Goal: Task Accomplishment & Management: Use online tool/utility

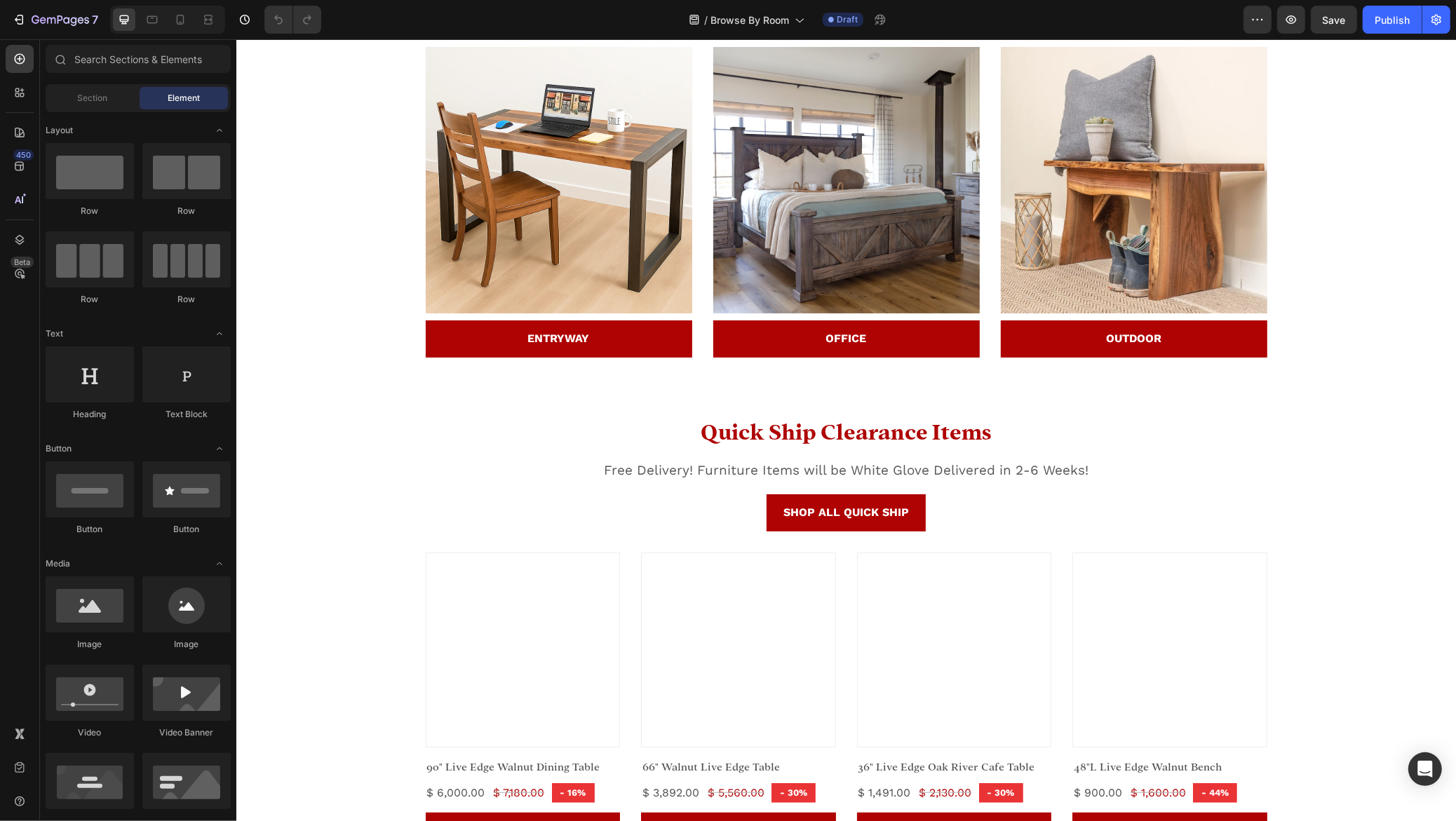
scroll to position [506, 0]
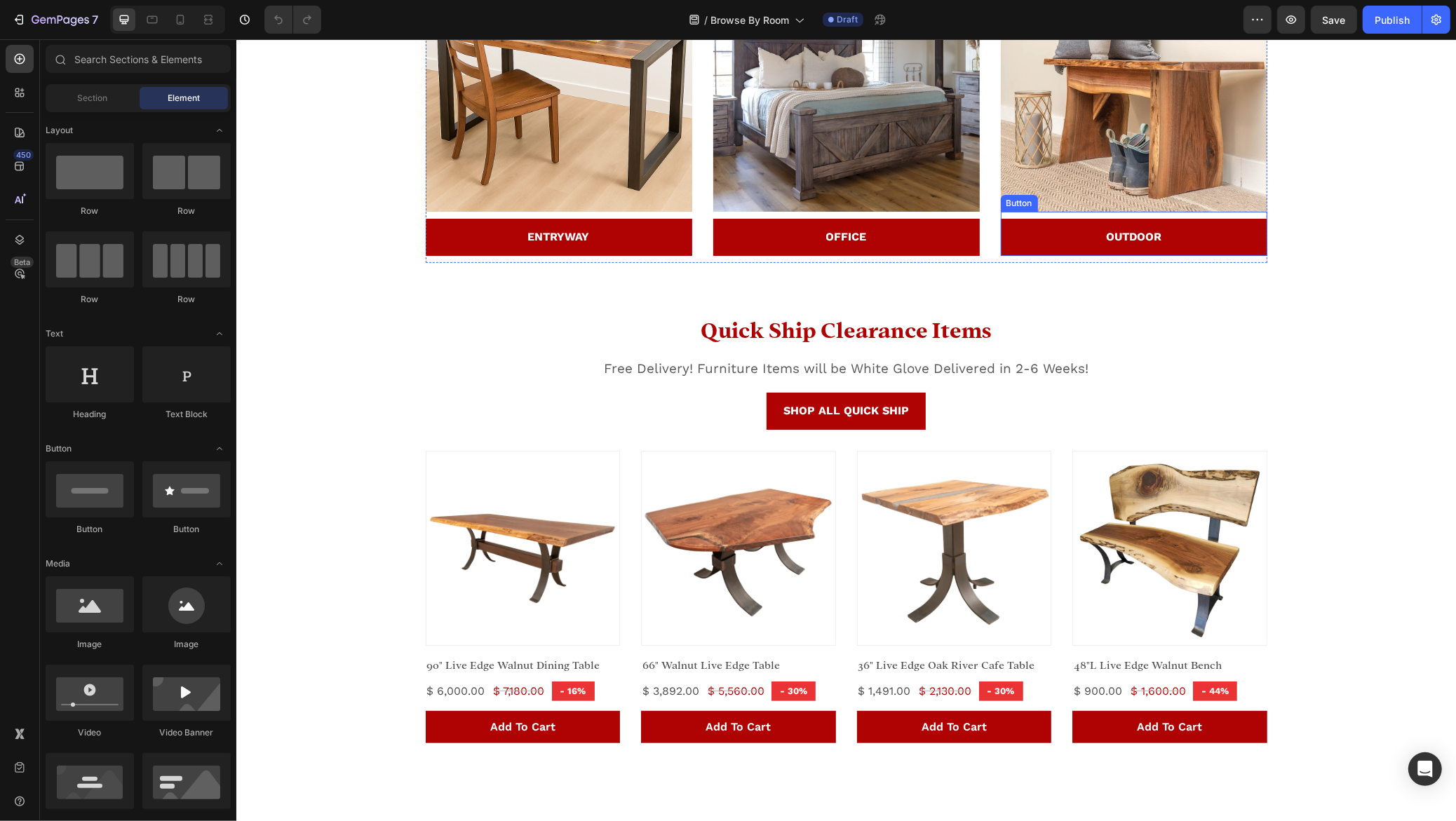
click at [1115, 212] on img at bounding box center [1133, 78] width 266 height 266
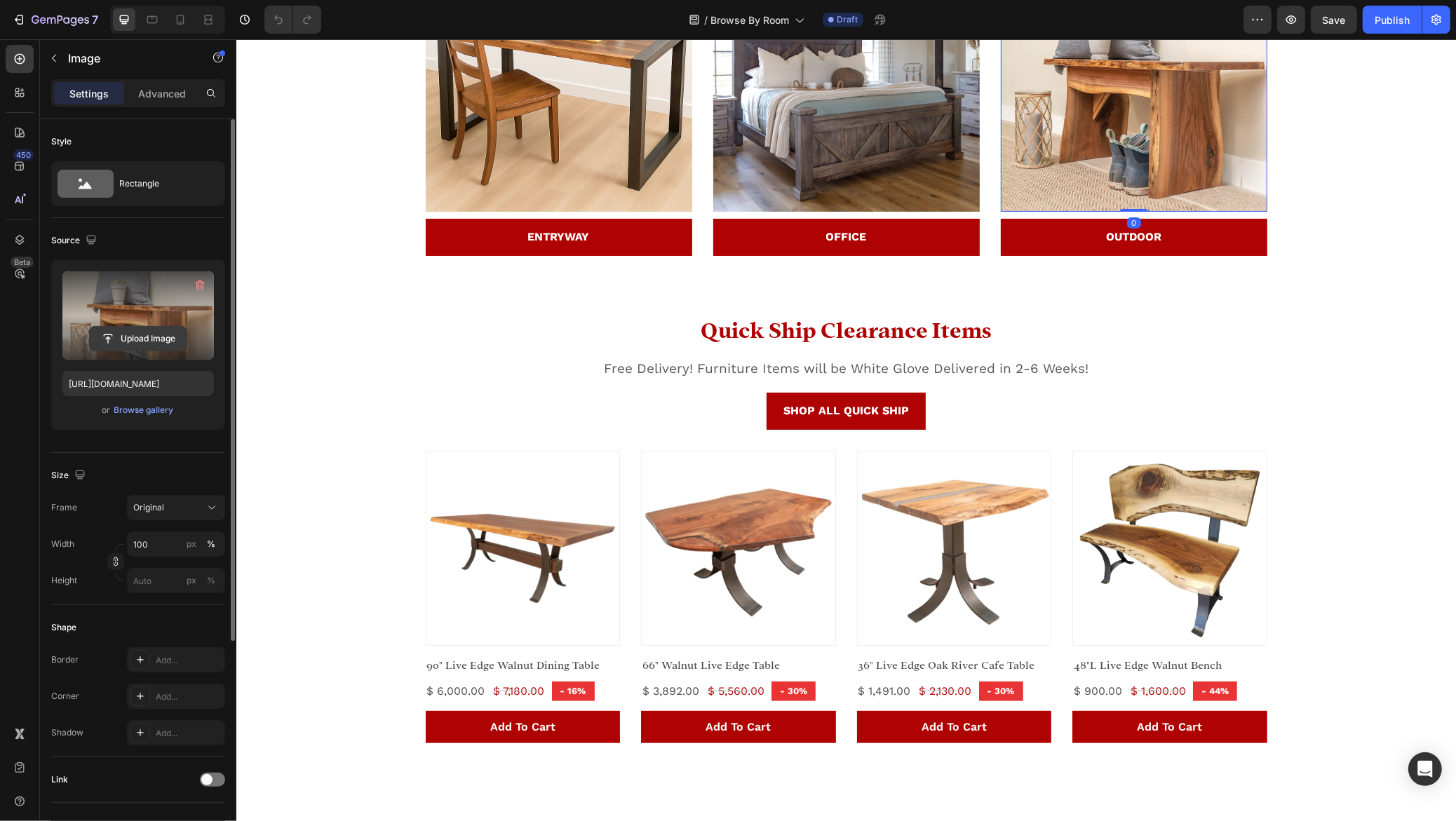
click at [141, 341] on input "file" at bounding box center [138, 338] width 97 height 24
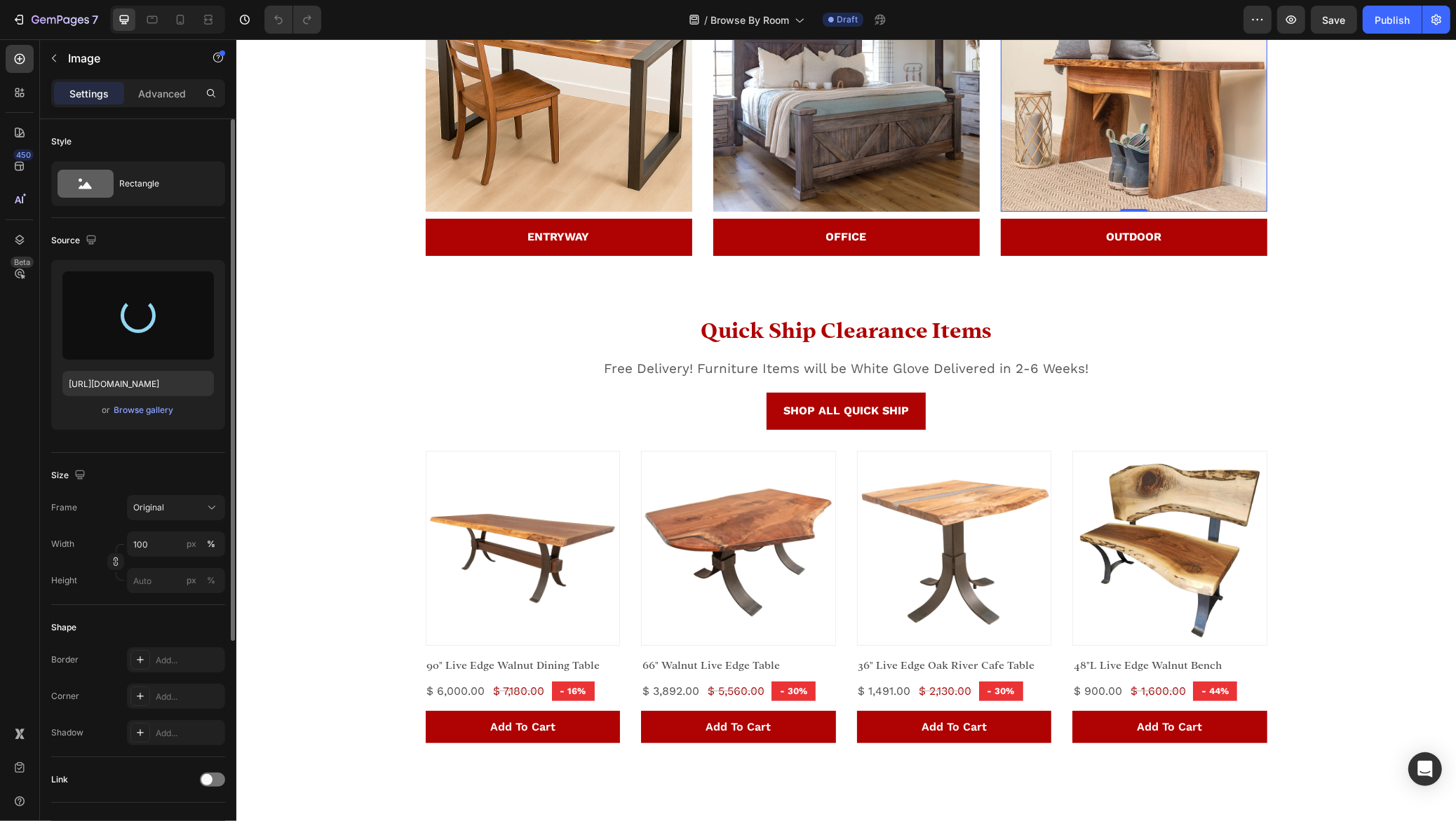
type input "https://cdn.shopify.com/s/files/1/1180/5614/files/gempages_553892384350405827-4…"
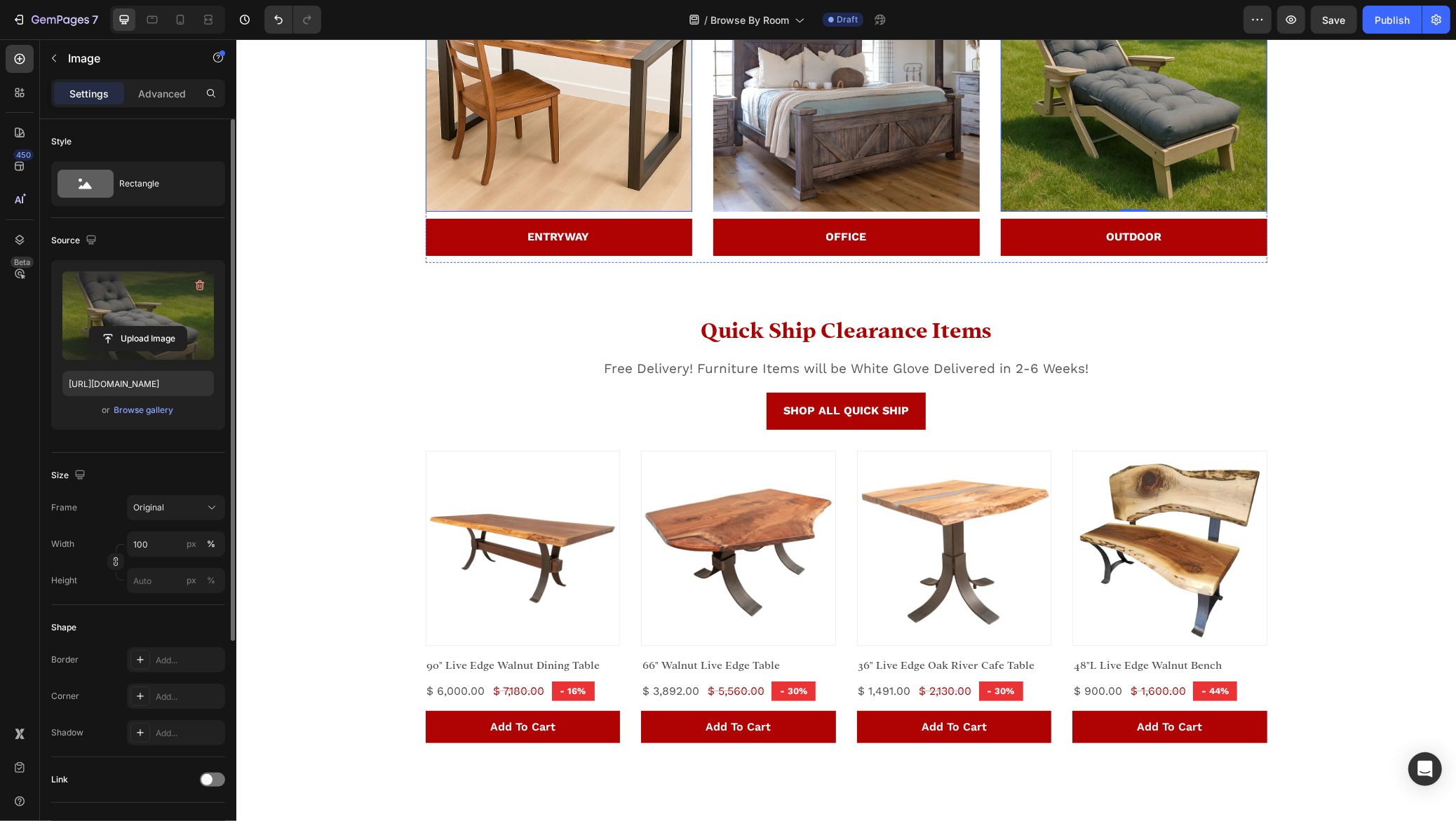
click at [541, 212] on img at bounding box center [558, 78] width 266 height 266
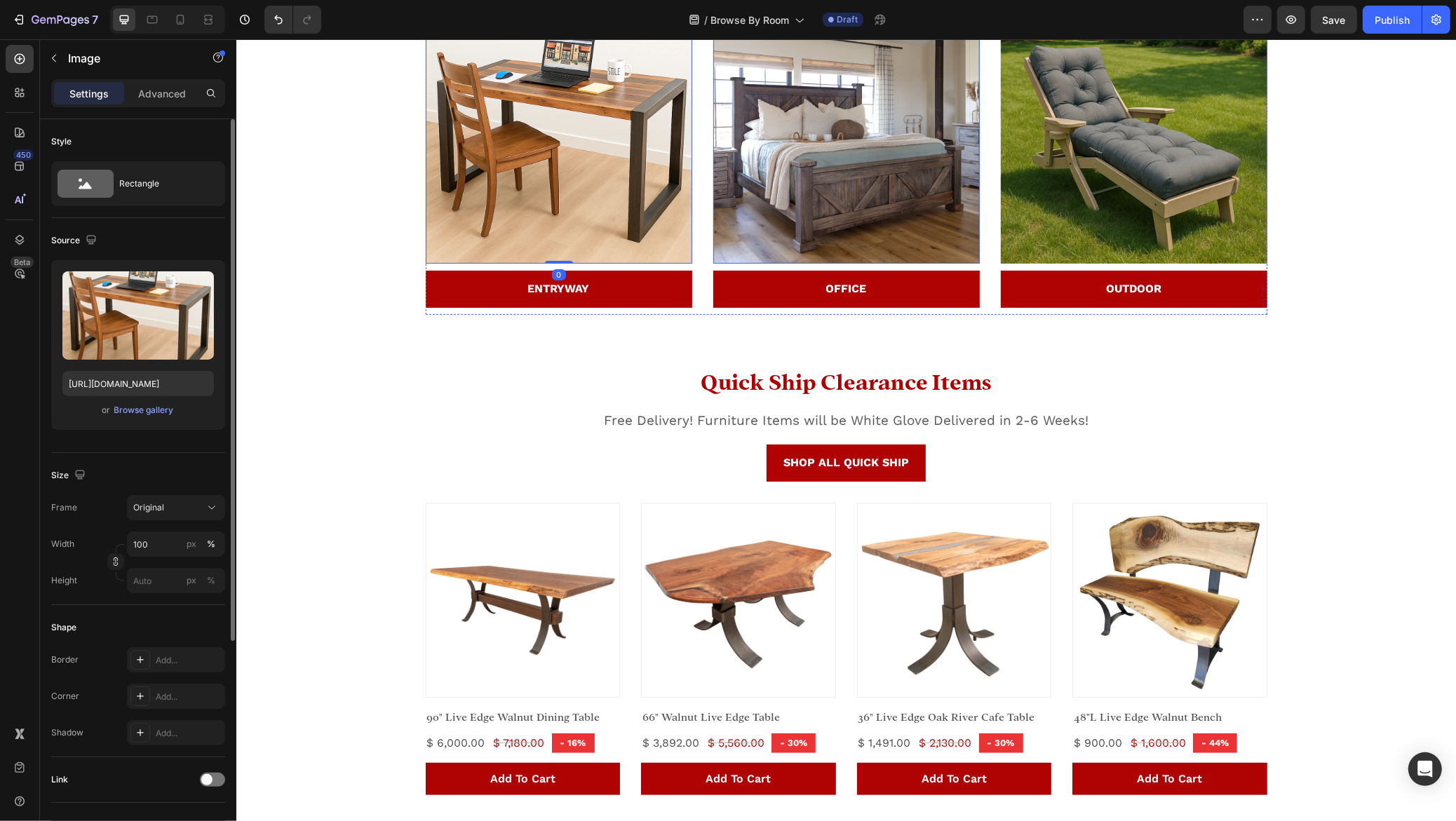
scroll to position [439, 0]
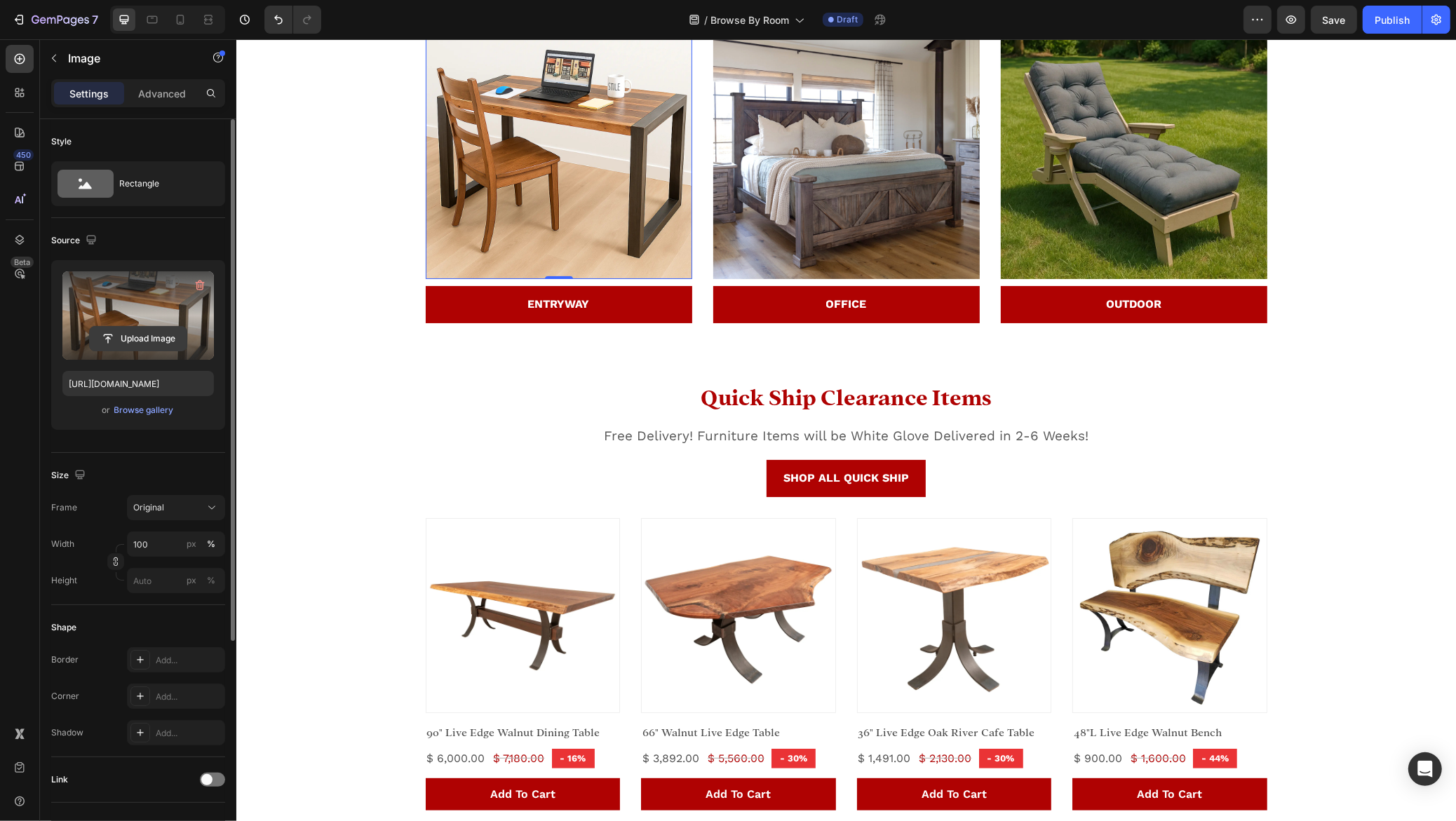
click at [156, 340] on input "file" at bounding box center [138, 338] width 97 height 24
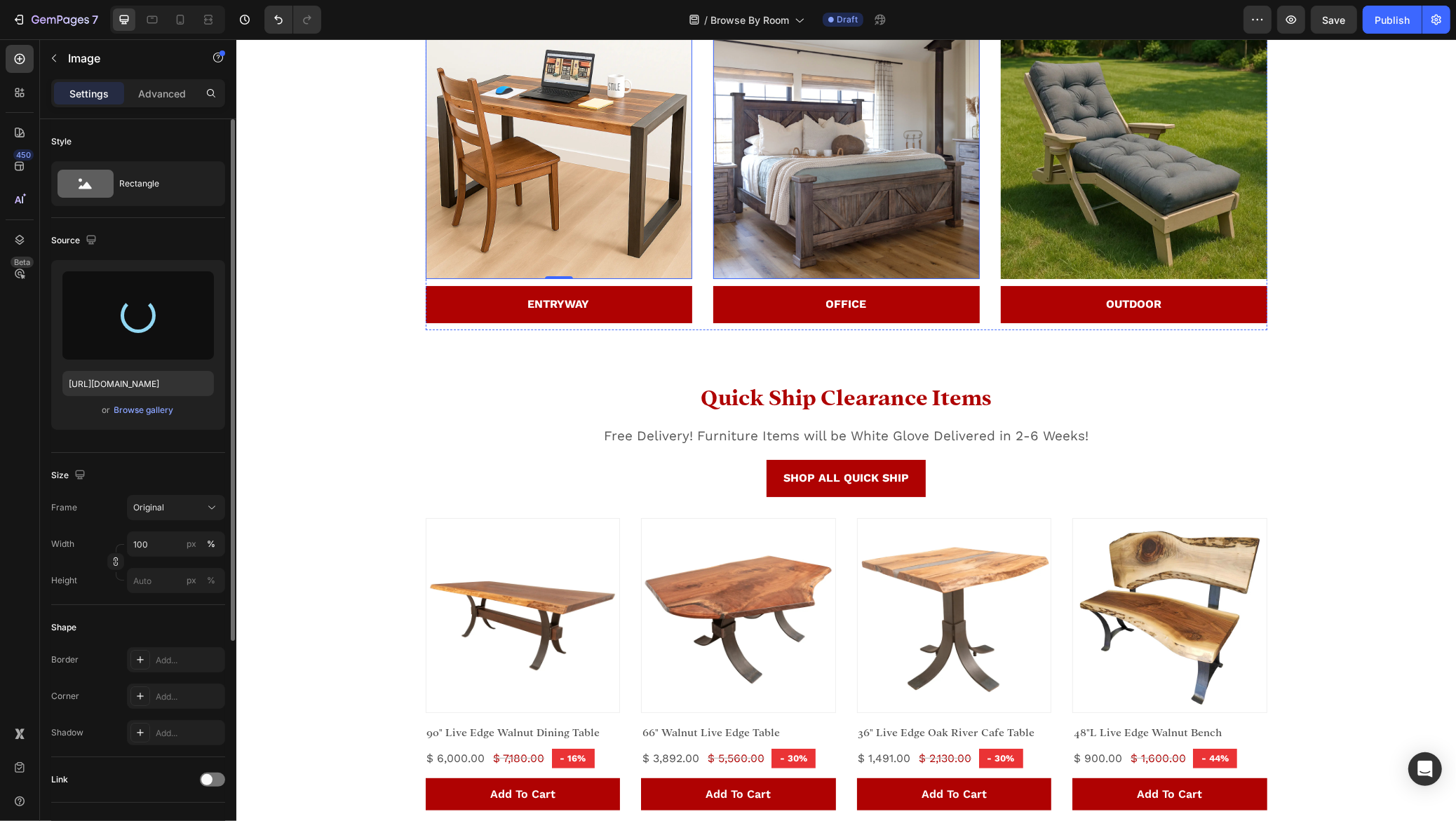
type input "[URL][DOMAIN_NAME]"
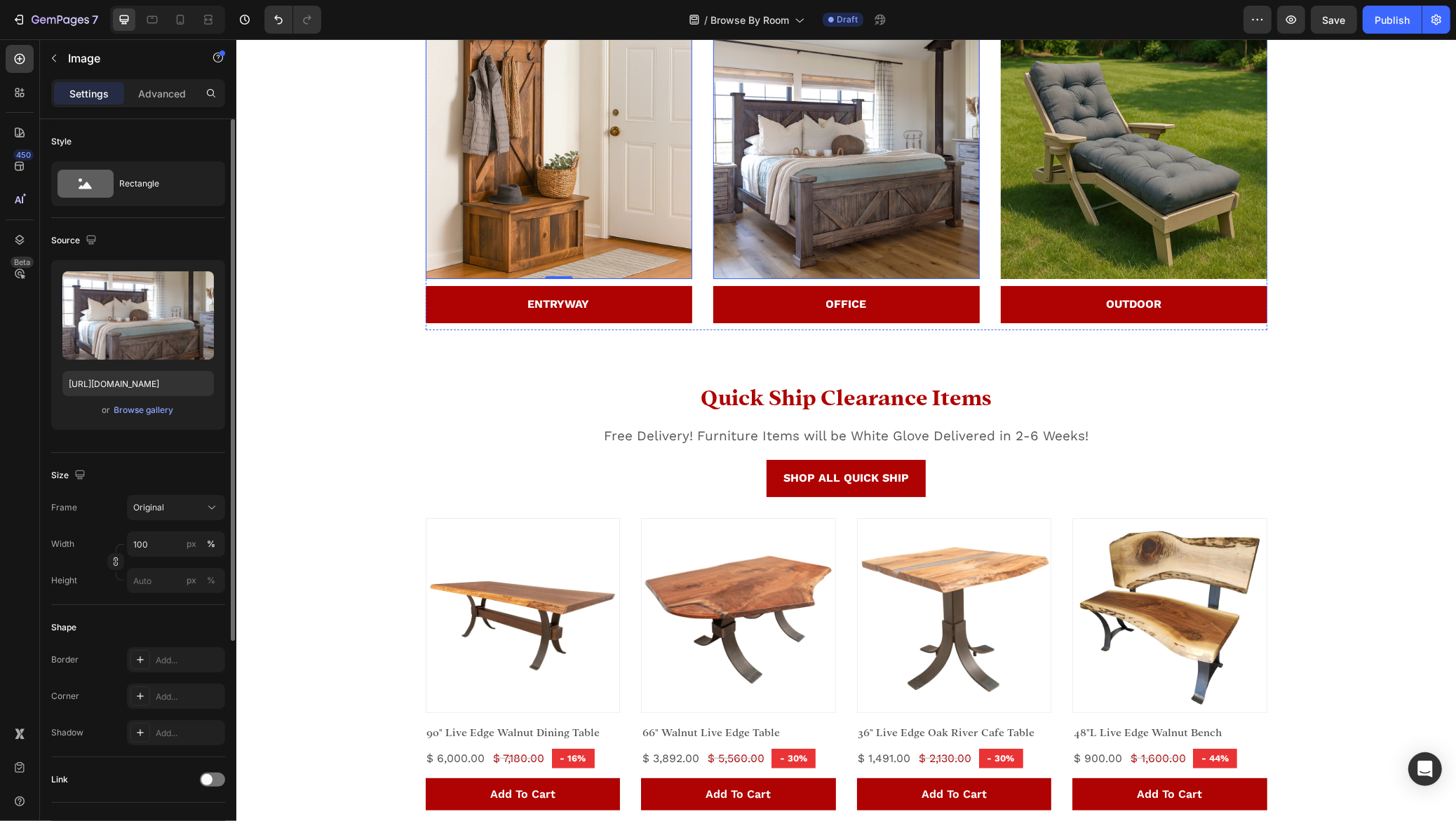
click at [791, 279] on img at bounding box center [845, 145] width 266 height 266
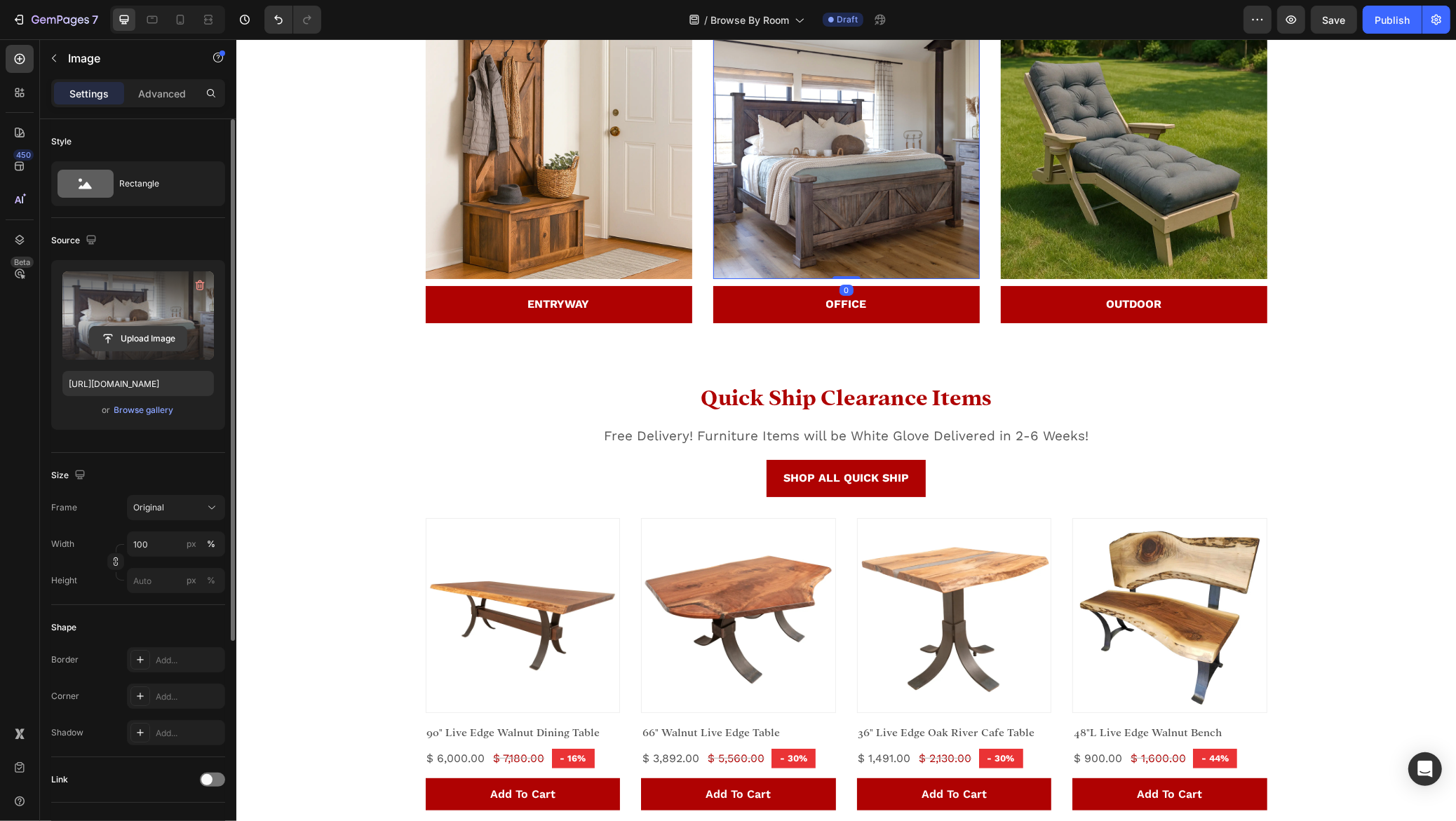
click at [124, 339] on input "file" at bounding box center [138, 338] width 97 height 24
click at [158, 413] on div "Browse gallery" at bounding box center [144, 409] width 60 height 12
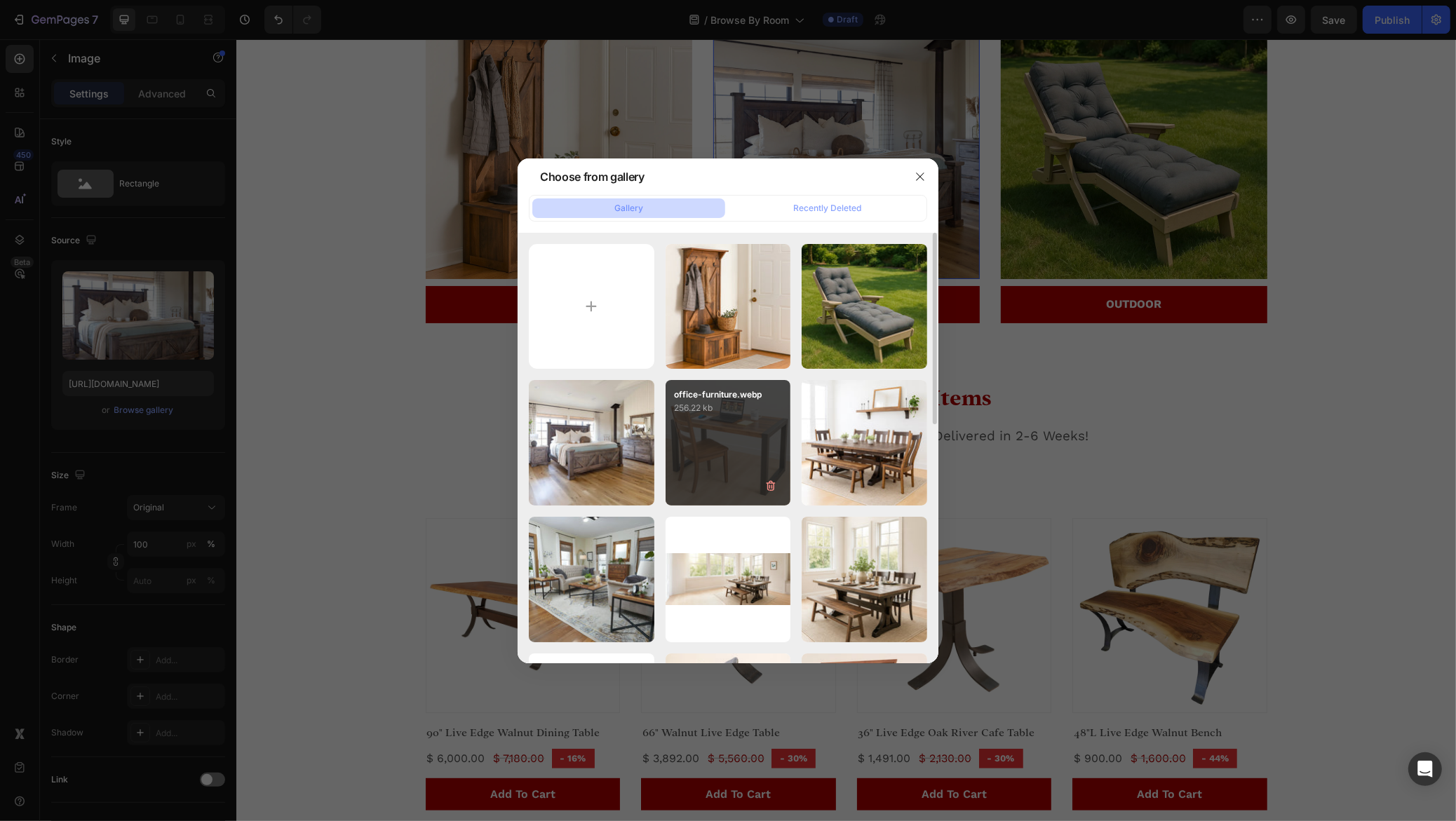
click at [724, 429] on div "office-furniture.webp 256.22 kb" at bounding box center [728, 442] width 125 height 125
type input "[URL][DOMAIN_NAME]"
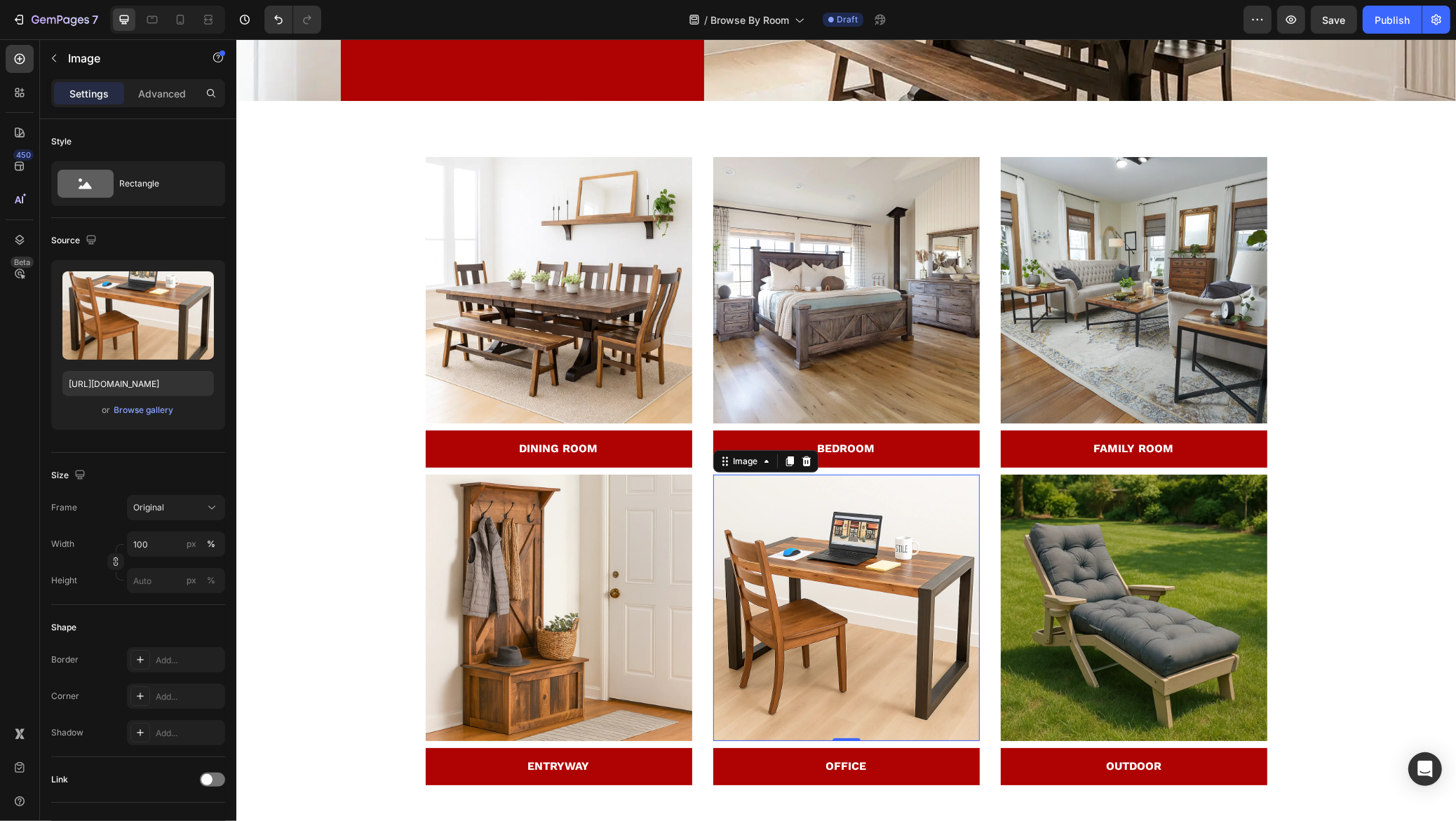
scroll to position [0, 0]
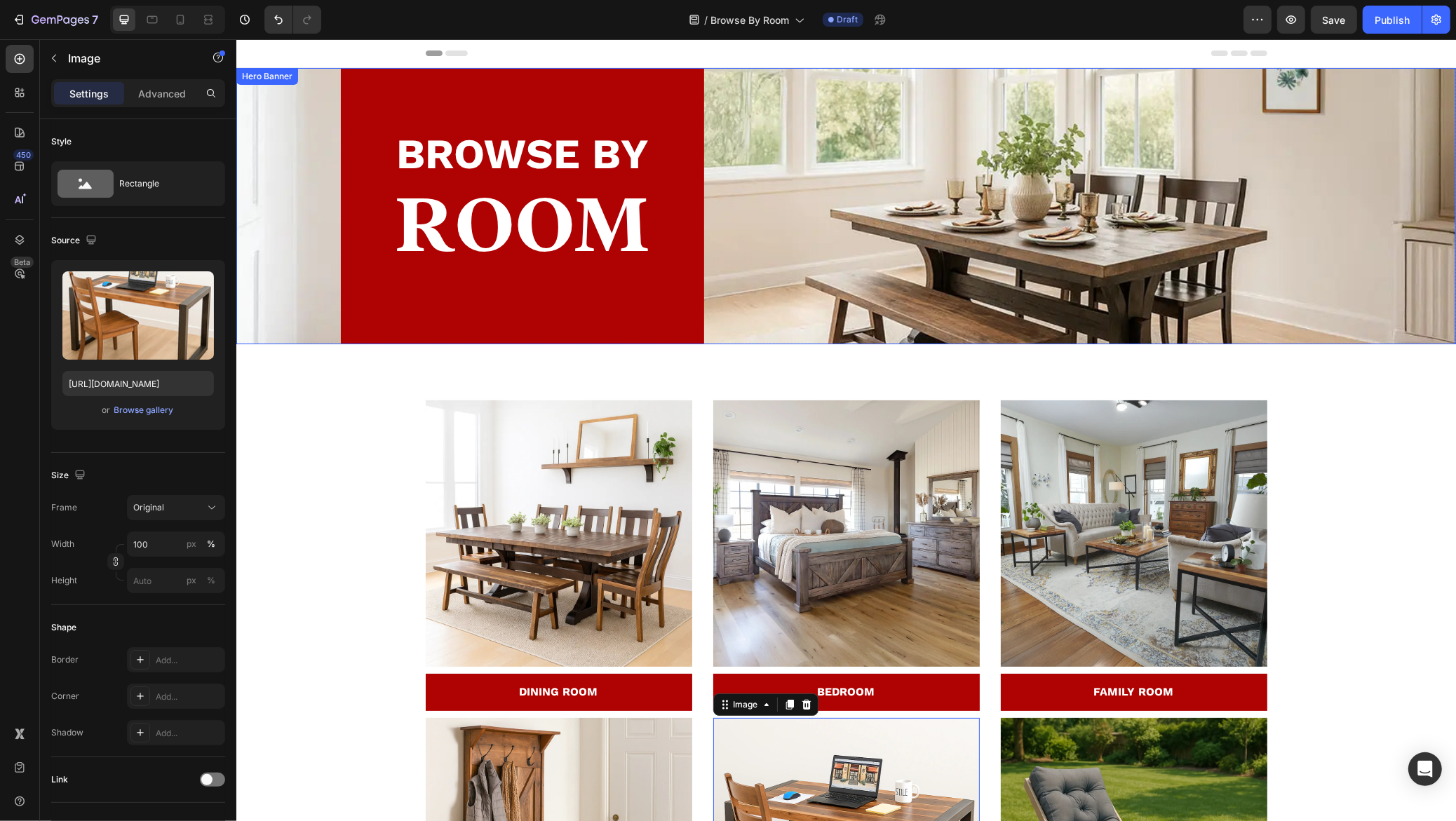
click at [905, 223] on div "BROWSE BY Text block ROOM Heading Row" at bounding box center [845, 205] width 1010 height 276
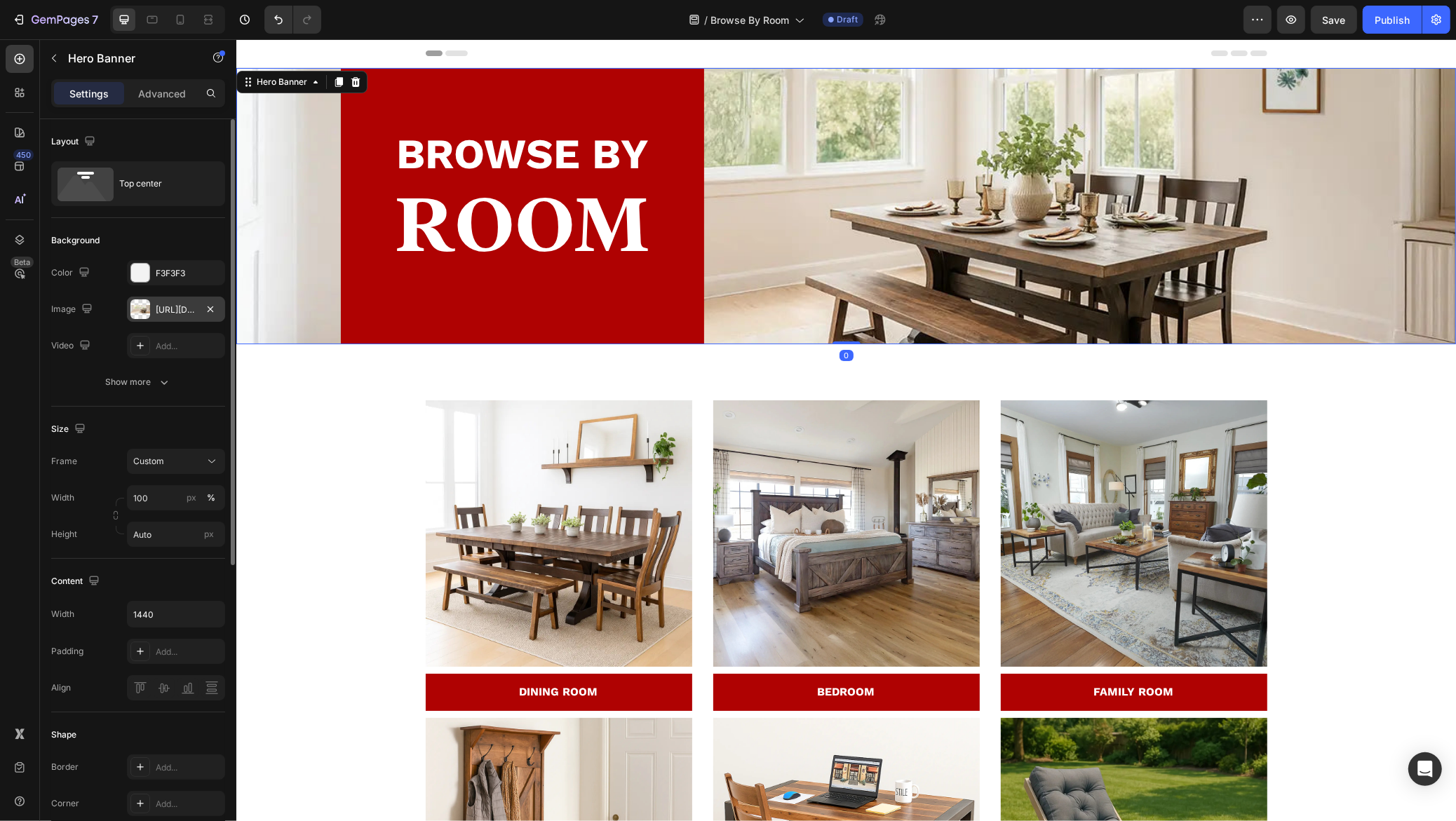
click at [176, 314] on div "https://cdn.shopify.com/s/files/1/1180/5614/files/gempages_553892384350405827-7…" at bounding box center [176, 309] width 41 height 12
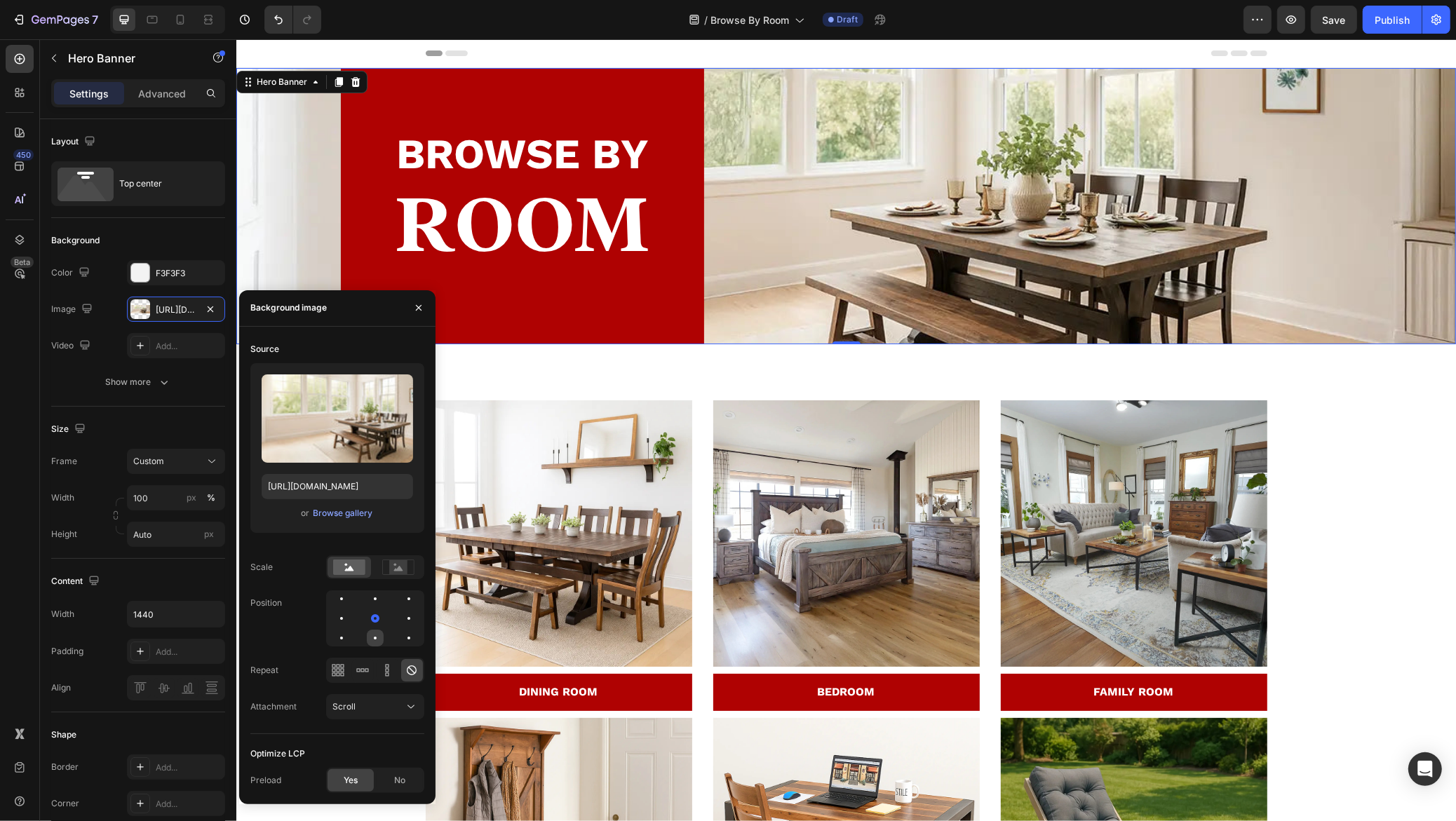
click at [400, 643] on div at bounding box center [409, 638] width 17 height 17
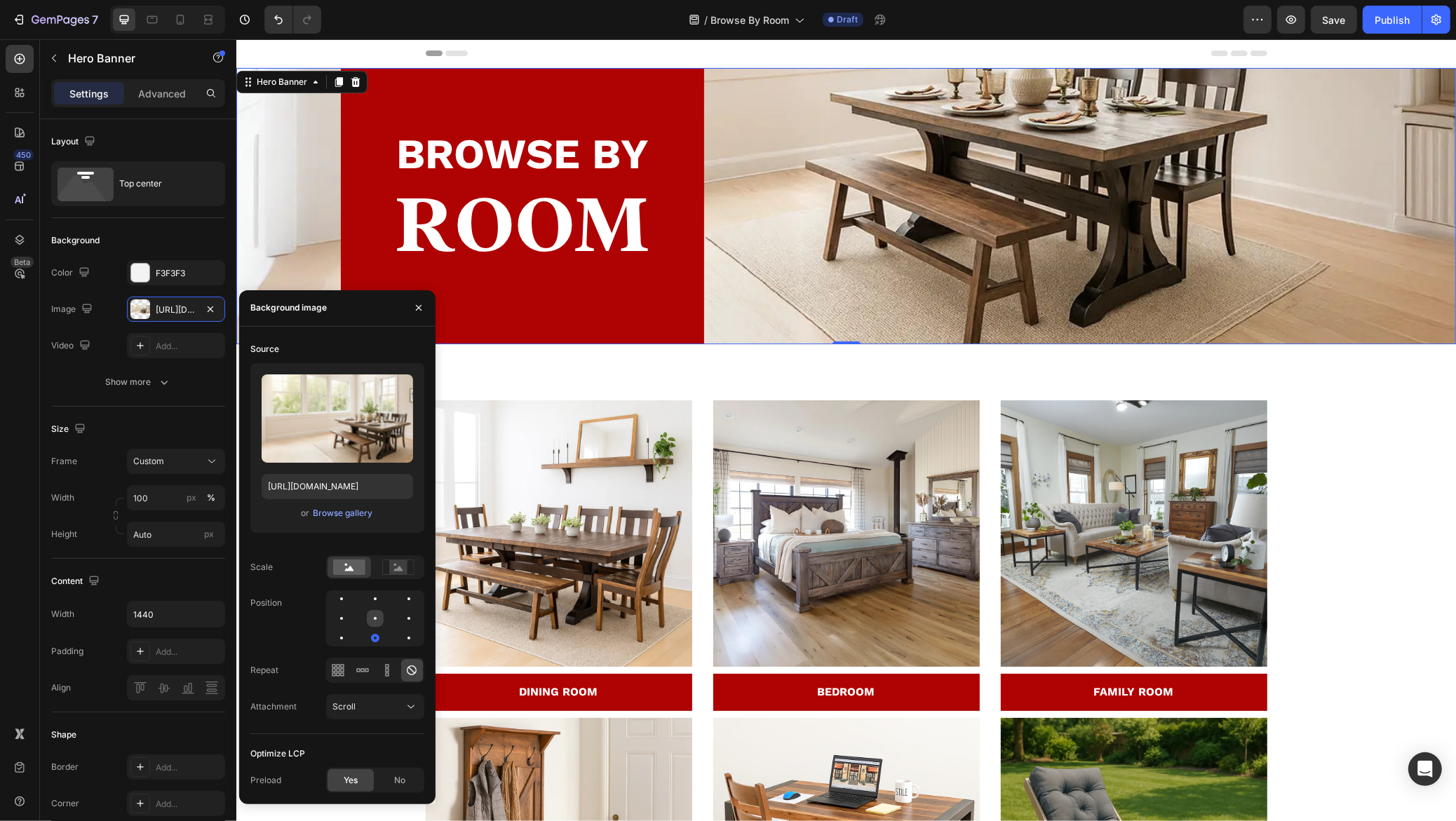
click at [400, 625] on div at bounding box center [409, 618] width 17 height 17
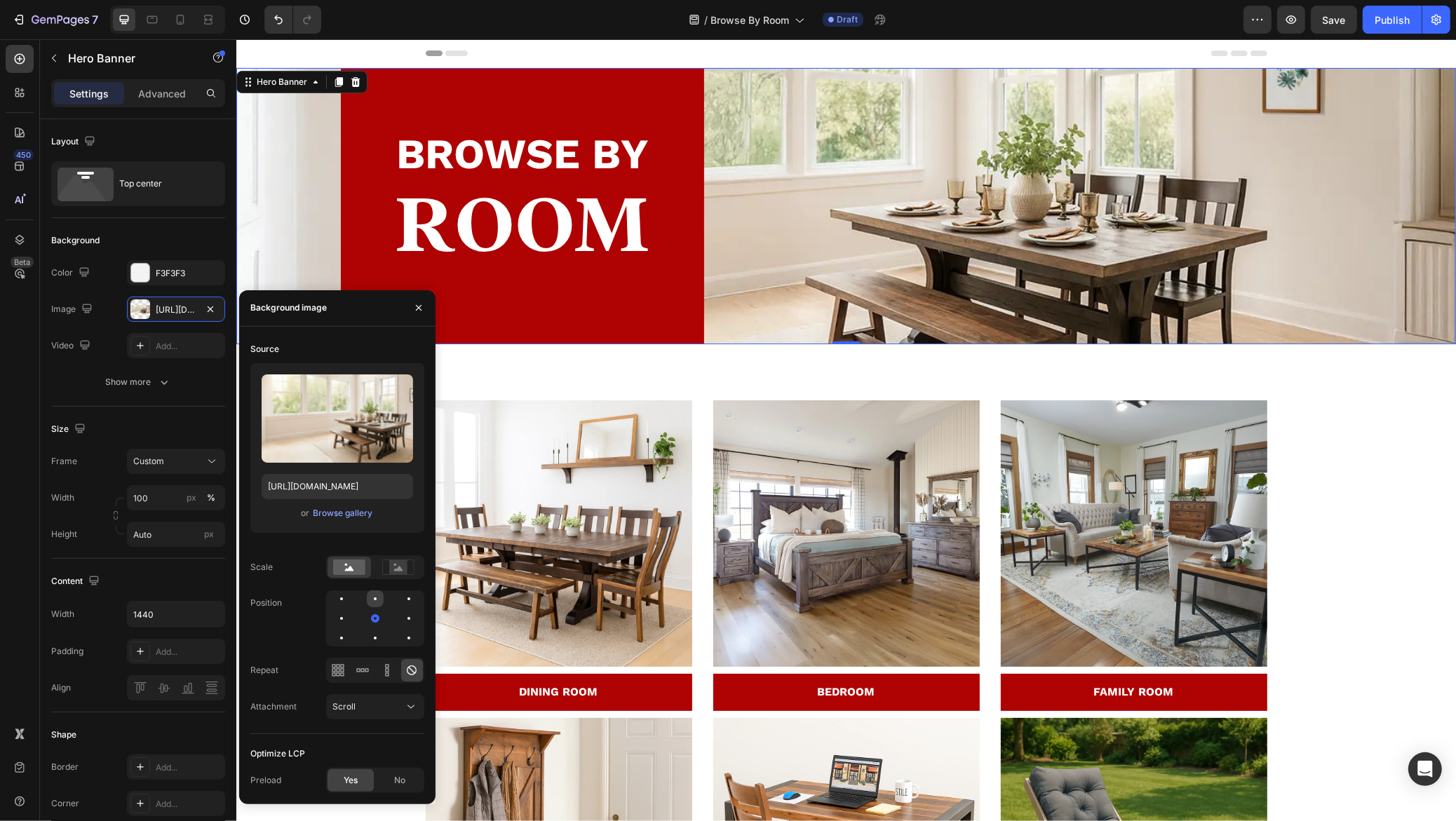
click at [400, 602] on div at bounding box center [409, 598] width 17 height 17
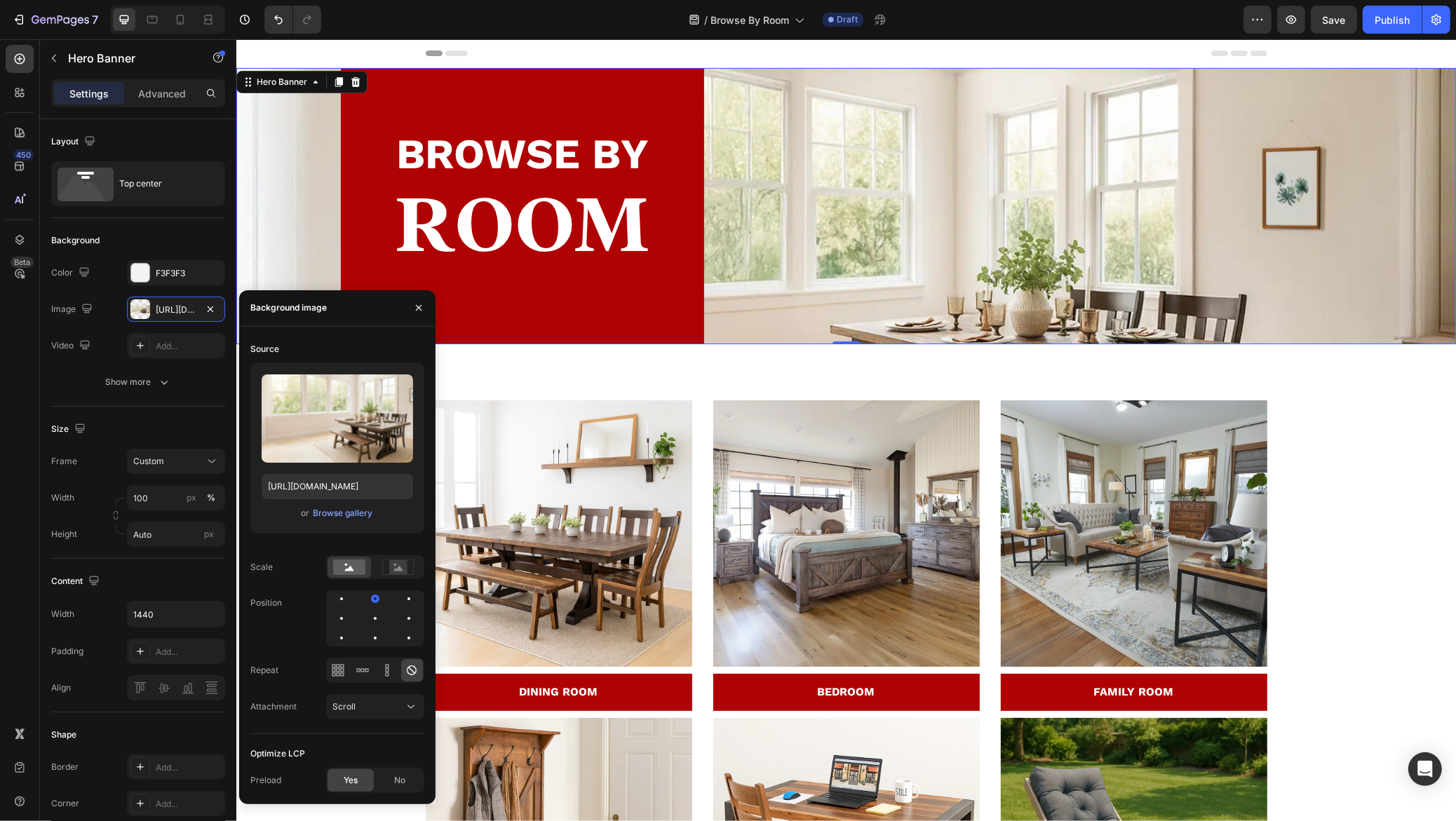
click at [373, 626] on div at bounding box center [375, 618] width 98 height 56
click at [400, 616] on div at bounding box center [409, 618] width 17 height 17
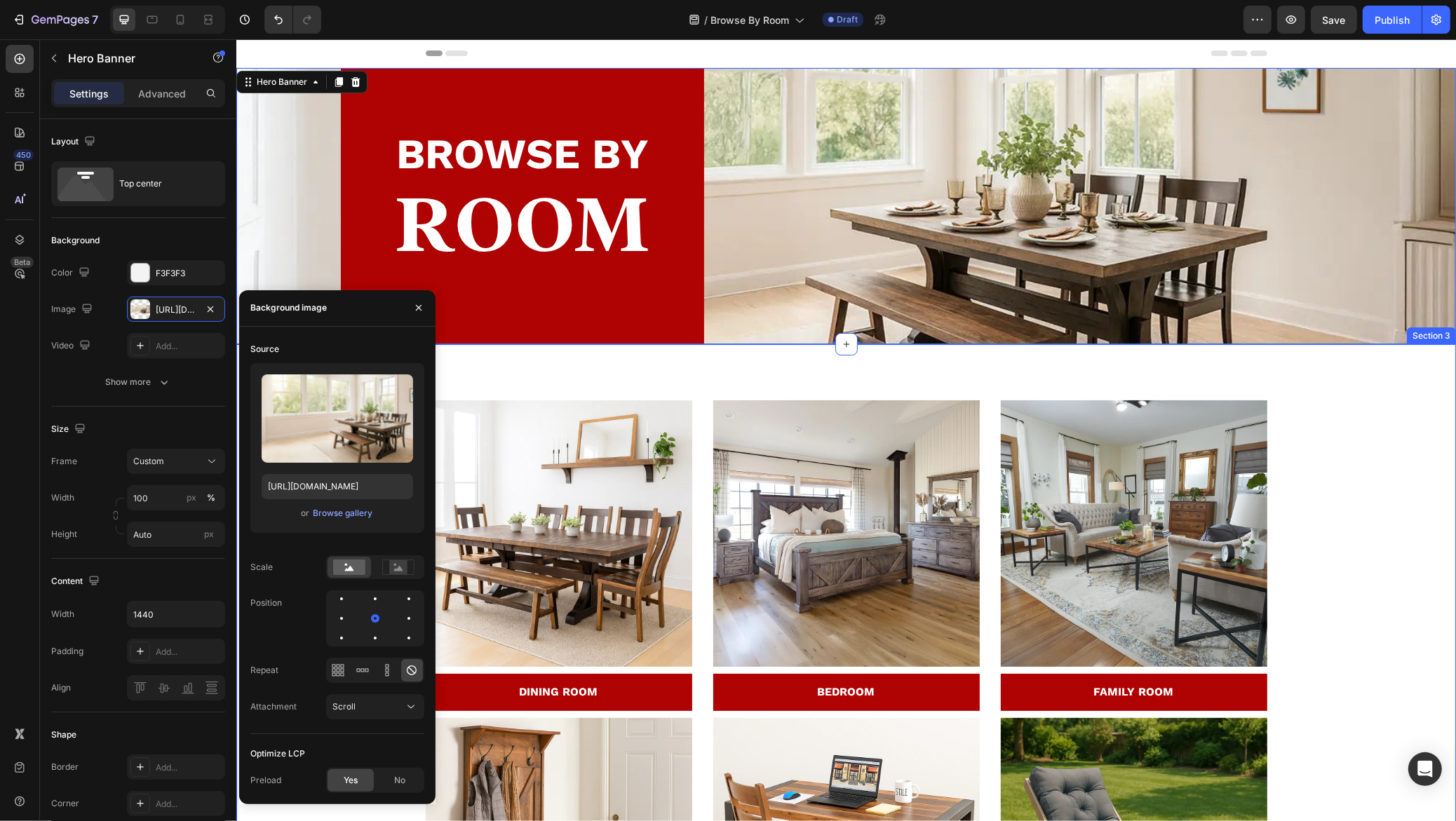
click at [1289, 485] on div "20% Off Sitewide Select Clearance Items Custom Design Included No code needed T…" at bounding box center [845, 723] width 1198 height 646
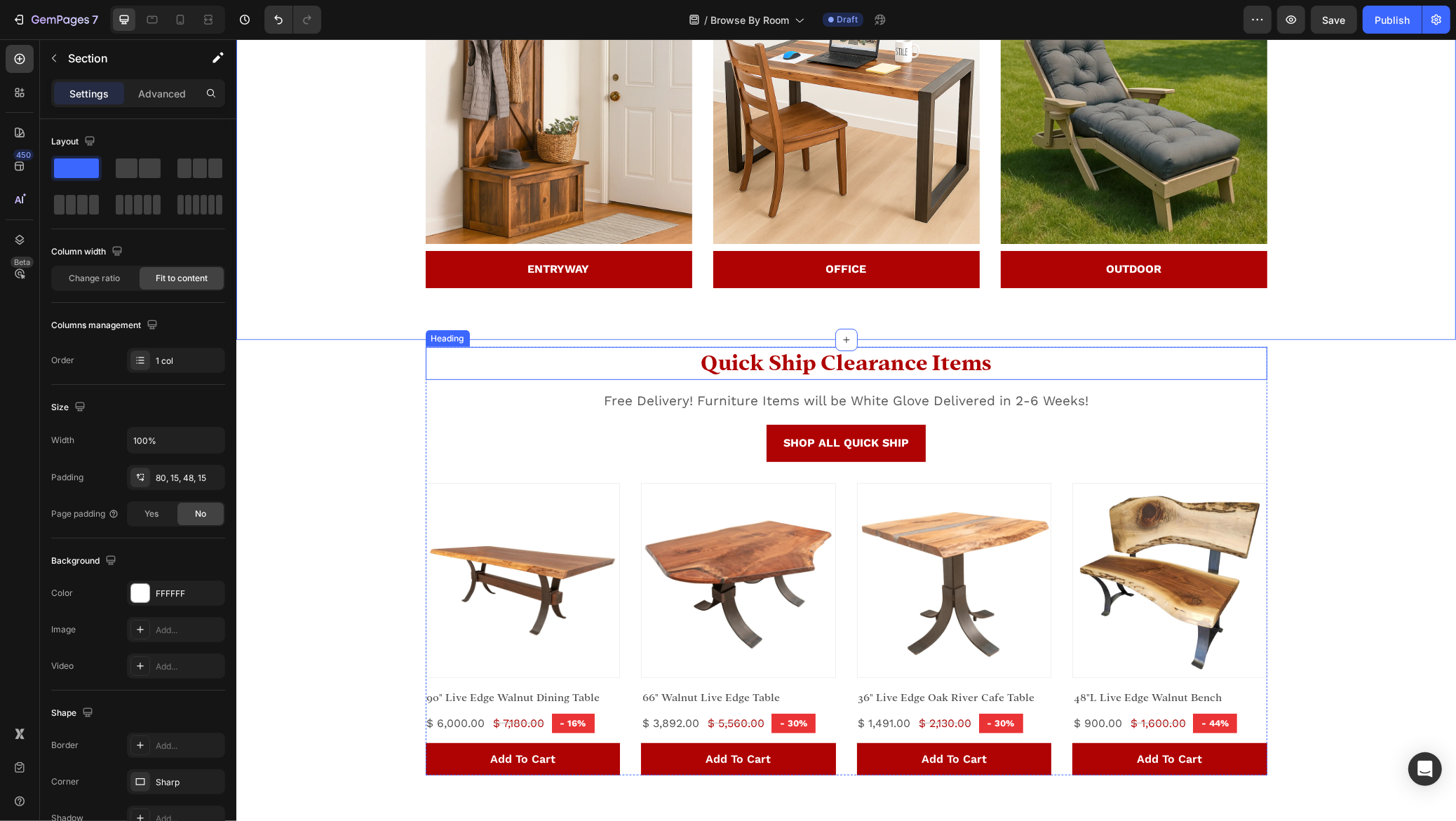
scroll to position [769, 0]
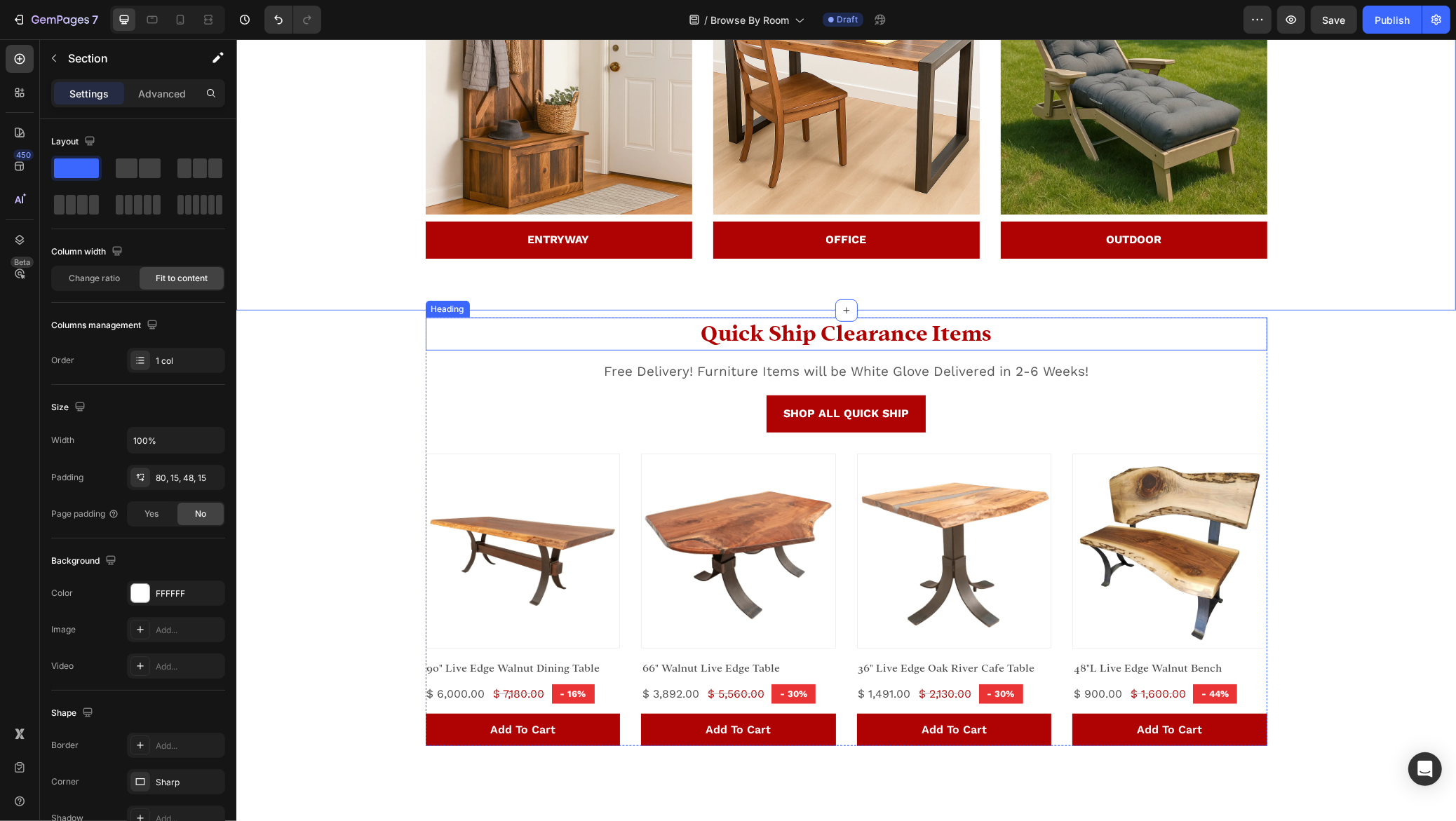
click at [948, 334] on span "Quick Ship Clearance Items" at bounding box center [845, 333] width 291 height 22
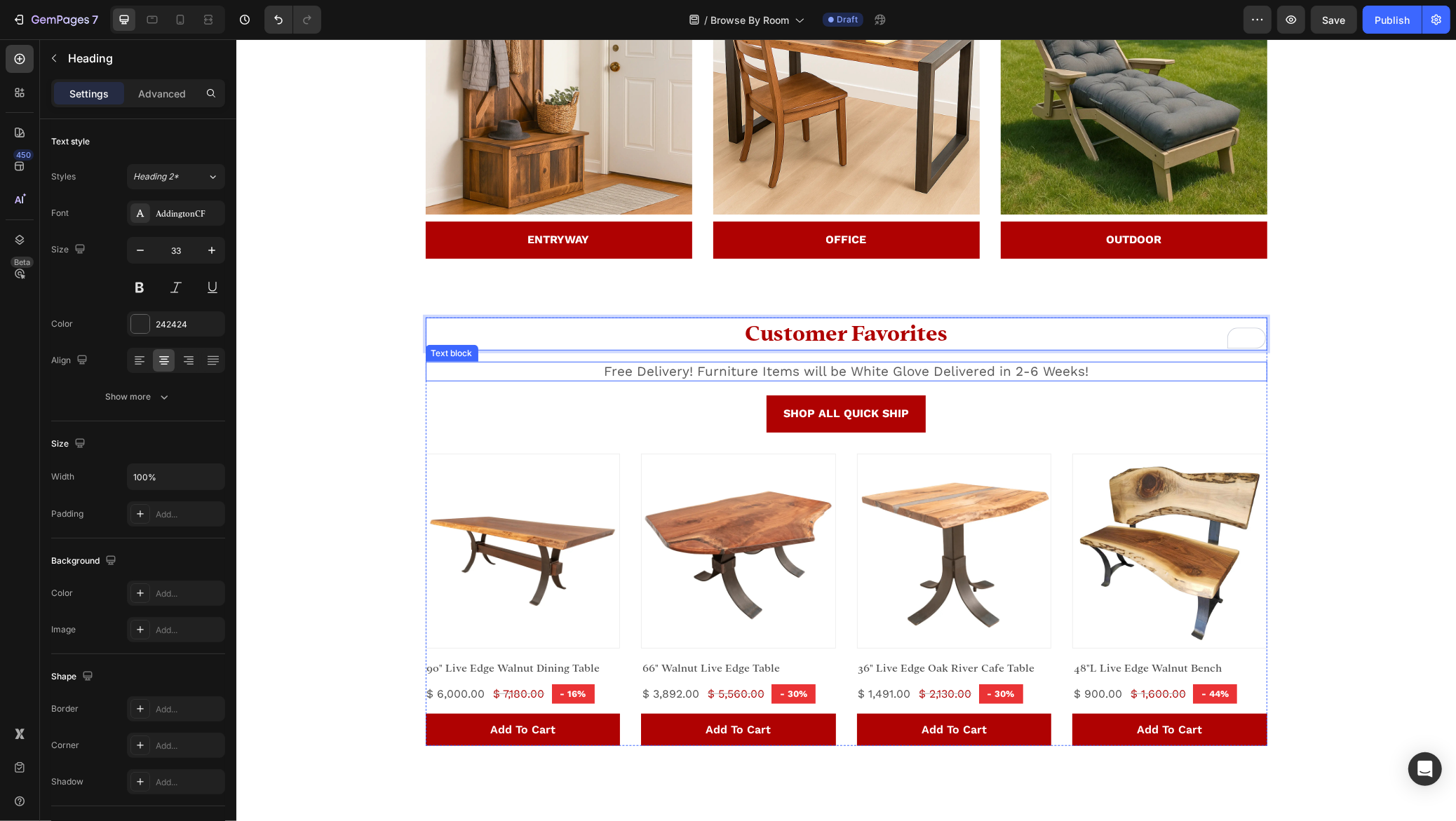
click at [915, 363] on p "Free Delivery! Furniture Items will be White Glove Delivered in 2-6 Weeks!" at bounding box center [846, 372] width 839 height 17
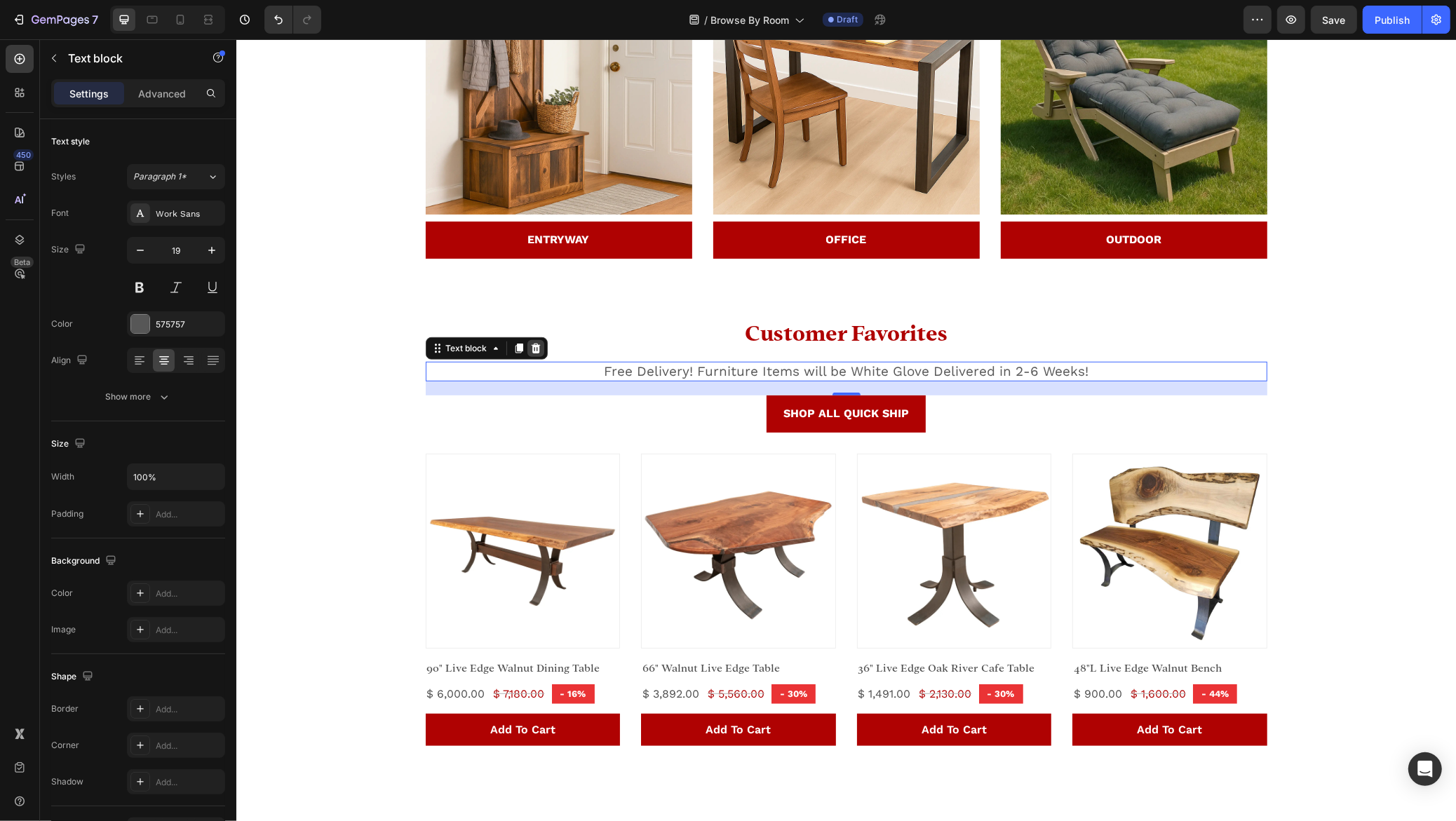
click at [534, 347] on icon at bounding box center [534, 349] width 9 height 10
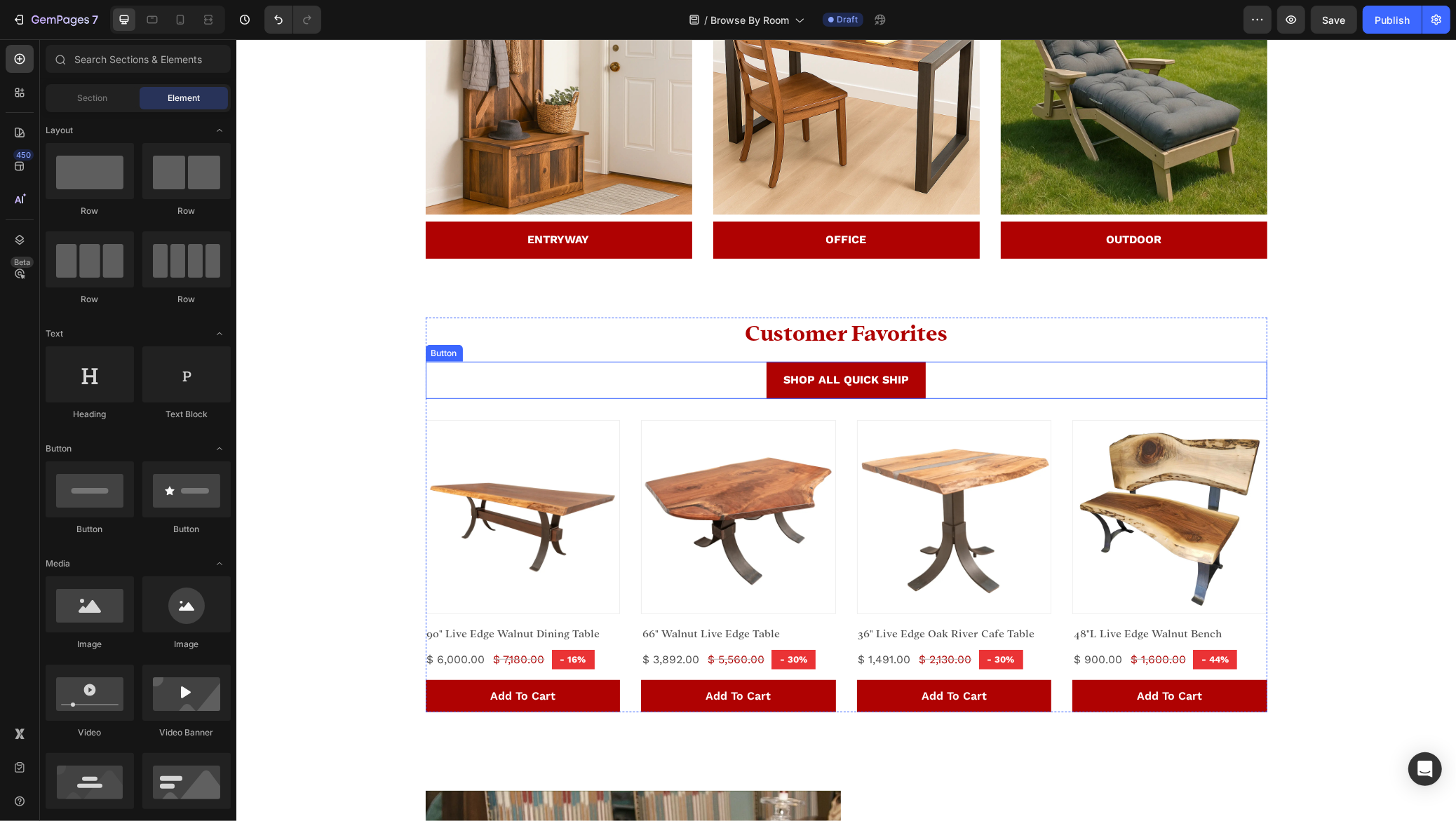
click at [730, 382] on div "SHOP ALL QUICK SHIP Button" at bounding box center [845, 380] width 841 height 37
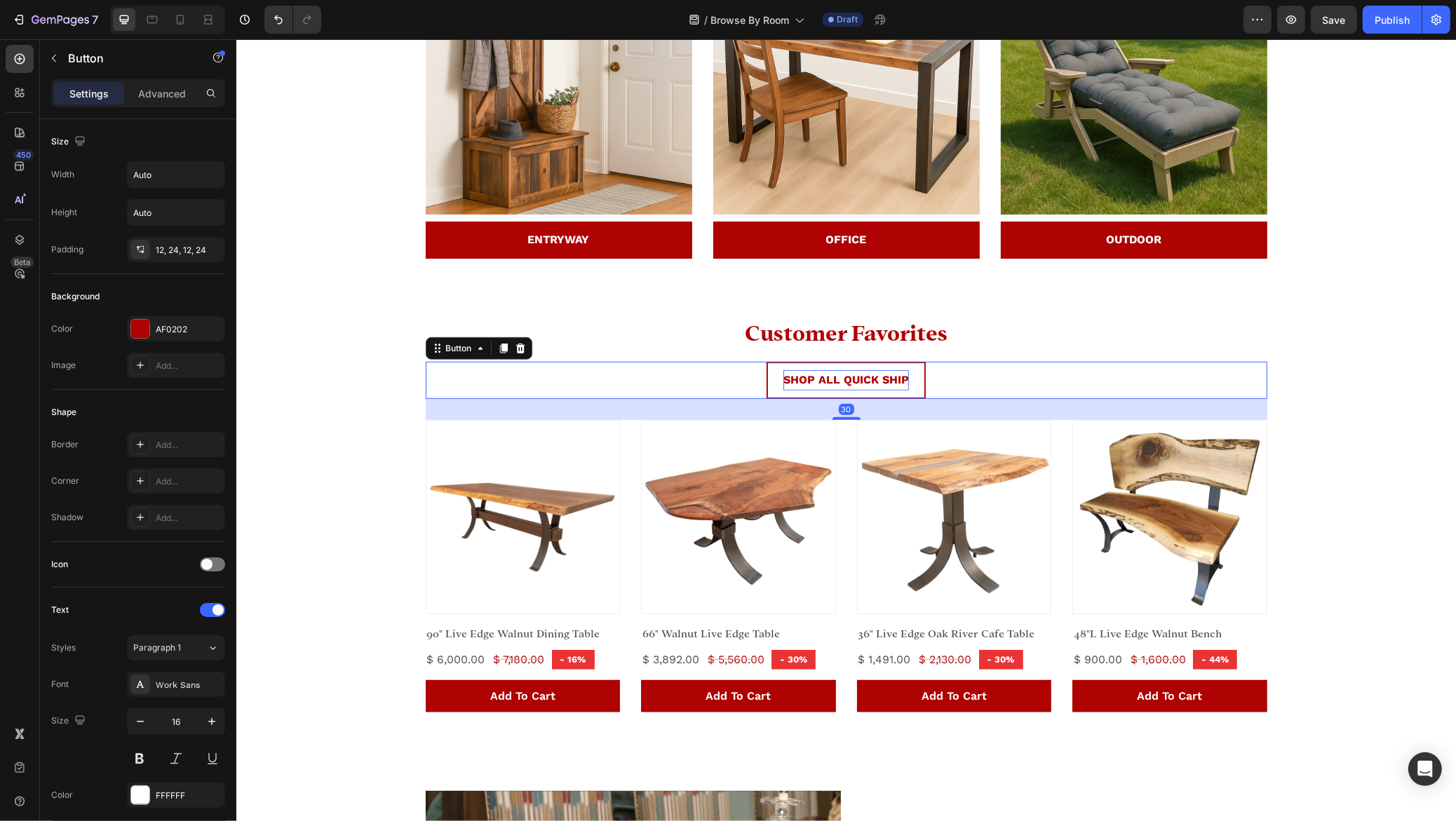
click at [802, 386] on strong "SHOP ALL QUICK SHIP" at bounding box center [845, 380] width 125 height 13
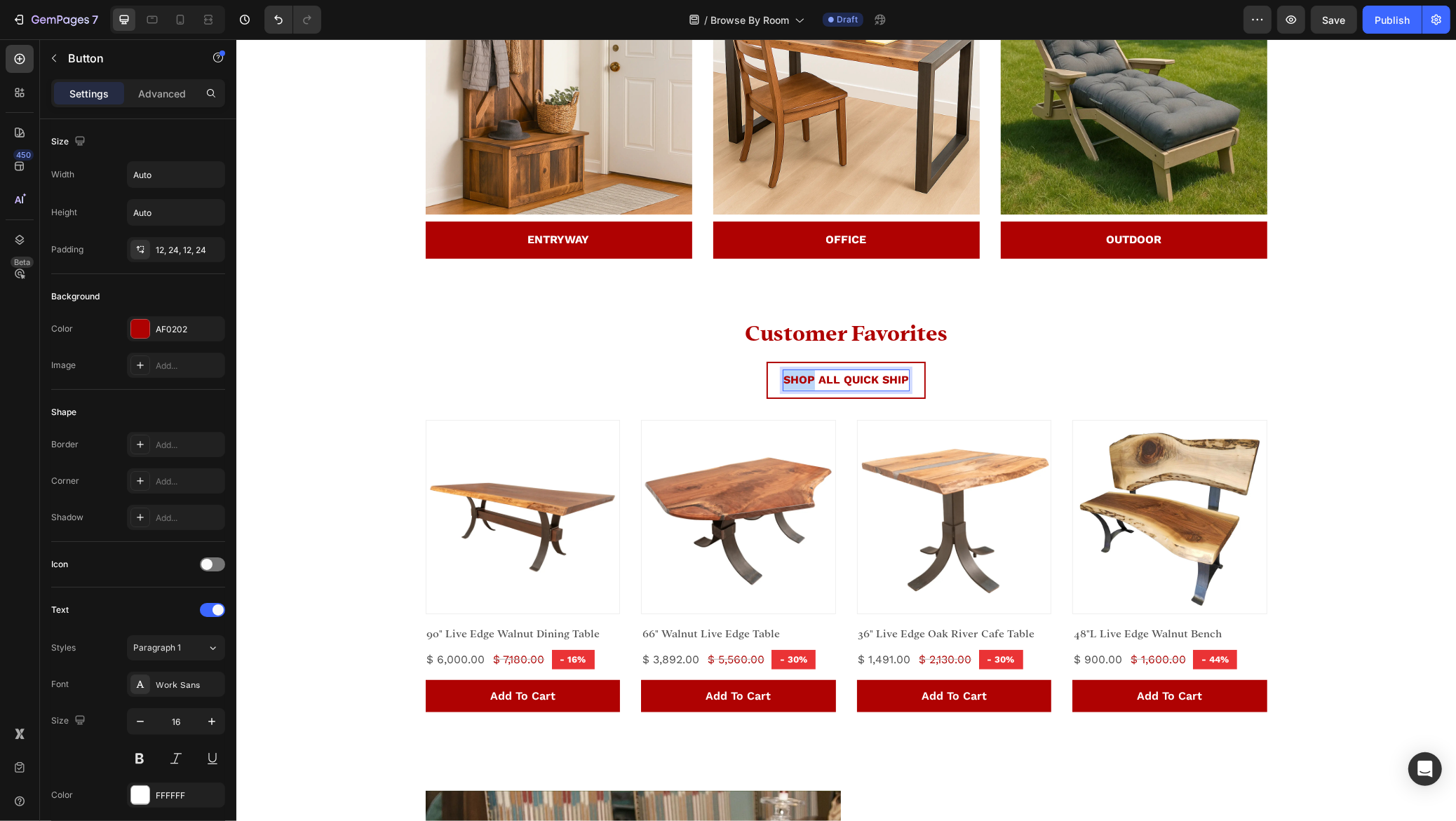
click at [802, 386] on strong "SHOP ALL QUICK SHIP" at bounding box center [845, 380] width 125 height 13
click at [1041, 363] on div "SHOP TOP SELLERS Button 30" at bounding box center [845, 380] width 841 height 37
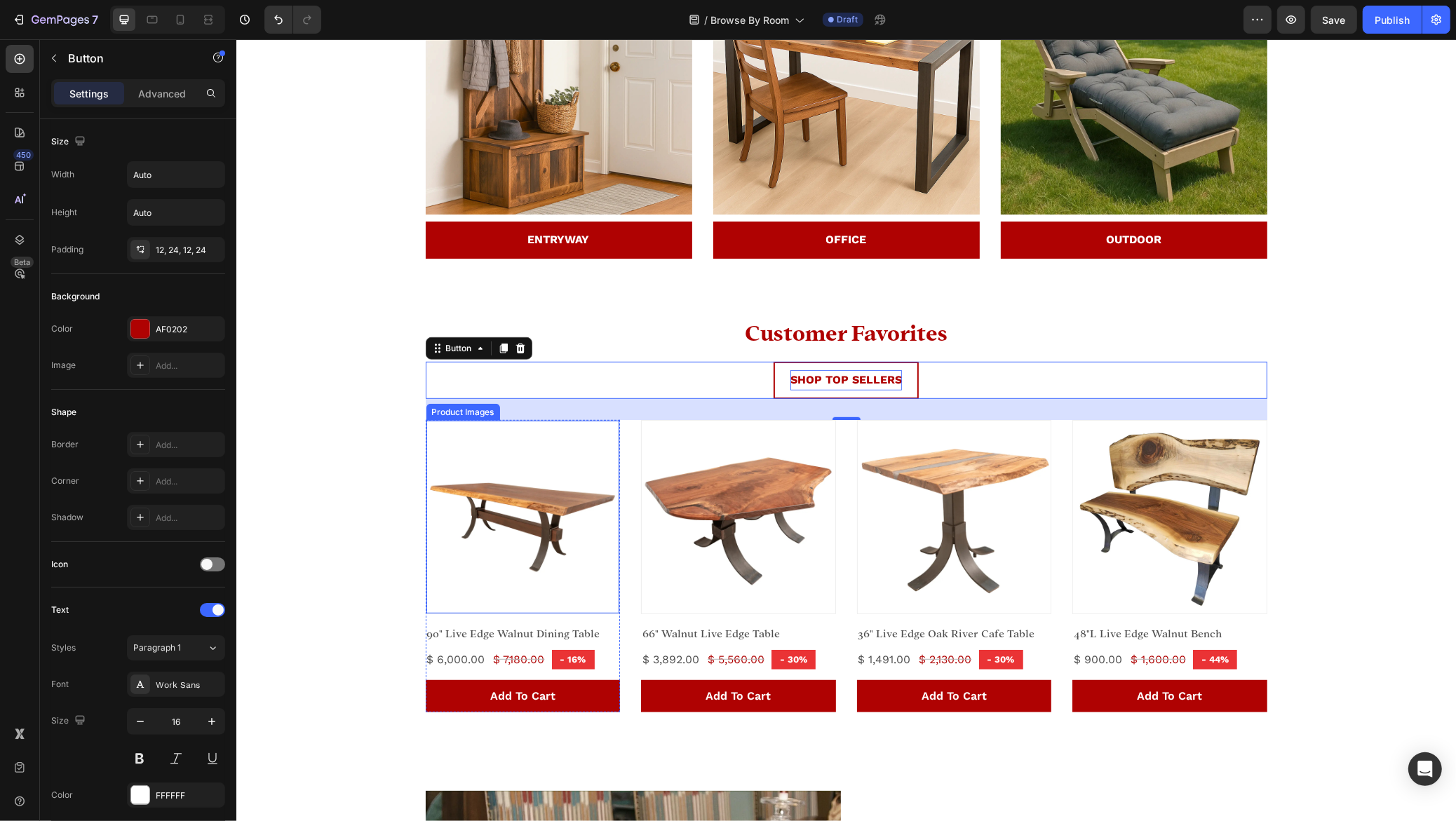
click at [509, 514] on img at bounding box center [522, 517] width 193 height 193
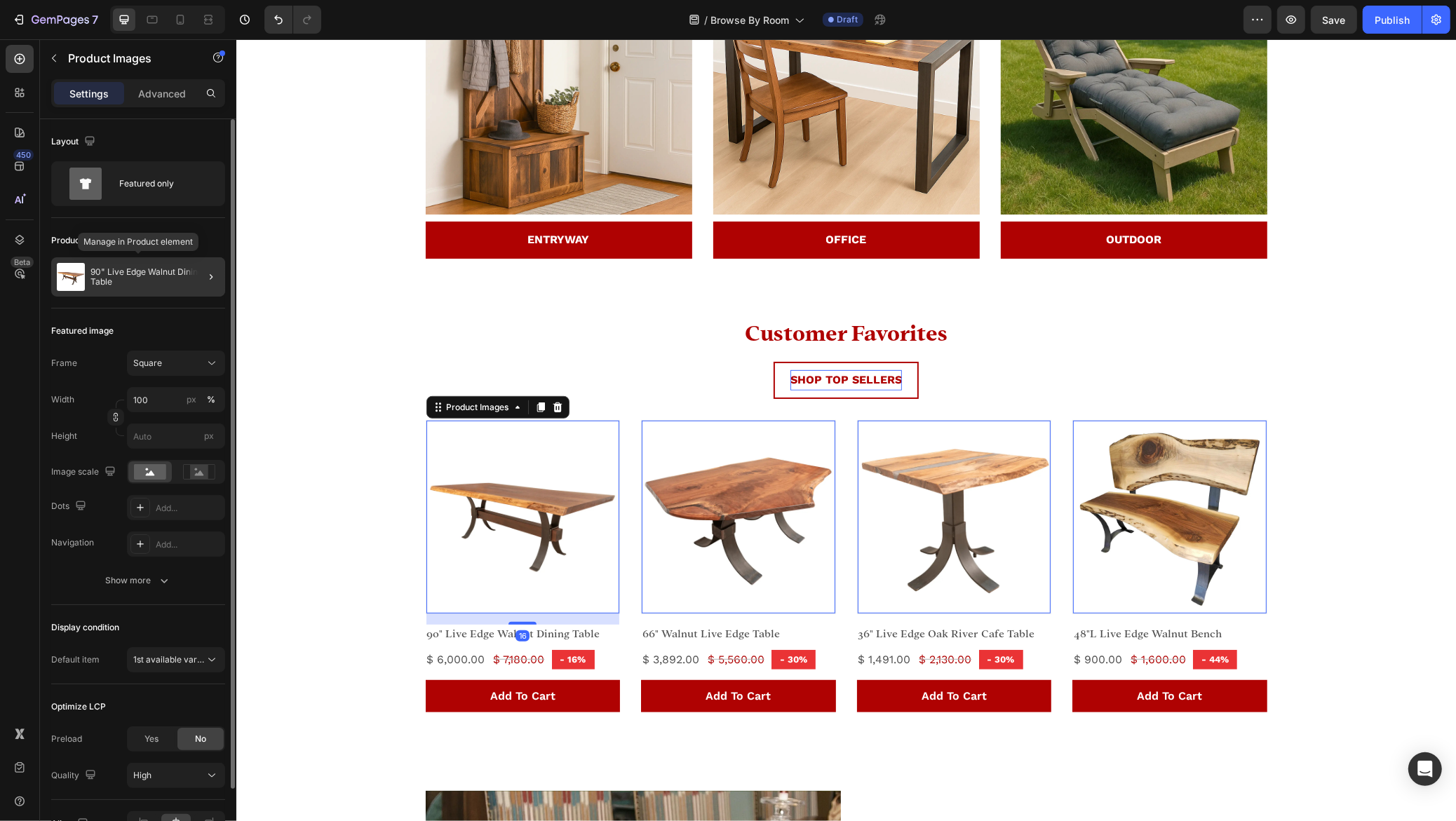
click at [146, 273] on p "90" Live Edge Walnut Dining Table" at bounding box center [155, 277] width 129 height 20
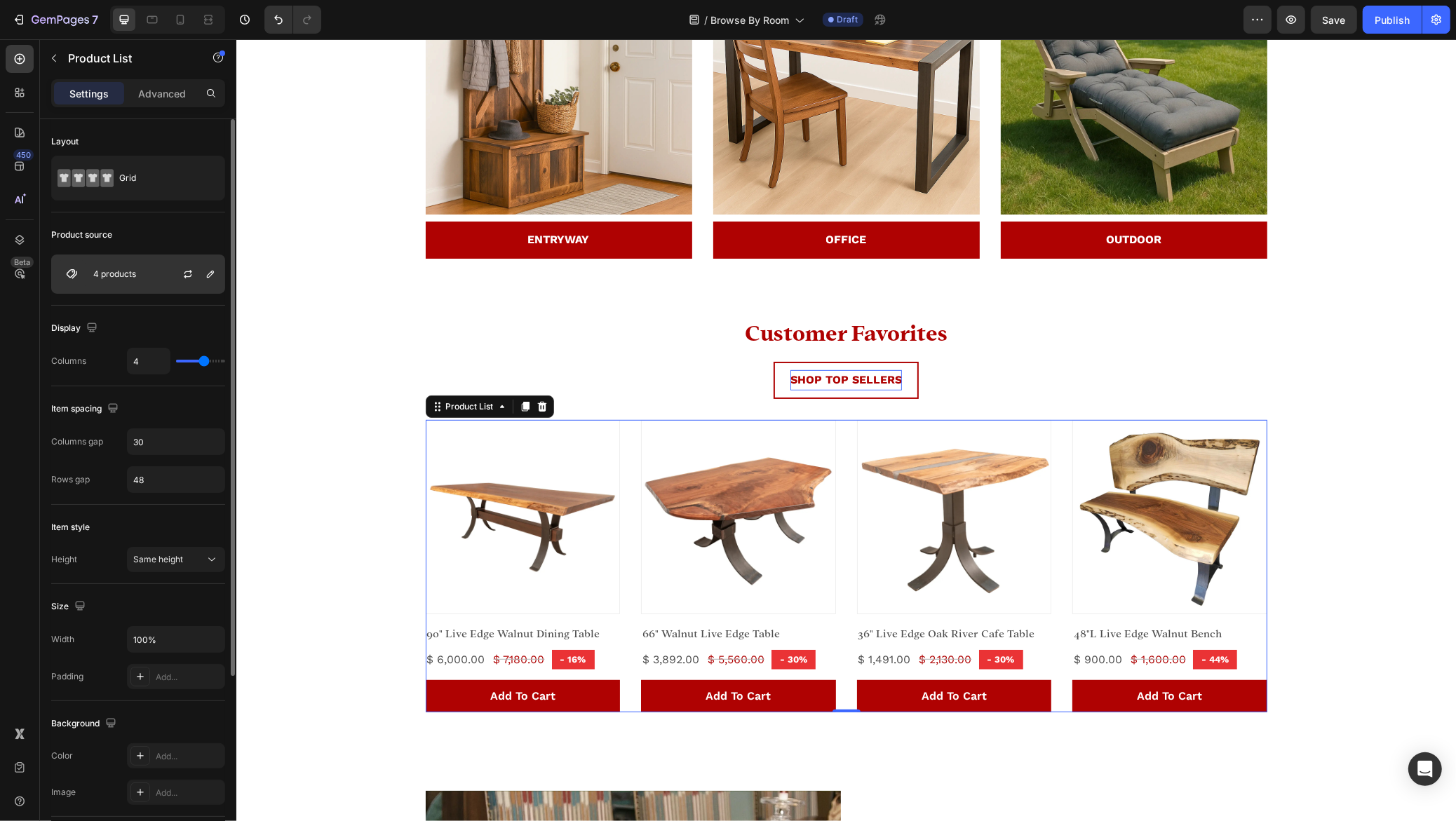
click at [129, 275] on p "4 products" at bounding box center [115, 274] width 43 height 10
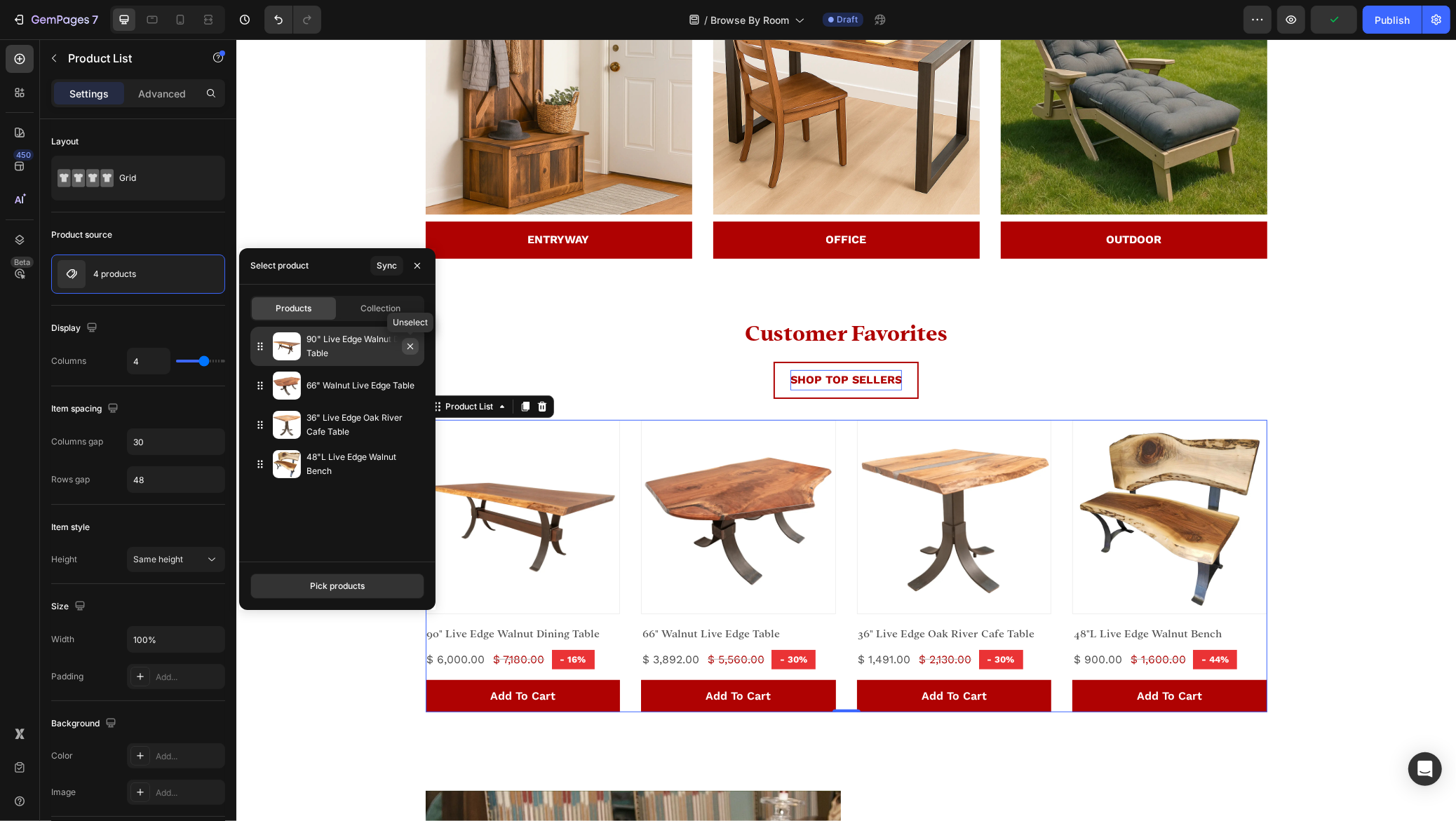
click at [407, 345] on icon "button" at bounding box center [410, 346] width 11 height 11
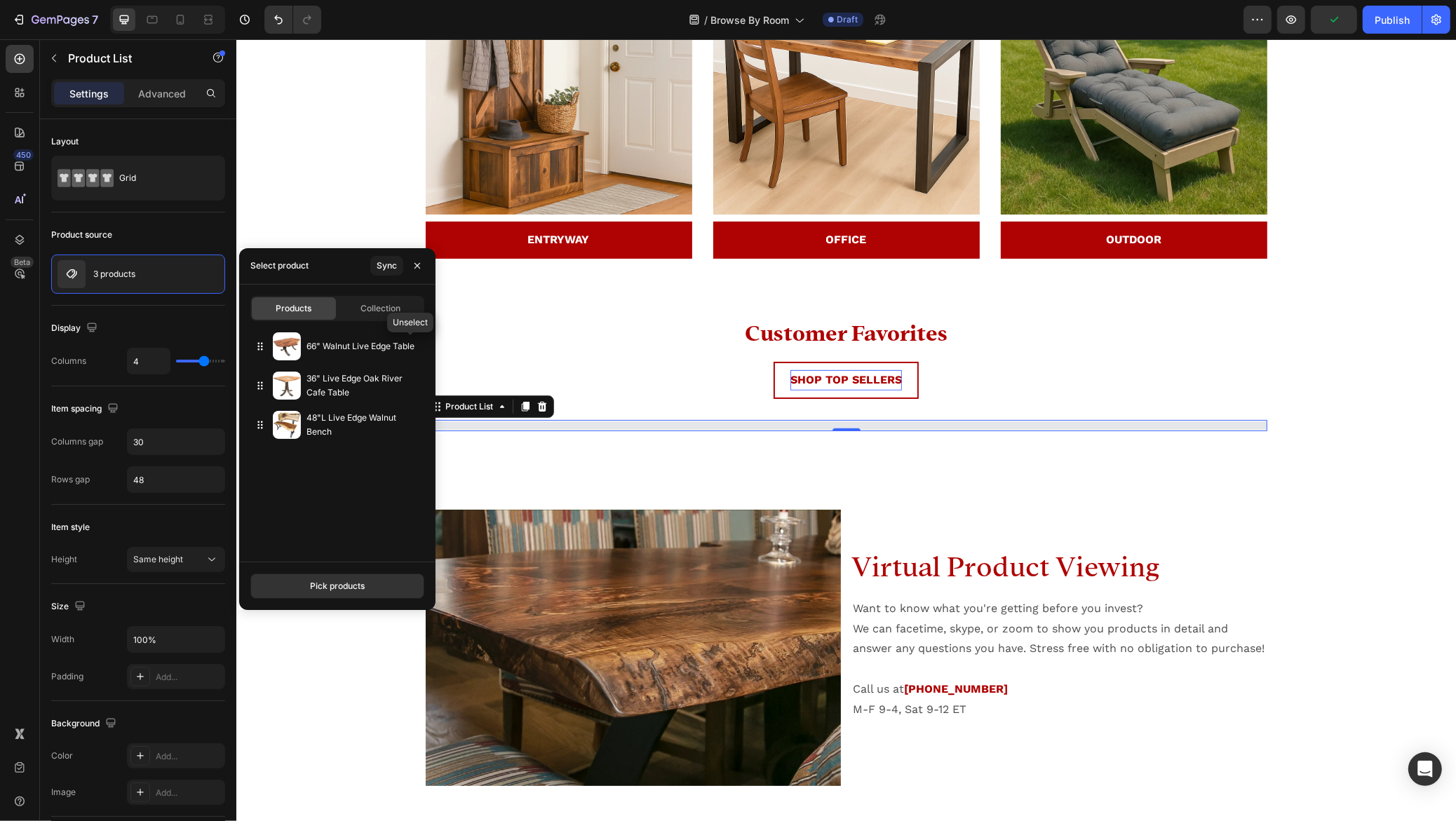
click at [0, 0] on icon "button" at bounding box center [0, 0] width 0 height 0
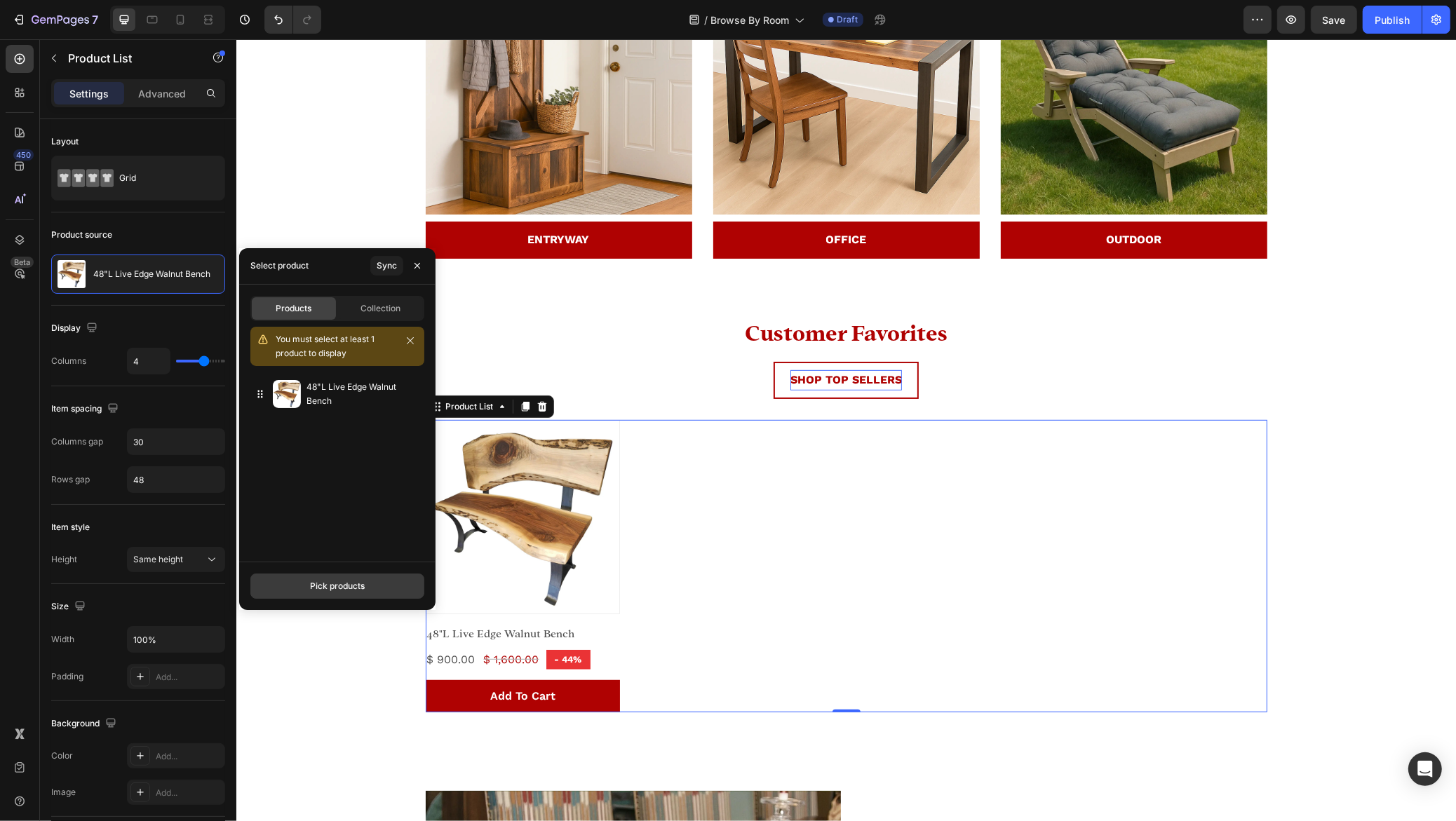
click at [342, 584] on div "Pick products" at bounding box center [337, 585] width 55 height 12
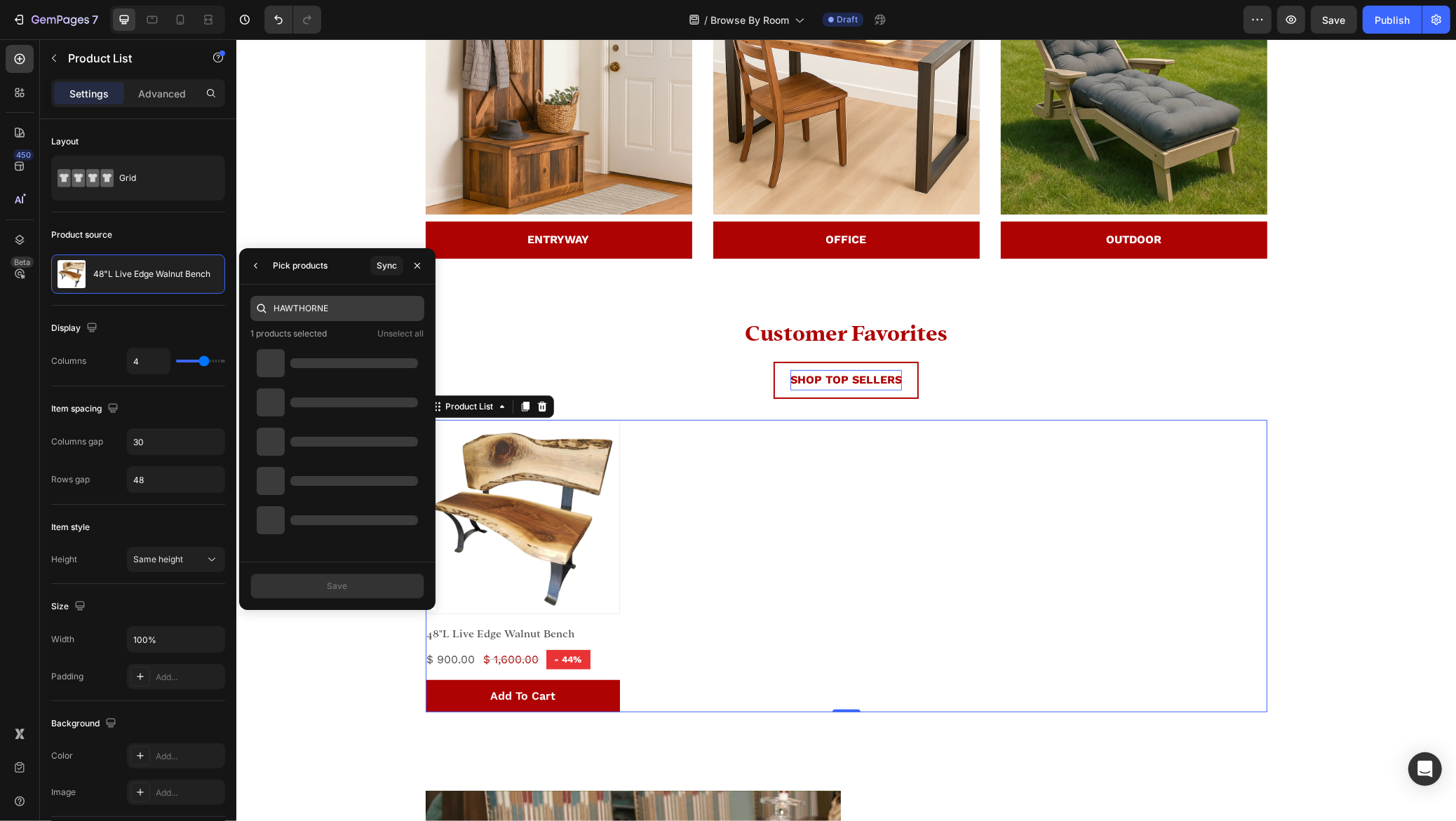
click at [333, 305] on input "HAWTHORNE" at bounding box center [337, 308] width 174 height 25
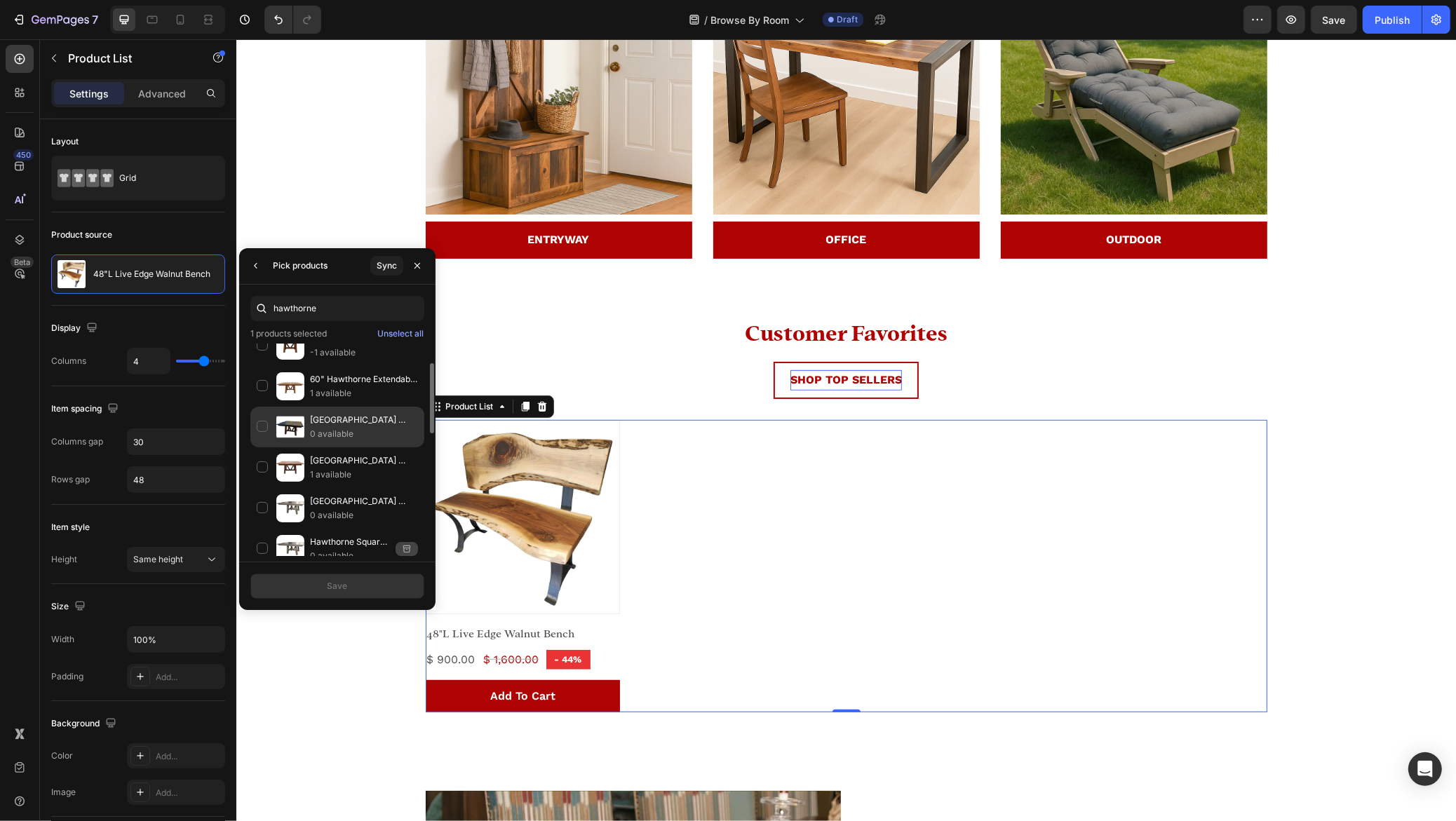
scroll to position [29, 0]
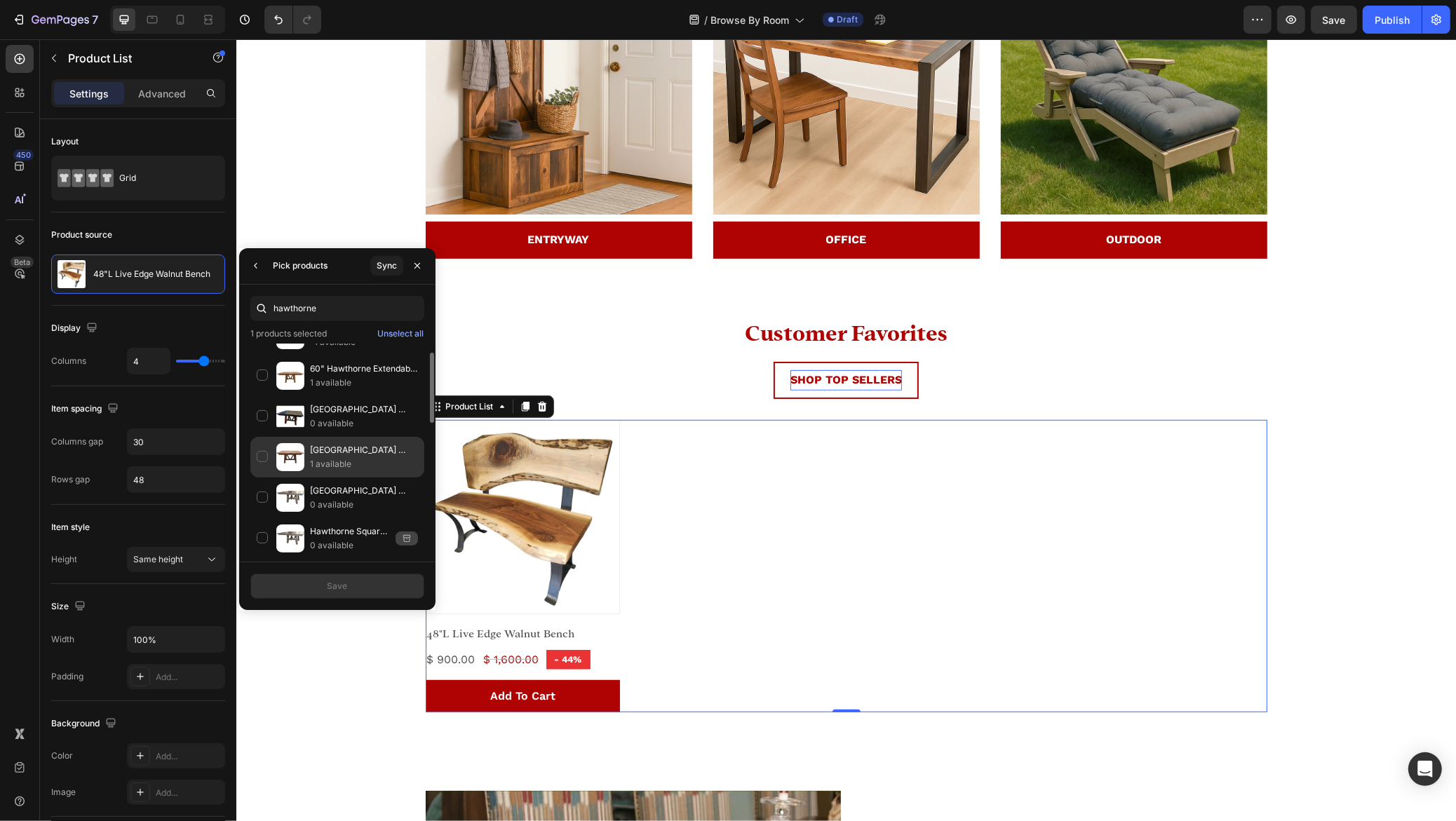
type input "hawthorne"
click at [260, 477] on div "Hawthorne Square Reclaimed Wood Dining Table 1 available" at bounding box center [337, 498] width 174 height 41
click at [350, 584] on button "Save" at bounding box center [337, 585] width 174 height 25
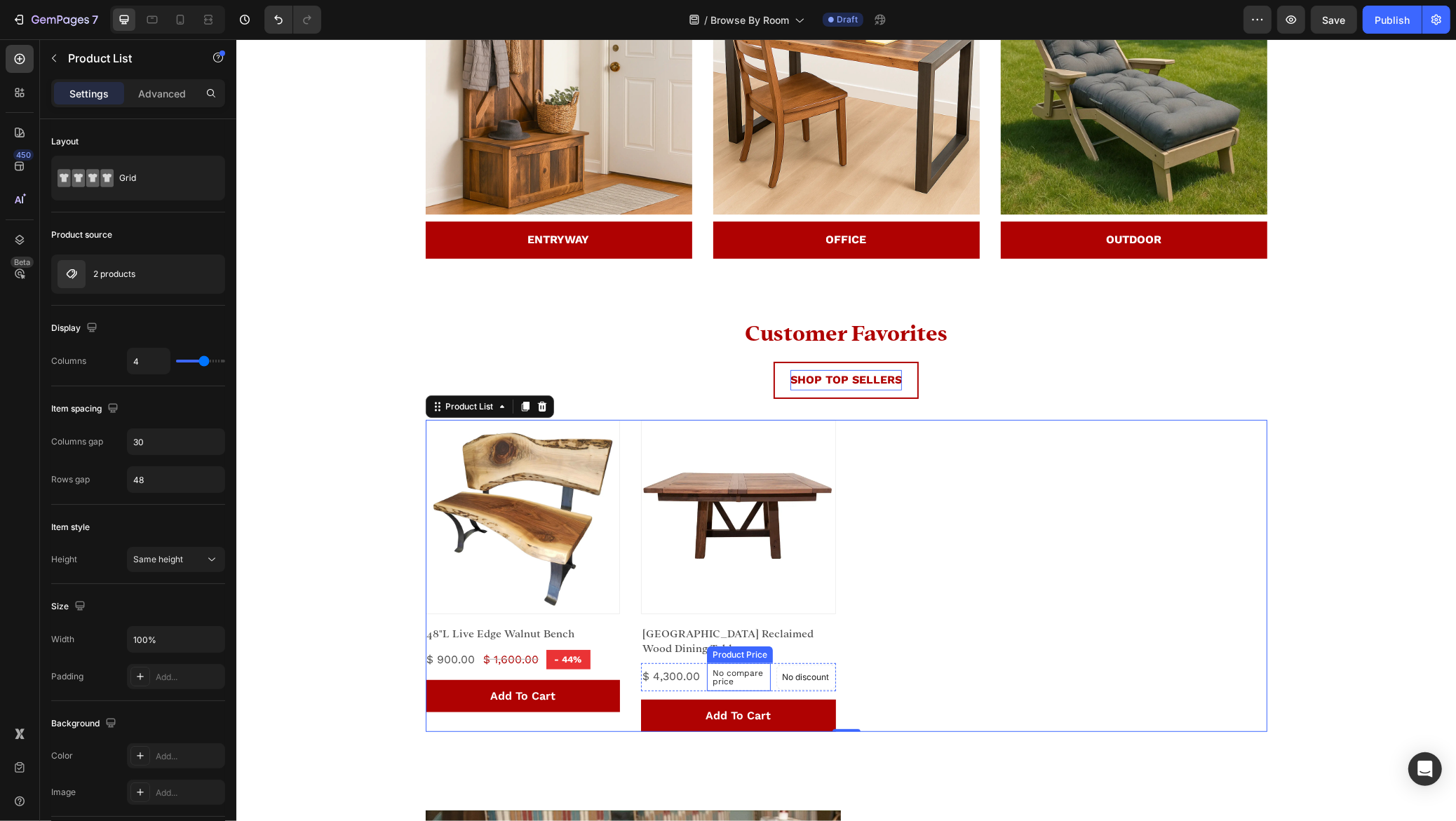
click at [746, 674] on p "No compare price" at bounding box center [738, 677] width 52 height 17
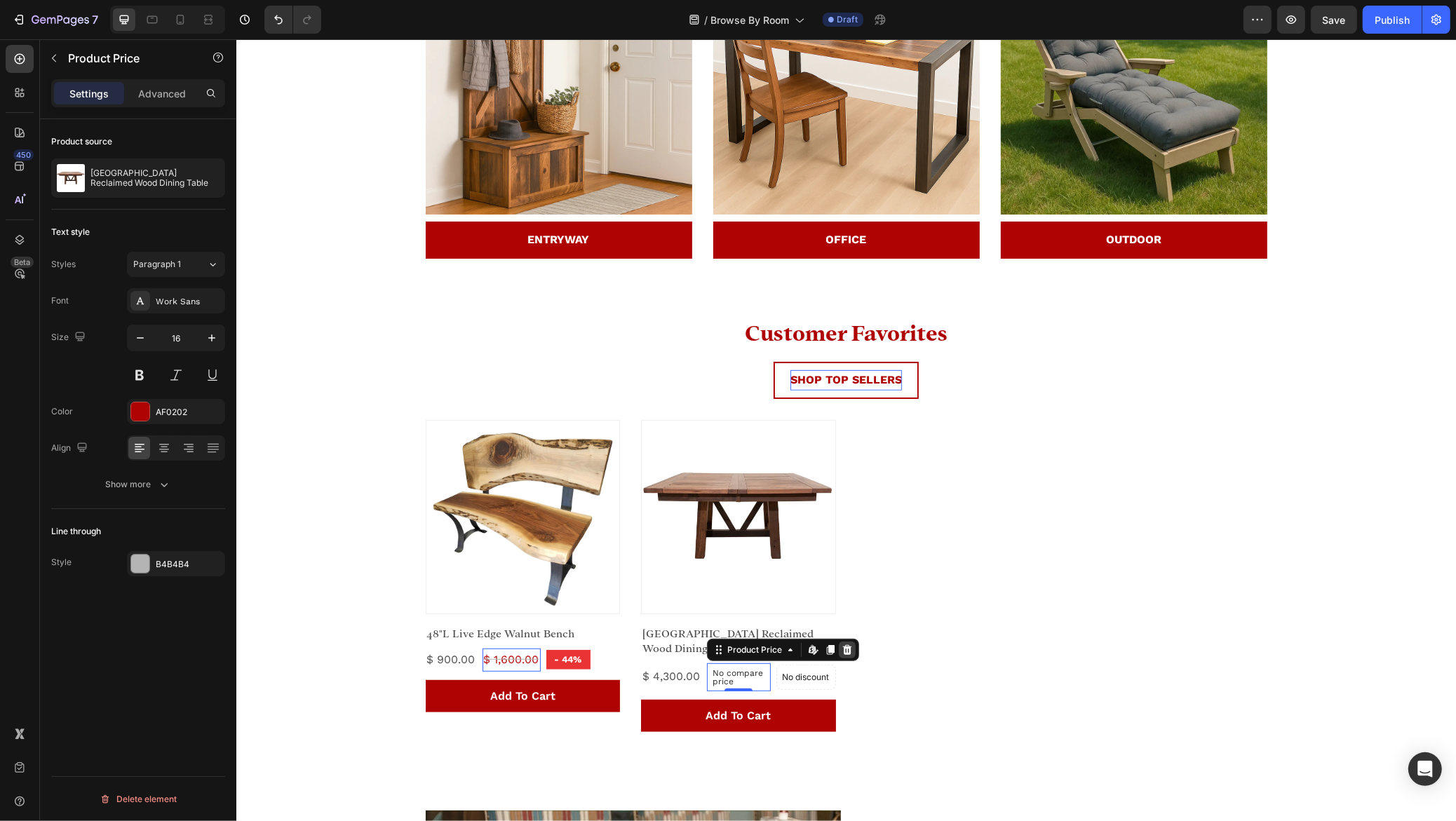
click at [236, 39] on icon at bounding box center [236, 39] width 0 height 0
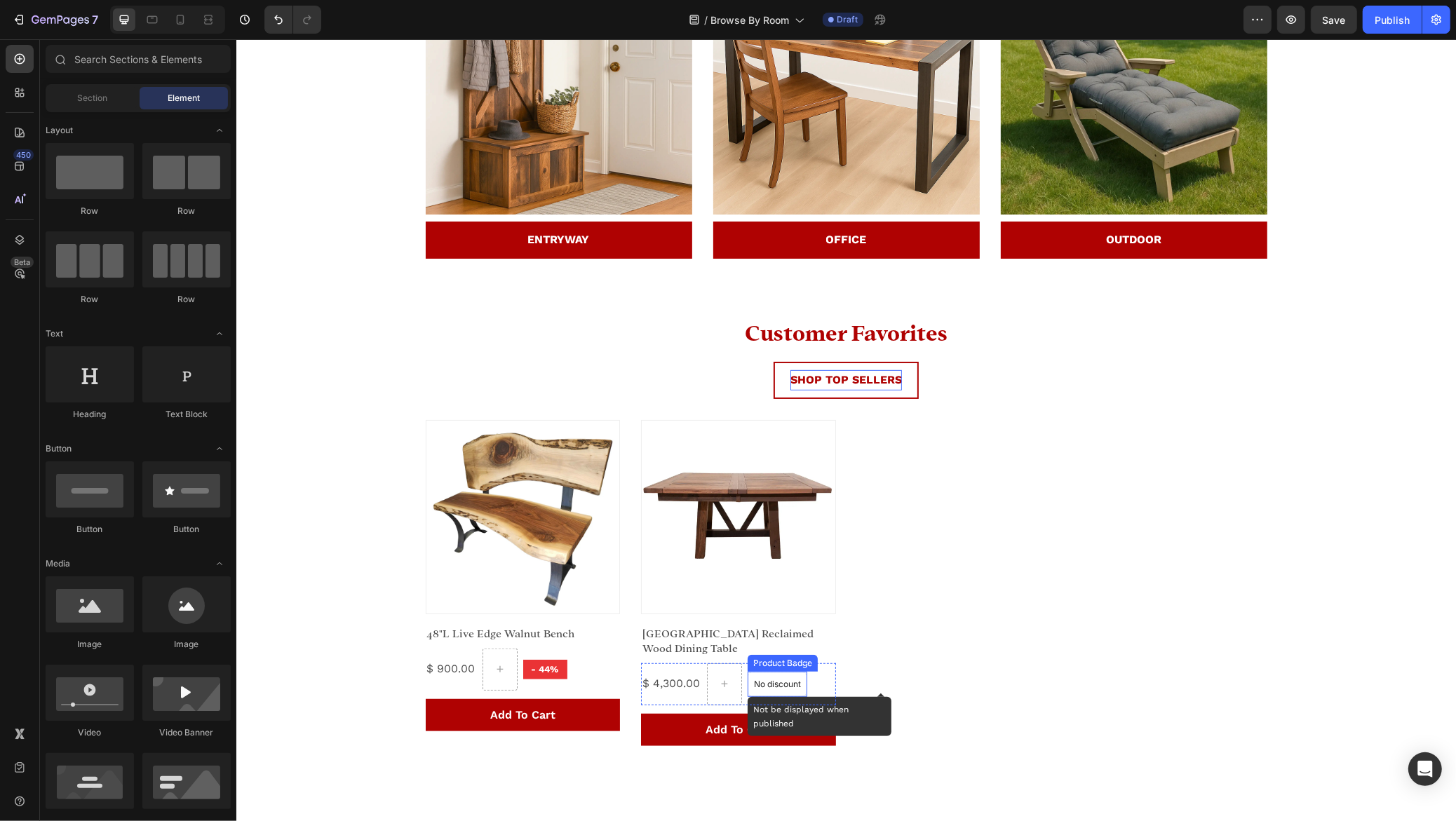
click at [767, 675] on div "No discount" at bounding box center [776, 683] width 58 height 24
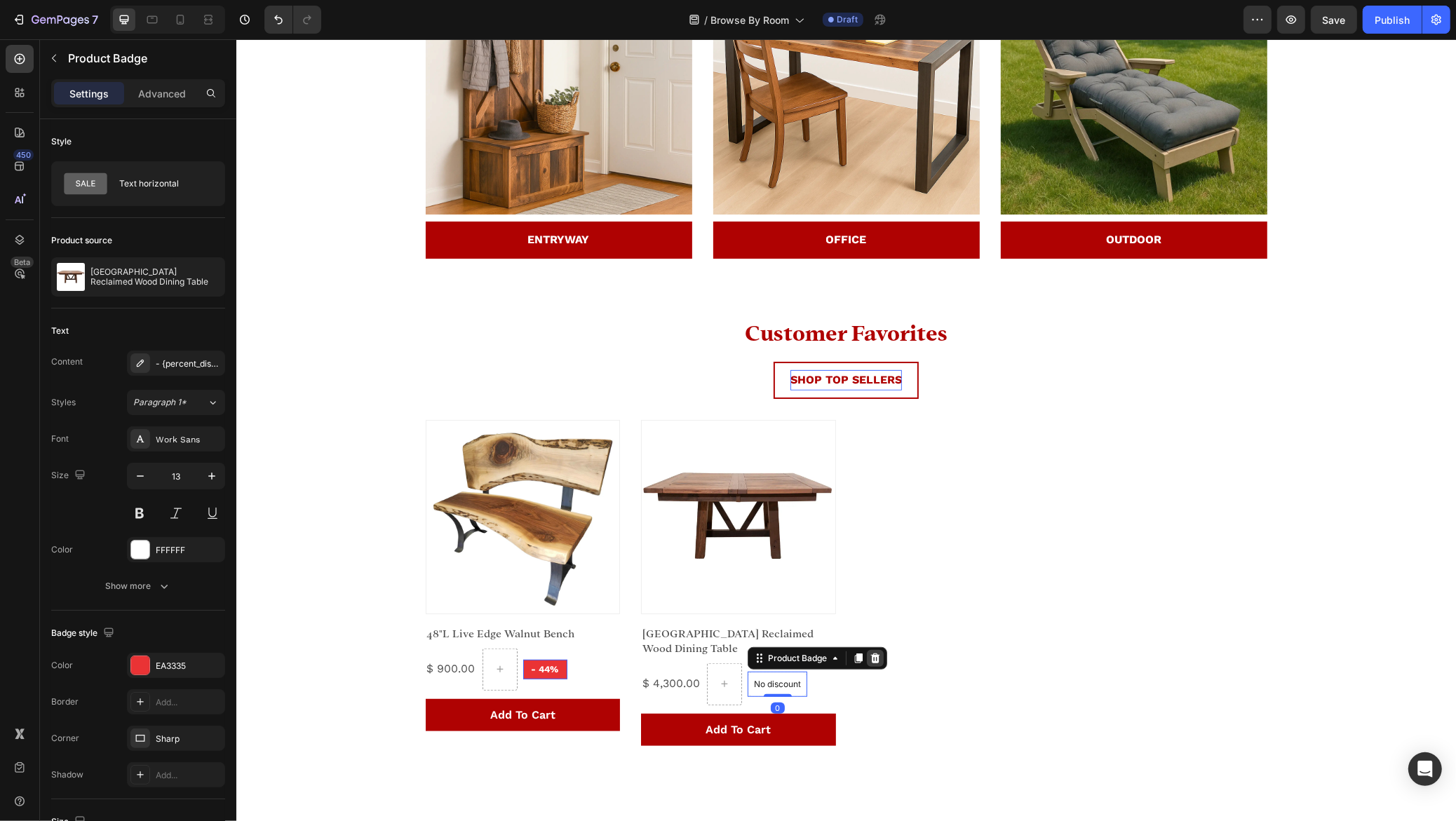
click at [236, 39] on icon at bounding box center [236, 39] width 0 height 0
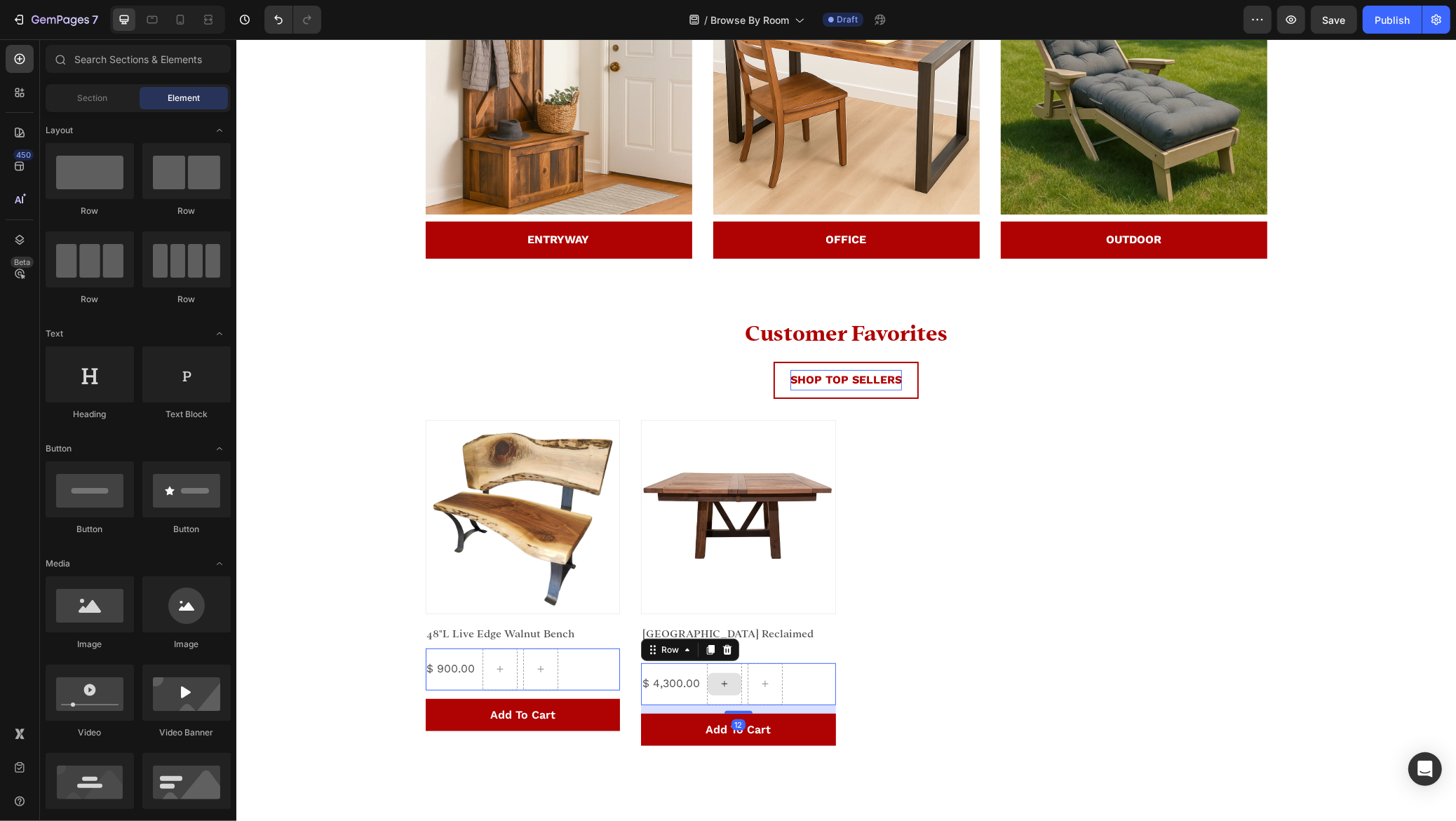
click at [729, 701] on div at bounding box center [723, 683] width 35 height 42
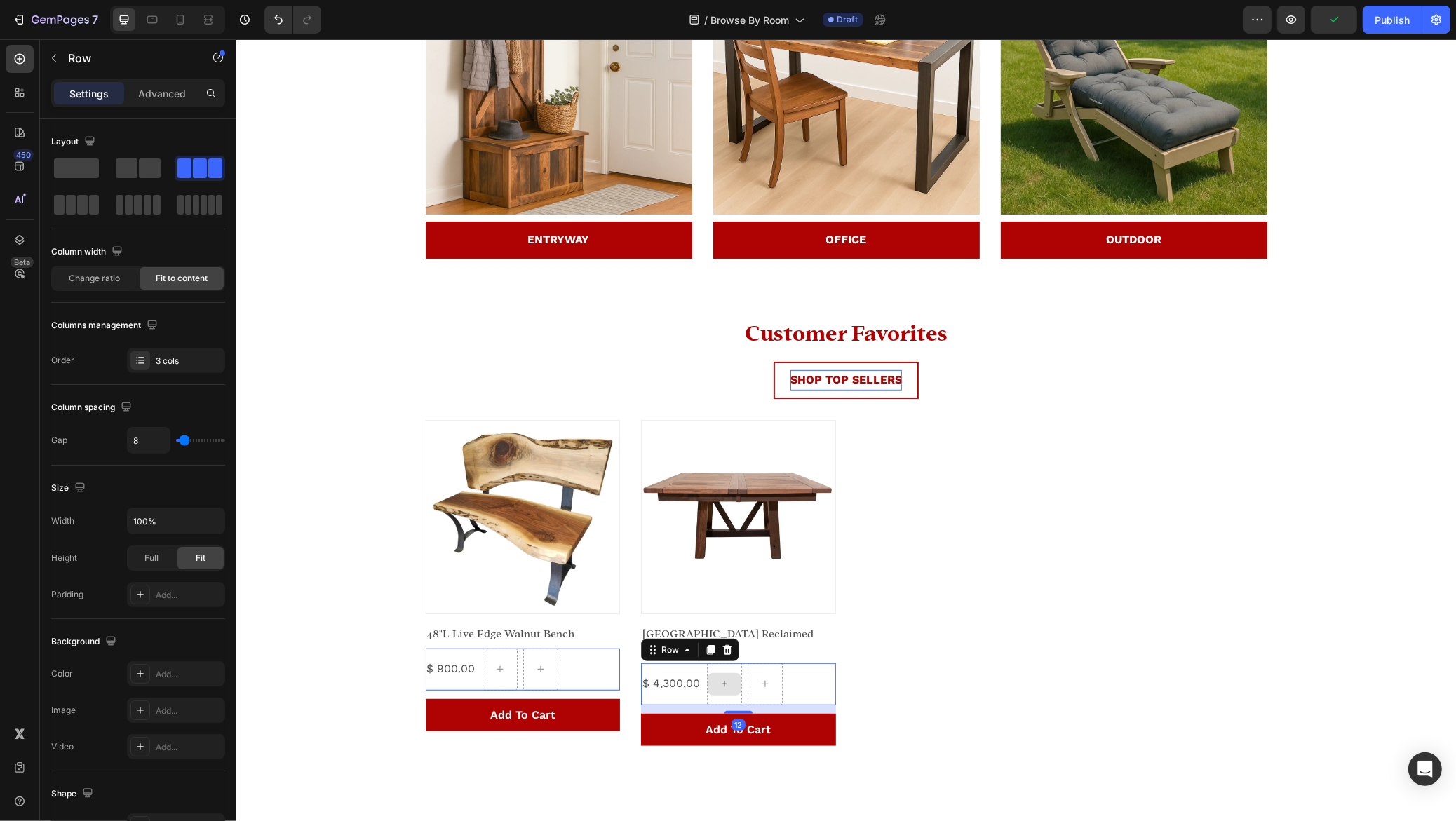
click at [732, 665] on div at bounding box center [723, 683] width 35 height 42
click at [166, 360] on div "3 cols" at bounding box center [188, 360] width 66 height 12
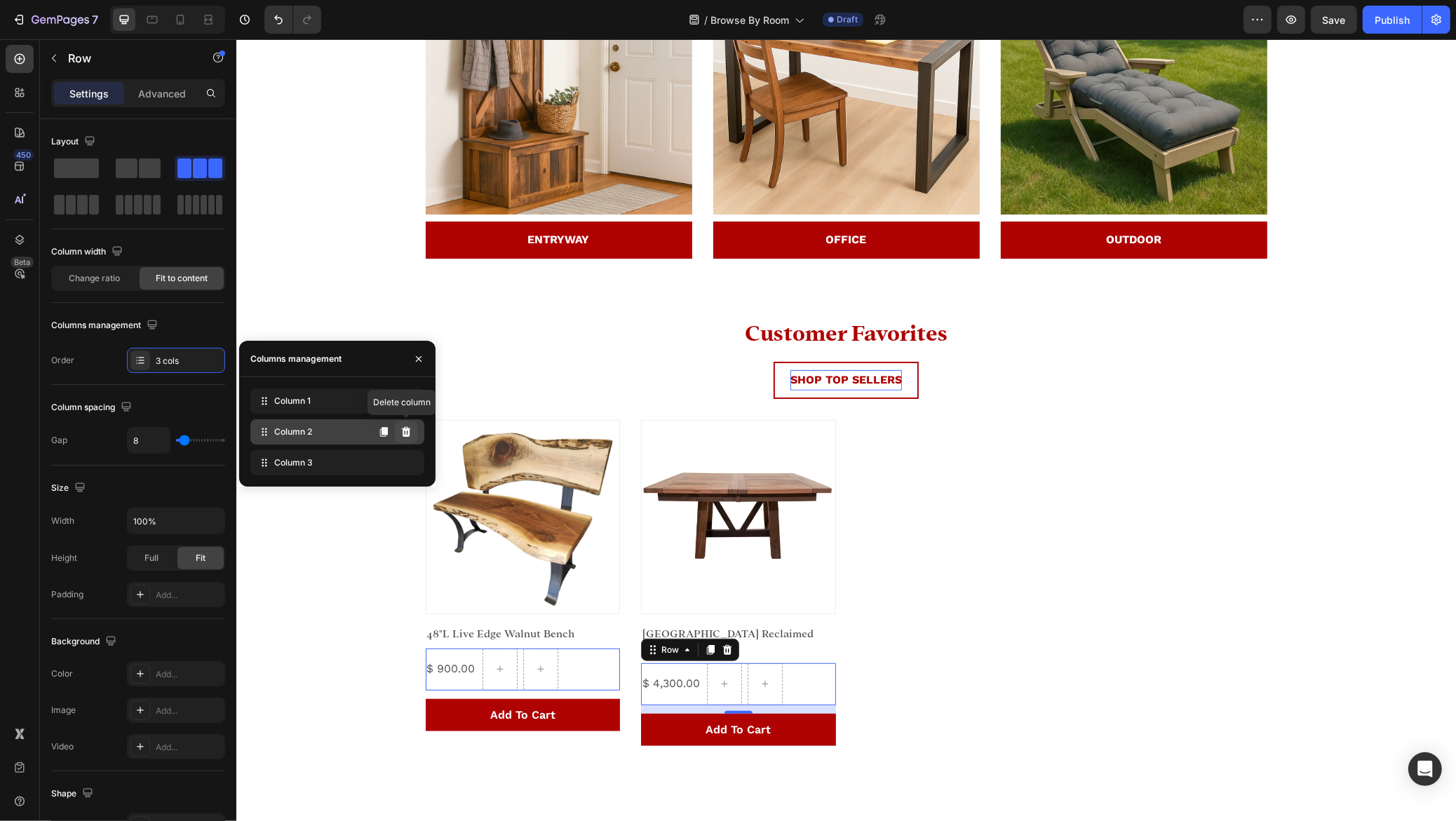
click at [405, 428] on icon at bounding box center [405, 431] width 9 height 10
click at [408, 432] on icon at bounding box center [405, 431] width 9 height 10
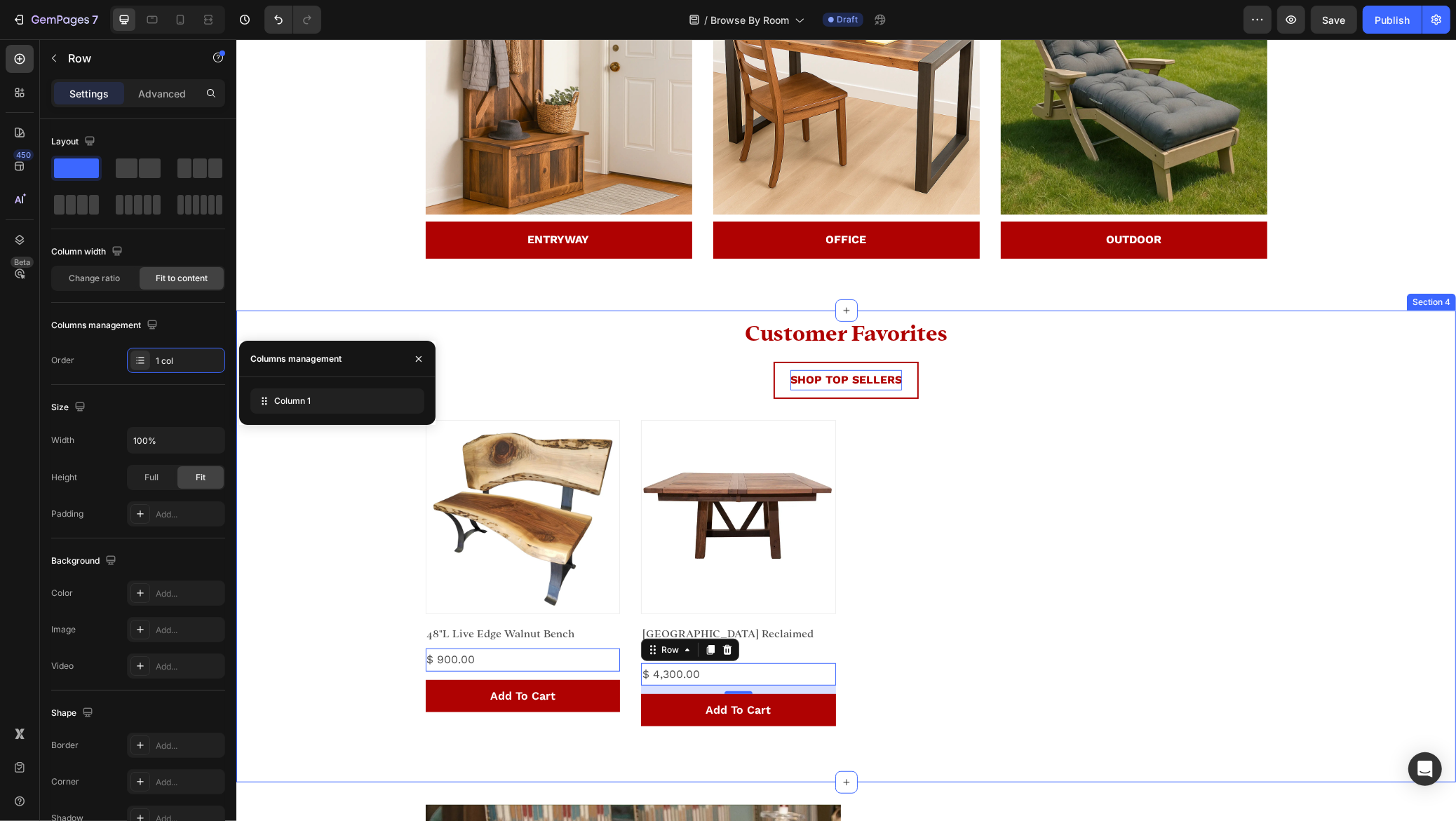
click at [364, 602] on div "⁠⁠⁠⁠⁠⁠⁠ Customer Favorites Heading SHOP TOP SELLERS Button Product Images 48"L …" at bounding box center [845, 522] width 1198 height 409
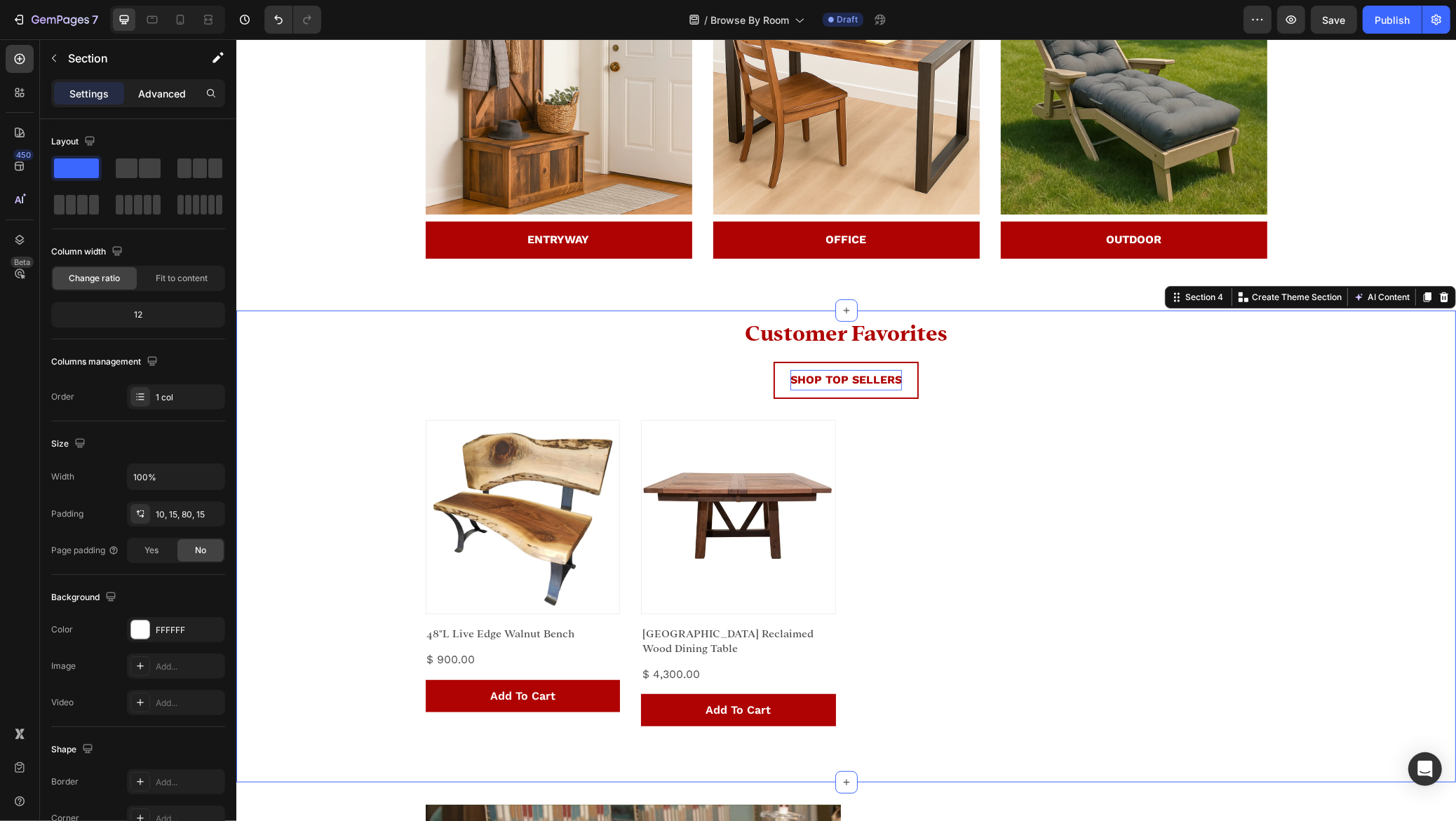
click at [152, 91] on p "Advanced" at bounding box center [162, 93] width 47 height 15
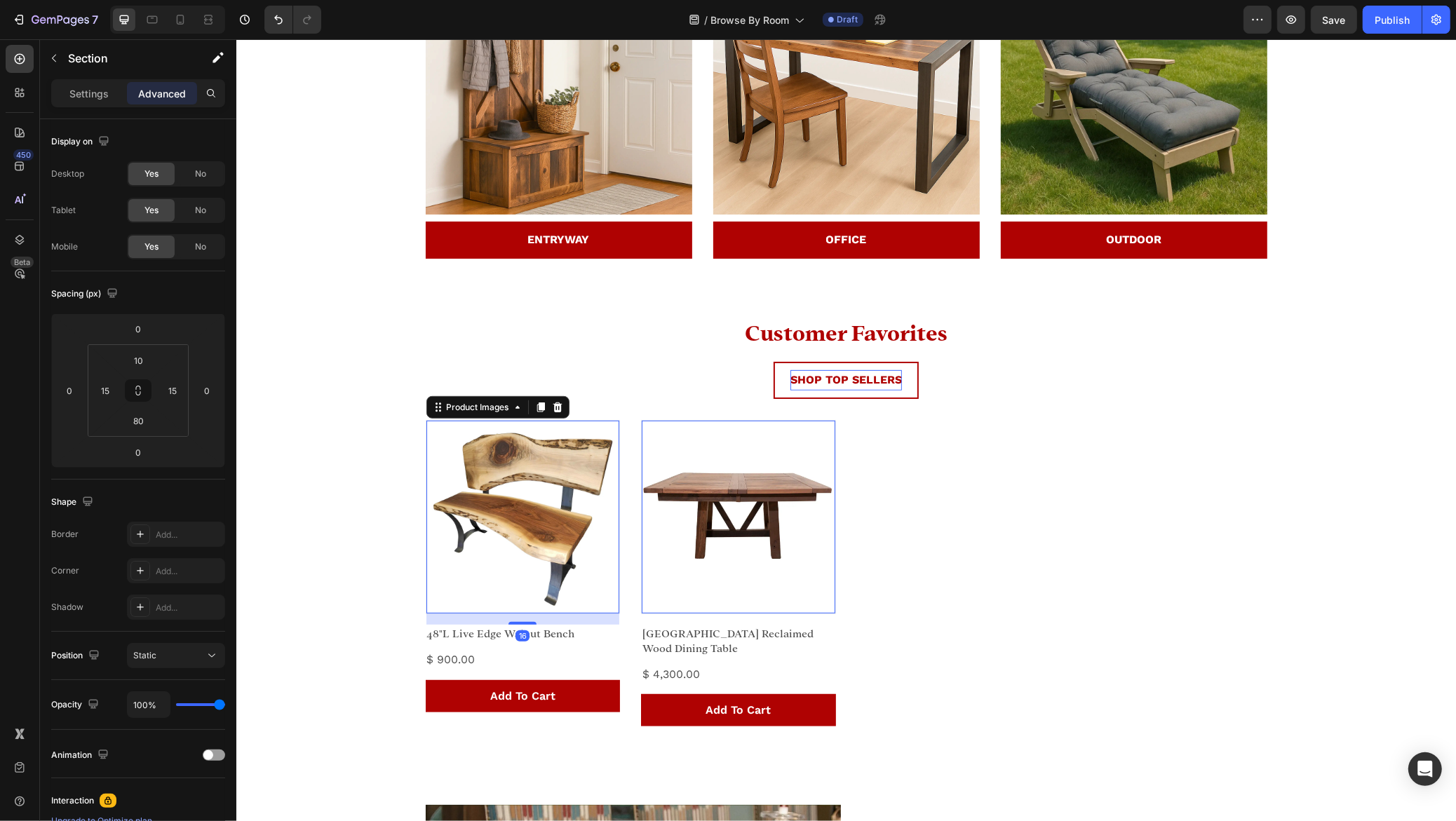
click at [539, 497] on img at bounding box center [522, 517] width 193 height 193
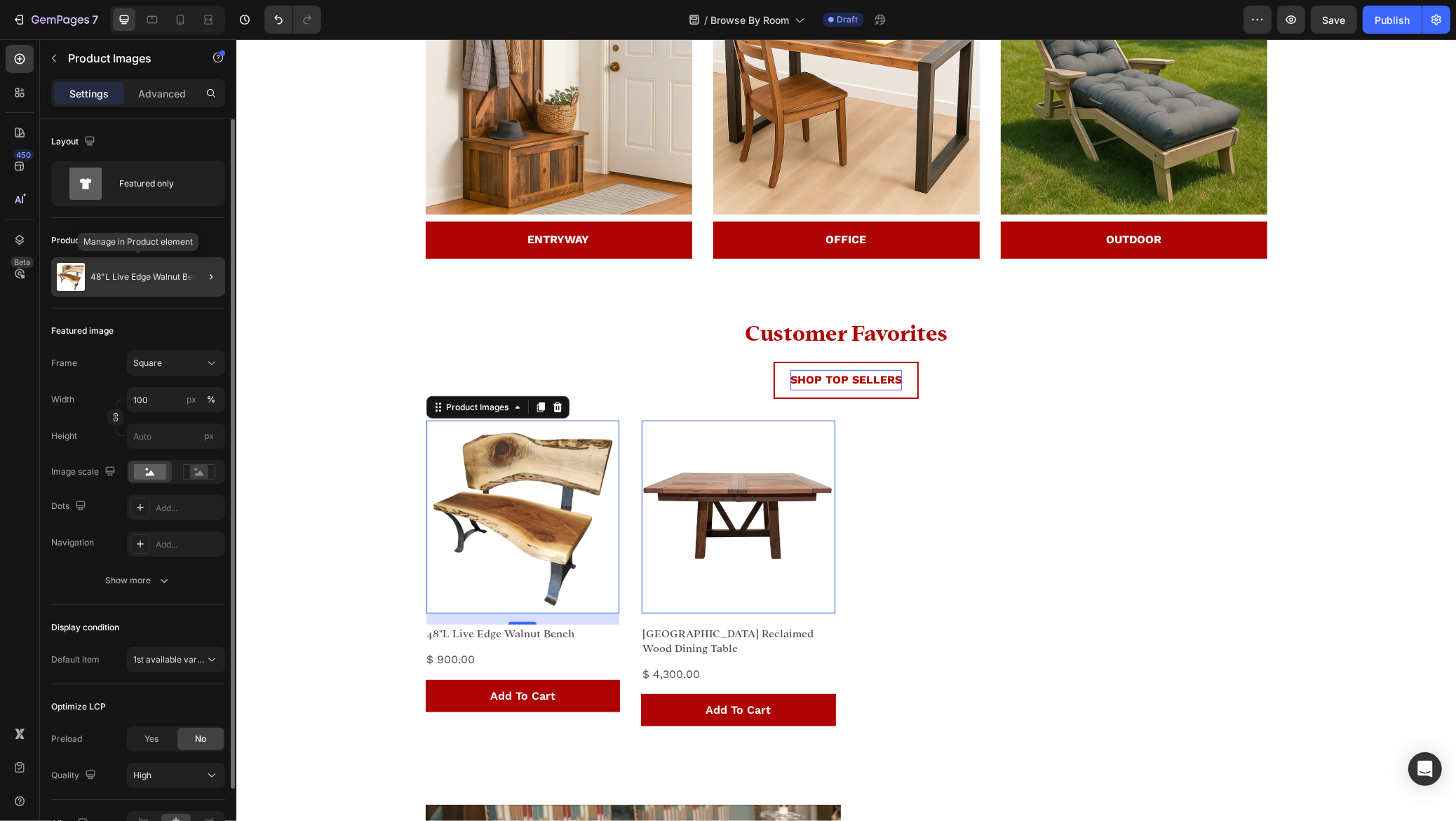
click at [148, 277] on p "48"L Live Edge Walnut Bench" at bounding box center [148, 277] width 117 height 10
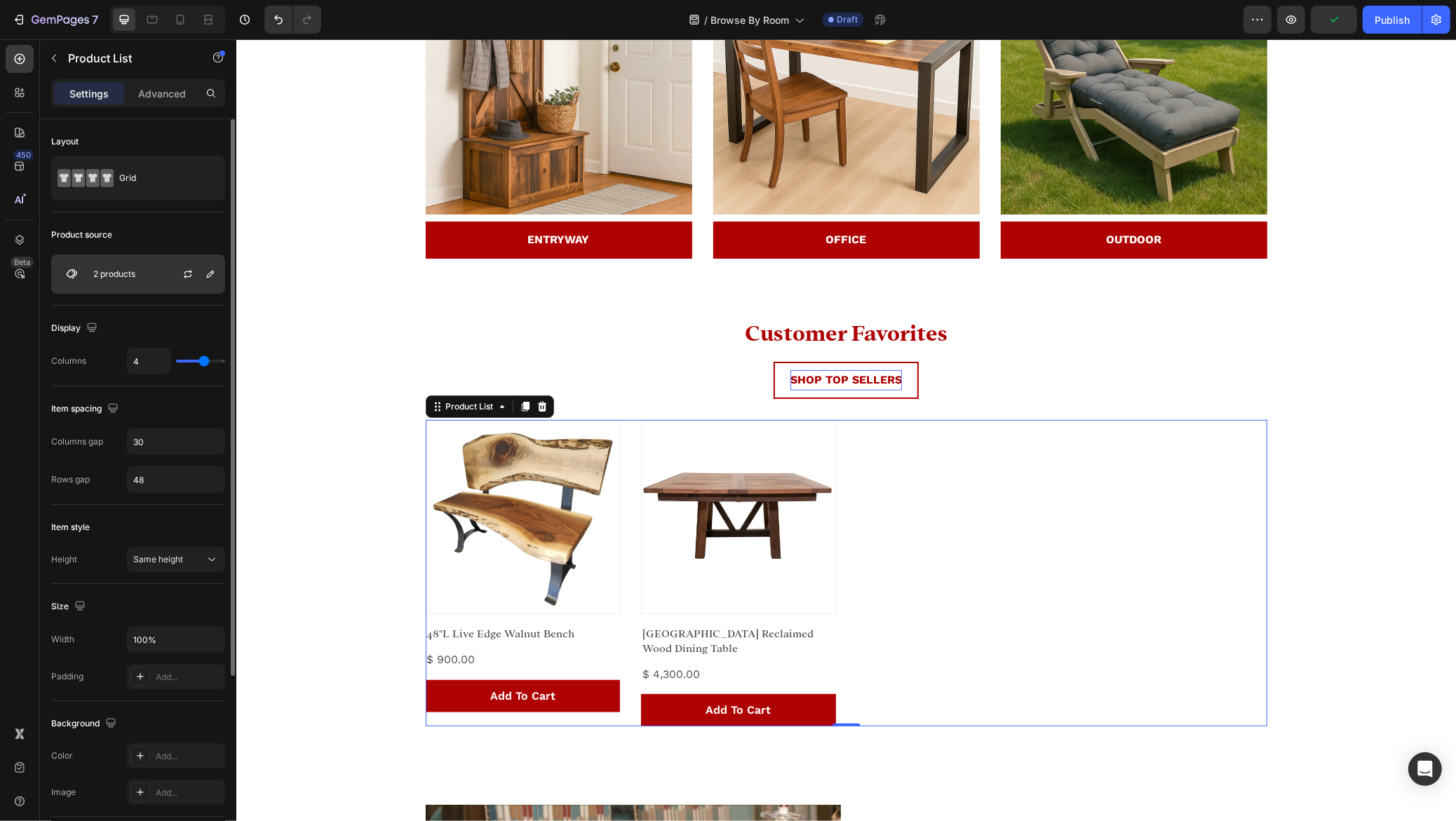
click at [135, 274] on p "2 products" at bounding box center [114, 274] width 42 height 10
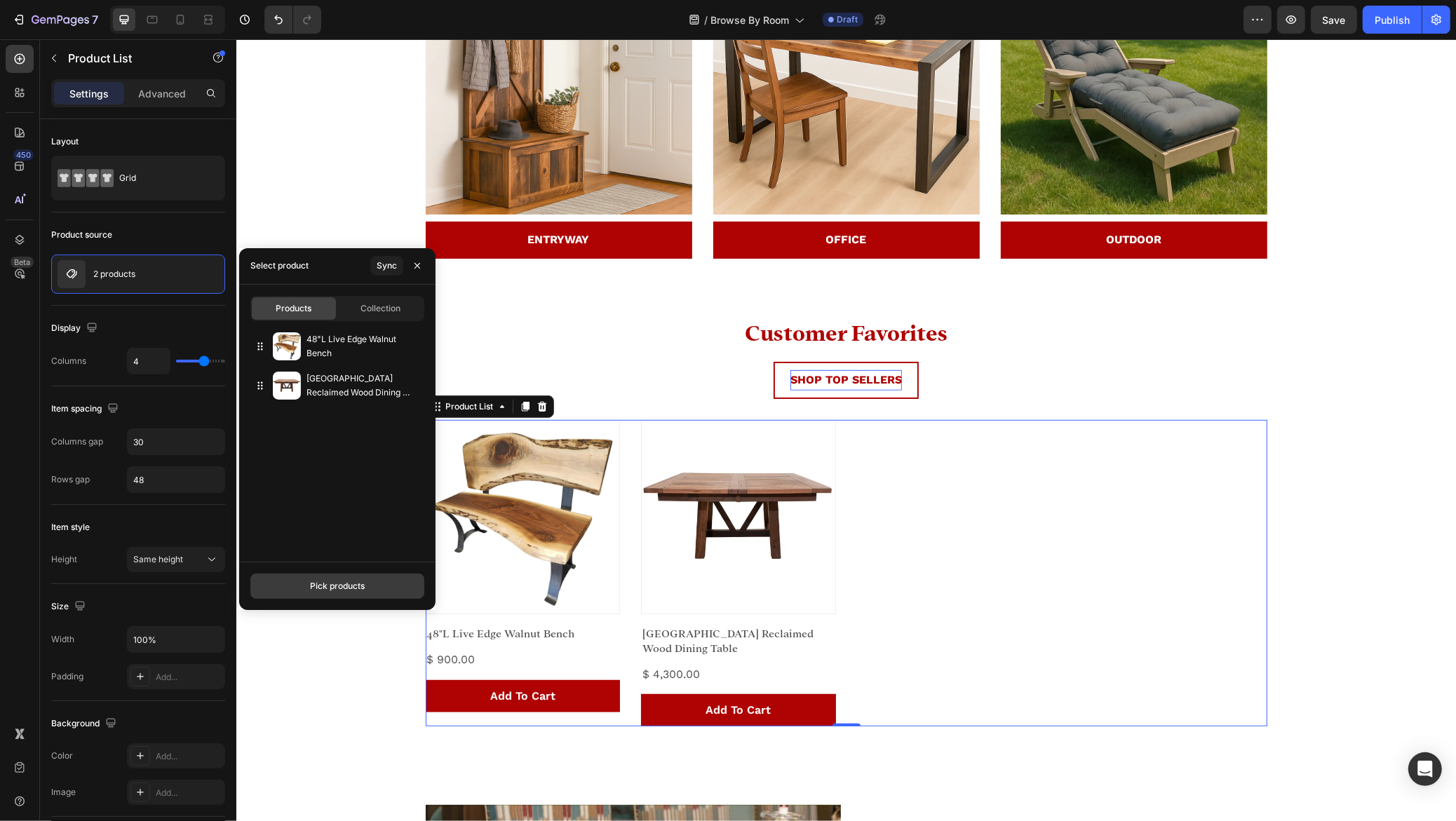
click at [341, 578] on button "Pick products" at bounding box center [337, 585] width 174 height 25
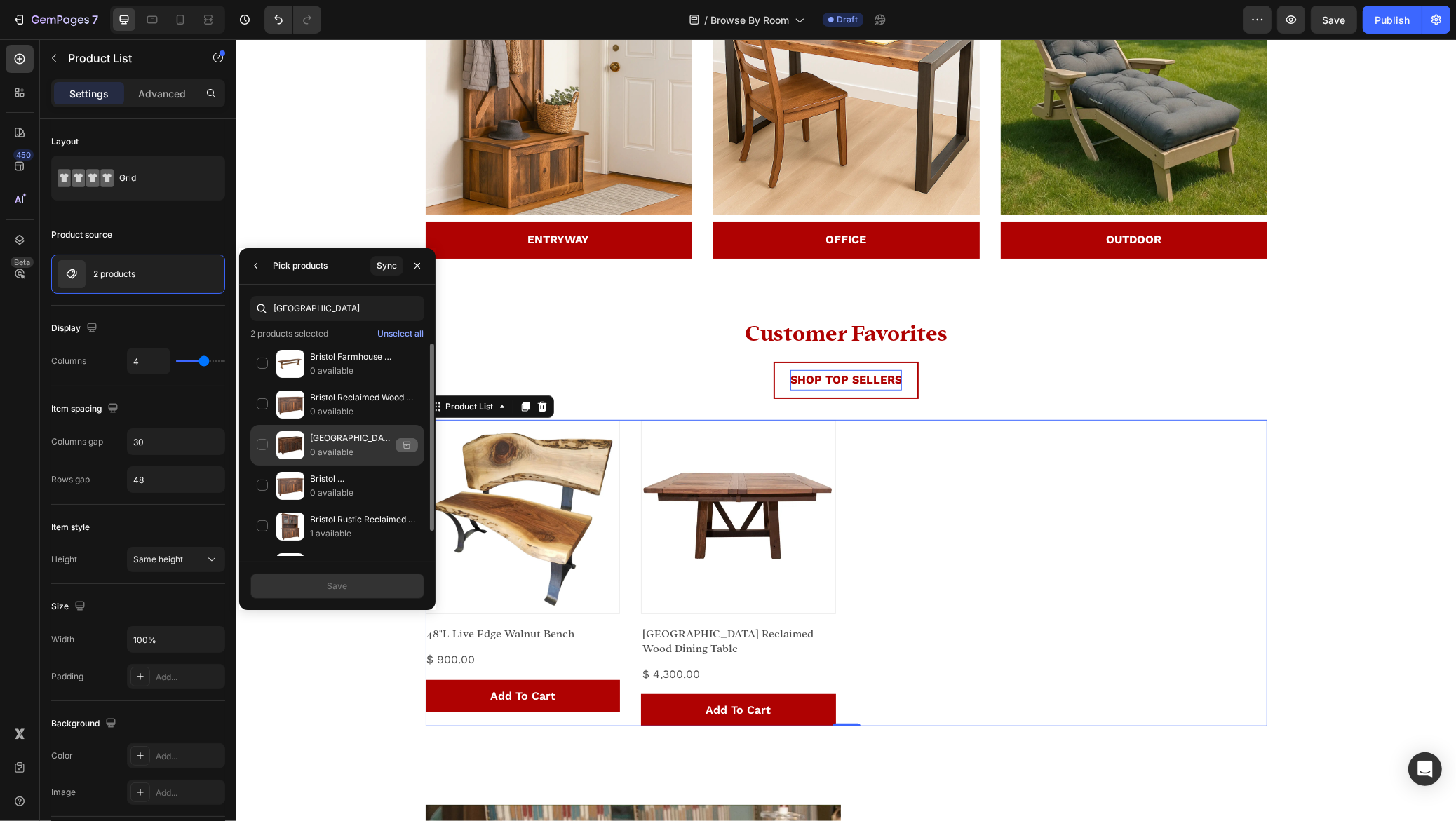
scroll to position [28, 0]
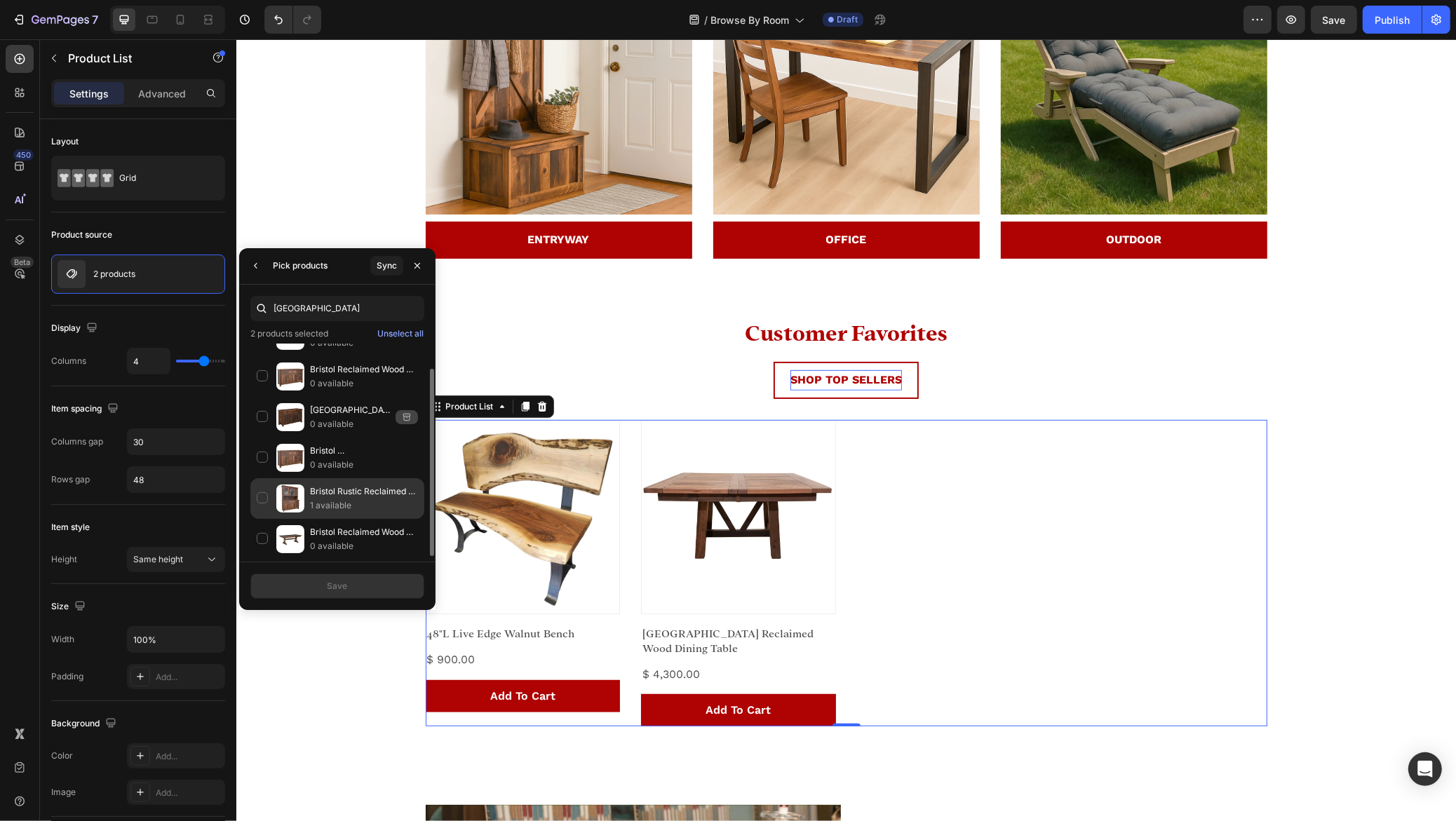
click at [269, 519] on div "Bristol Rustic Reclaimed Wood Hutch 1 available" at bounding box center [337, 539] width 174 height 41
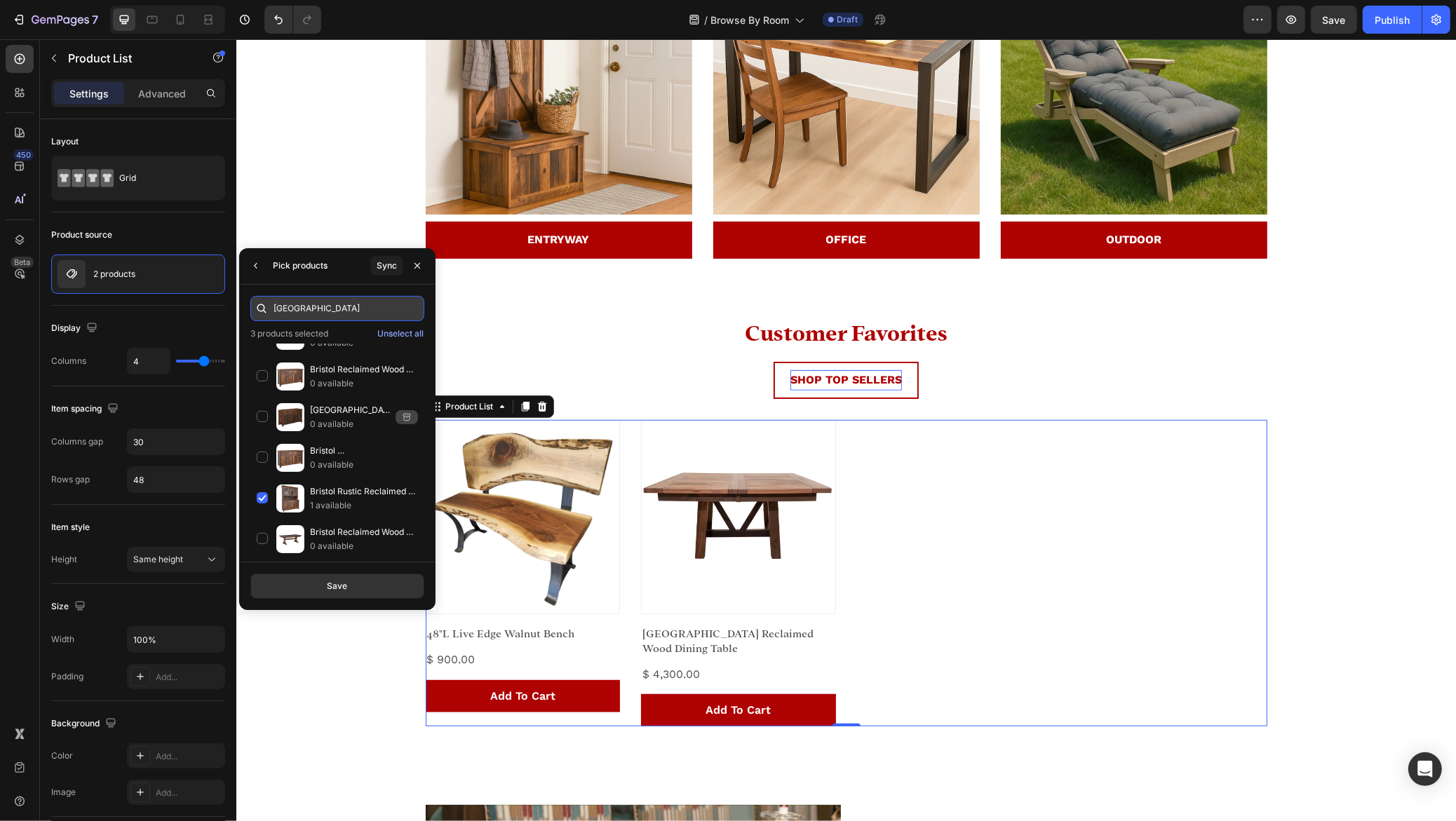
click at [306, 304] on input "bristol" at bounding box center [337, 308] width 174 height 25
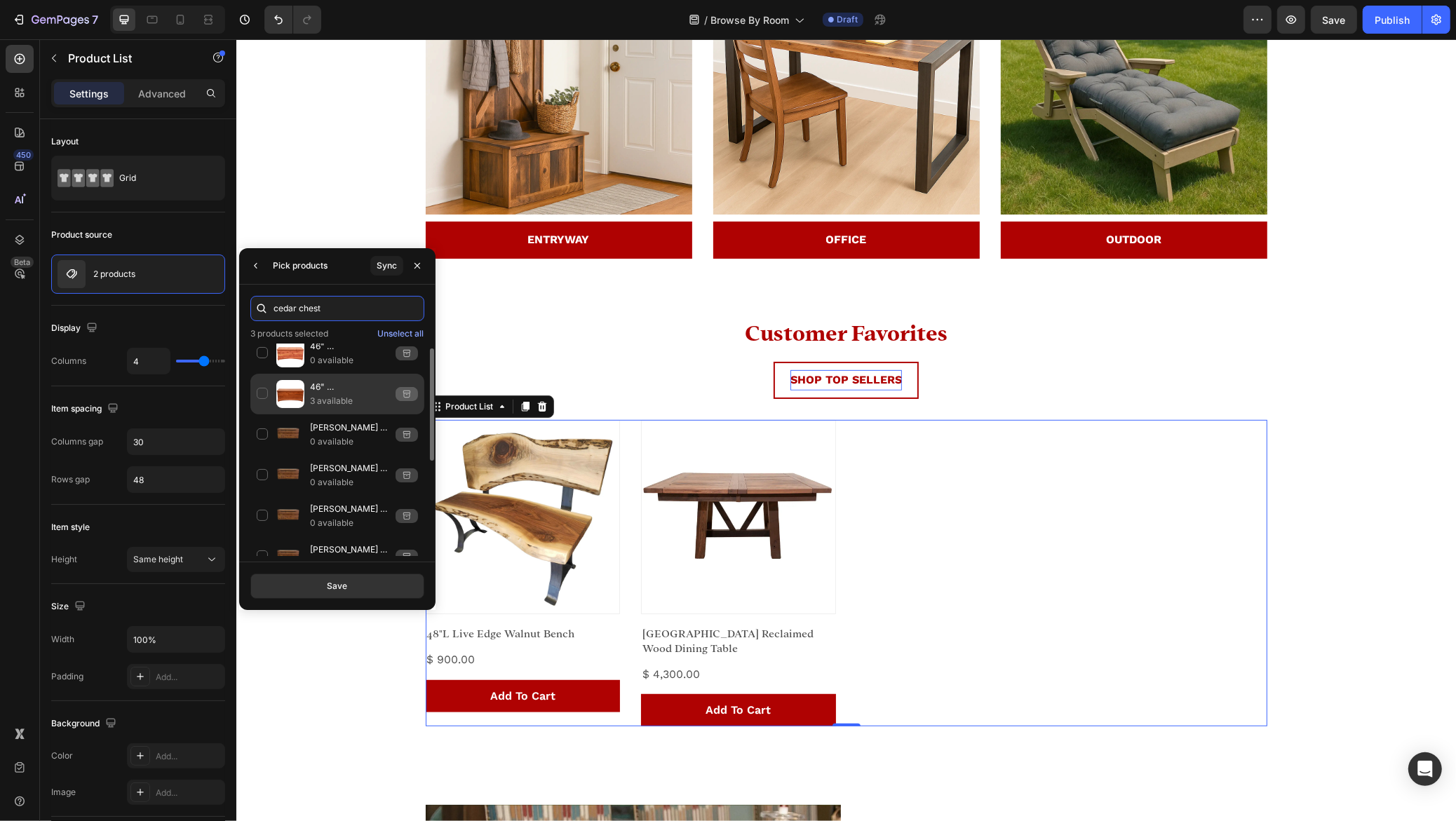
scroll to position [0, 0]
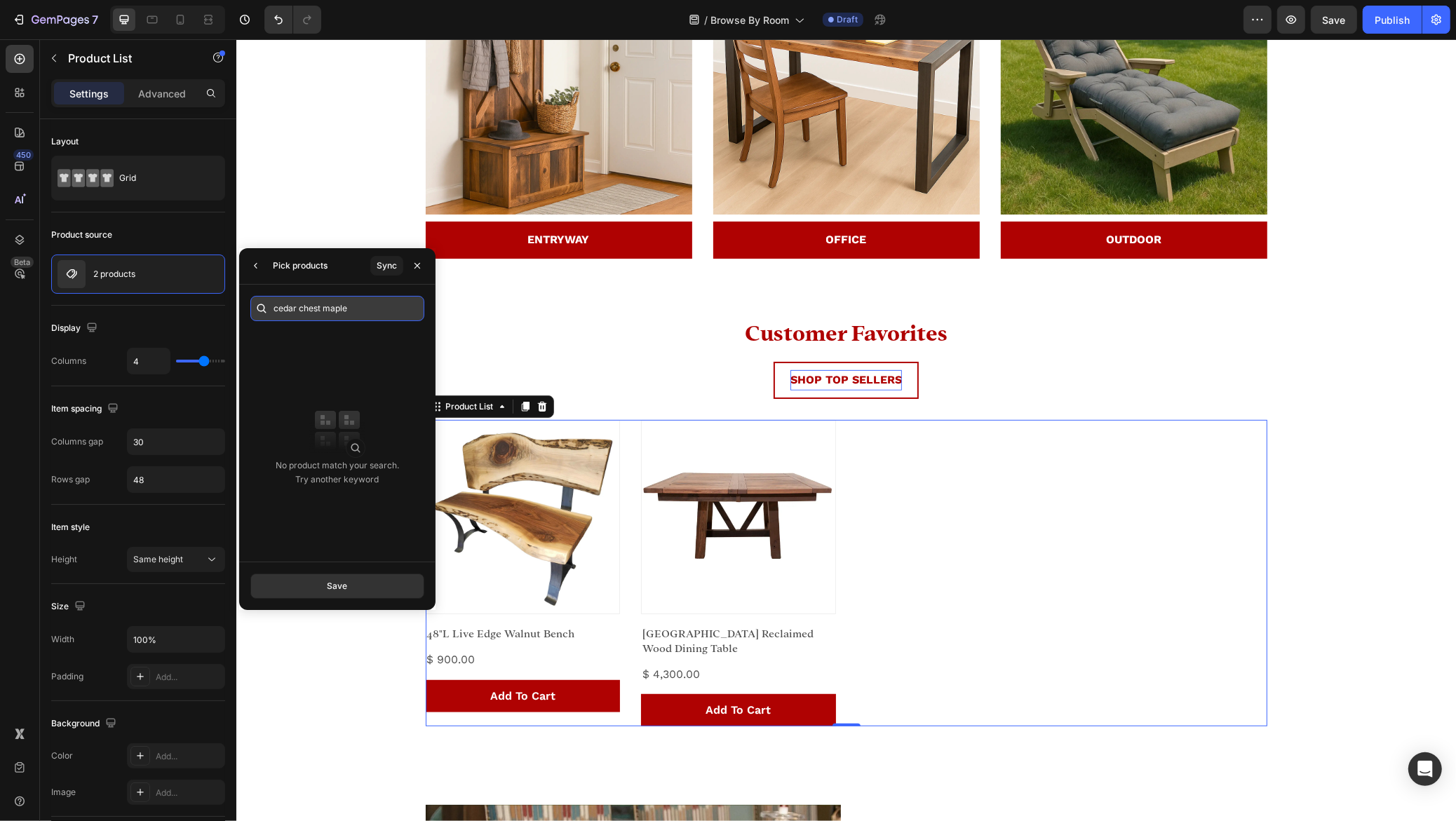
click at [373, 301] on input "cedar chest maple" at bounding box center [337, 308] width 174 height 25
click at [341, 315] on input "maple chest" at bounding box center [337, 308] width 174 height 25
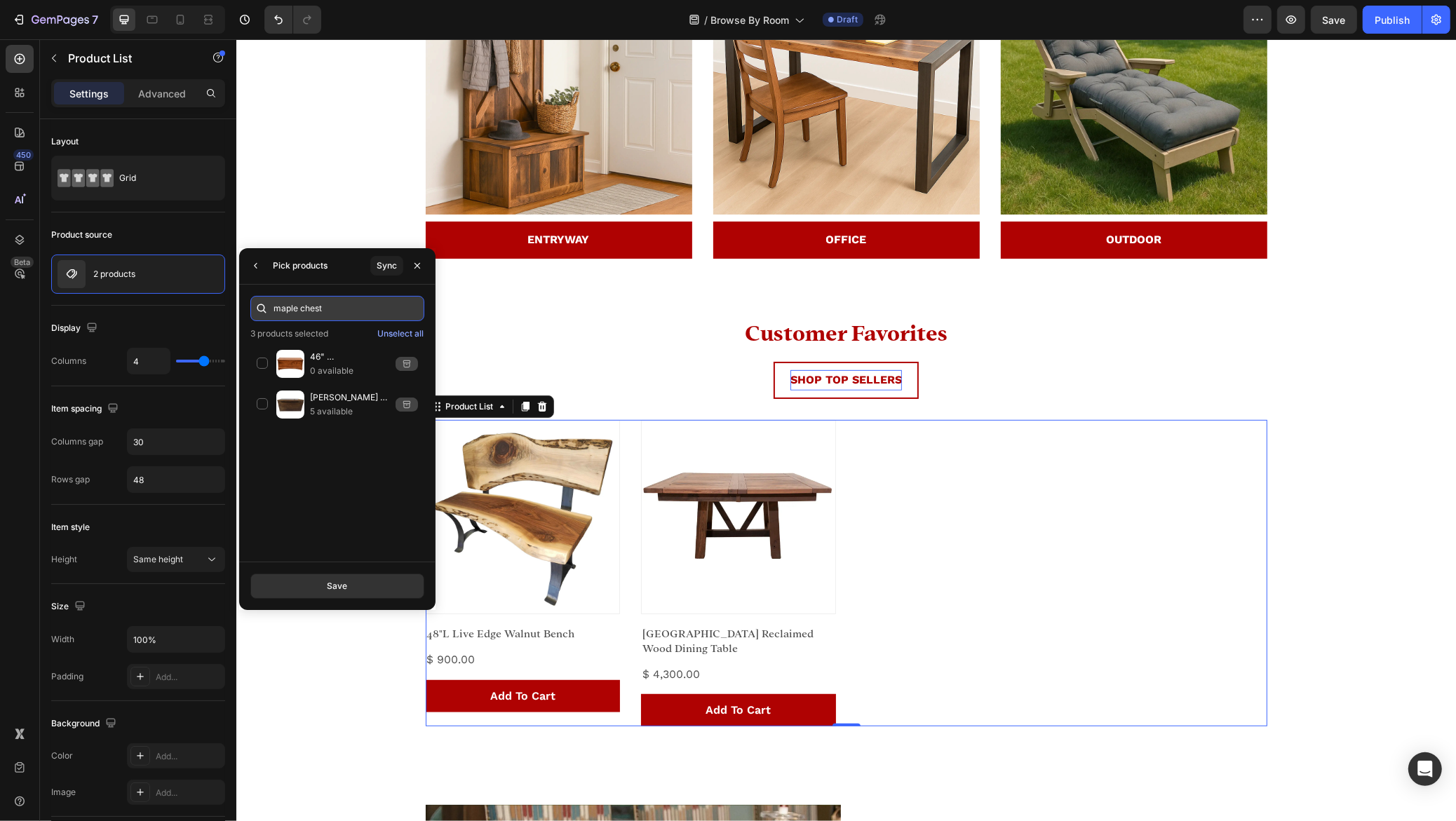
click at [341, 314] on input "maple chest" at bounding box center [337, 308] width 174 height 25
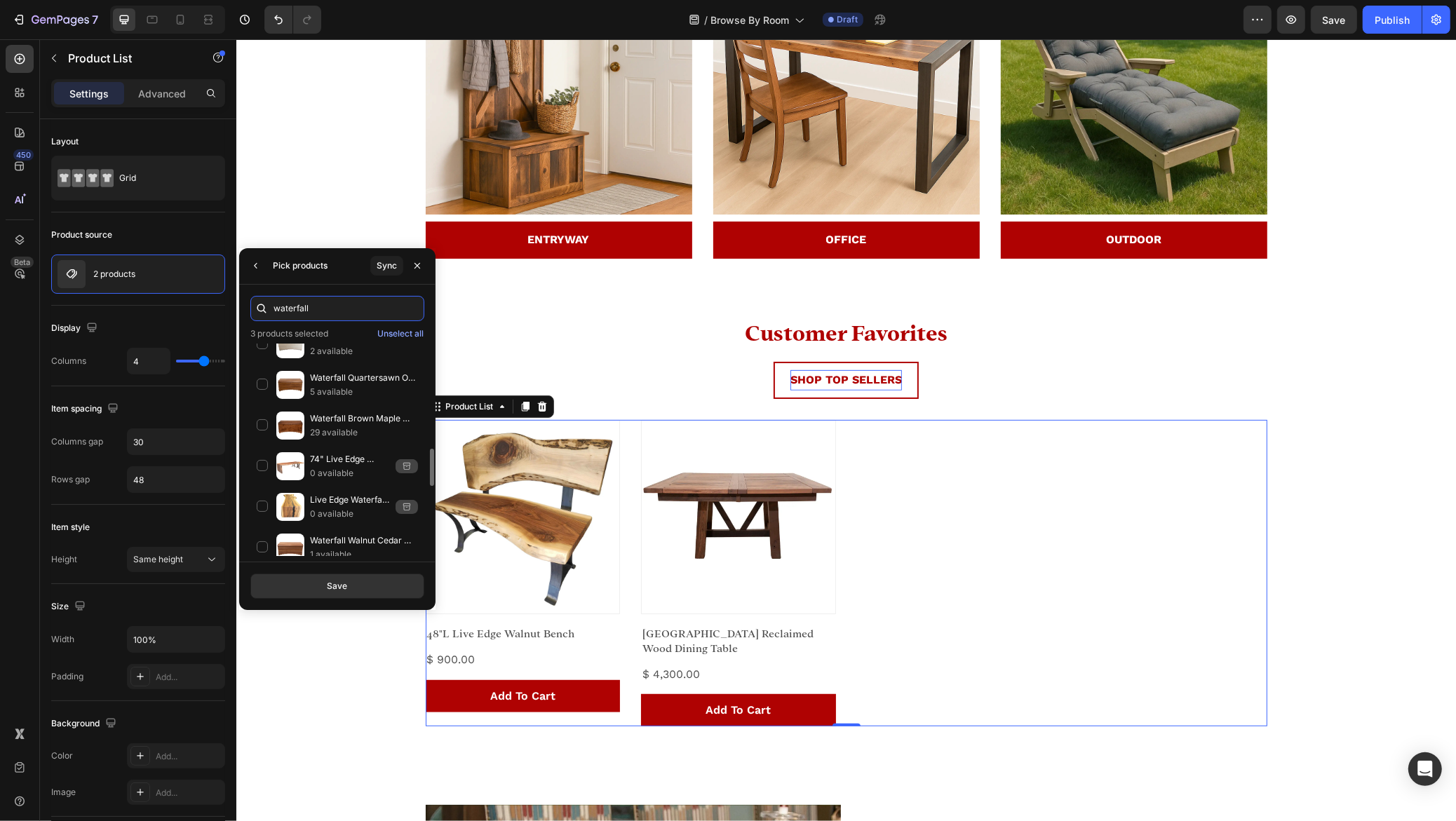
scroll to position [625, 0]
type input "waterfall"
click at [263, 451] on div "Waterfall Brown Maple Asbury Cedar Hope Chest 29 available" at bounding box center [337, 471] width 174 height 41
click at [324, 586] on button "Save" at bounding box center [337, 585] width 174 height 25
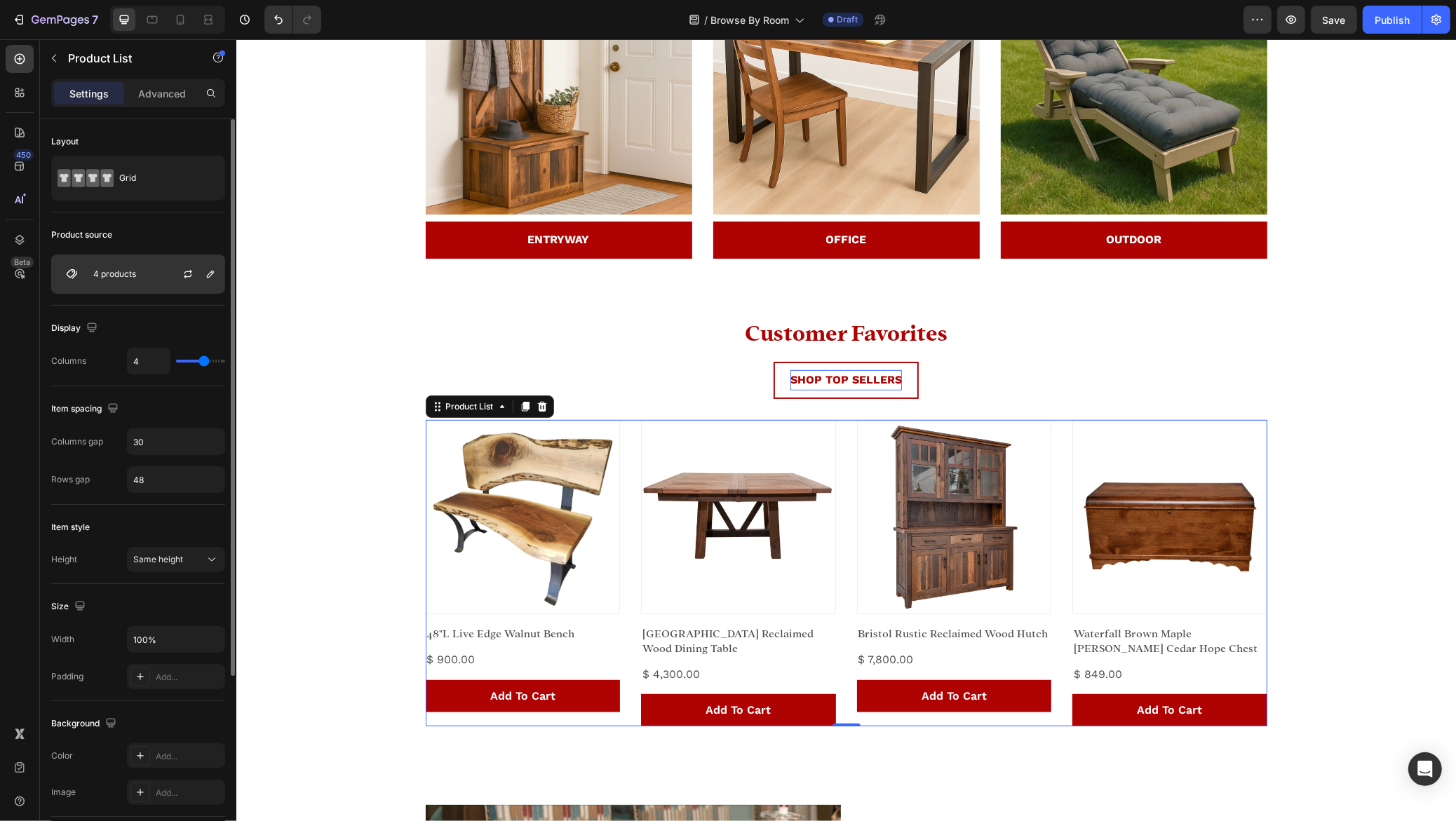
click at [140, 273] on div "4 products" at bounding box center [138, 274] width 174 height 39
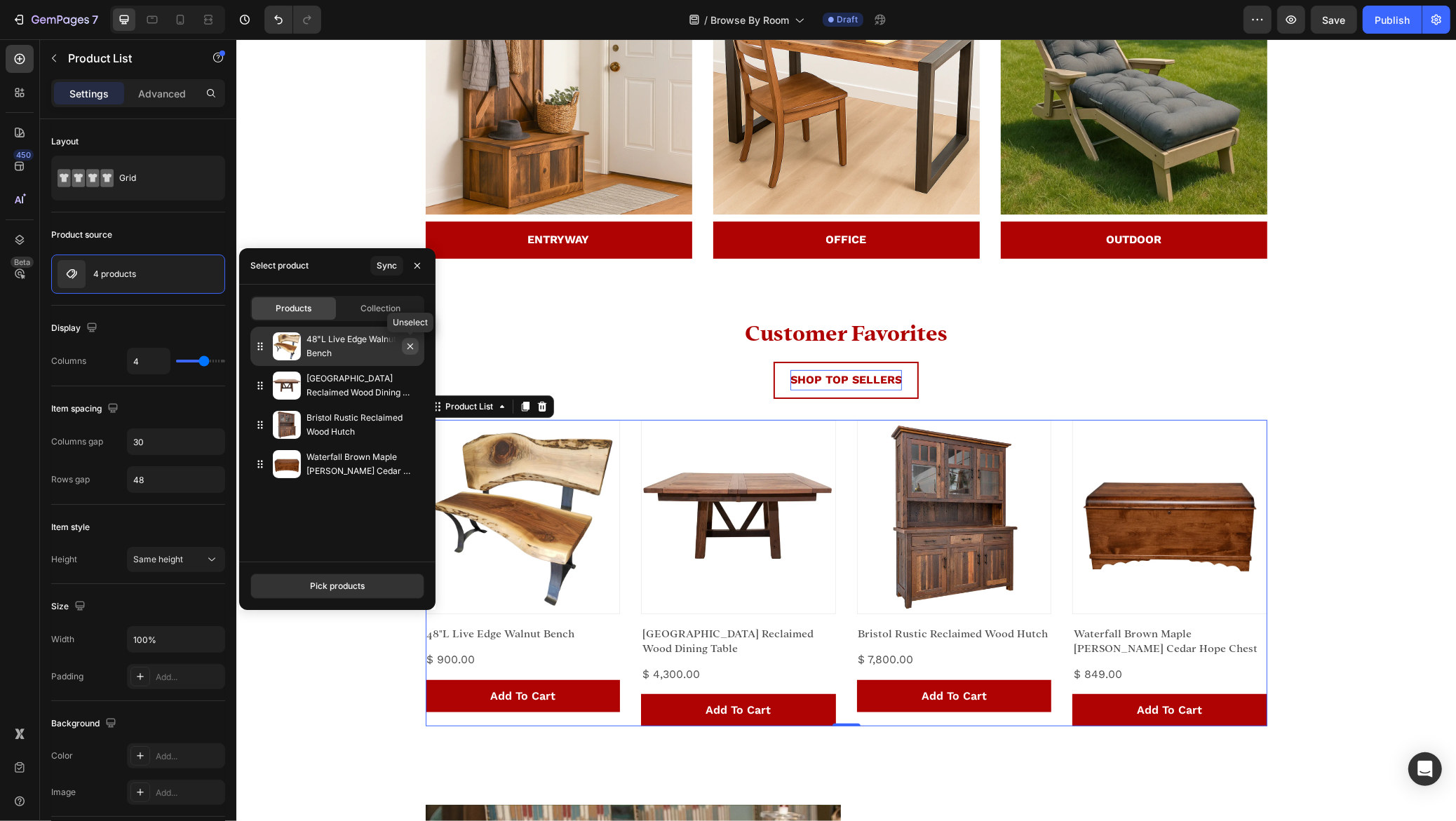
click at [411, 347] on icon "button" at bounding box center [409, 346] width 6 height 6
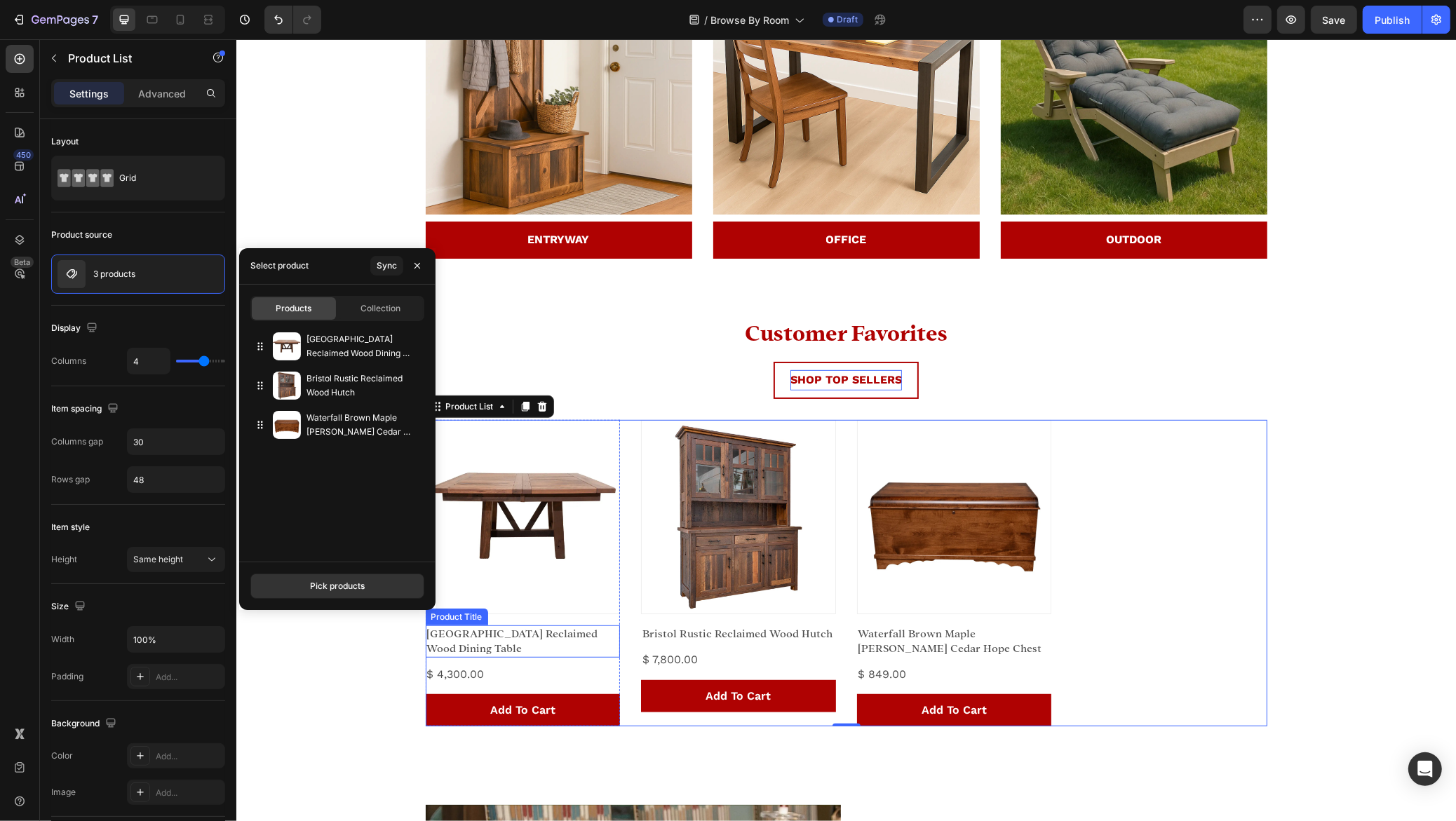
click at [549, 631] on h2 "[GEOGRAPHIC_DATA] Reclaimed Wood Dining Table" at bounding box center [522, 641] width 195 height 32
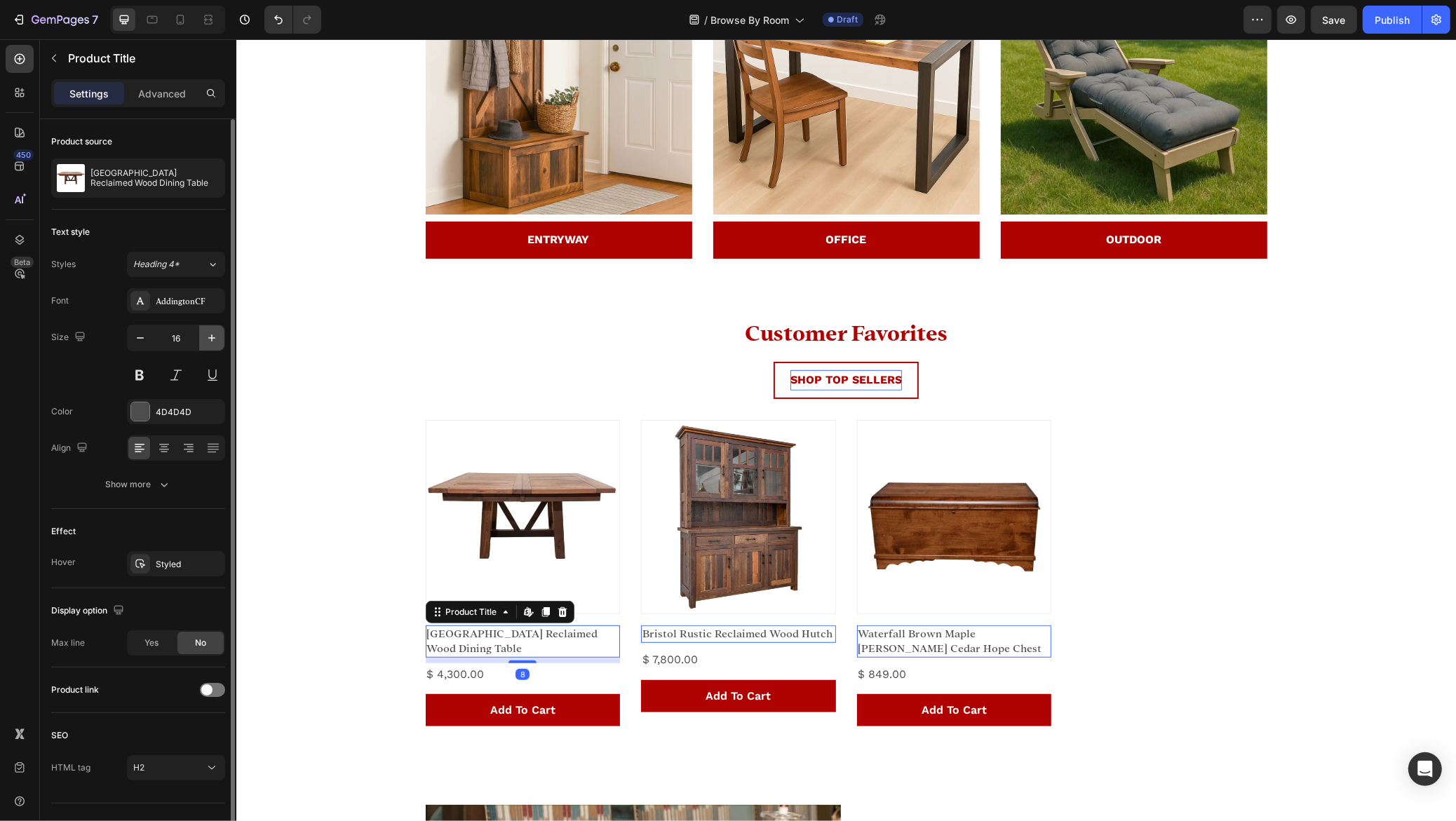
click at [211, 335] on icon "button" at bounding box center [211, 337] width 7 height 7
type input "17"
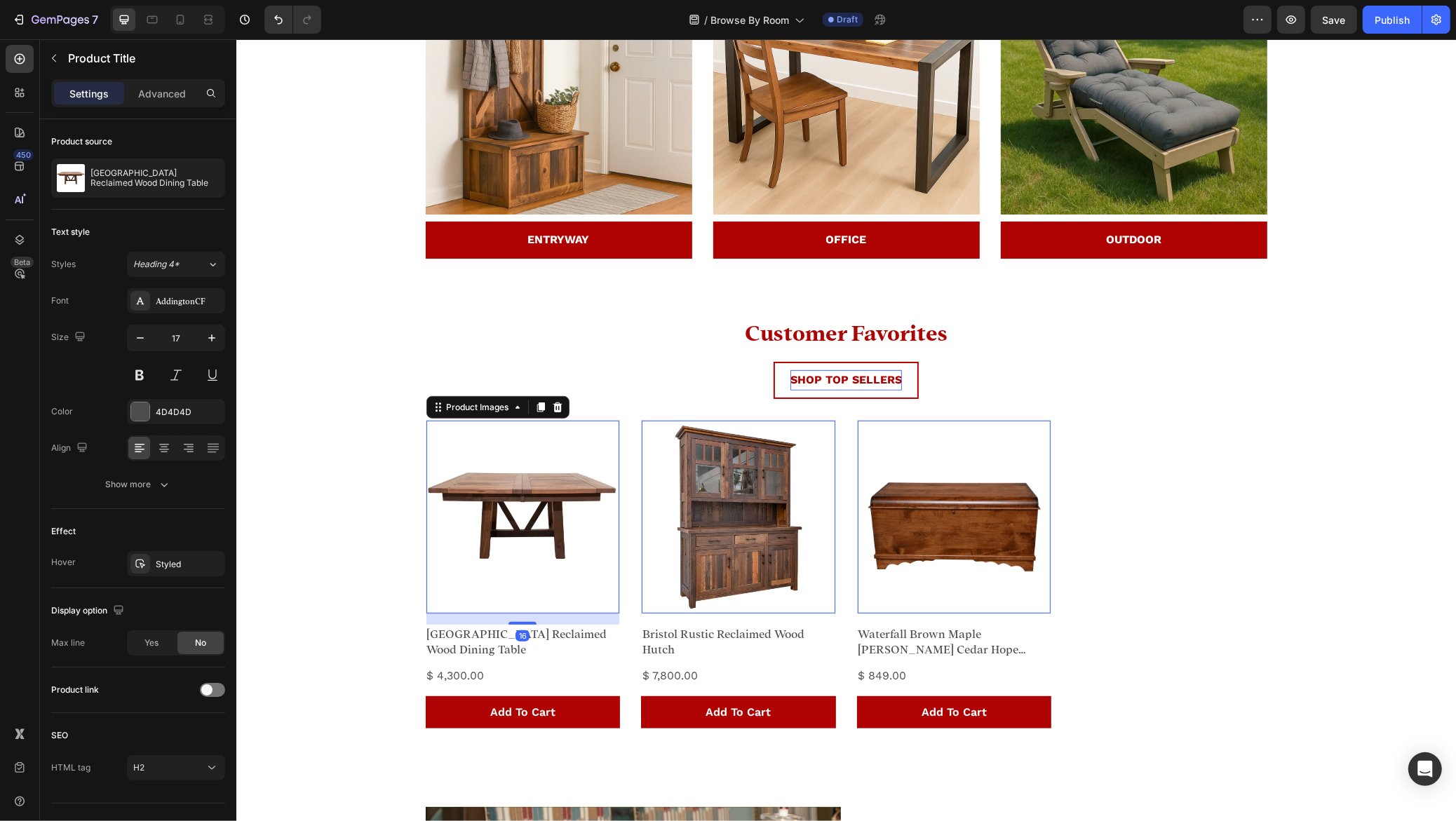
click at [516, 511] on img at bounding box center [522, 517] width 193 height 193
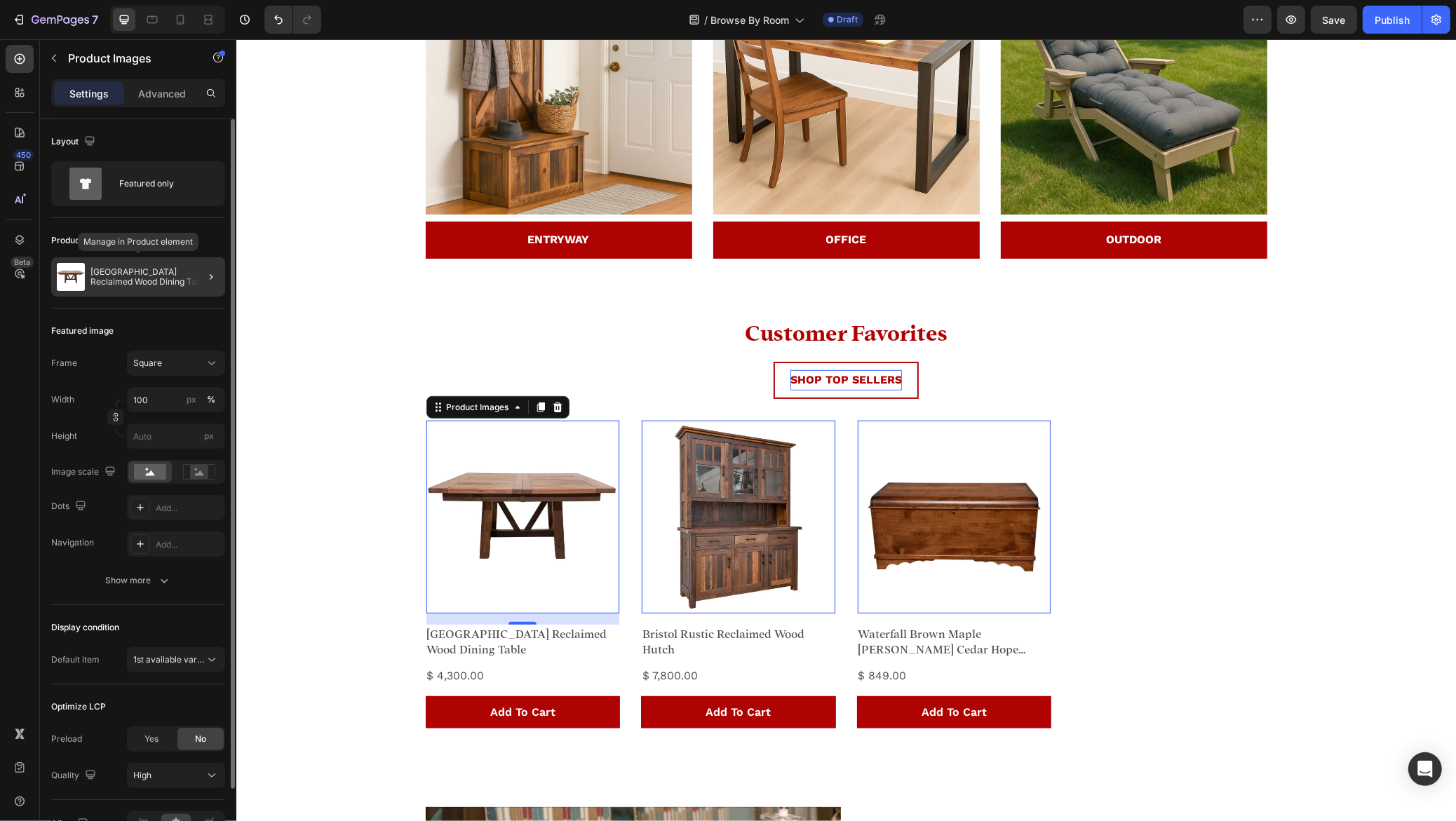
click at [146, 282] on p "[GEOGRAPHIC_DATA] Reclaimed Wood Dining Table" at bounding box center [155, 277] width 129 height 20
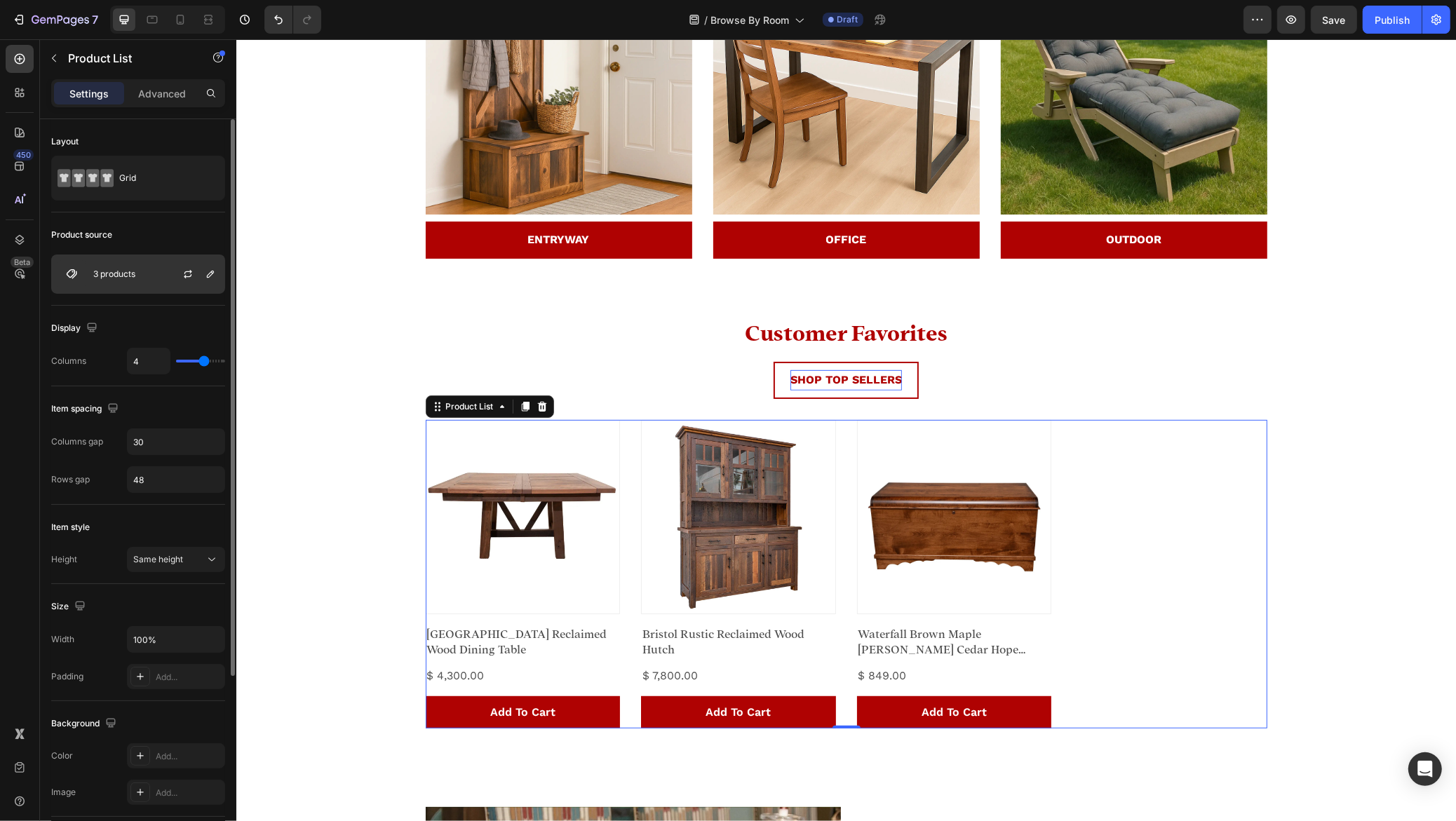
click at [151, 281] on div "3 products" at bounding box center [138, 274] width 174 height 39
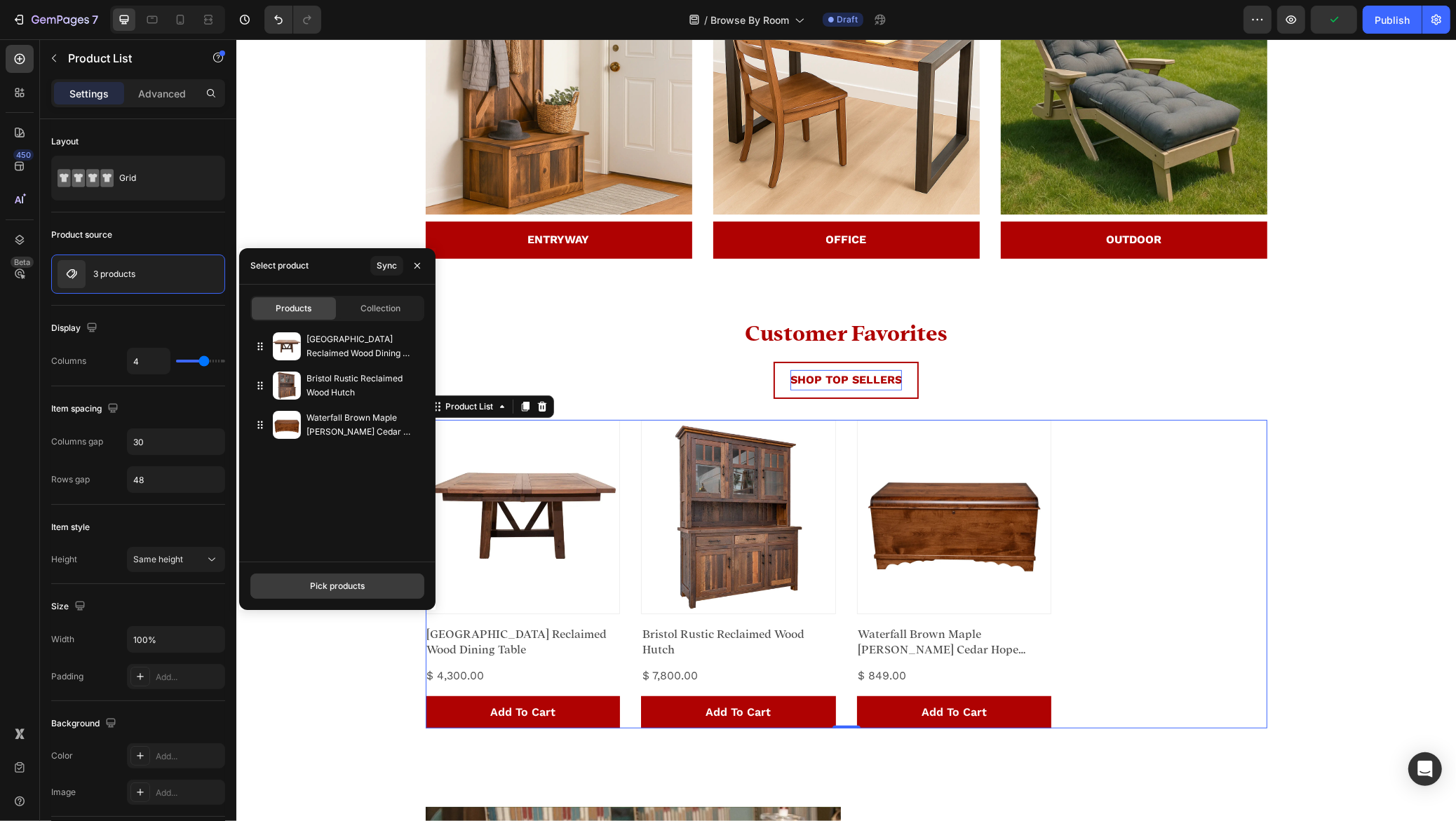
click at [306, 581] on button "Pick products" at bounding box center [337, 585] width 174 height 25
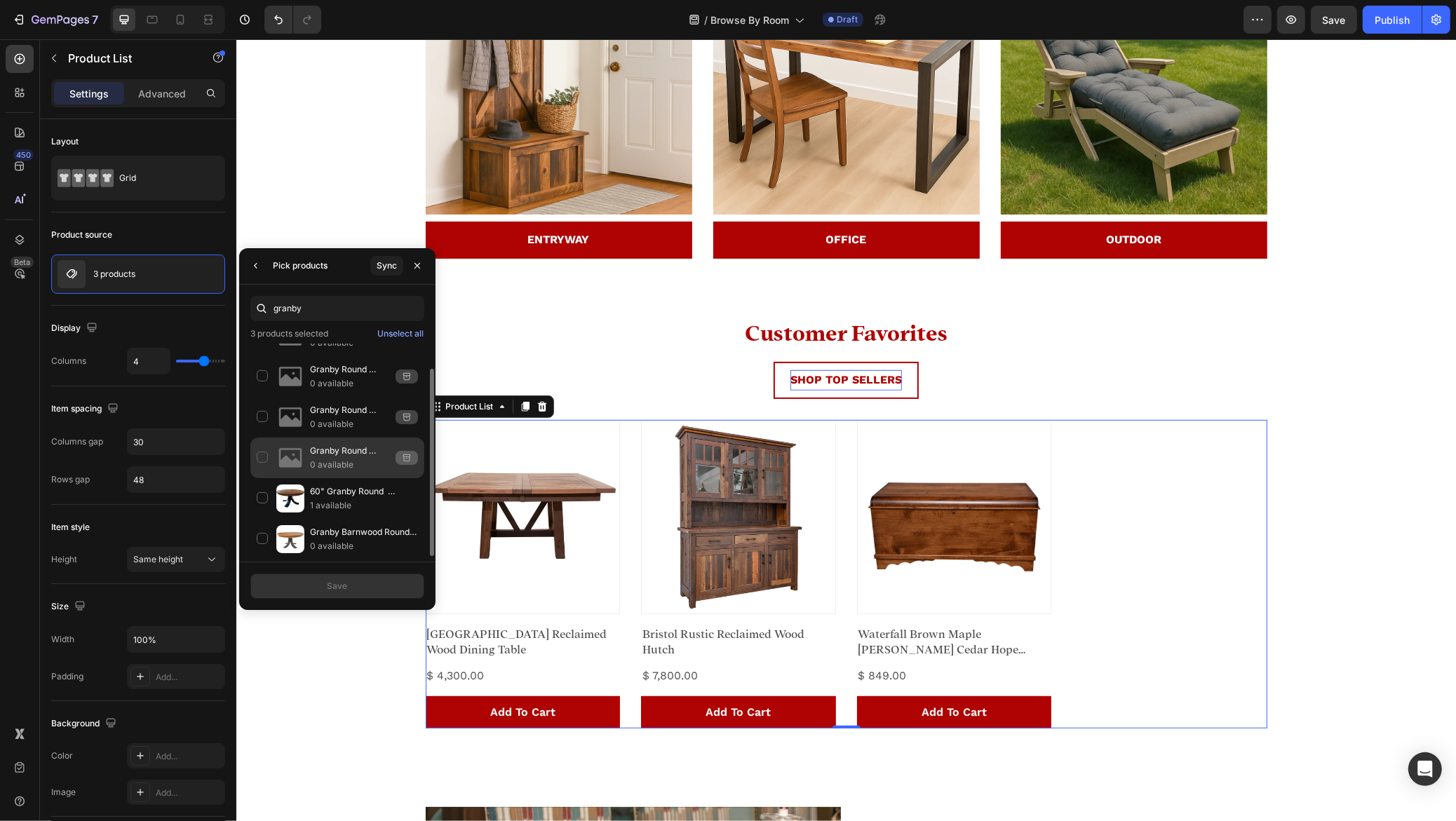
scroll to position [28, 0]
type input "granby"
click at [265, 532] on div "Granby Barnwood Round Dining Table 0 available" at bounding box center [337, 539] width 174 height 41
click at [390, 581] on button "Save" at bounding box center [337, 585] width 174 height 25
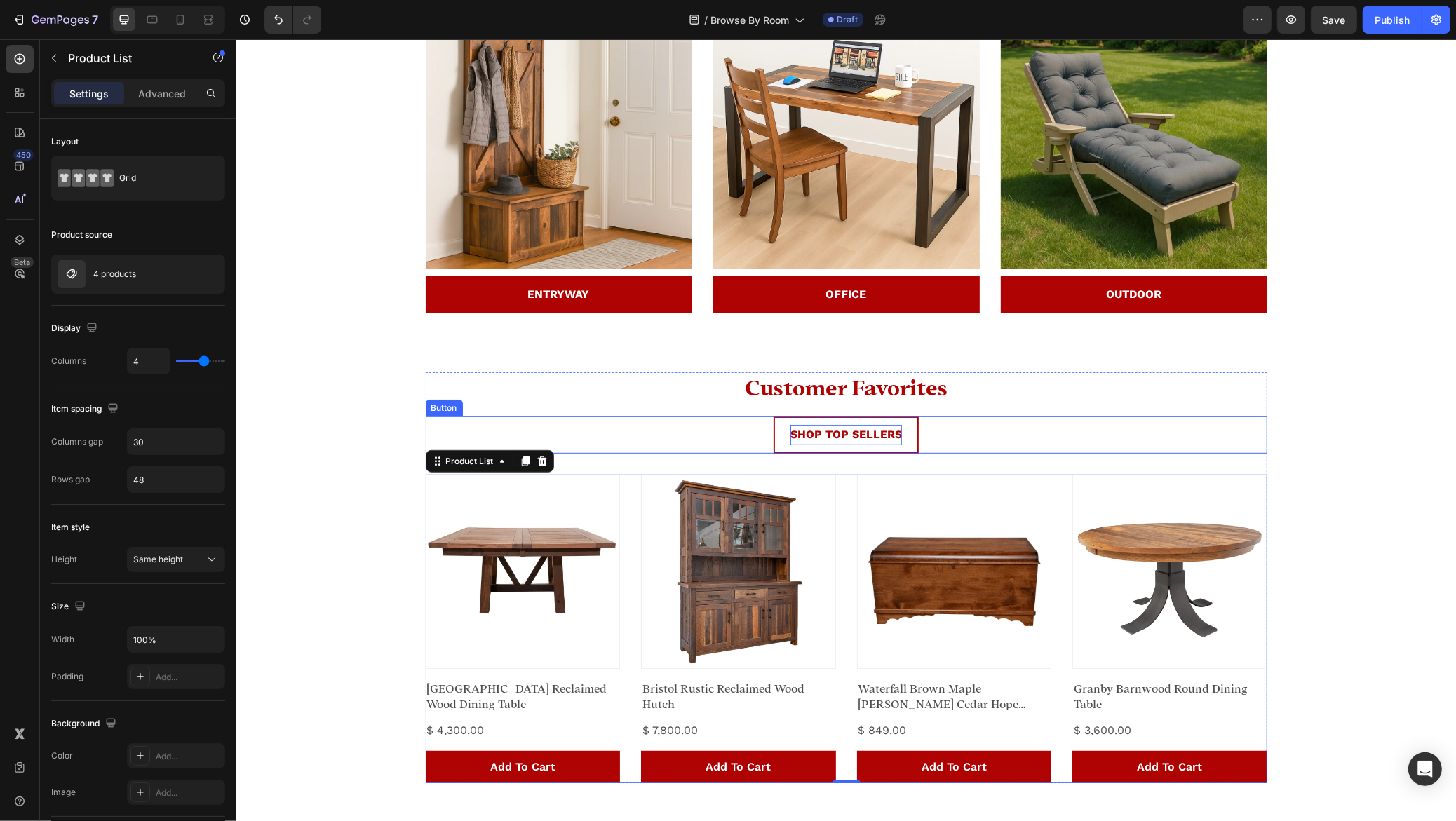
scroll to position [724, 0]
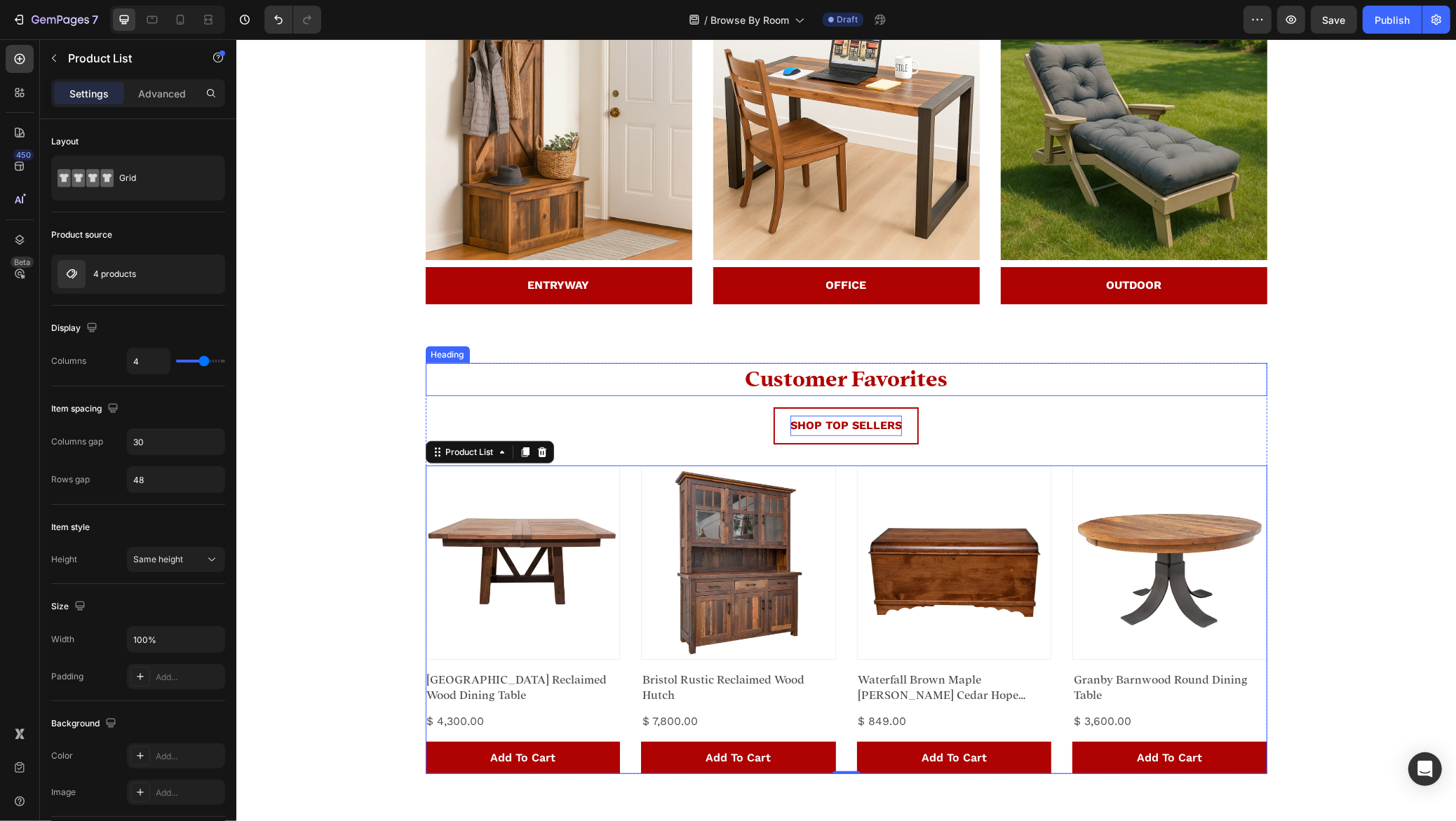
click at [900, 377] on span "Customer Favorites" at bounding box center [844, 379] width 202 height 22
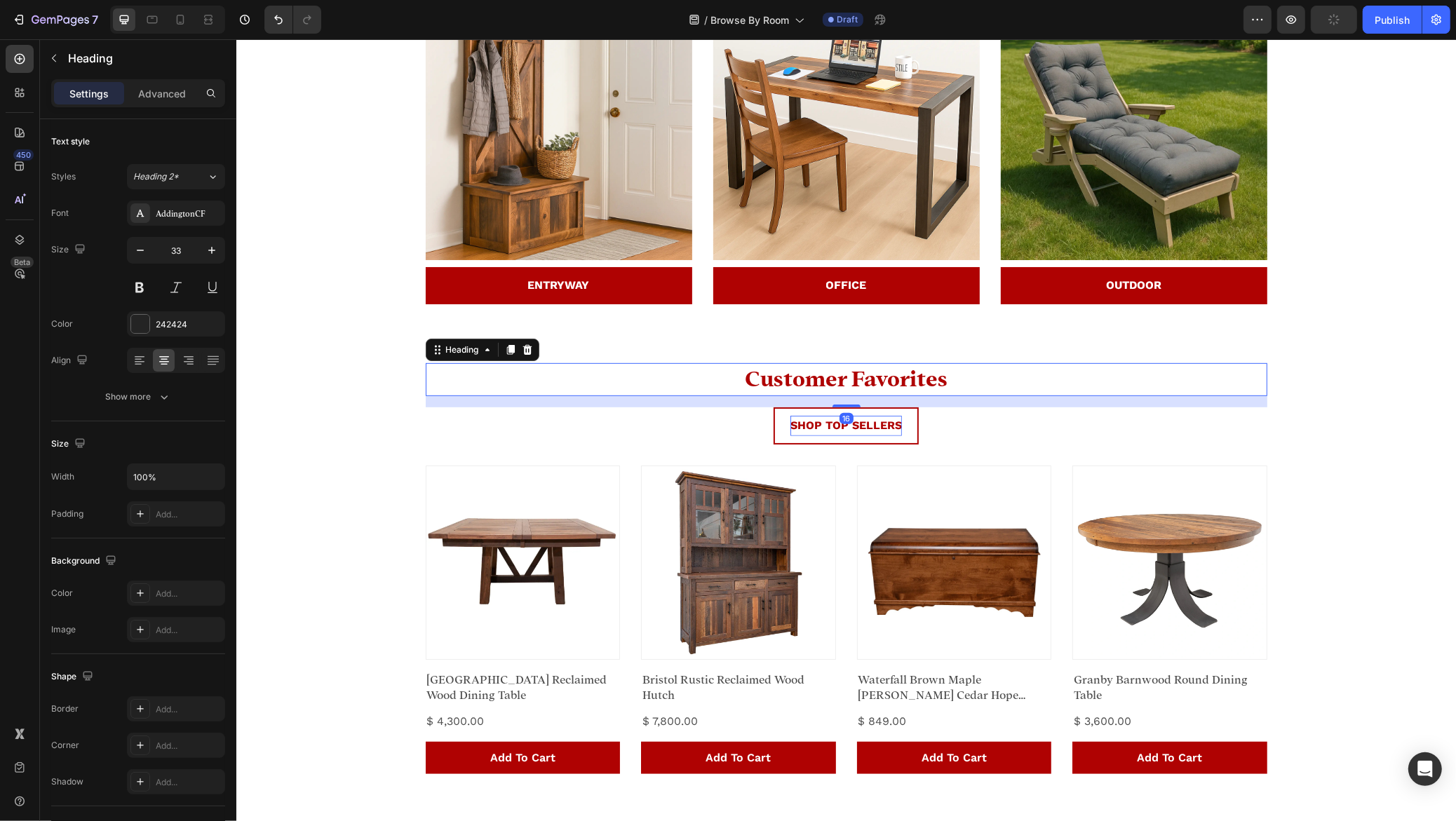
click at [900, 377] on span "Customer Favorites" at bounding box center [844, 379] width 202 height 22
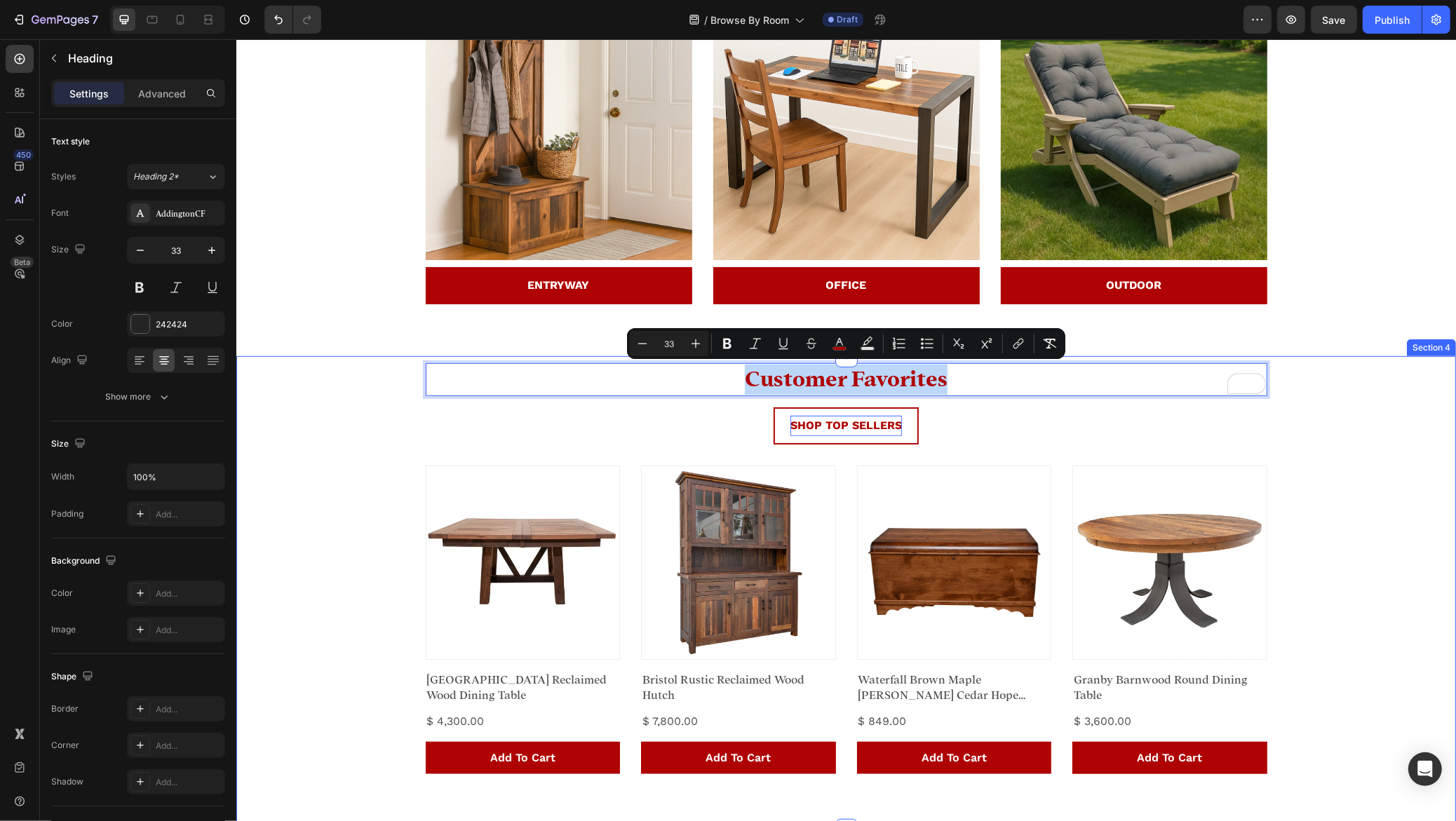
click at [1341, 392] on div "Customer Favorites Heading 16 SHOP TOP SELLERS Button Product Images Hawthorne …" at bounding box center [845, 569] width 1198 height 411
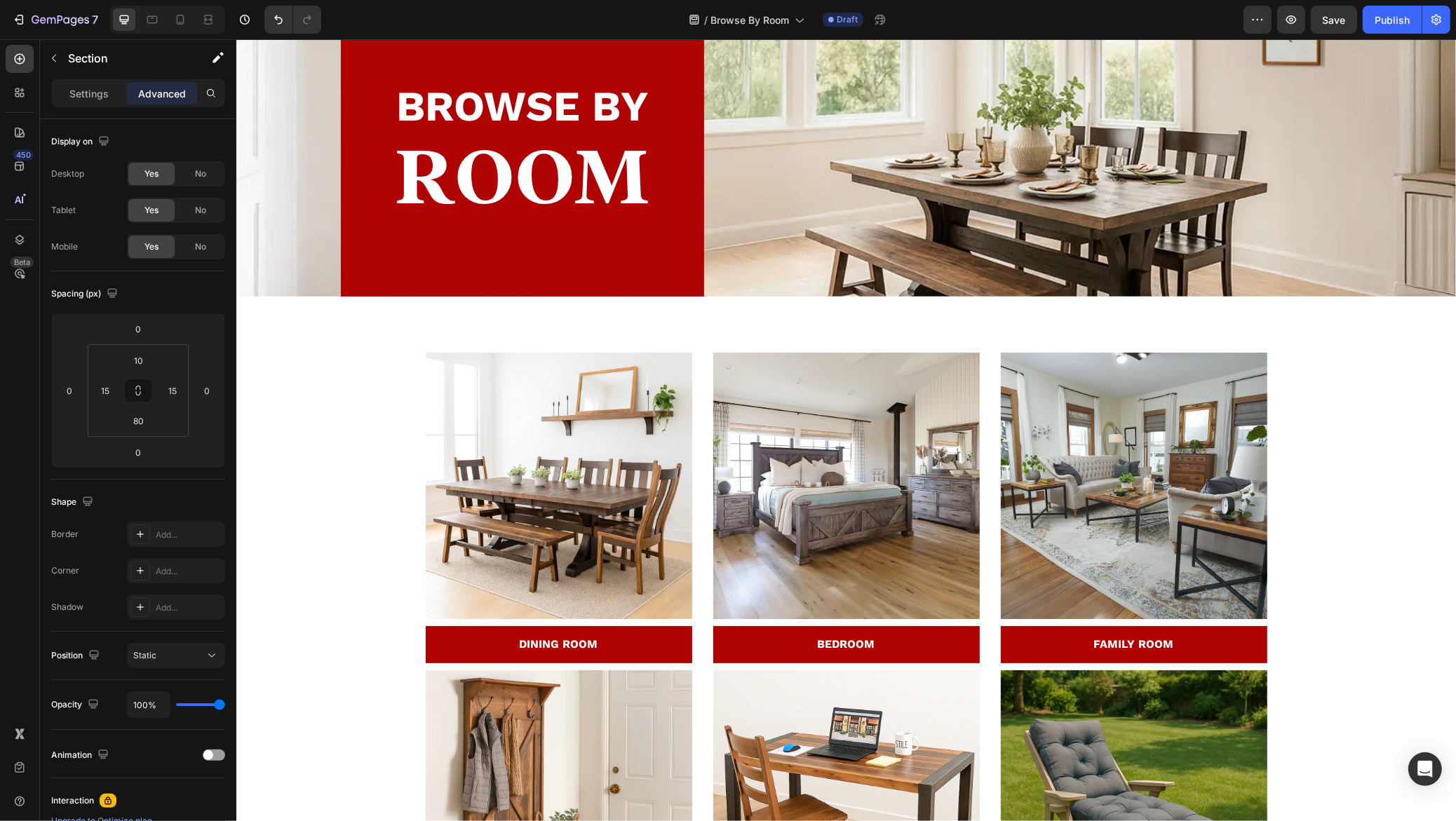
scroll to position [0, 0]
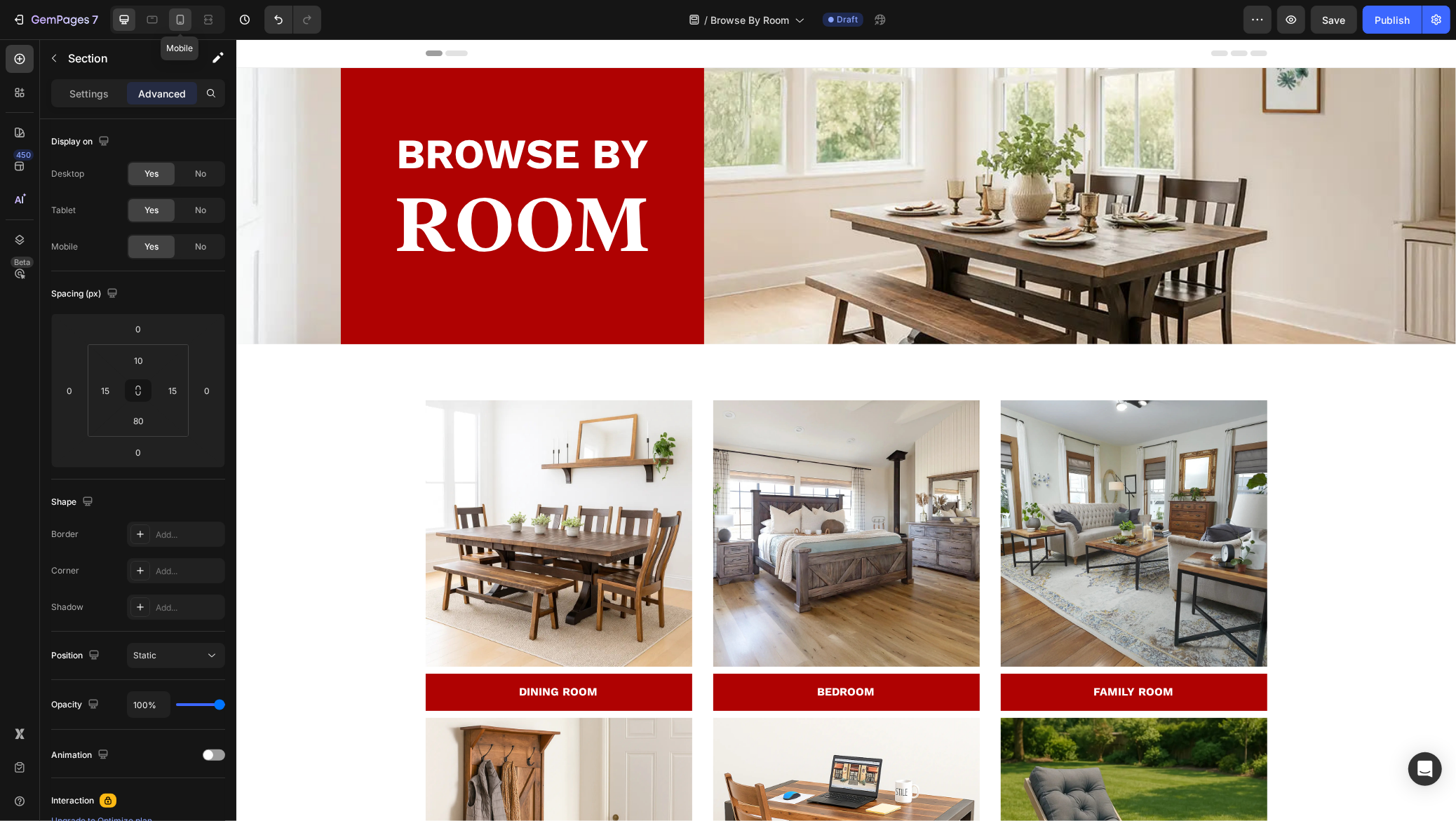
click at [174, 23] on icon at bounding box center [179, 19] width 14 height 14
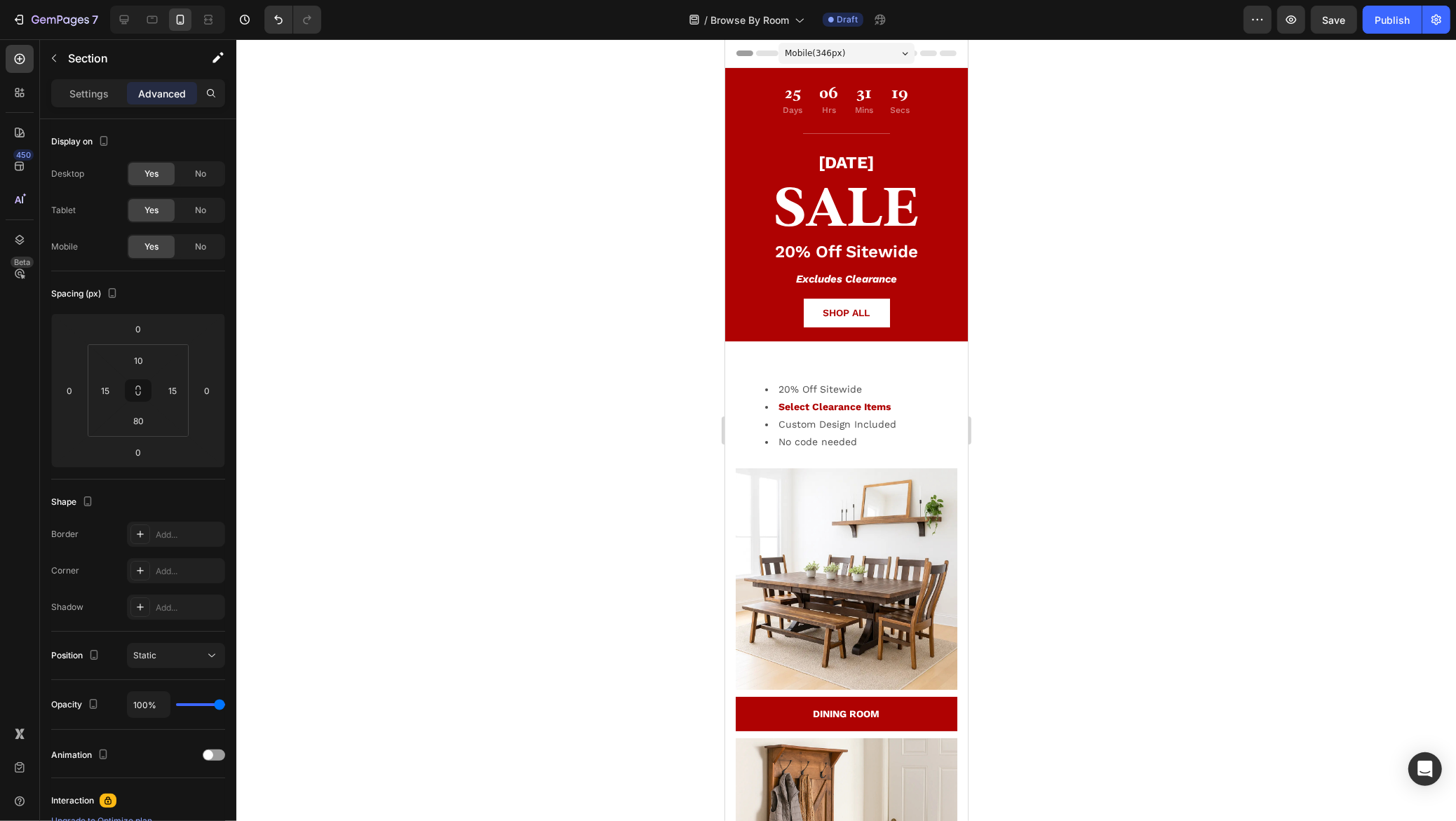
click at [135, 17] on div at bounding box center [167, 20] width 115 height 28
click at [830, 112] on p "Hrs" at bounding box center [828, 110] width 19 height 12
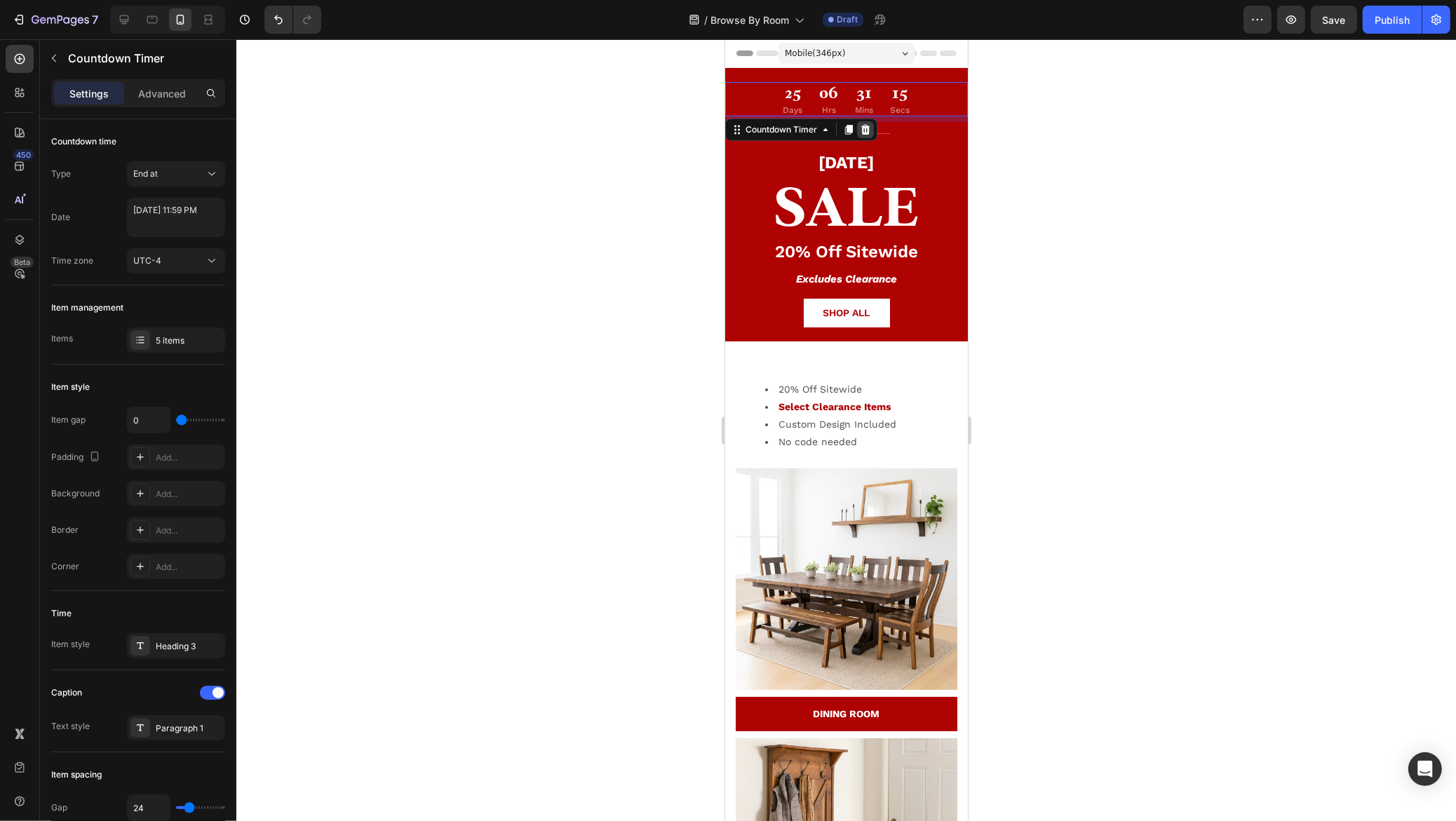
click at [863, 132] on icon at bounding box center [865, 130] width 11 height 11
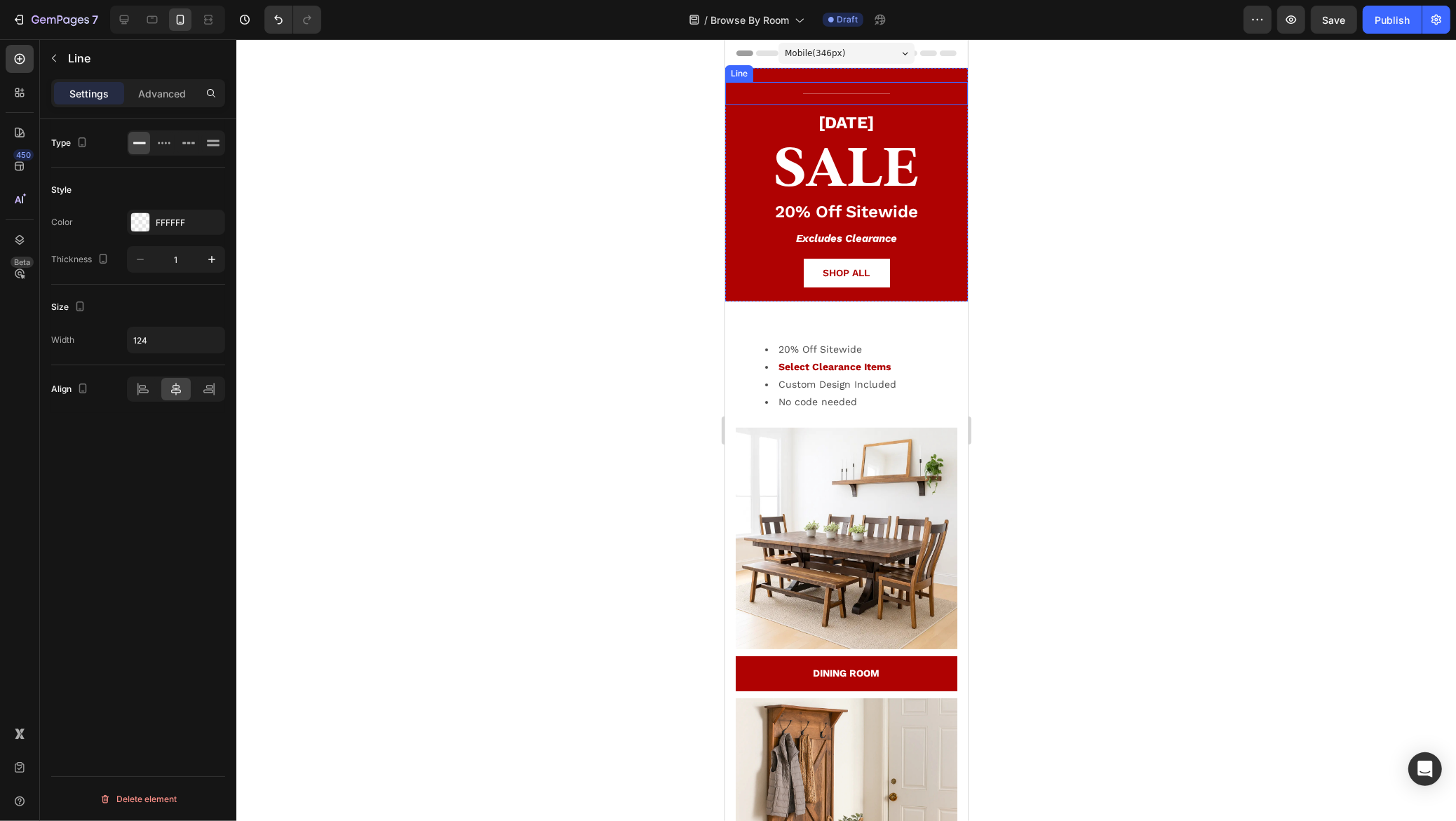
click at [860, 91] on div "Title Line" at bounding box center [845, 93] width 242 height 23
click at [809, 117] on icon at bounding box center [810, 119] width 9 height 10
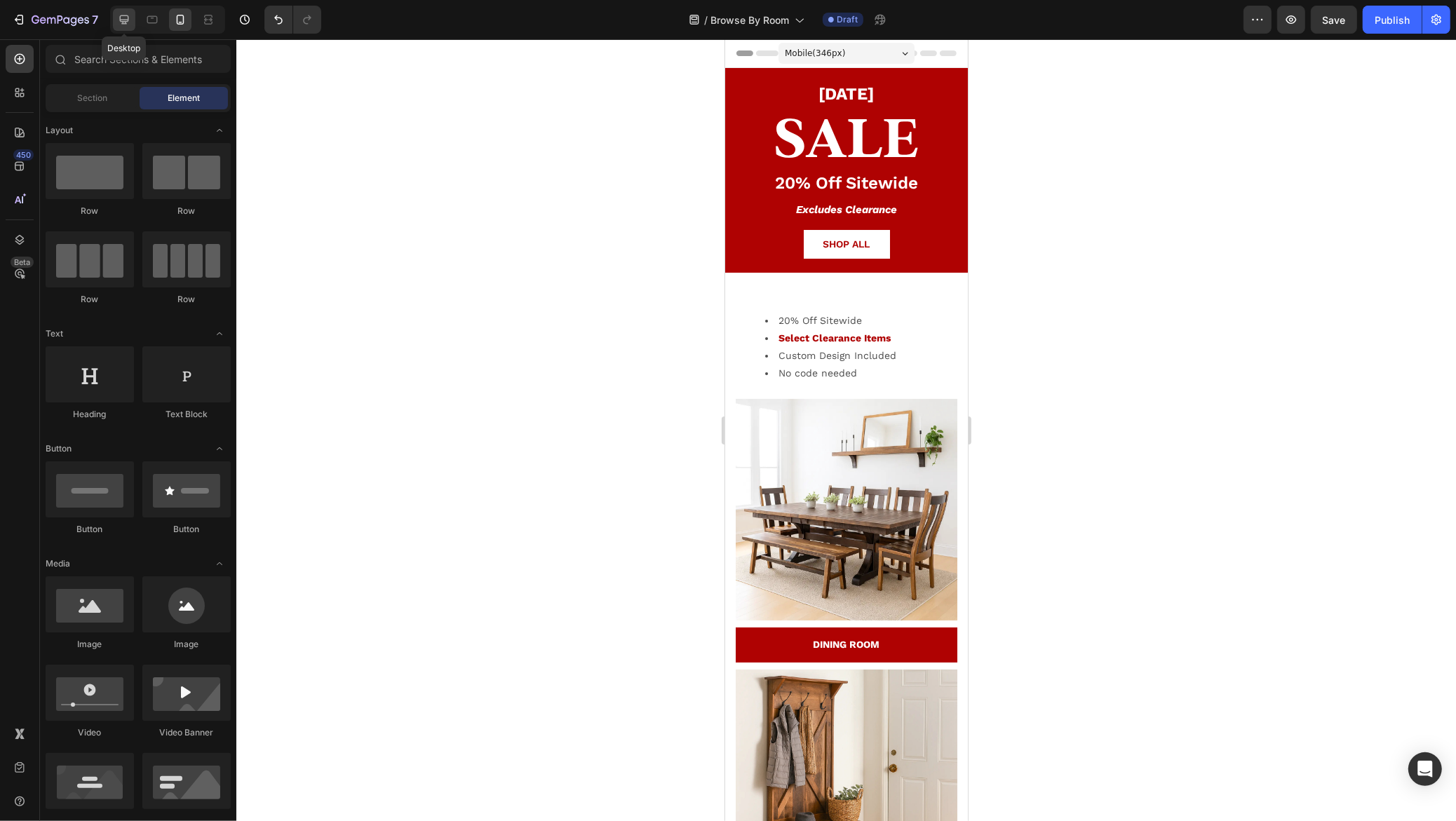
click at [127, 24] on icon at bounding box center [124, 19] width 14 height 14
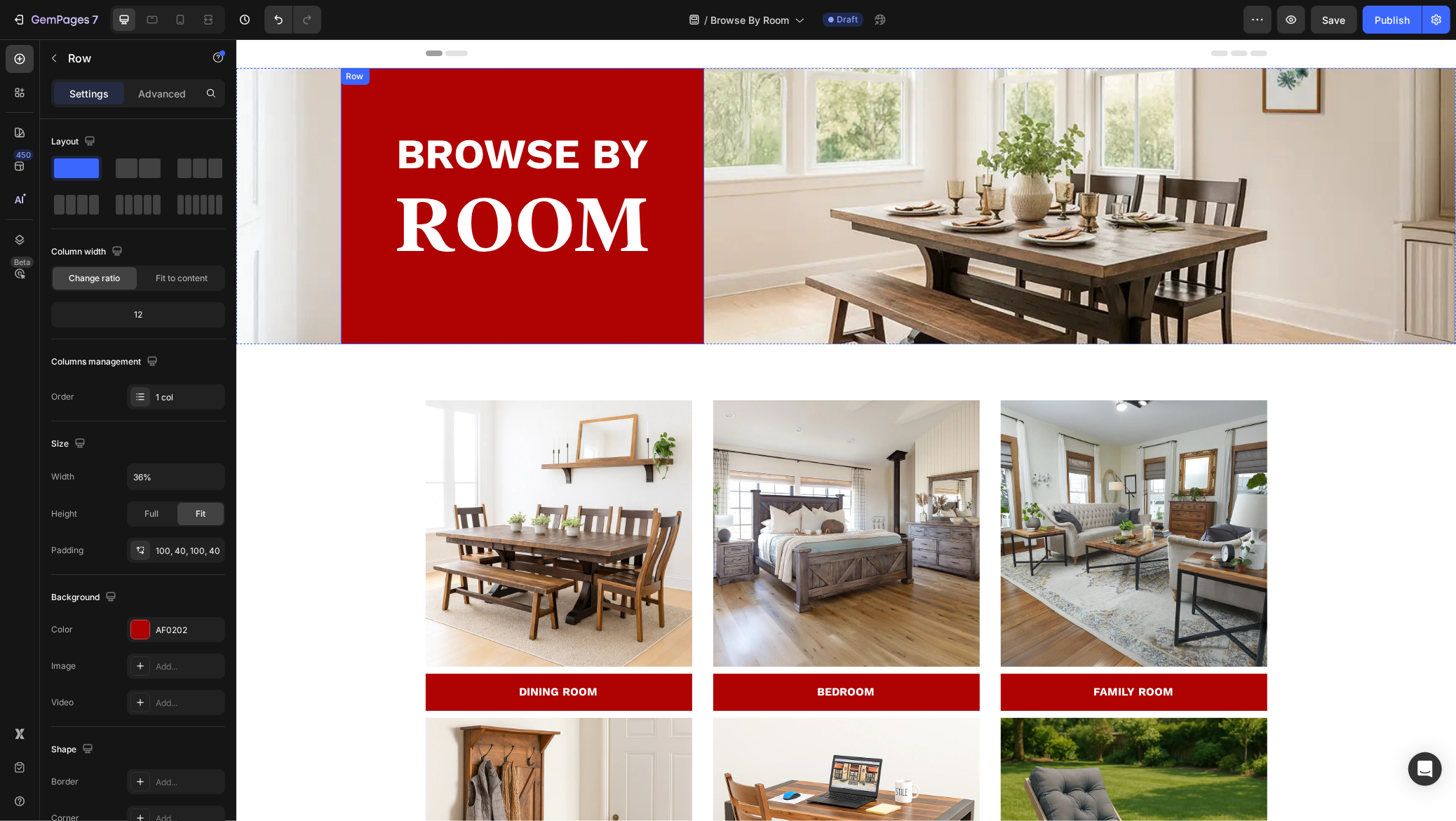
click at [700, 167] on div "BROWSE BY Text block ROOM Heading Row" at bounding box center [522, 205] width 364 height 276
click at [578, 198] on h2 "ROOM" at bounding box center [522, 225] width 307 height 85
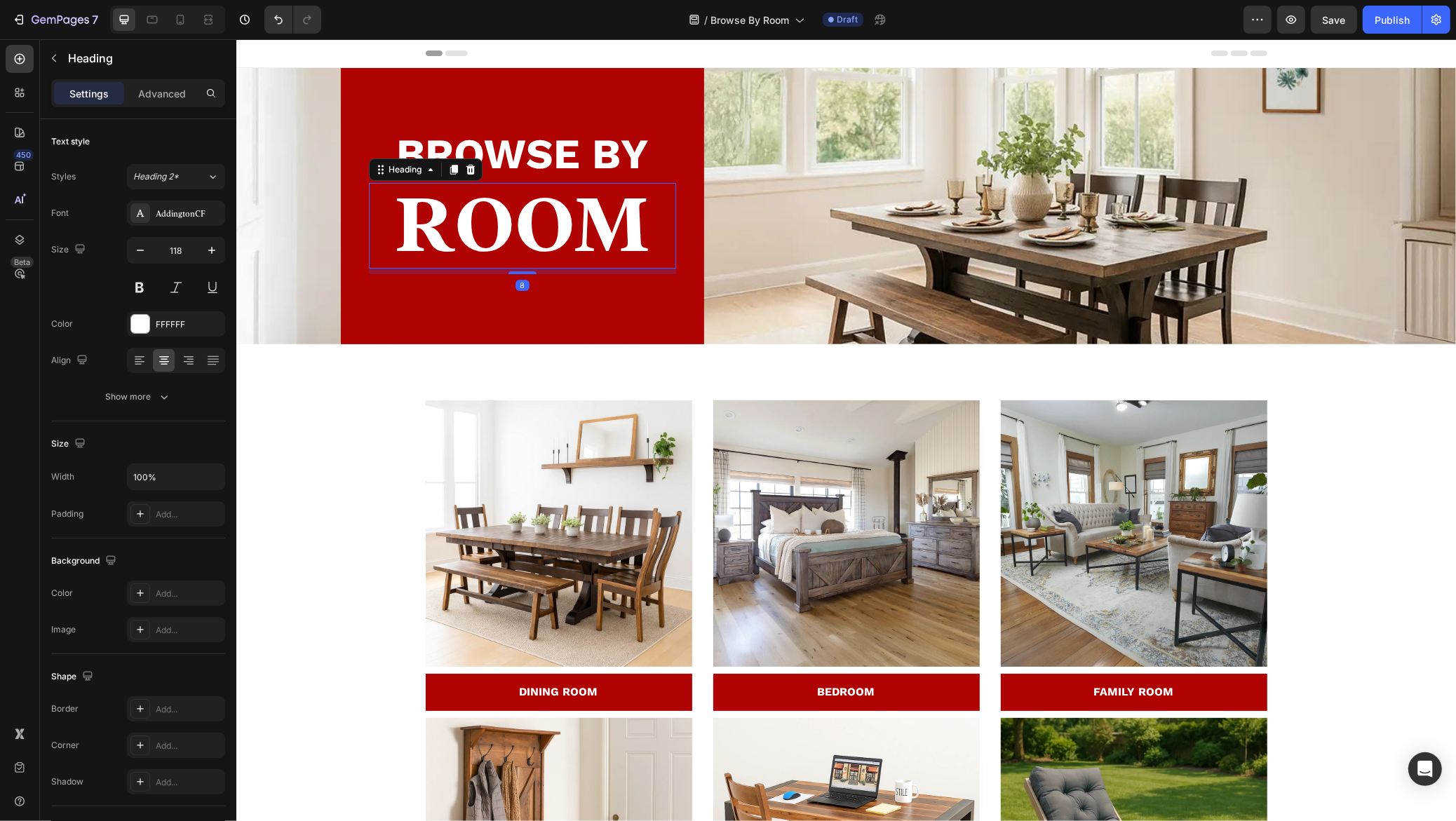
click at [578, 198] on h2 "ROOM" at bounding box center [522, 225] width 307 height 85
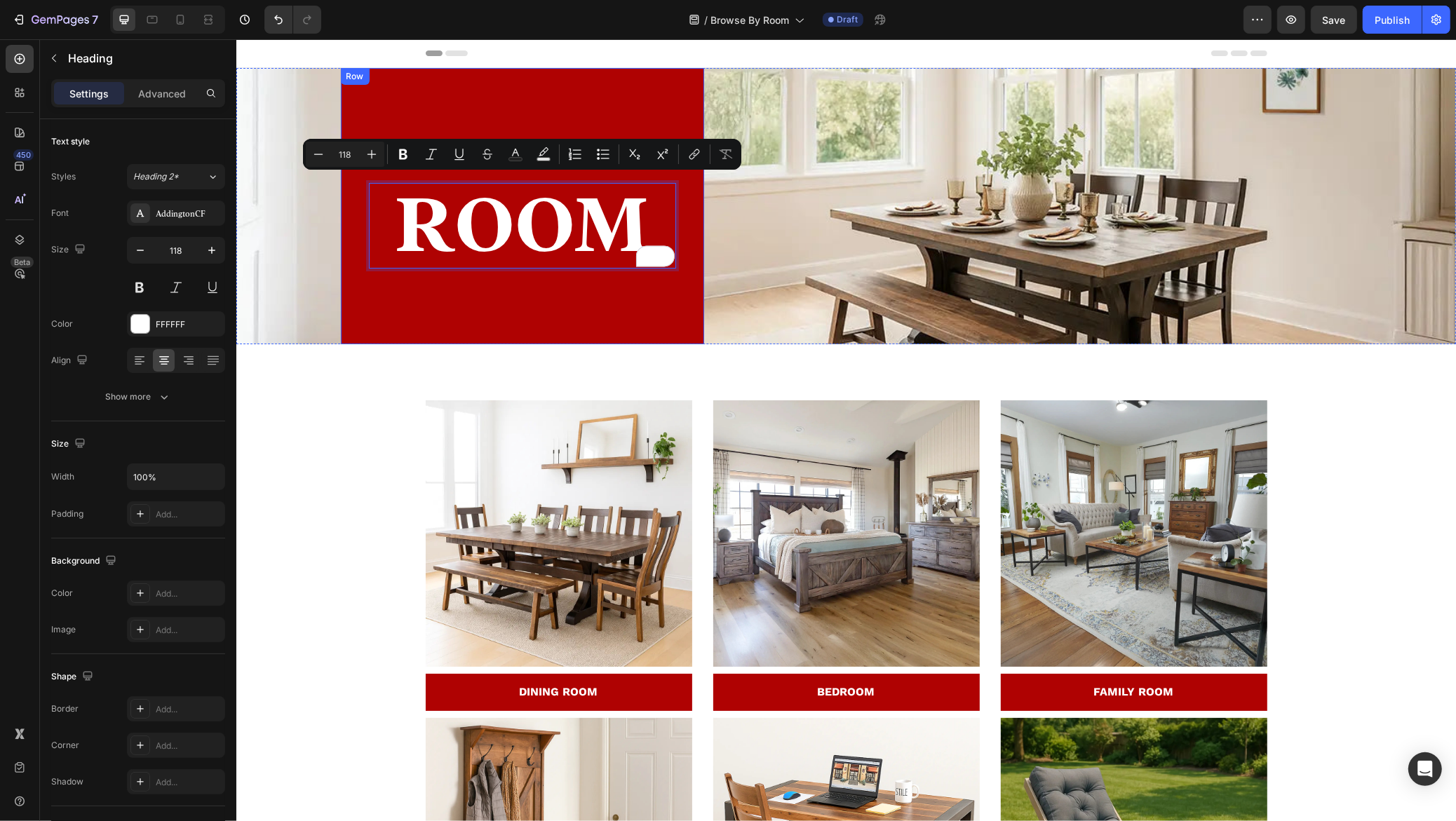
click at [504, 102] on div "BROWSE BY Text block ROOM Heading 8 Row" at bounding box center [522, 205] width 364 height 276
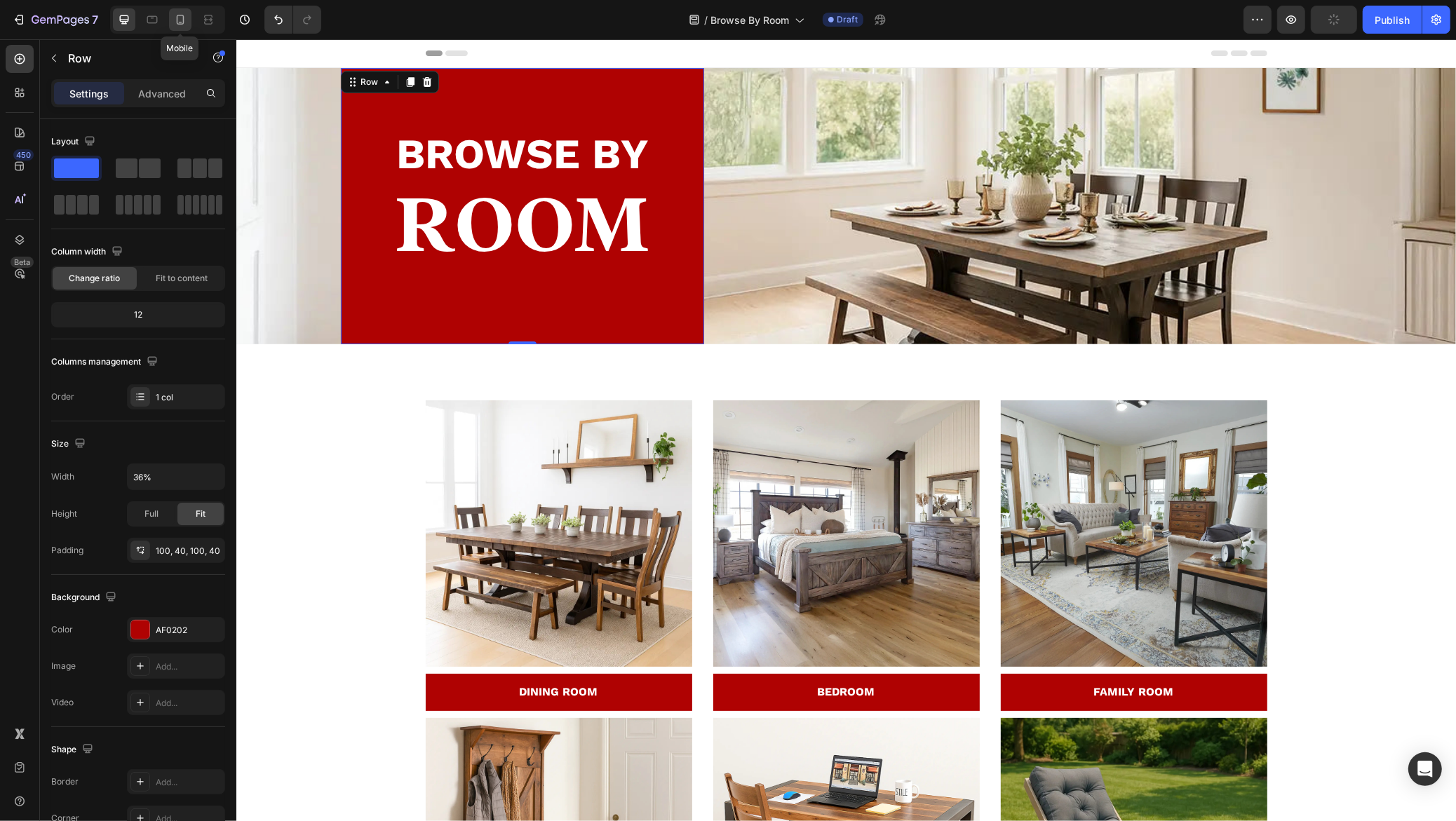
click at [180, 17] on icon at bounding box center [179, 19] width 14 height 14
type input "100%"
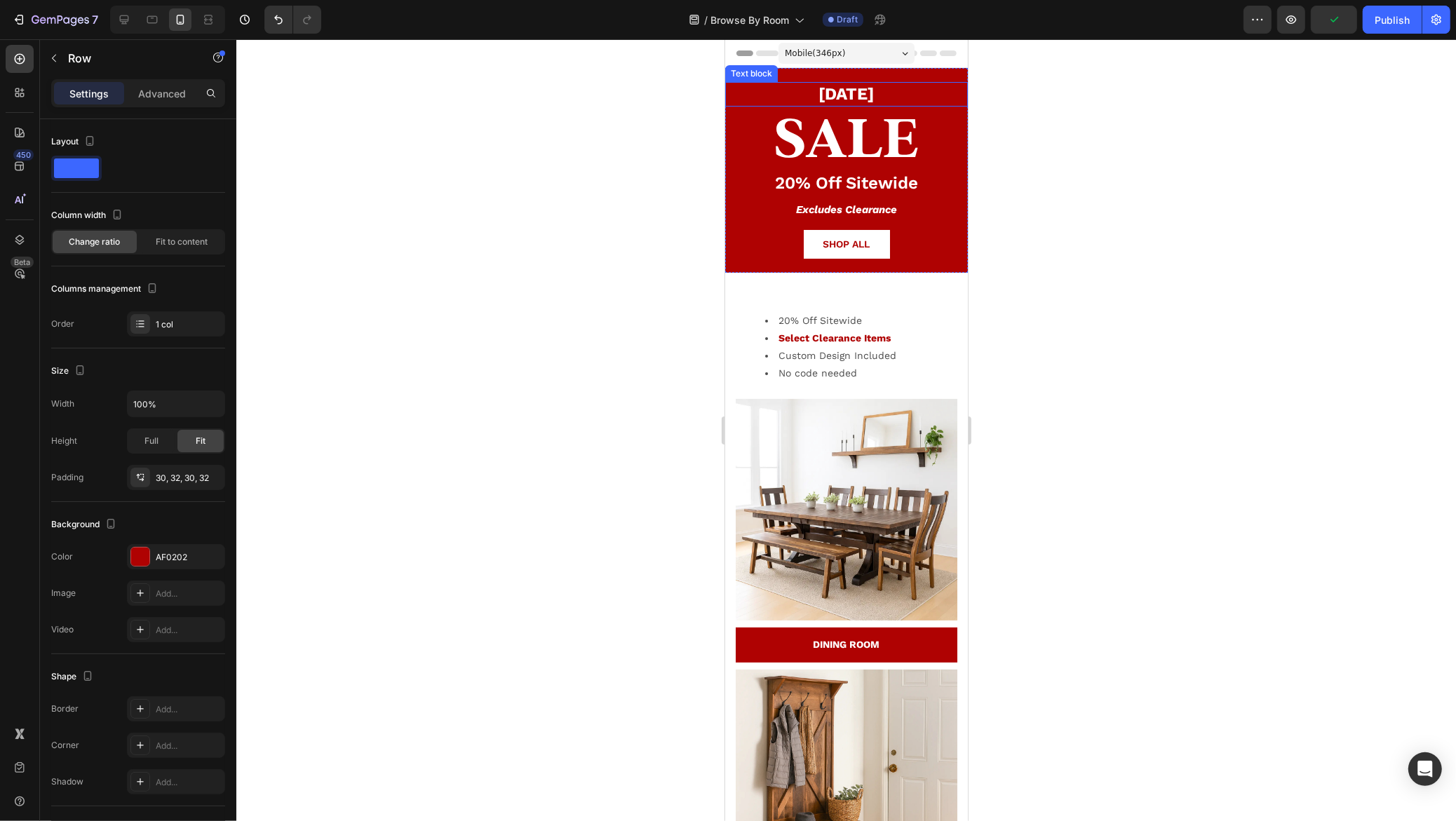
click at [843, 93] on p "LABOR DAY" at bounding box center [845, 94] width 240 height 22
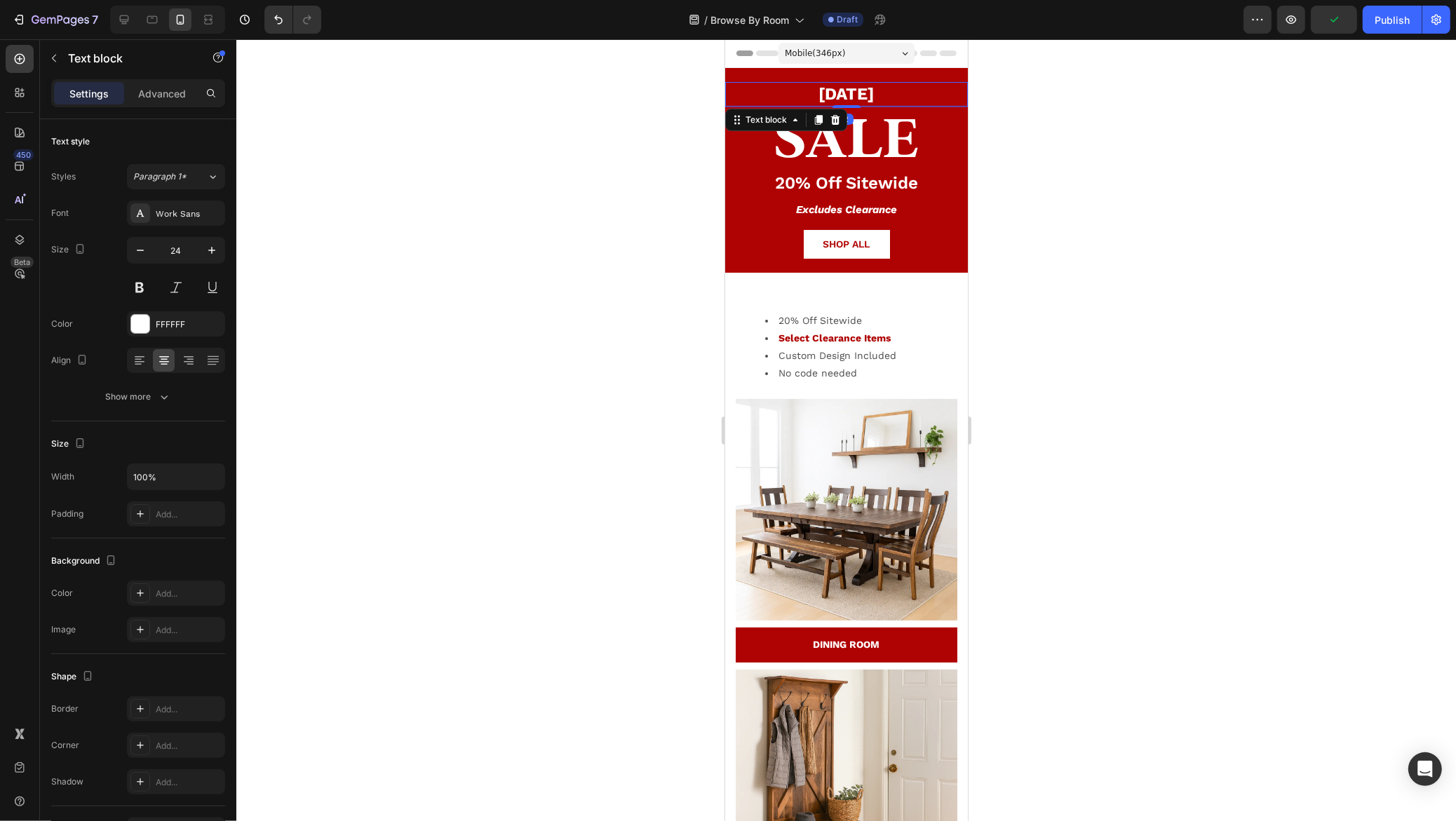
click at [843, 93] on p "LABOR DAY" at bounding box center [845, 94] width 240 height 22
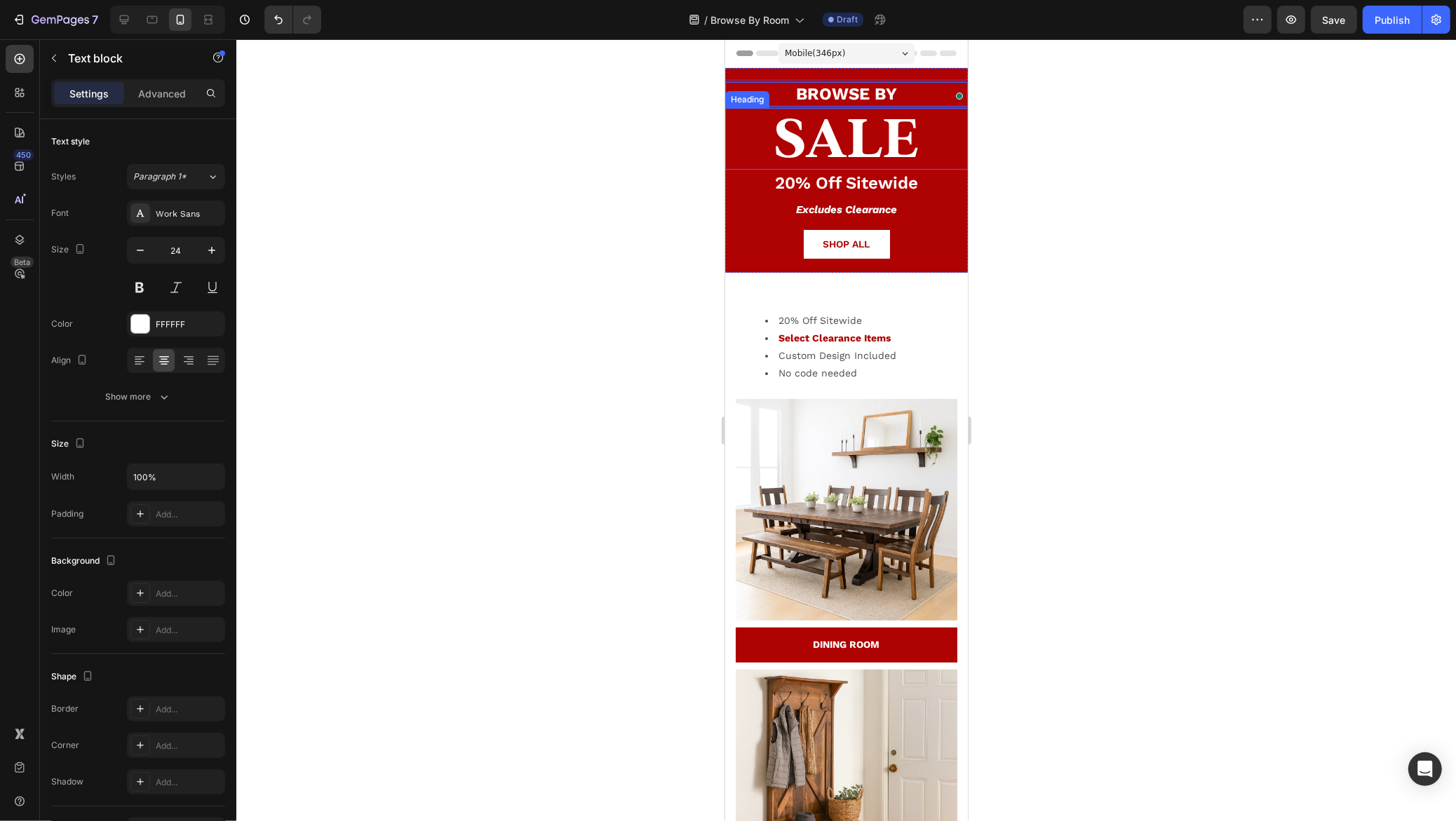
click at [822, 152] on p "SALE" at bounding box center [845, 139] width 240 height 59
click at [822, 151] on p "SALE" at bounding box center [845, 139] width 240 height 59
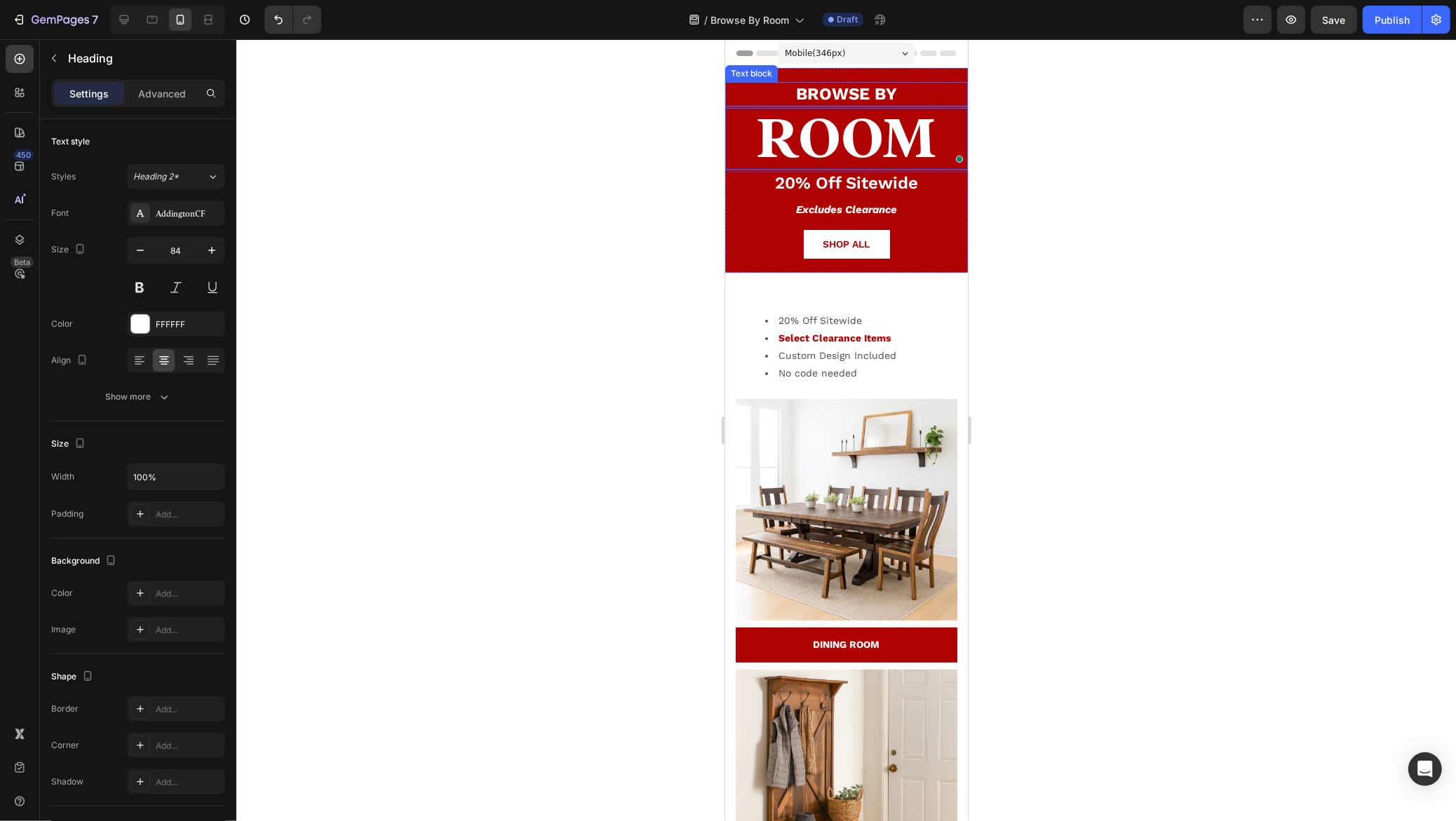
click at [821, 91] on p "BROWSE BY" at bounding box center [845, 94] width 240 height 22
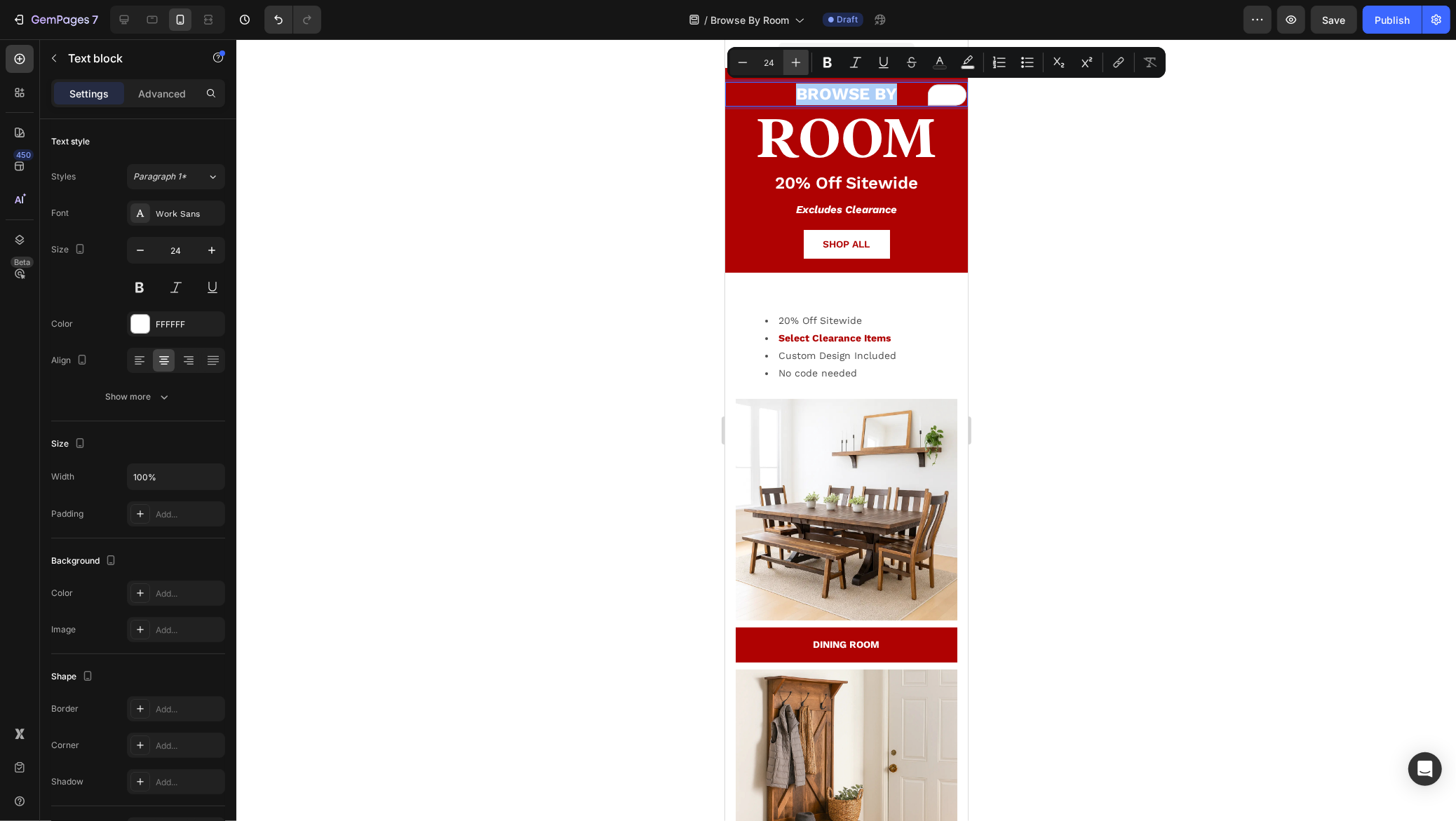
click at [794, 64] on icon "Editor contextual toolbar" at bounding box center [795, 62] width 14 height 14
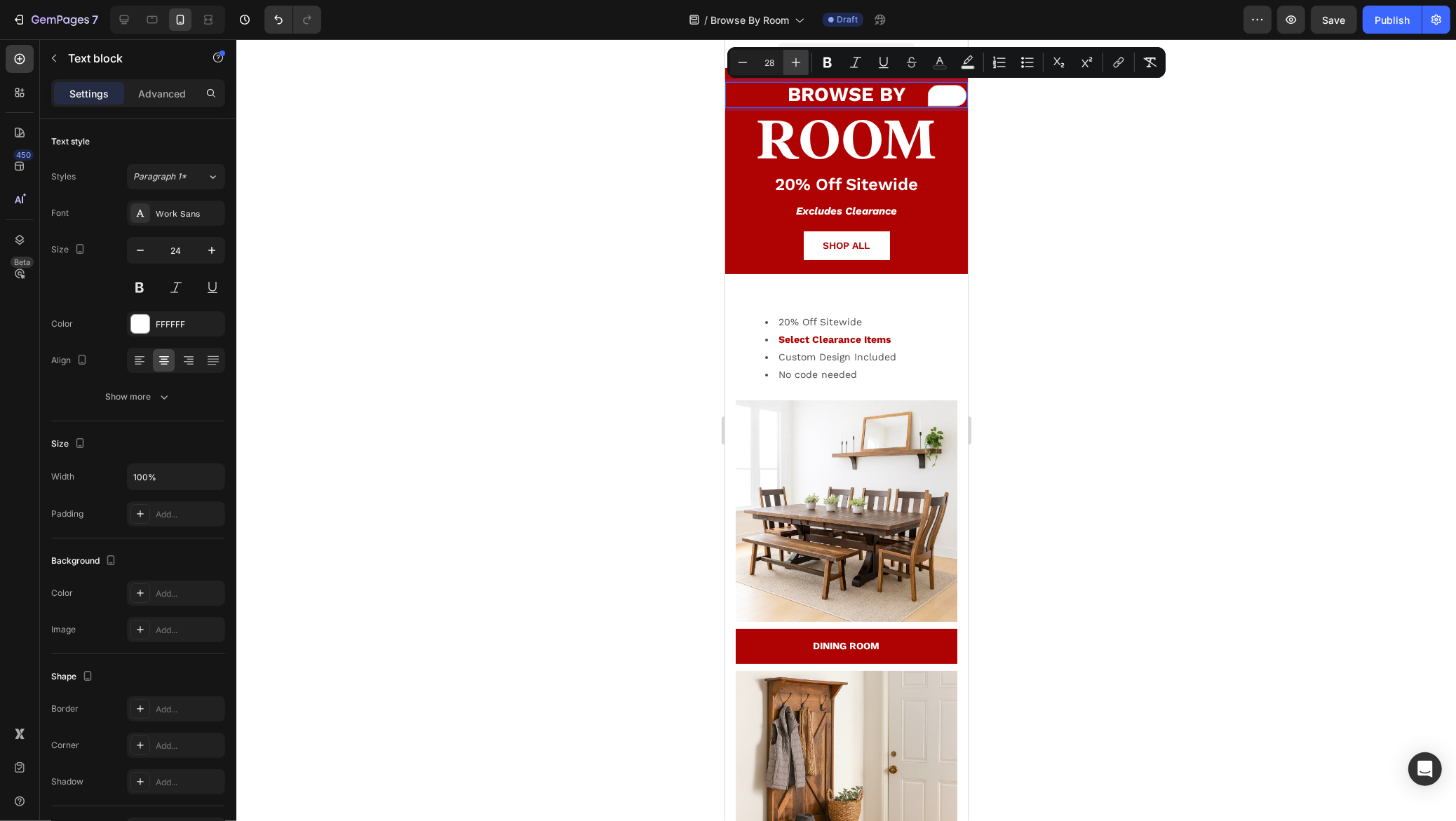
click at [794, 64] on icon "Editor contextual toolbar" at bounding box center [795, 62] width 14 height 14
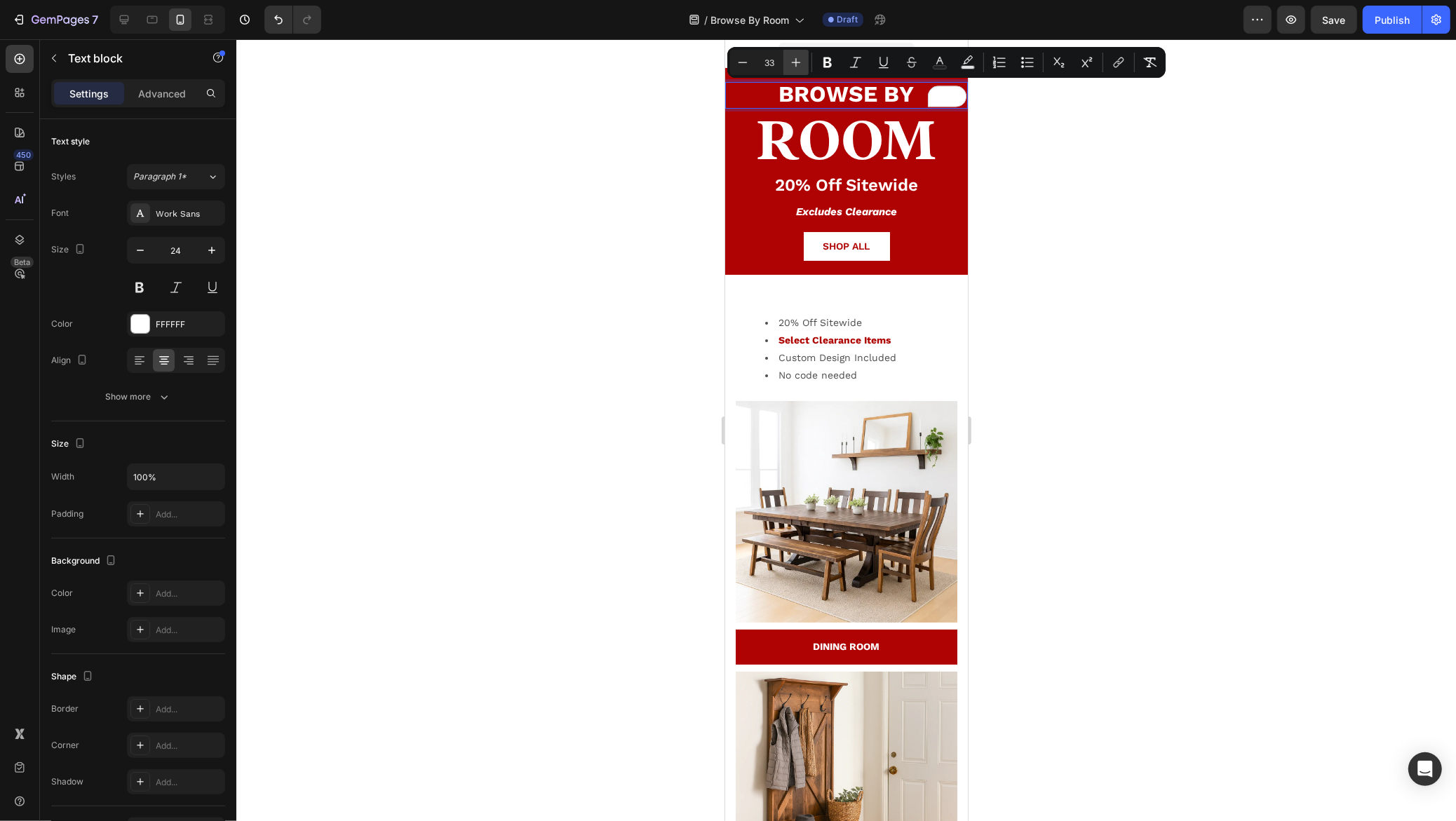
click at [794, 64] on icon "Editor contextual toolbar" at bounding box center [795, 62] width 14 height 14
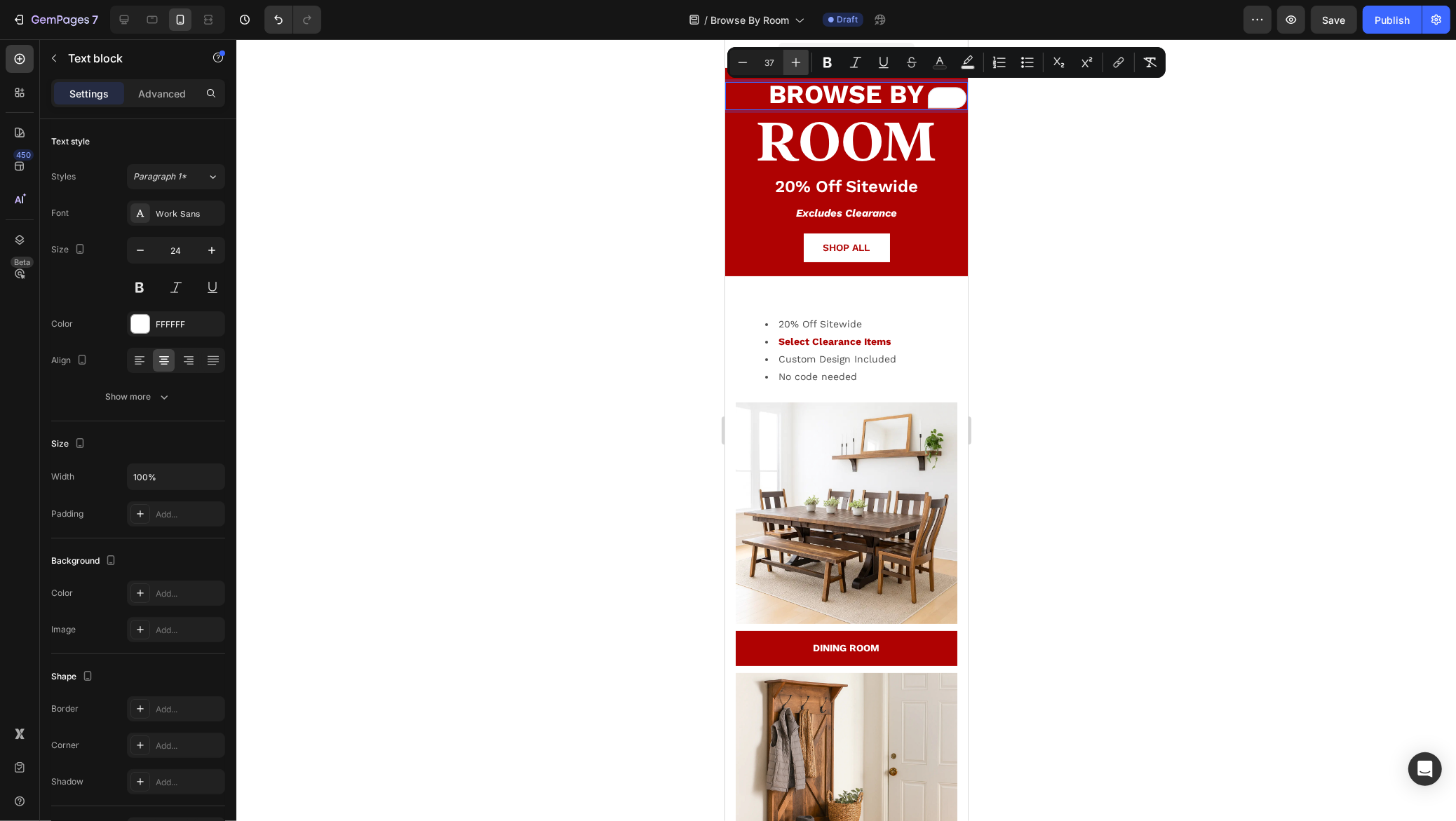
click at [794, 64] on icon "Editor contextual toolbar" at bounding box center [795, 62] width 14 height 14
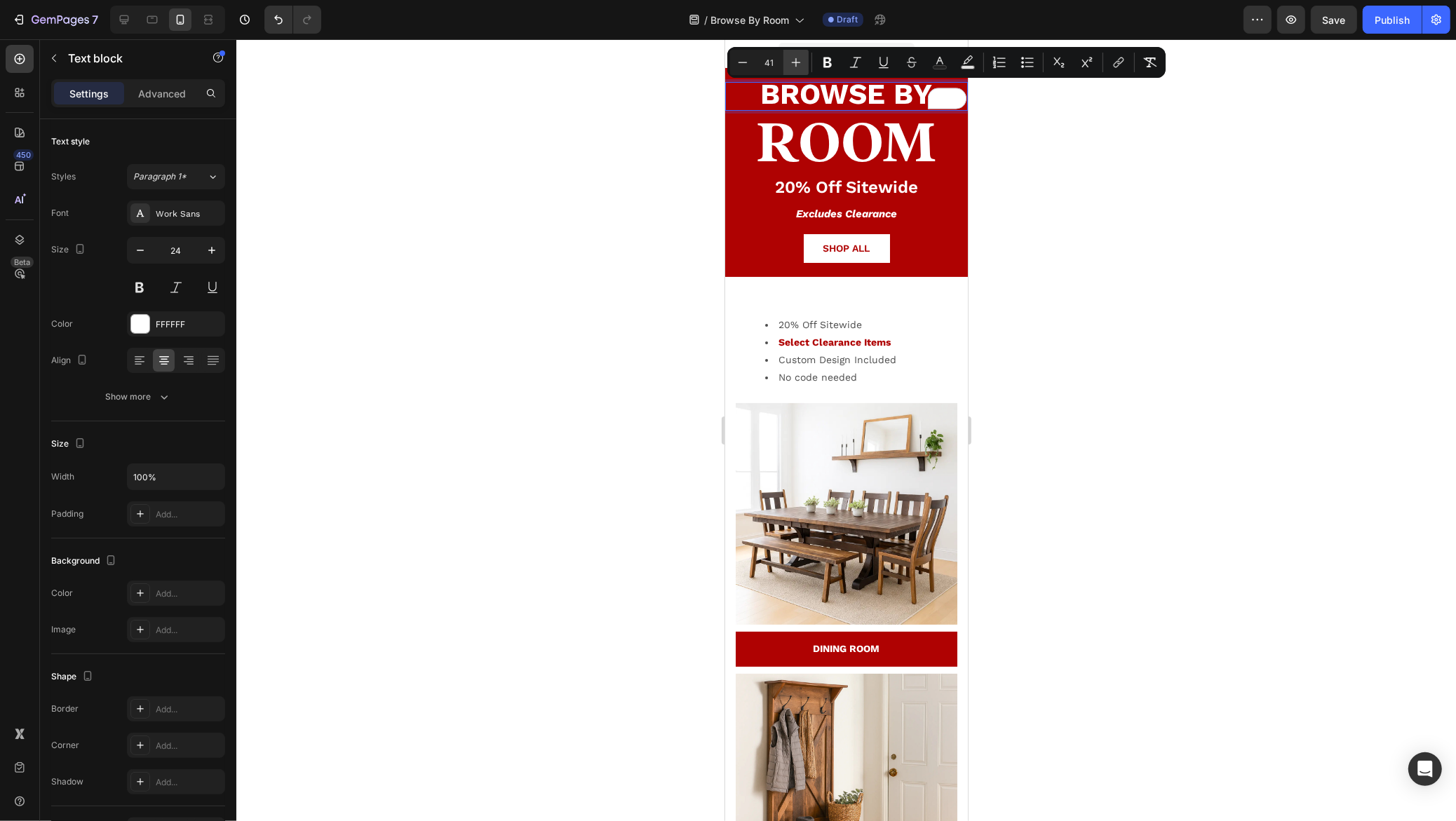
type input "42"
click at [836, 189] on p "20% Off Sitewide" at bounding box center [845, 188] width 240 height 22
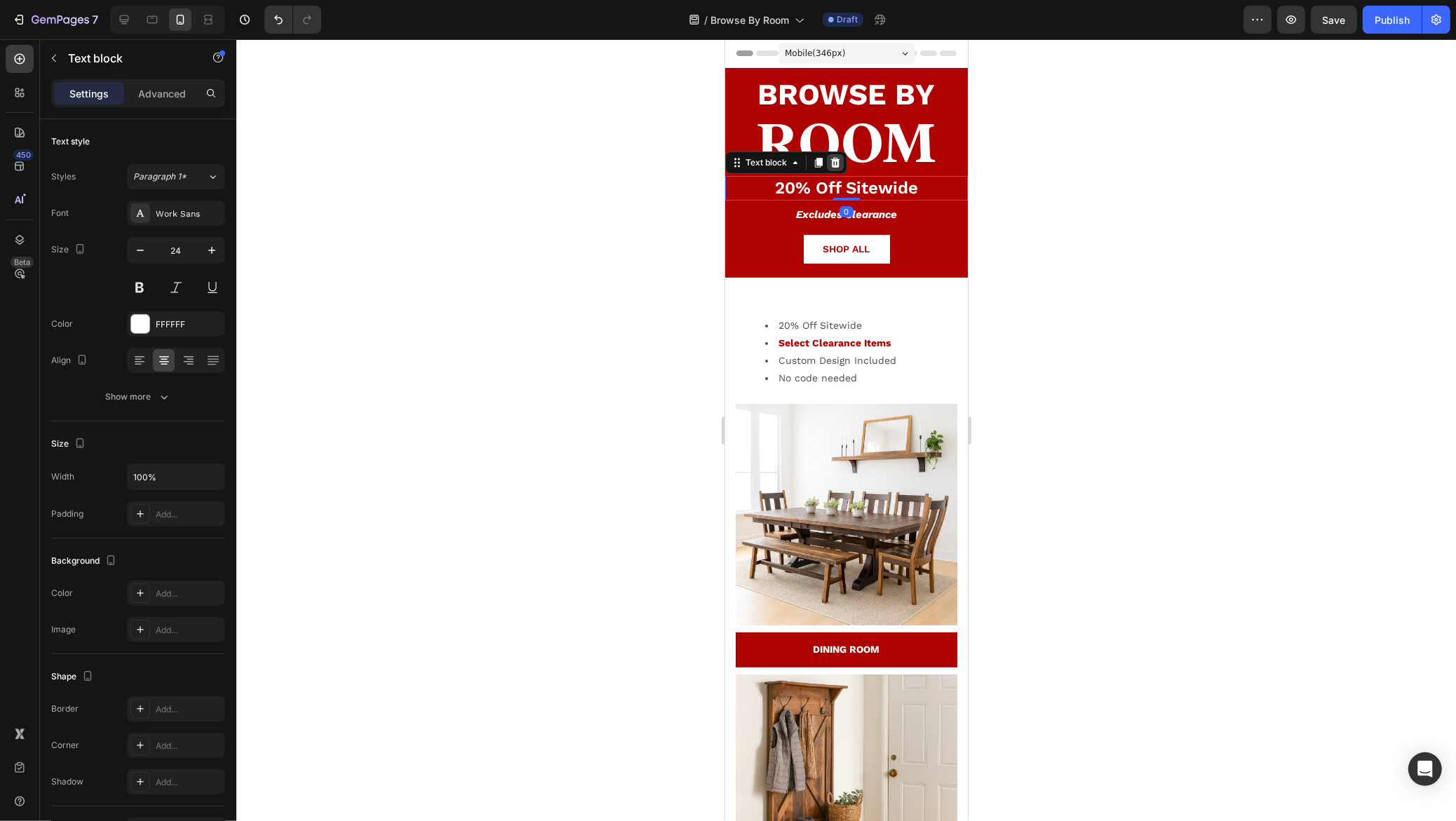
click at [830, 161] on icon at bounding box center [834, 163] width 11 height 11
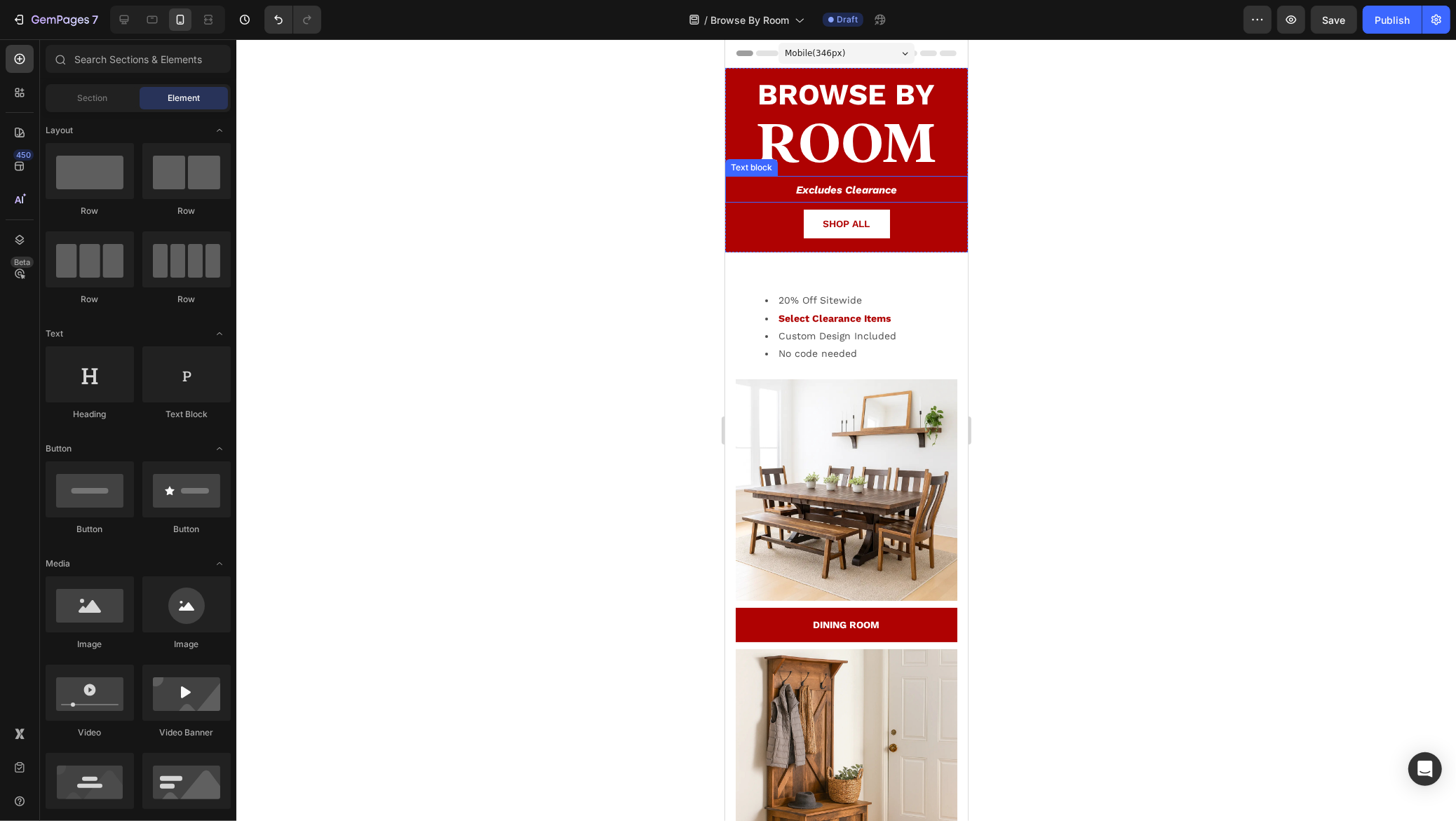
click at [829, 187] on strong "Excludes Clearance" at bounding box center [845, 189] width 101 height 12
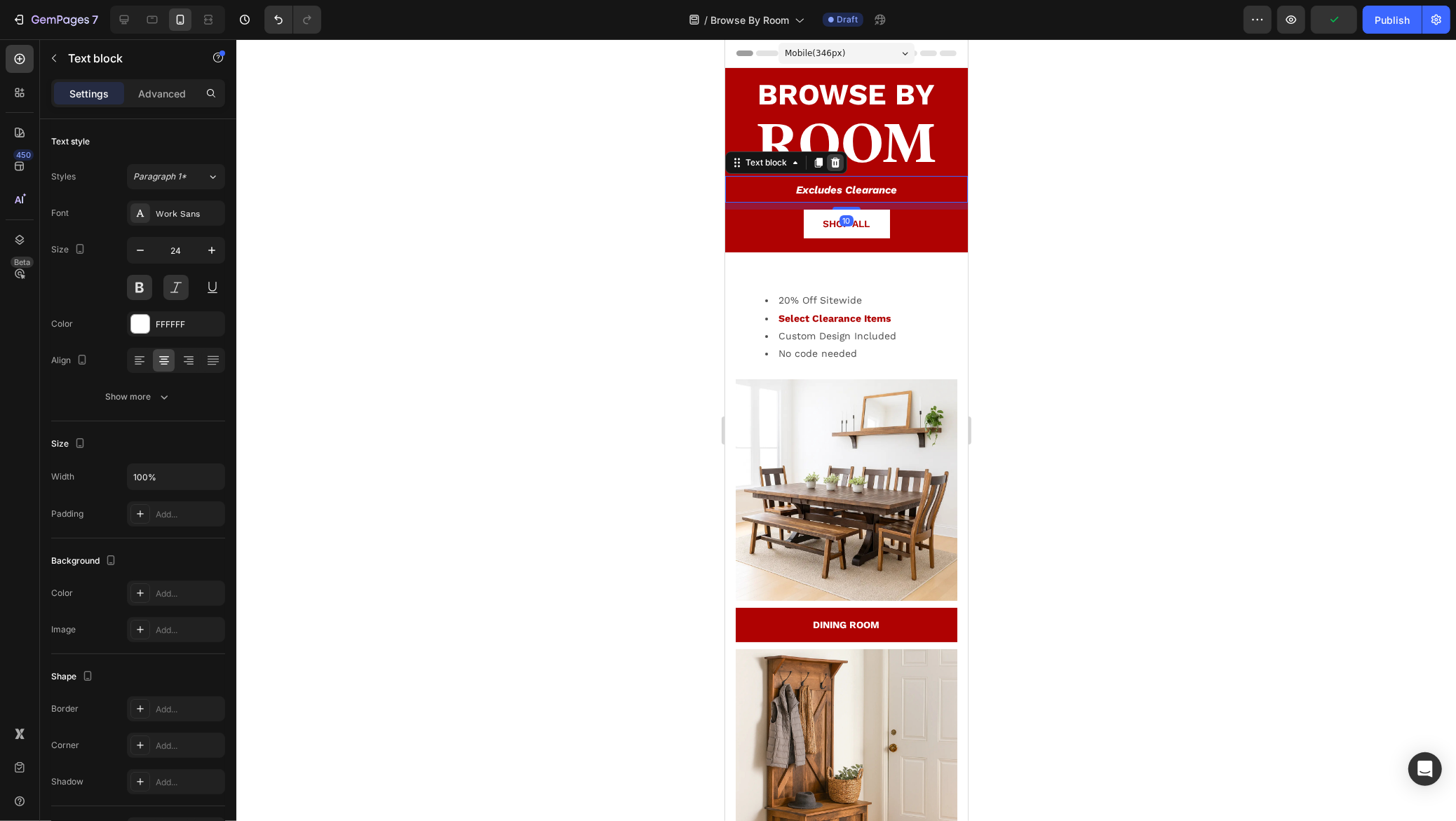
click at [833, 160] on icon at bounding box center [834, 163] width 11 height 11
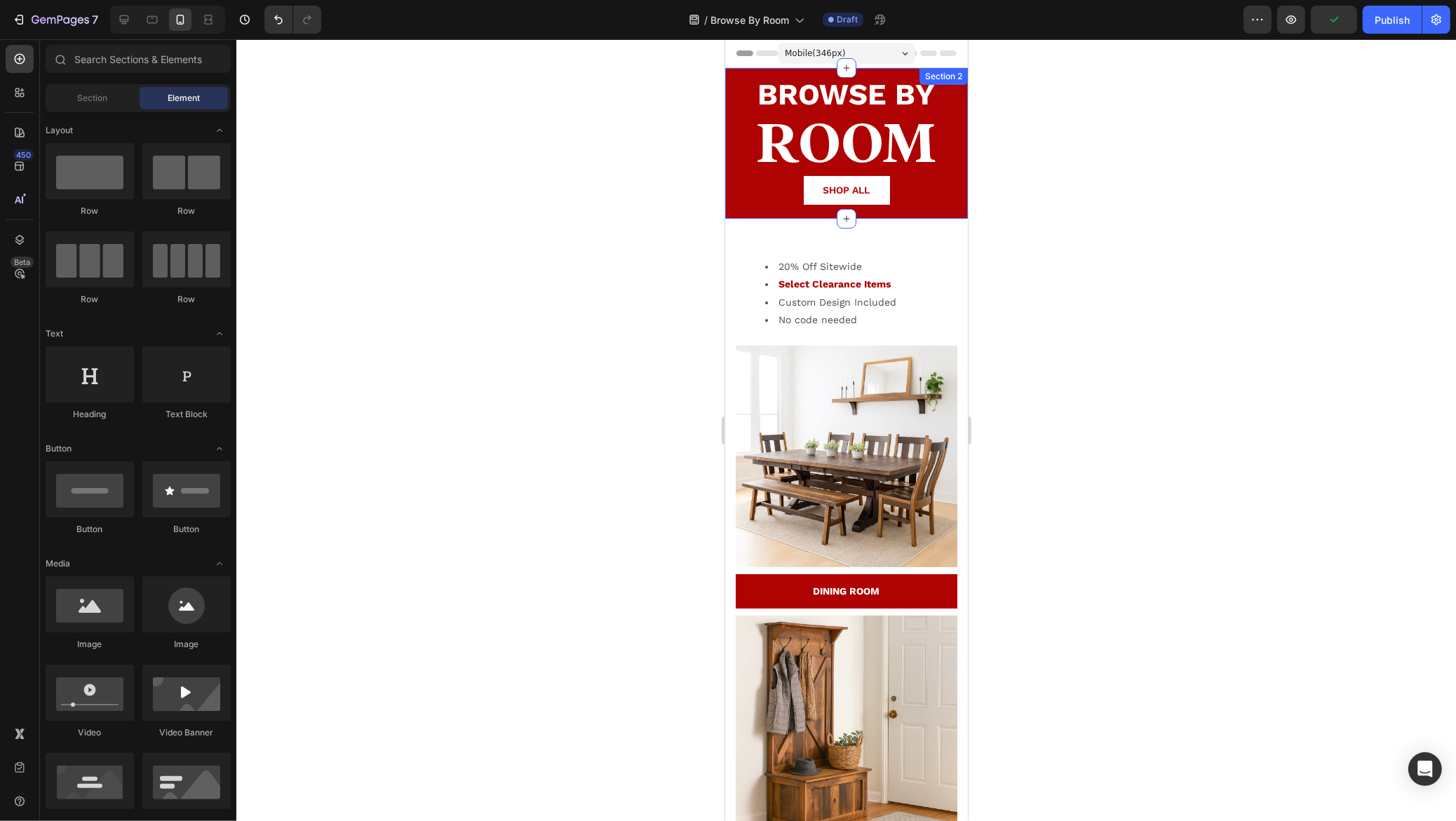
click at [767, 210] on div "BROWSE BY Text block ROOM Heading SHOP ALL Button Section 2" at bounding box center [845, 143] width 242 height 151
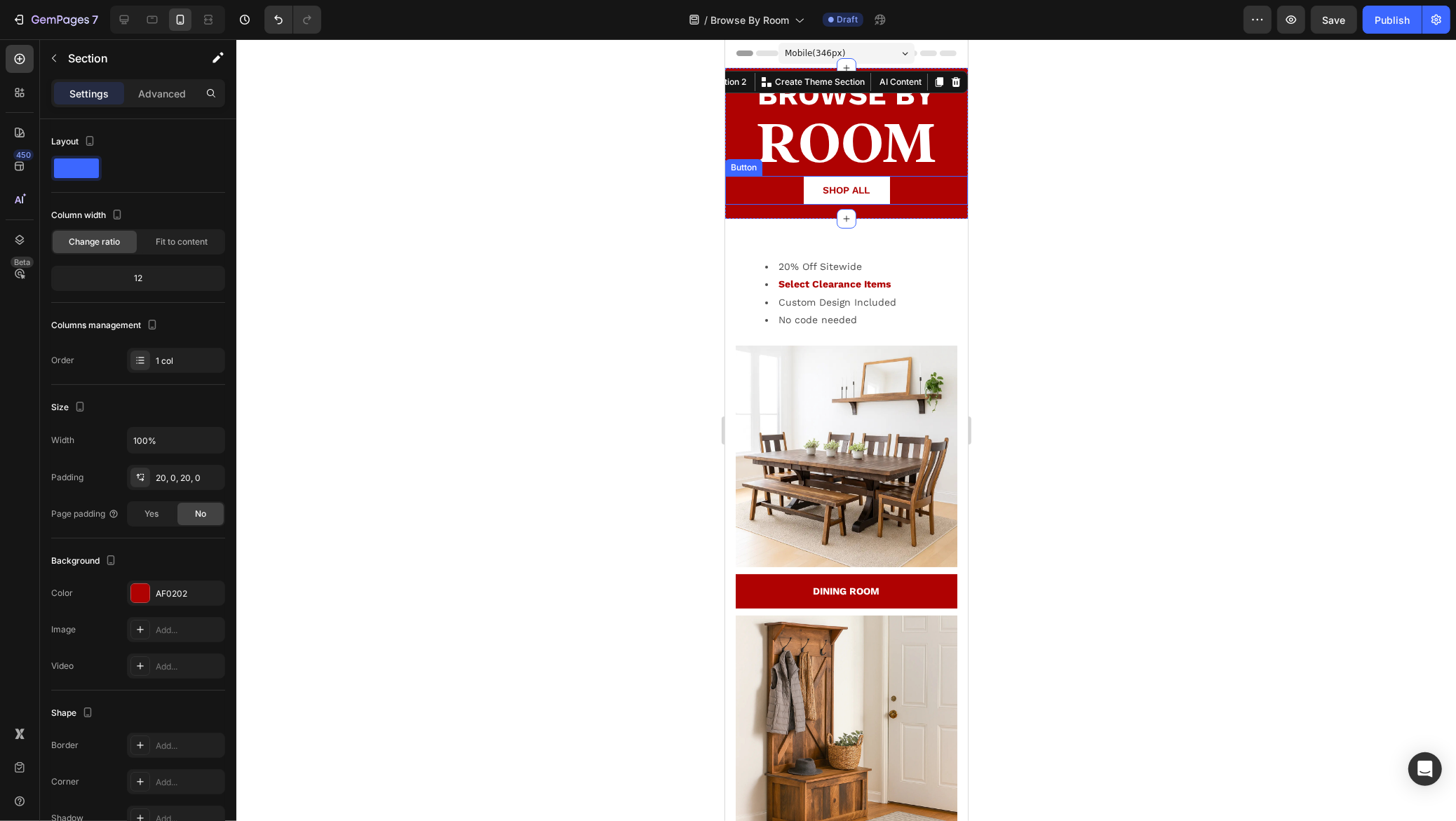
click at [775, 186] on div "SHOP ALL Button" at bounding box center [845, 190] width 242 height 29
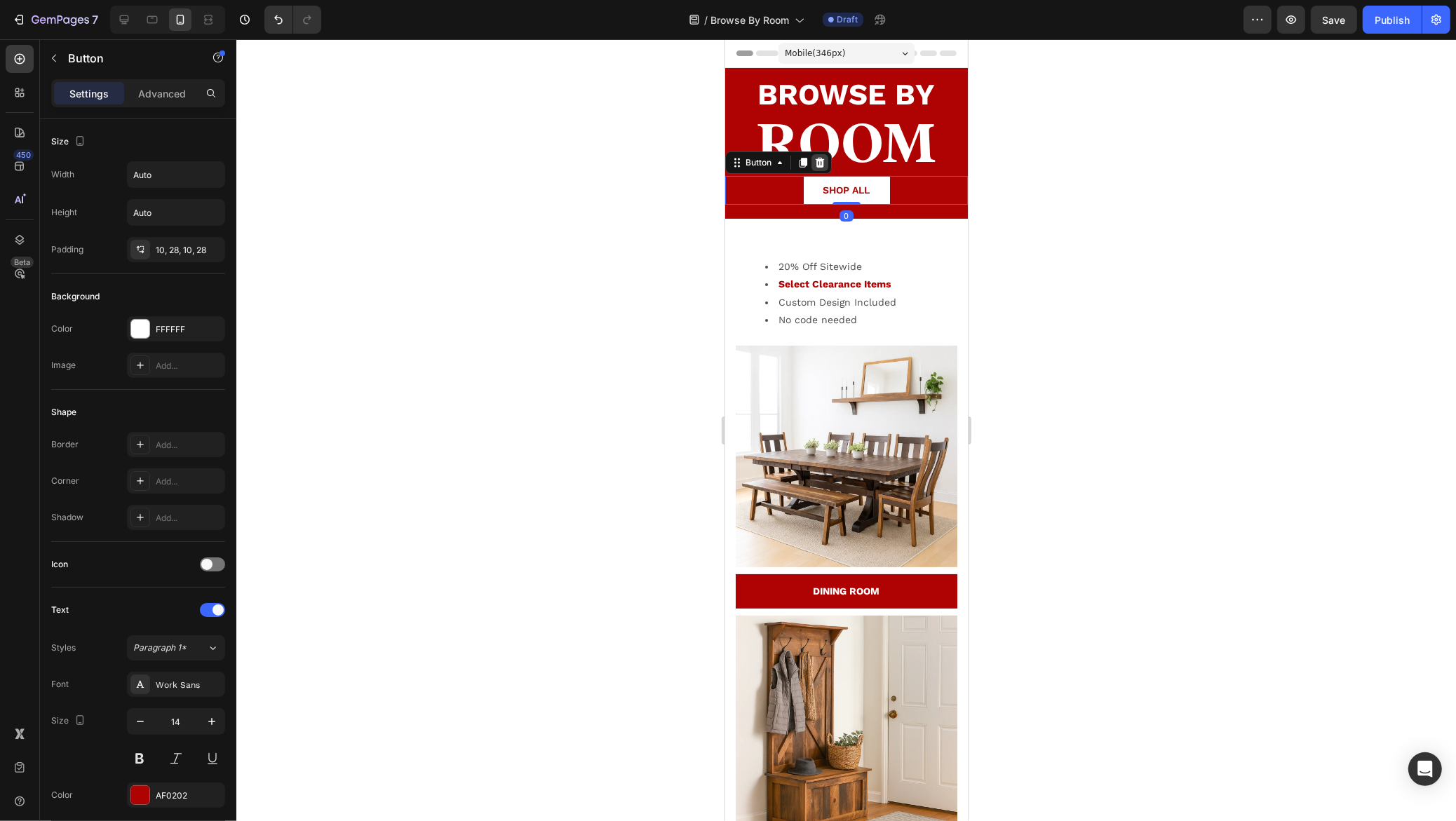
click at [812, 160] on div at bounding box center [819, 162] width 17 height 17
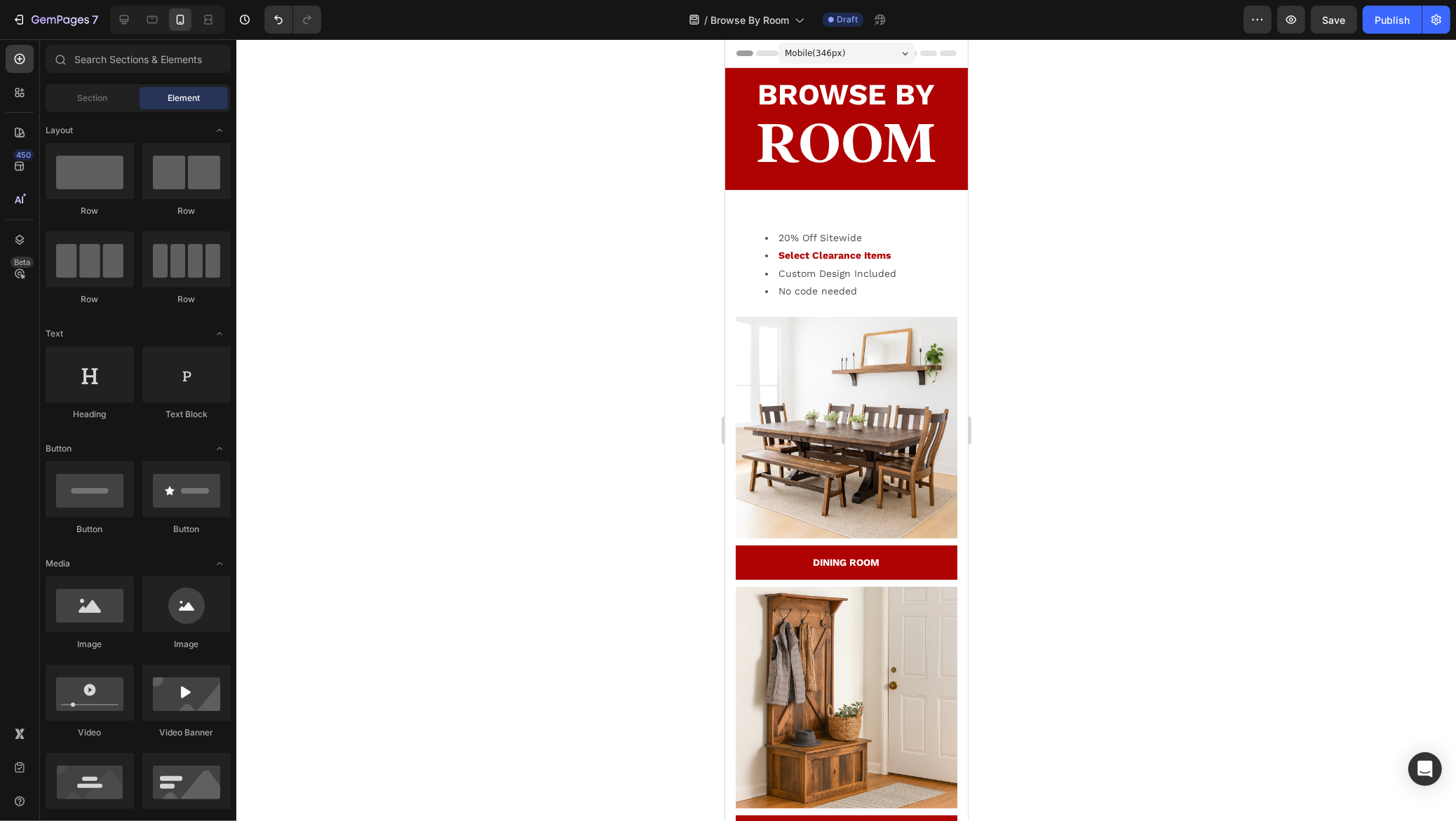
click at [1100, 201] on div at bounding box center [846, 430] width 1219 height 782
click at [887, 251] on strong "Select Clearance Items" at bounding box center [834, 255] width 112 height 11
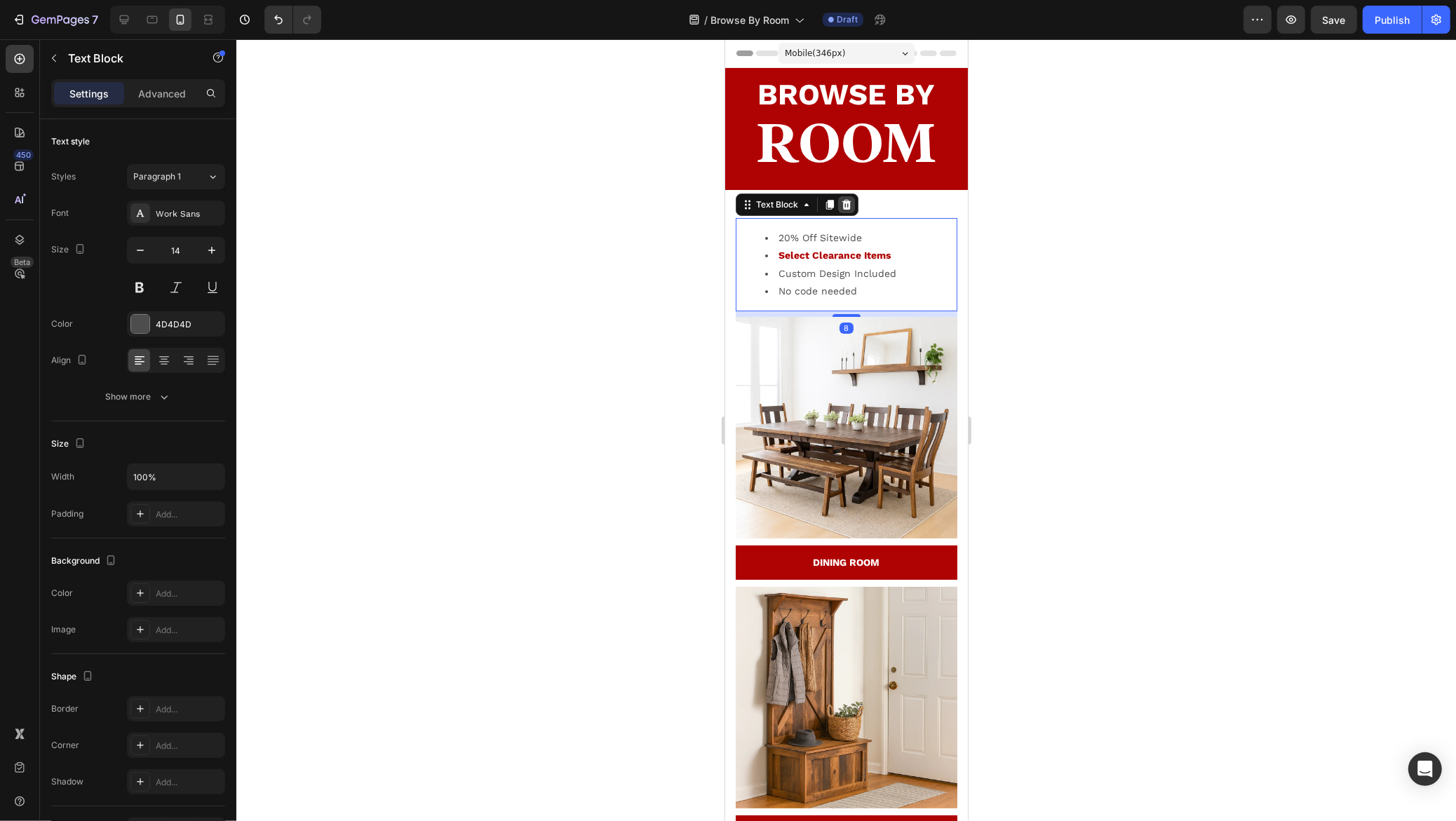
click at [848, 202] on icon at bounding box center [845, 205] width 9 height 10
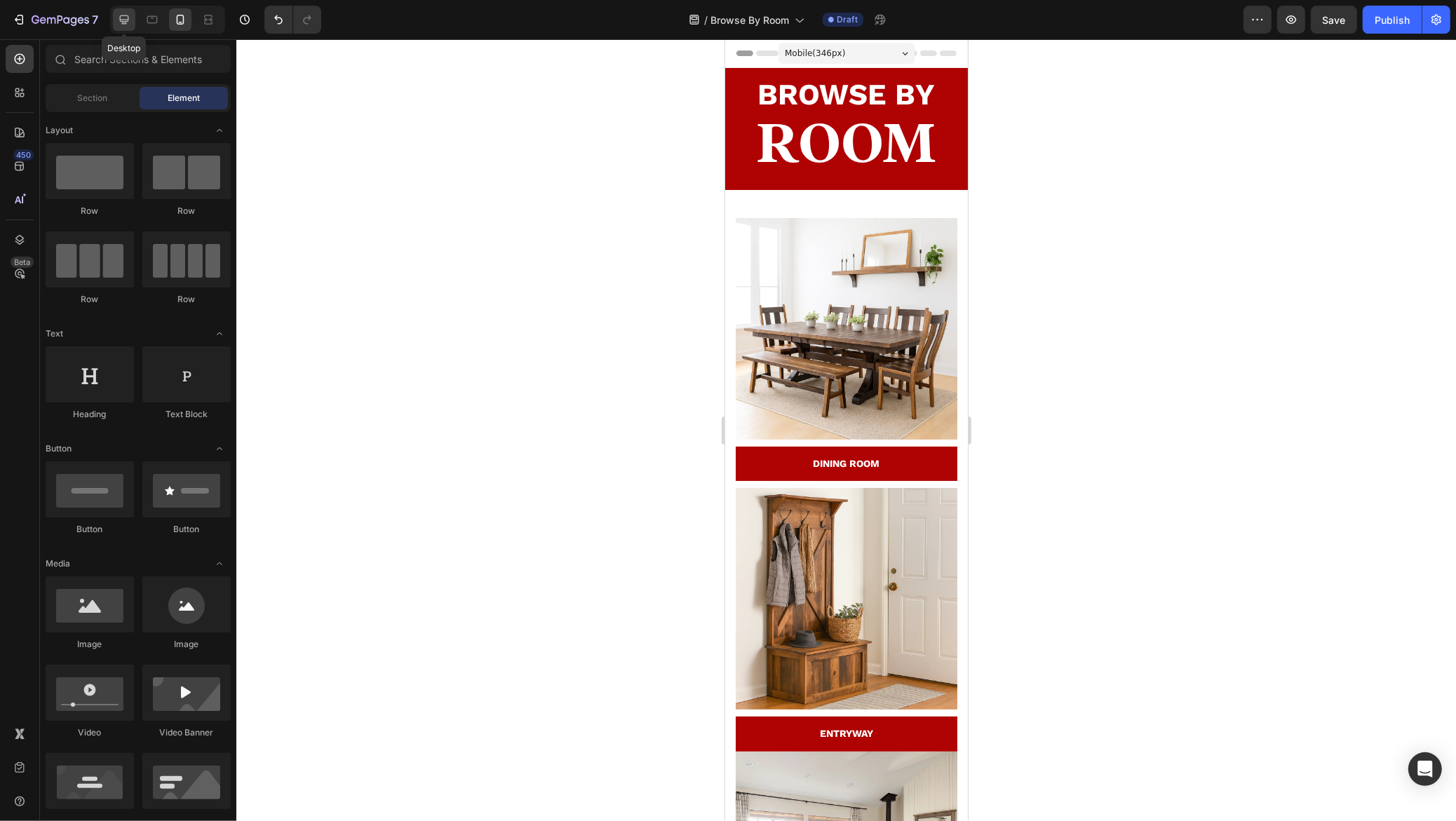
click at [124, 17] on icon at bounding box center [124, 19] width 14 height 14
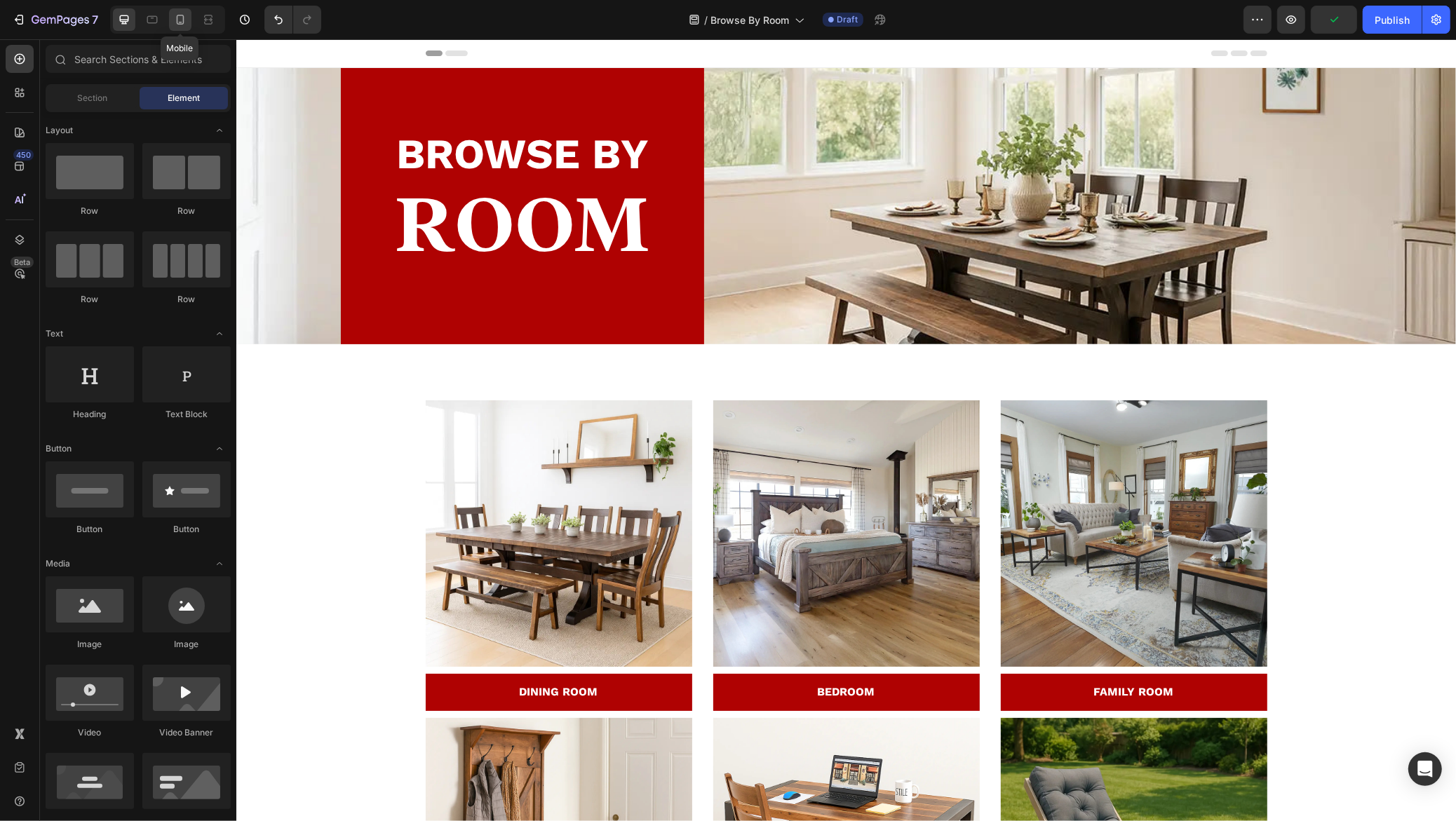
click at [177, 22] on icon at bounding box center [180, 20] width 7 height 10
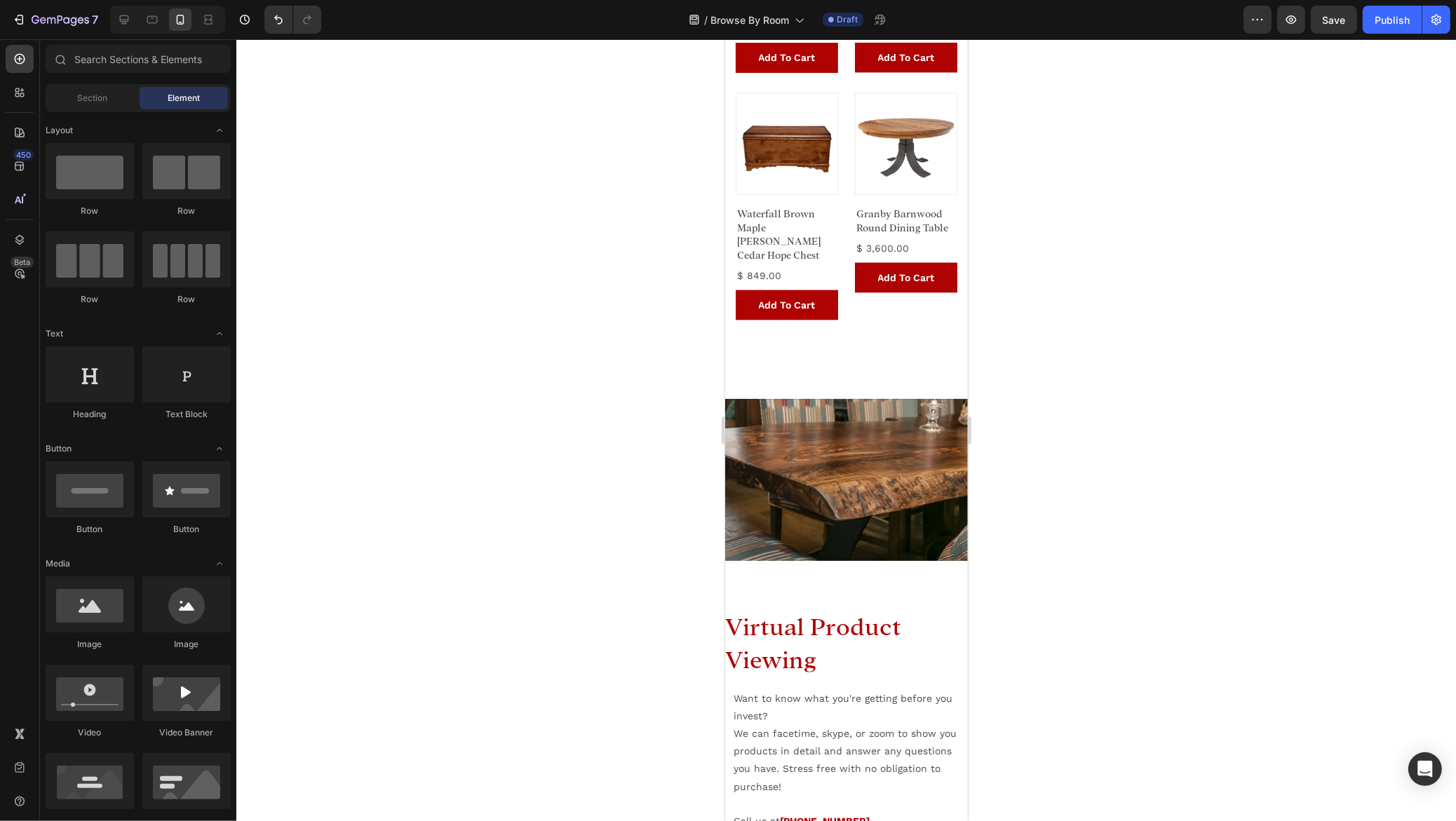
scroll to position [2601, 0]
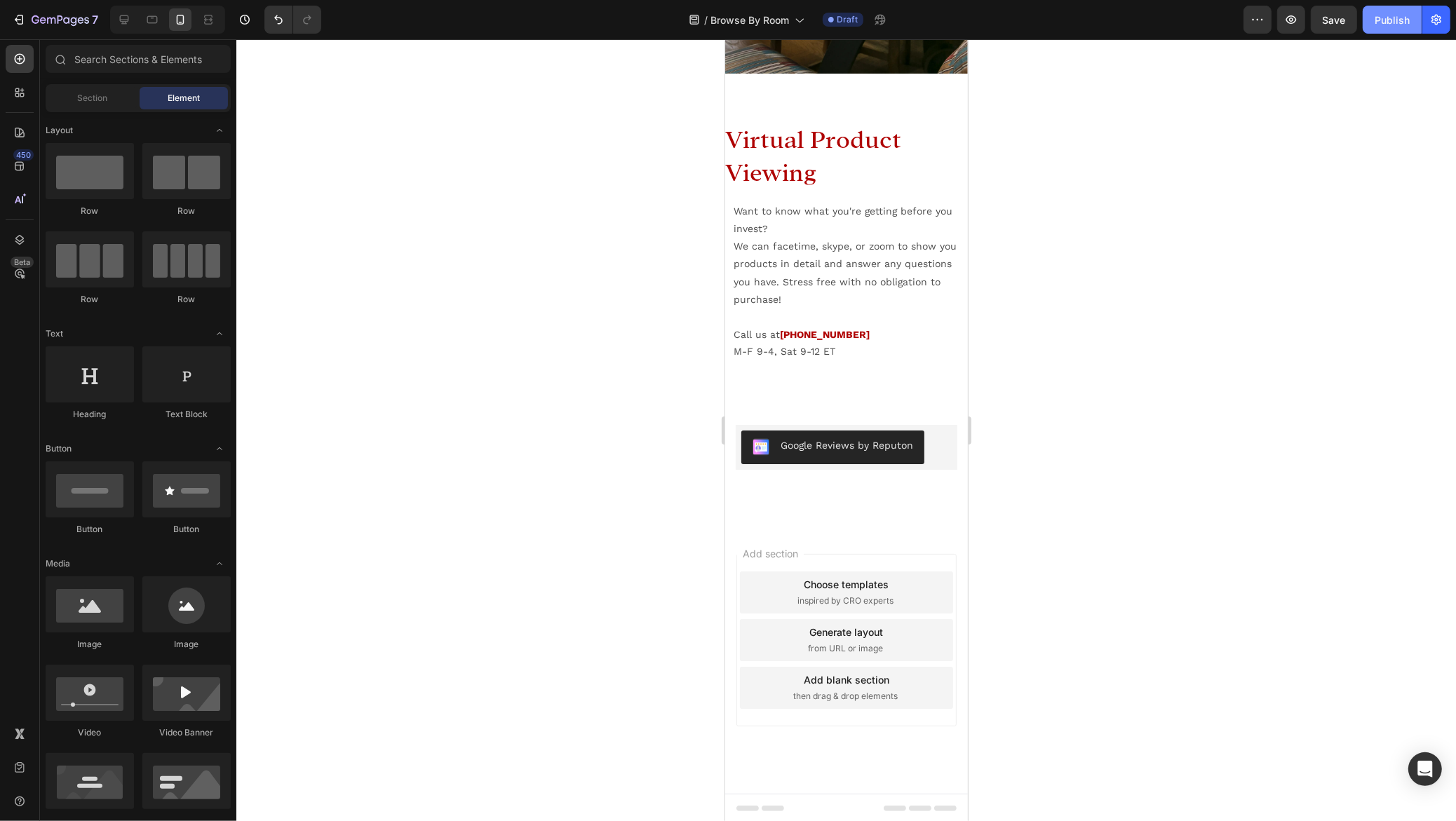
click at [1380, 29] on button "Publish" at bounding box center [1392, 20] width 59 height 28
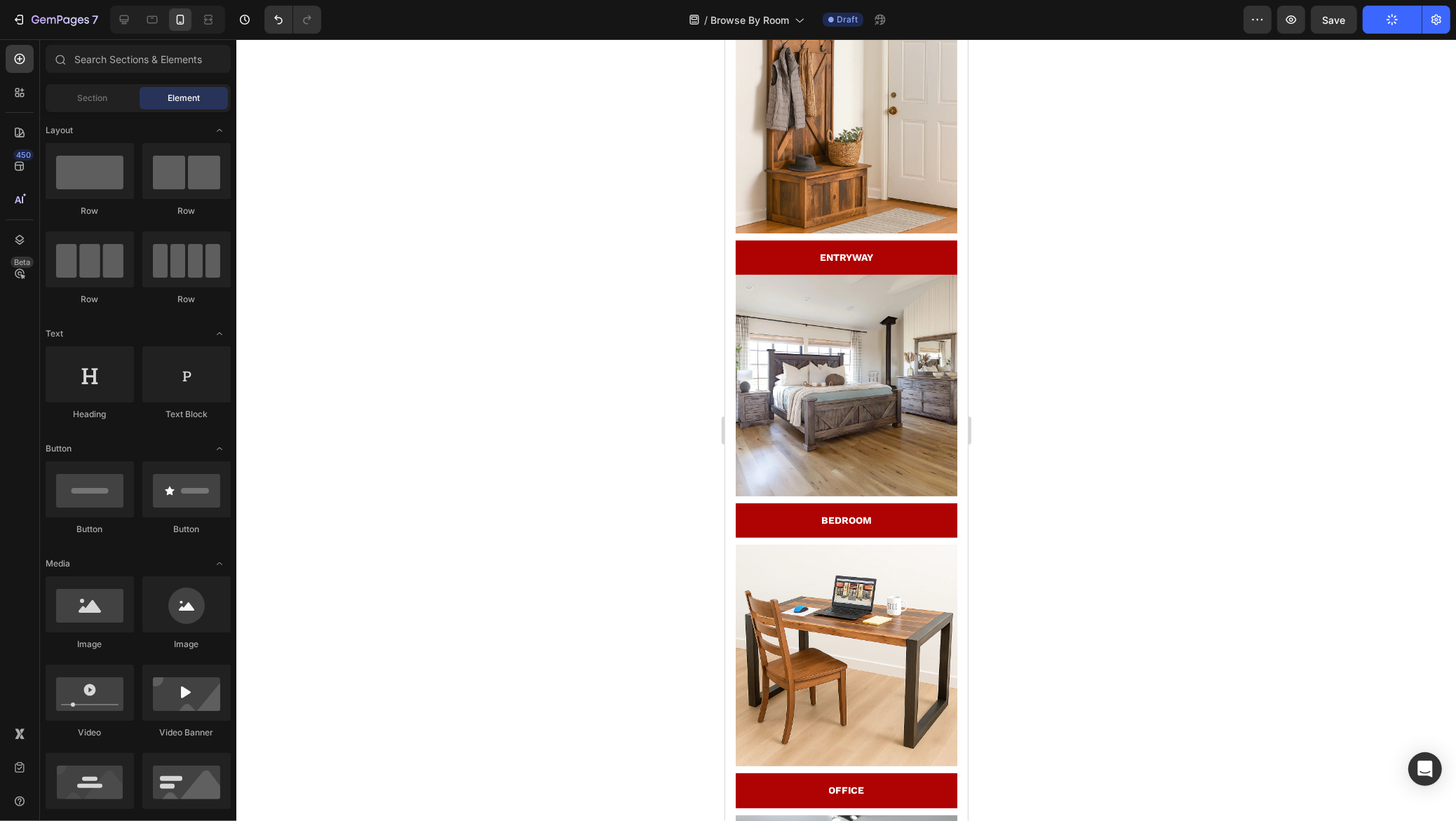
scroll to position [0, 0]
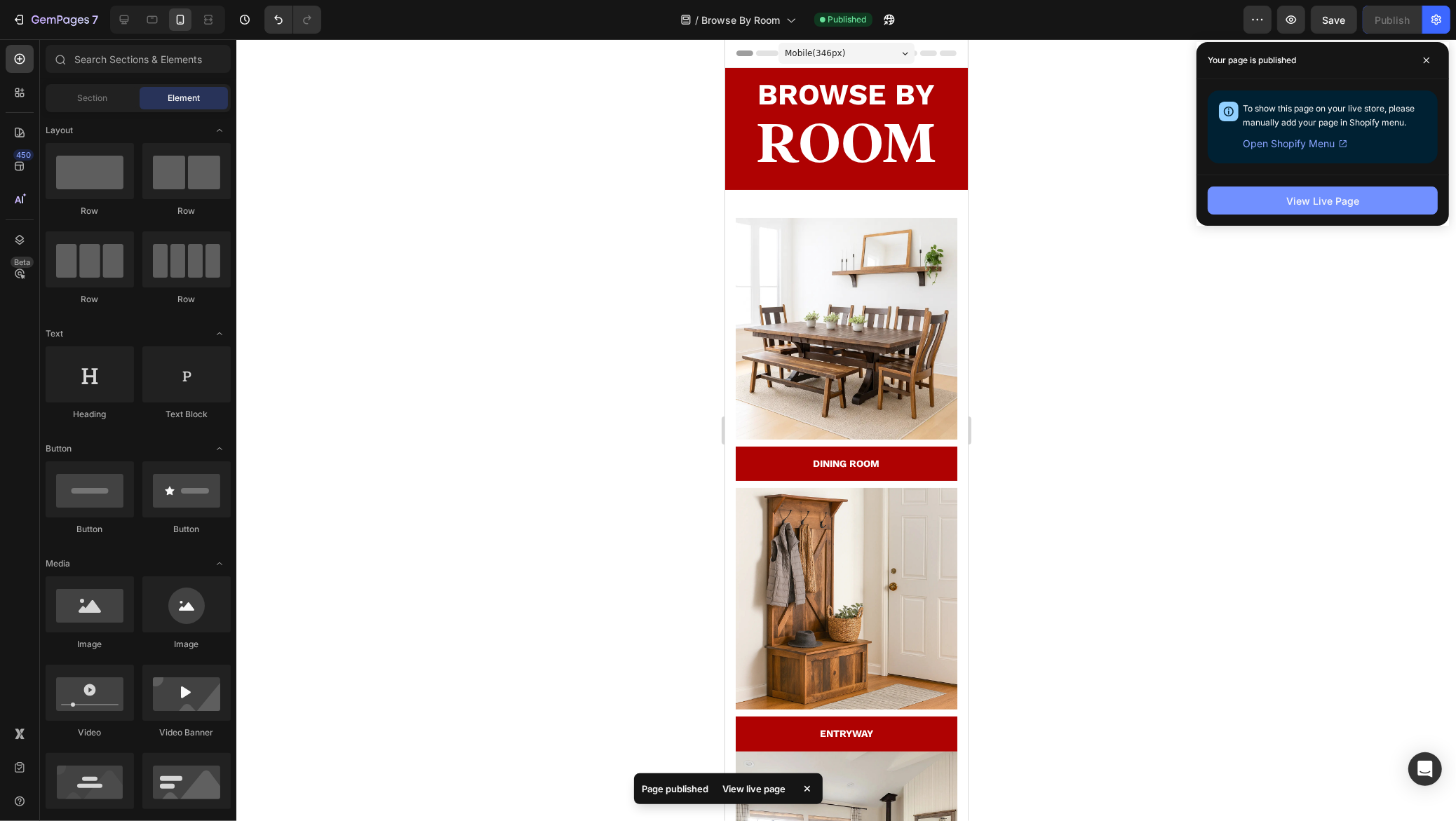
click at [1237, 201] on button "View Live Page" at bounding box center [1322, 201] width 230 height 28
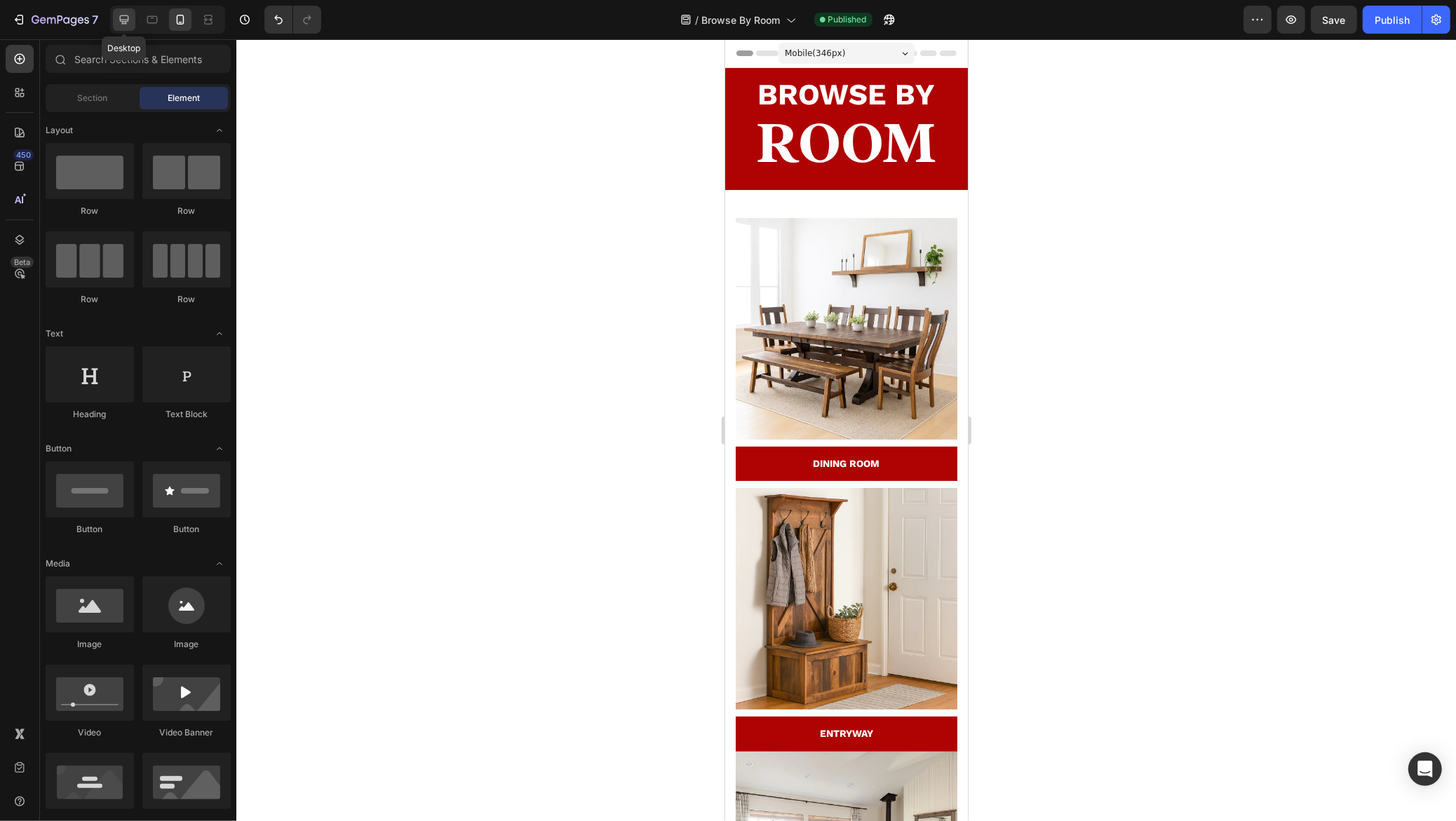
click at [124, 16] on icon at bounding box center [124, 19] width 14 height 14
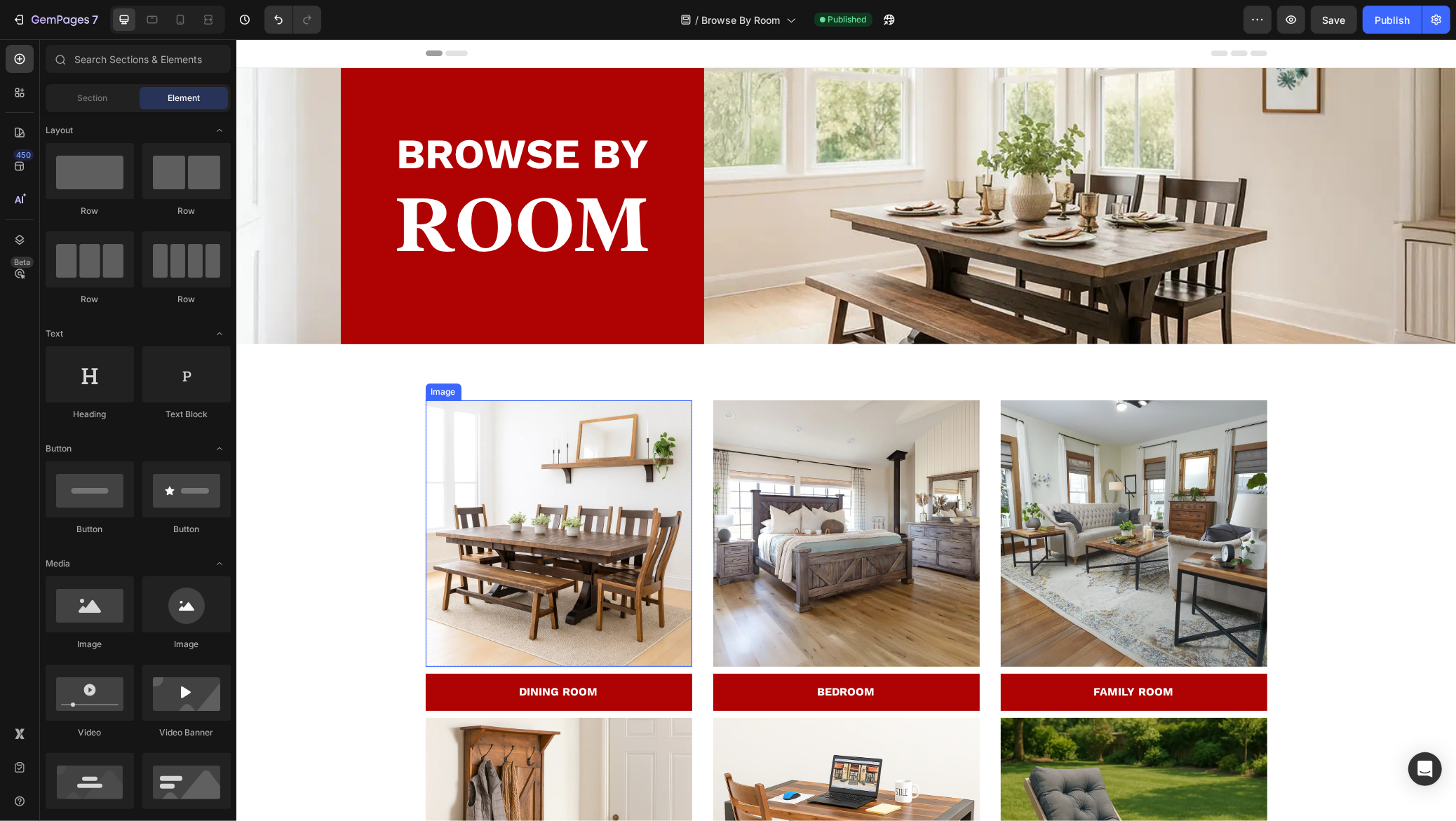
click at [540, 573] on img at bounding box center [558, 533] width 266 height 266
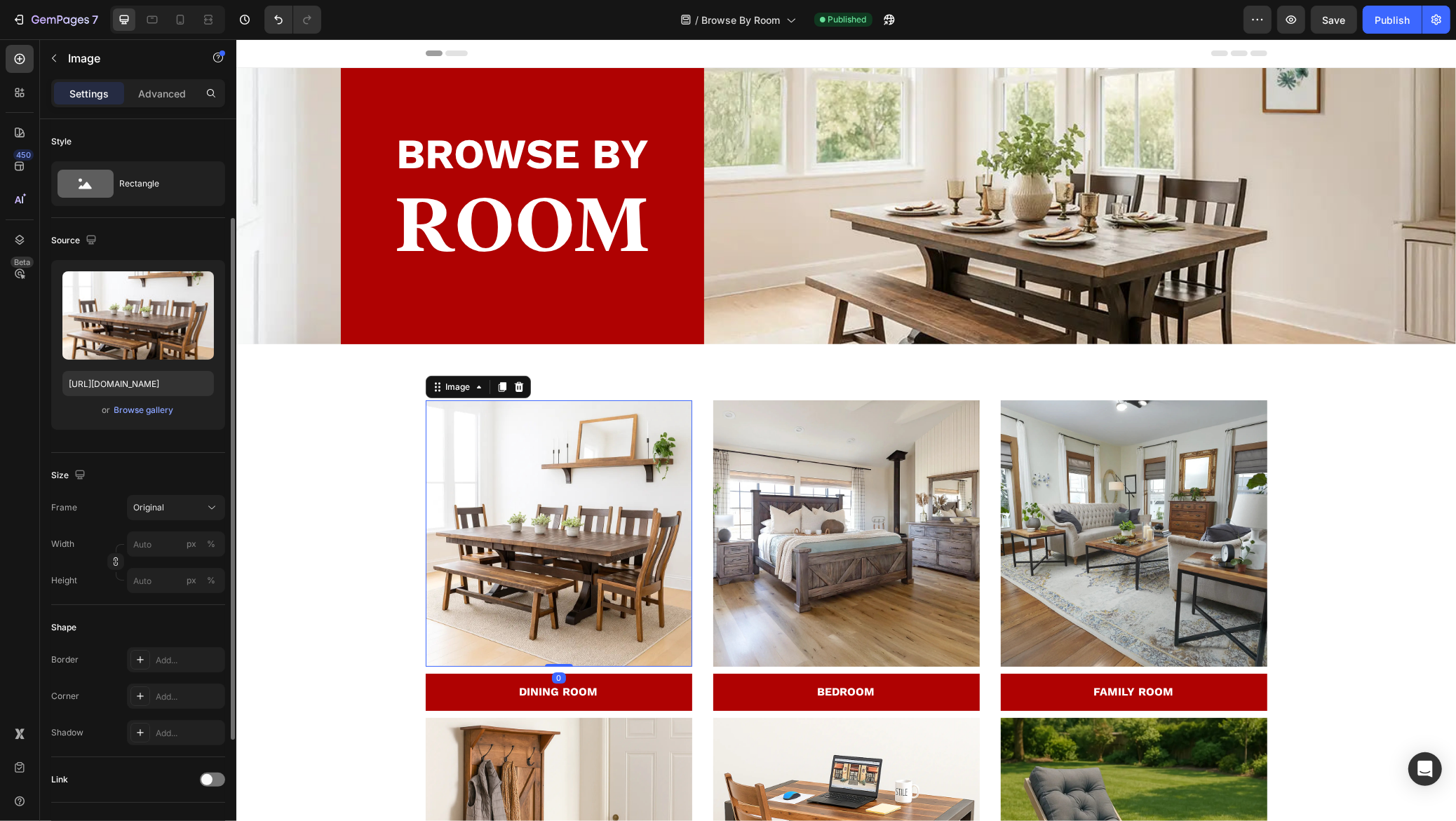
scroll to position [314, 0]
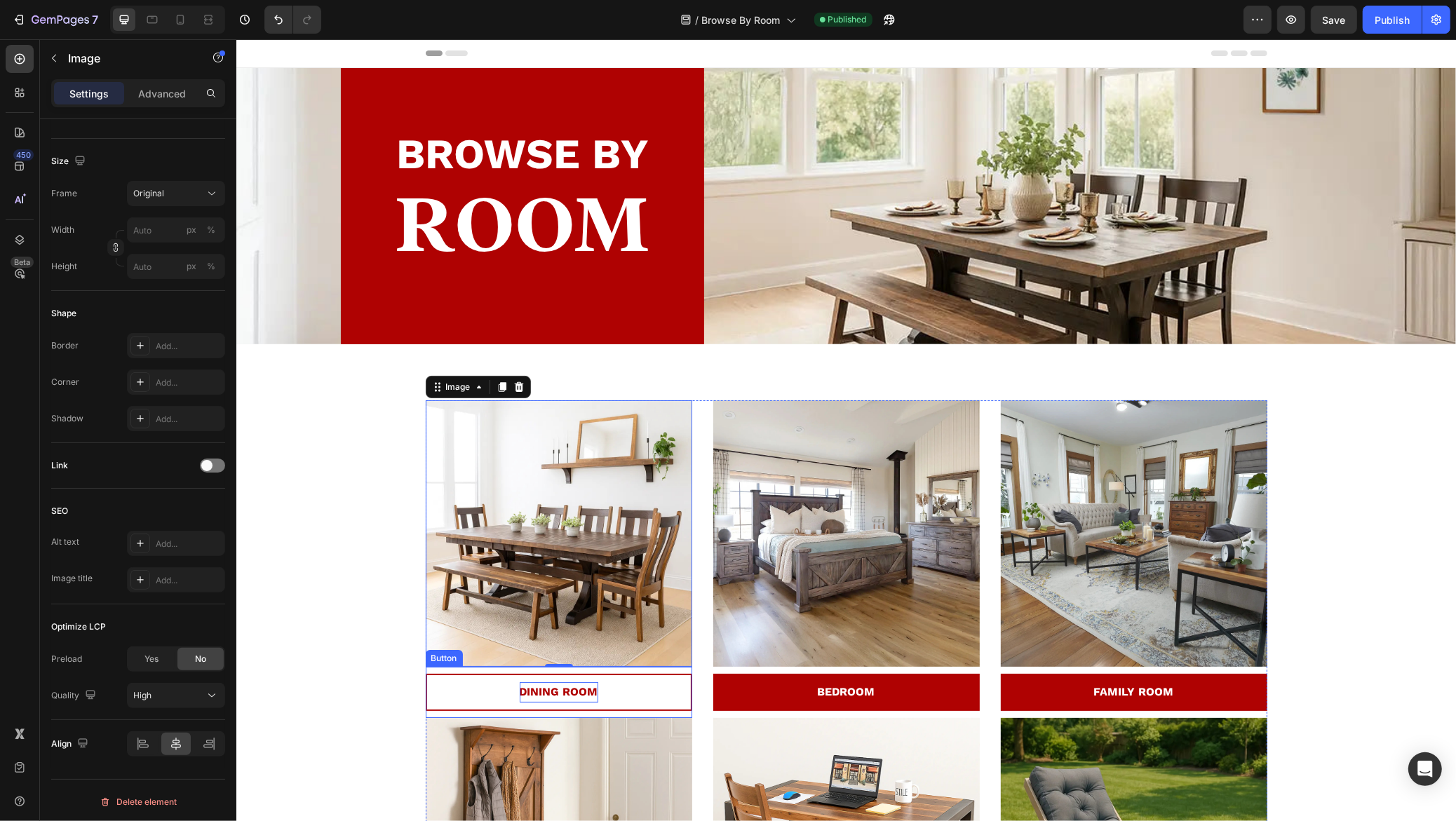
click at [522, 684] on p "DINING ROOM" at bounding box center [558, 692] width 79 height 20
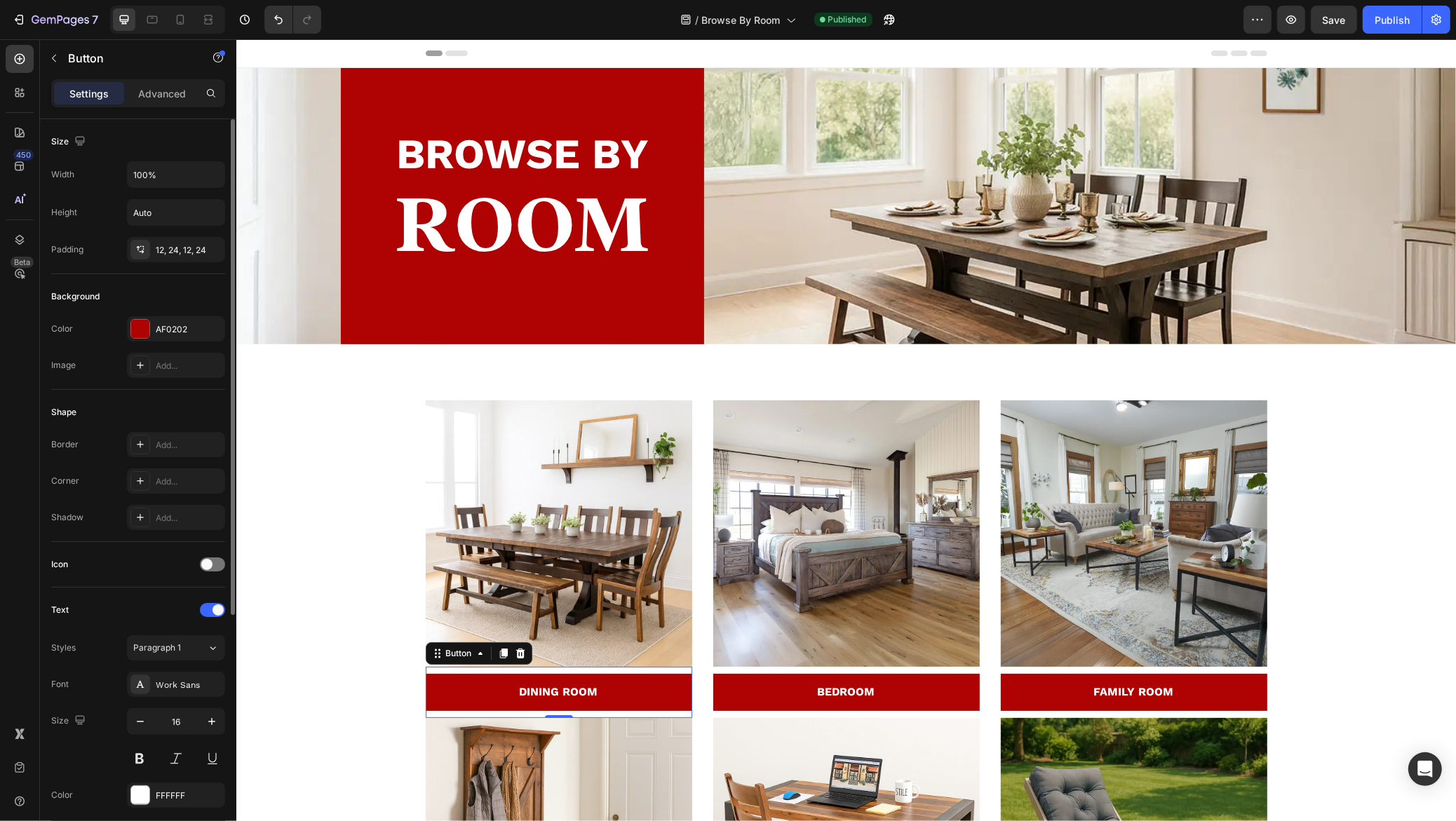
scroll to position [368, 0]
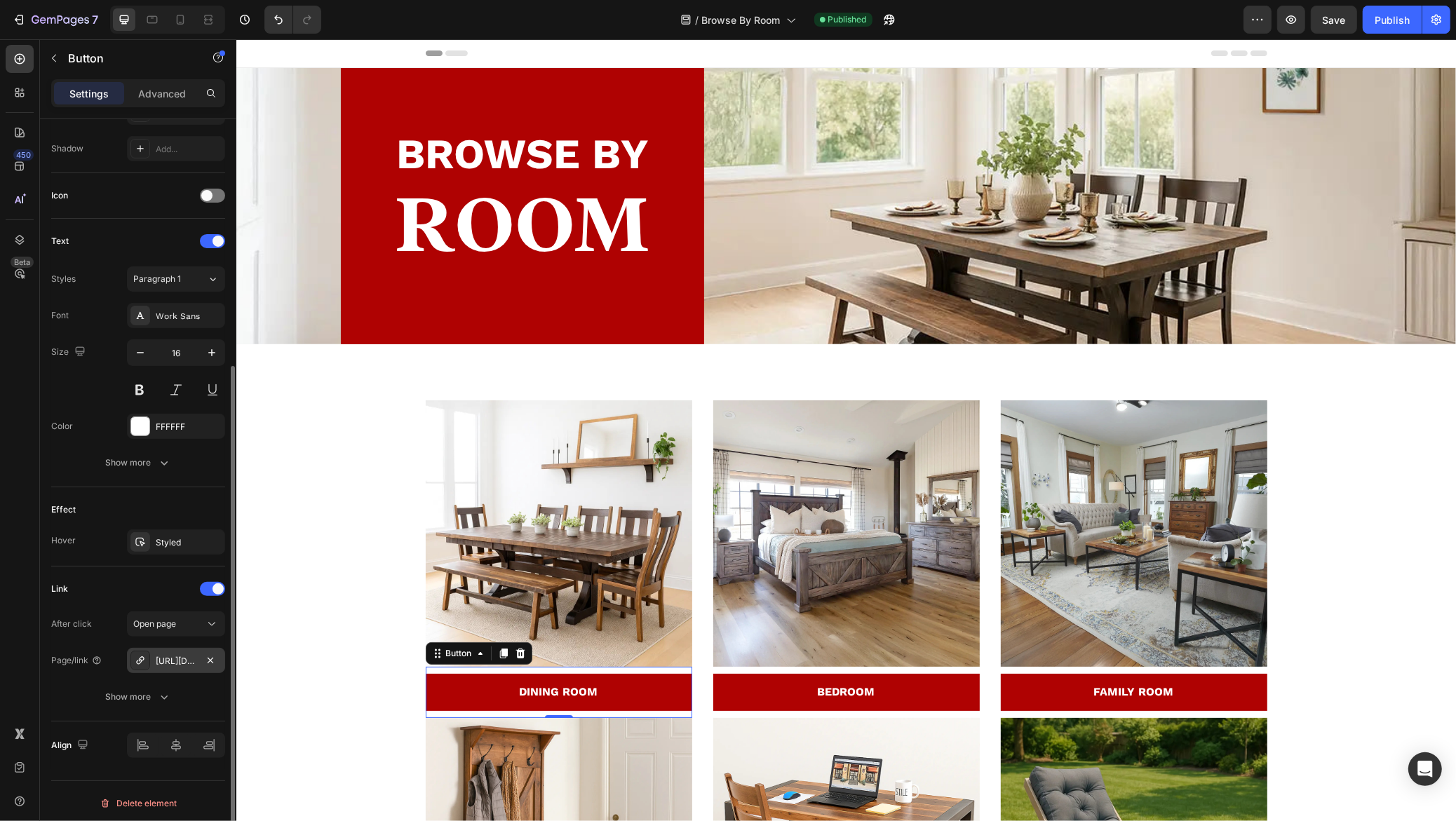
click at [177, 664] on div "https://rusticreddoor.com/dining" at bounding box center [176, 660] width 98 height 25
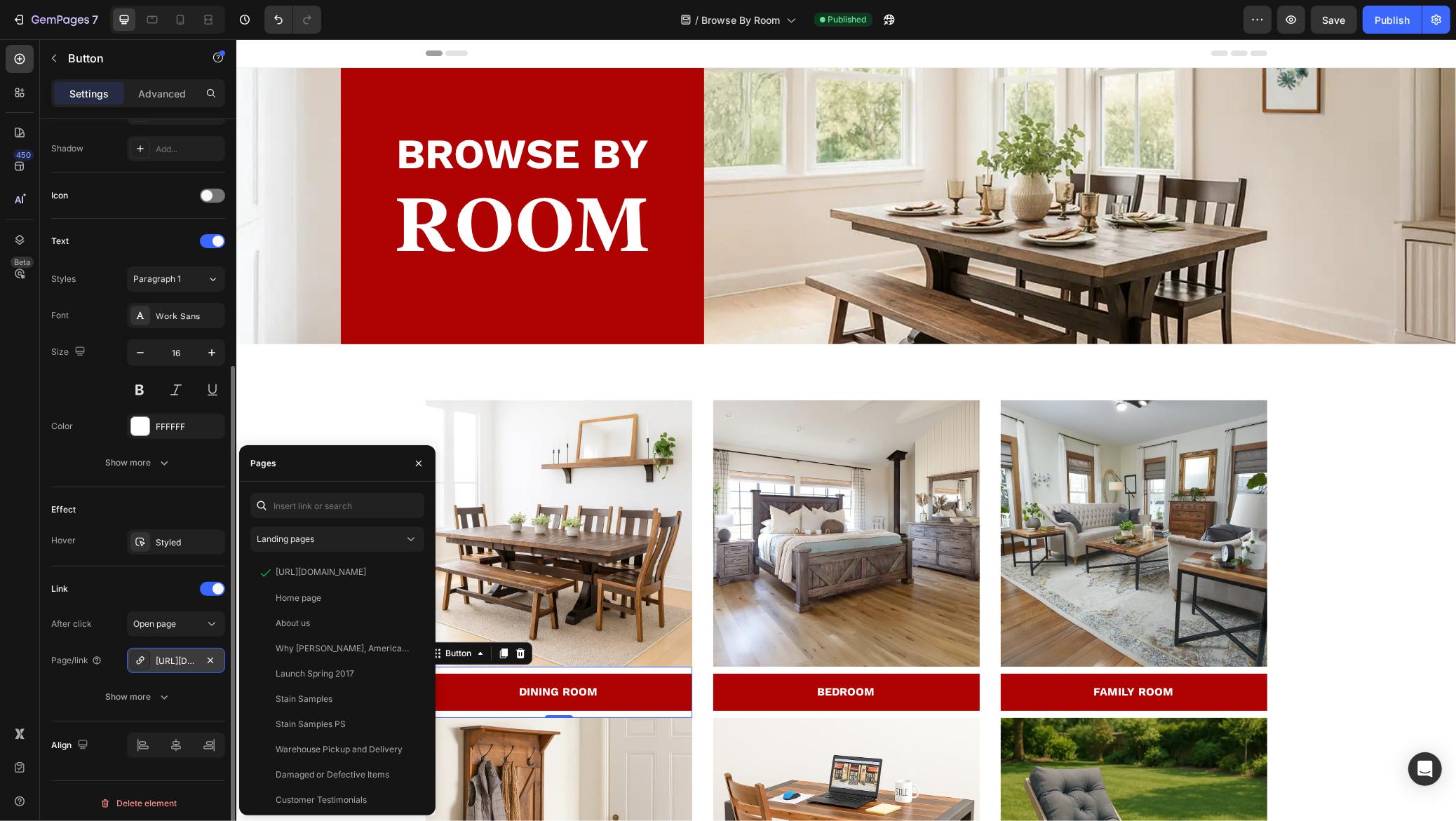
click at [168, 656] on div "https://rusticreddoor.com/dining" at bounding box center [176, 661] width 41 height 12
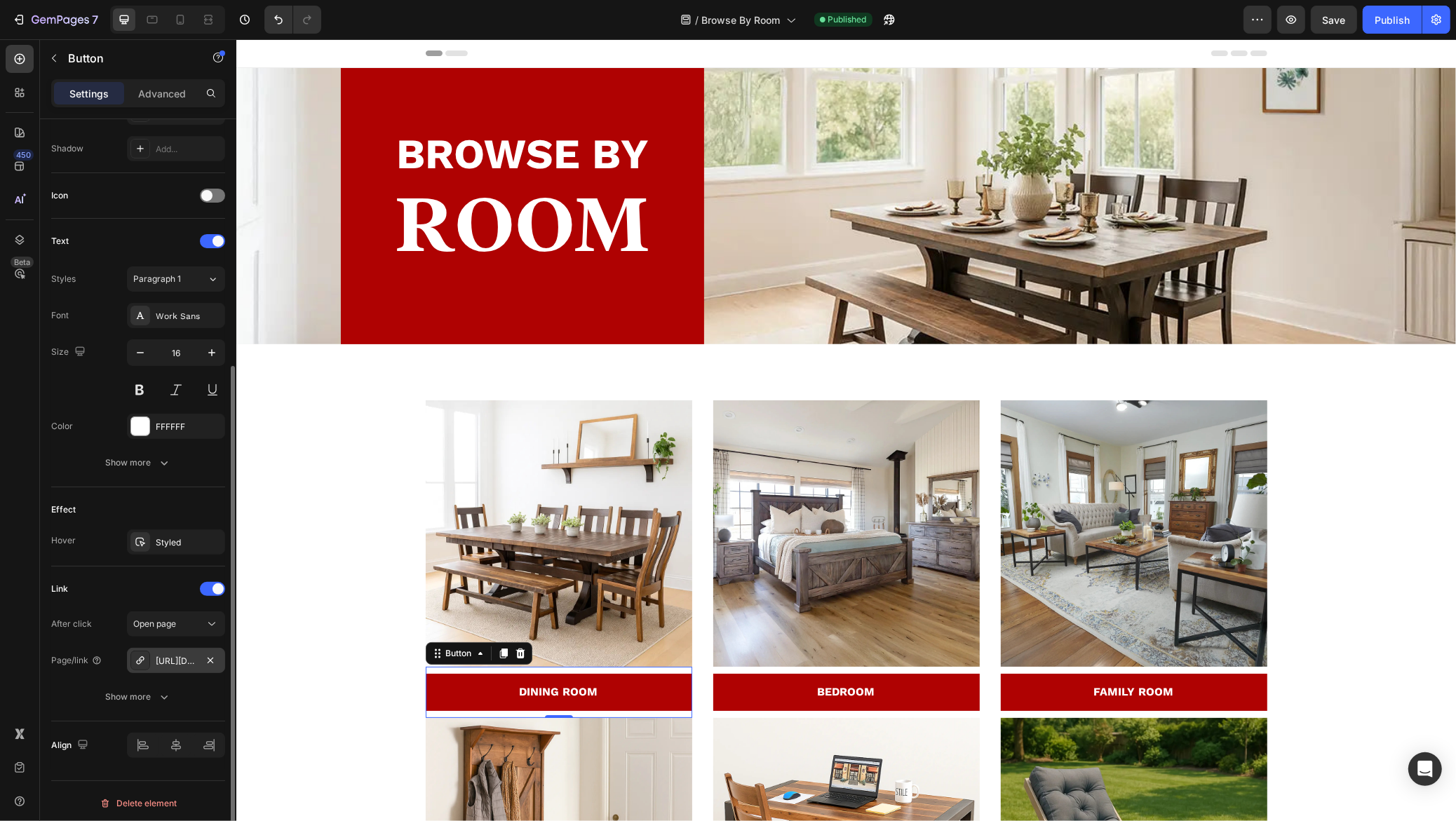
click at [168, 656] on div "https://rusticreddoor.com/dining" at bounding box center [176, 661] width 41 height 12
click at [165, 656] on div "https://rusticreddoor.com/dining" at bounding box center [176, 661] width 41 height 12
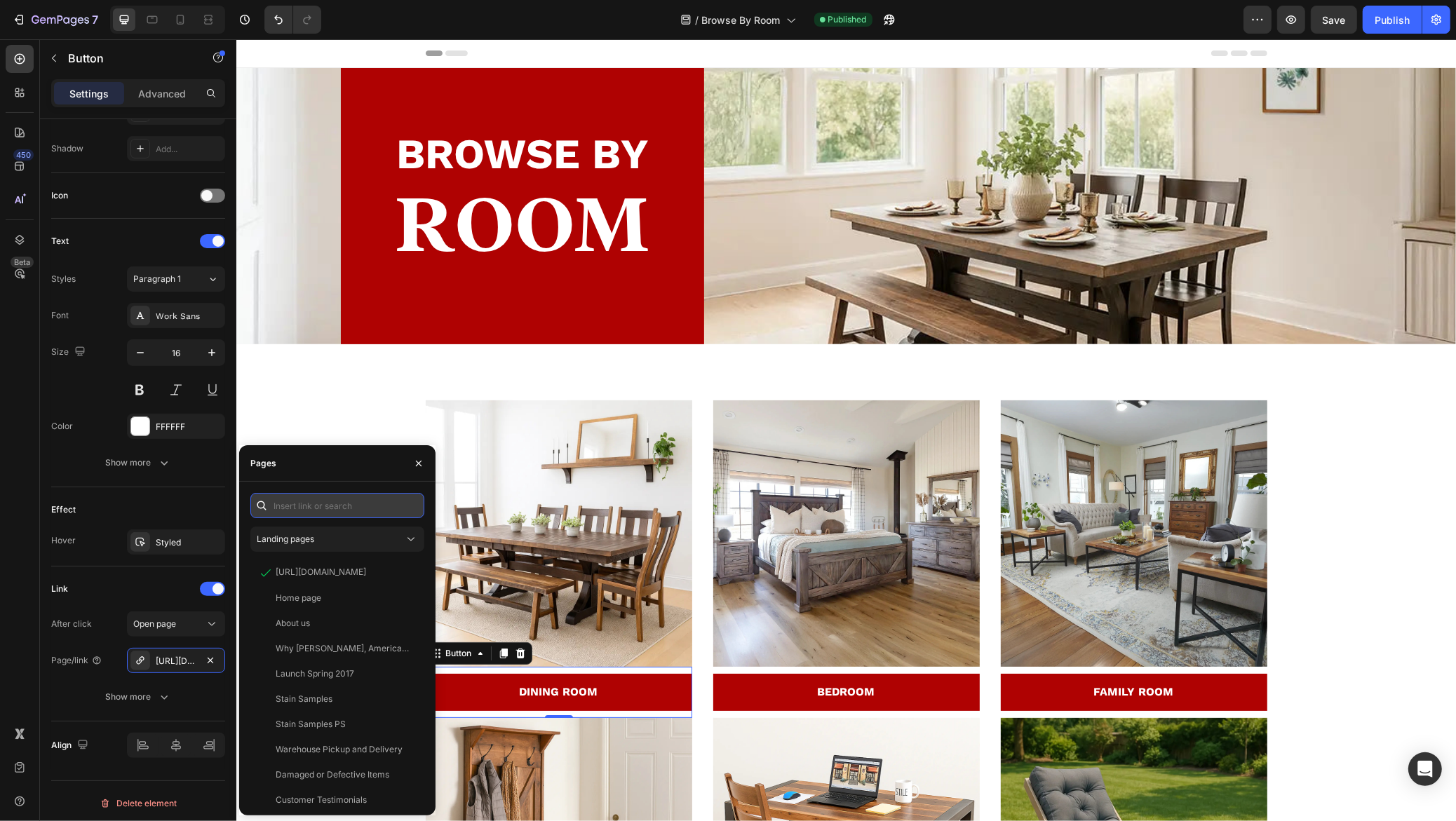
click at [307, 504] on input "text" at bounding box center [337, 505] width 174 height 25
paste input "https://rusticreddoor.com/collections/dining"
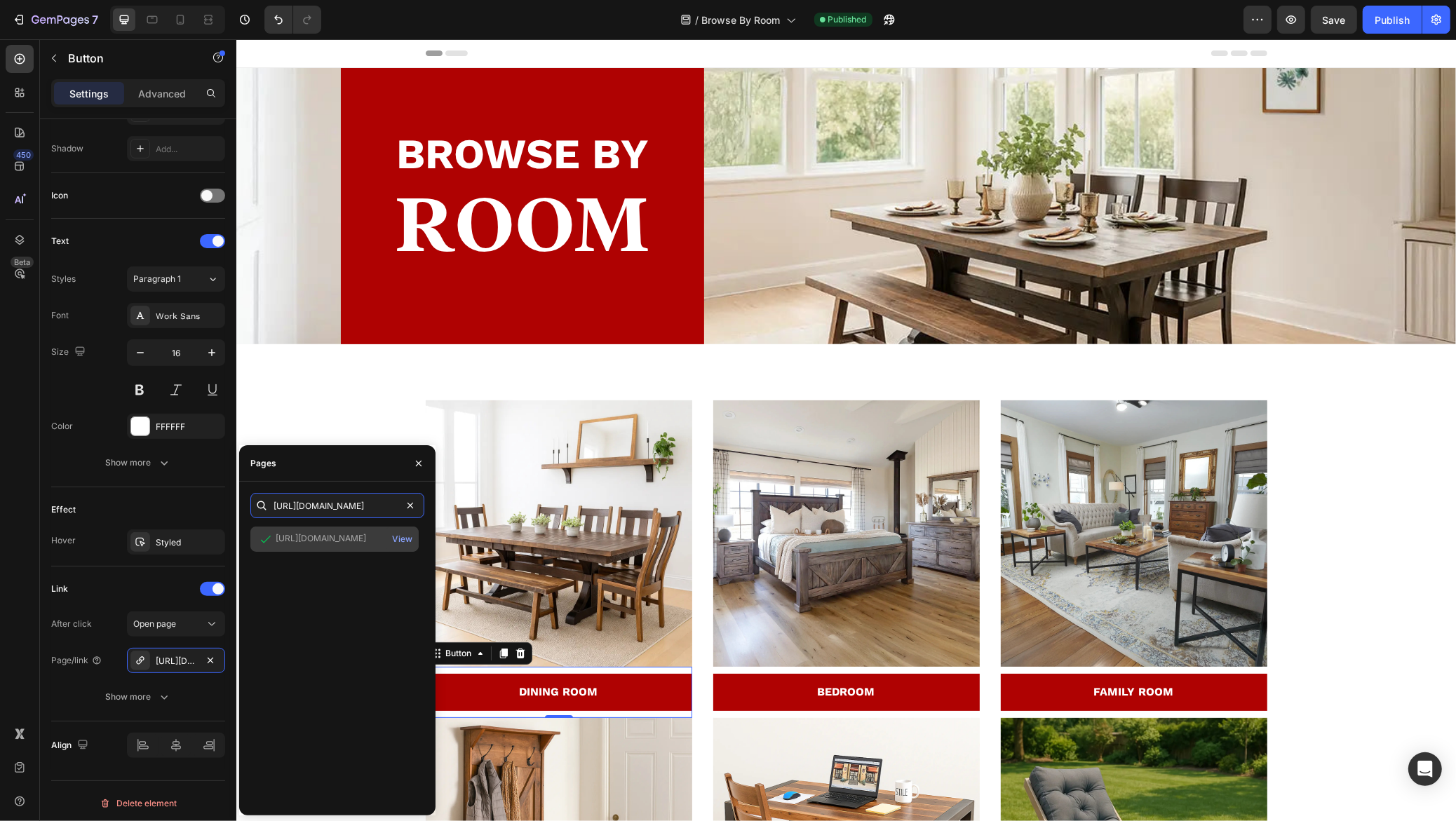
type input "https://rusticreddoor.com/collections/dining"
click at [328, 543] on div "https://rusticreddoor.com/collections/dining" at bounding box center [320, 538] width 90 height 12
click at [798, 670] on div "BEDROOM Button" at bounding box center [845, 692] width 266 height 52
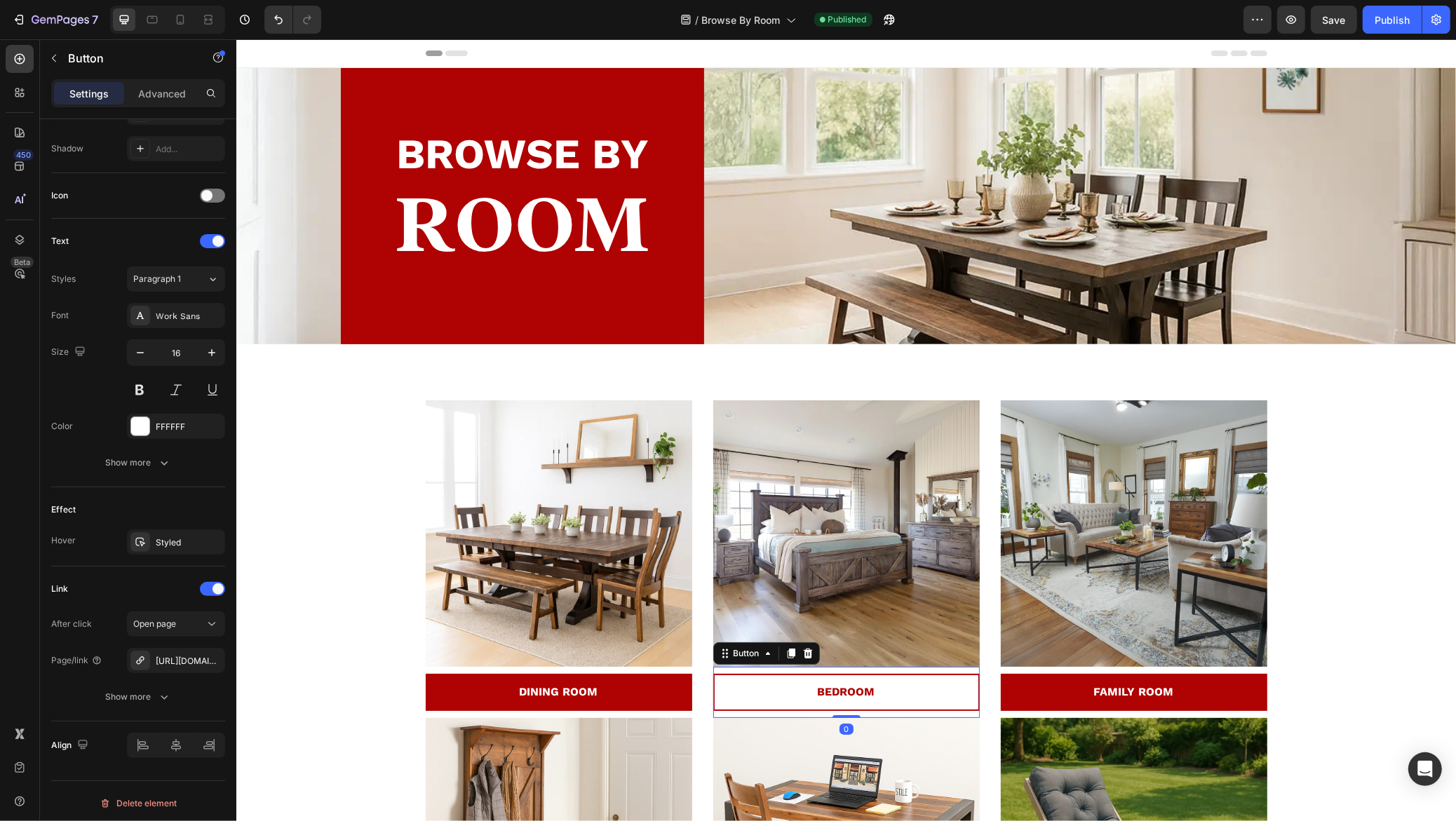
click at [793, 689] on link "BEDROOM" at bounding box center [845, 692] width 266 height 37
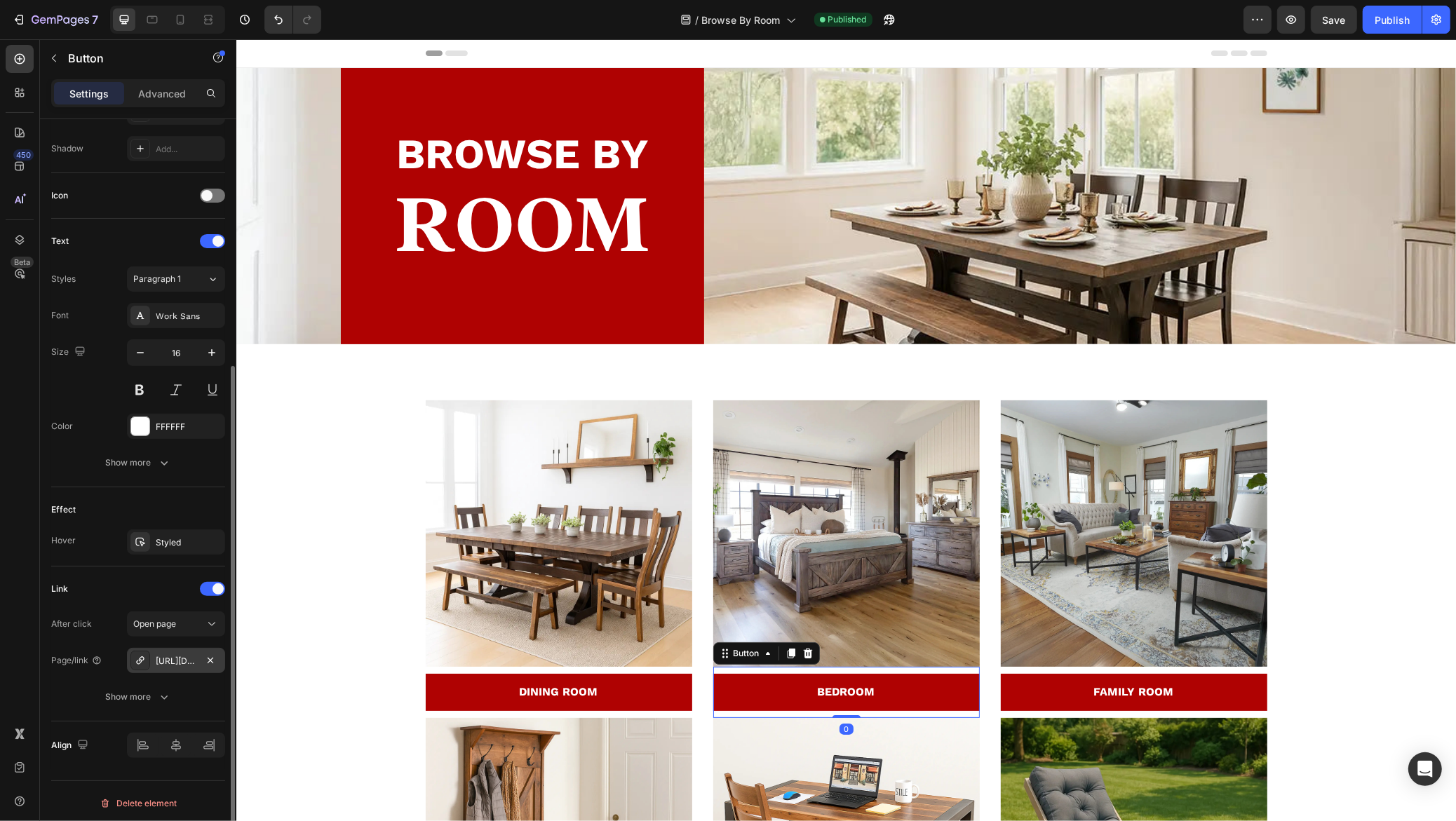
click at [173, 662] on div "https://rusticreddoor.com/dining" at bounding box center [176, 660] width 98 height 25
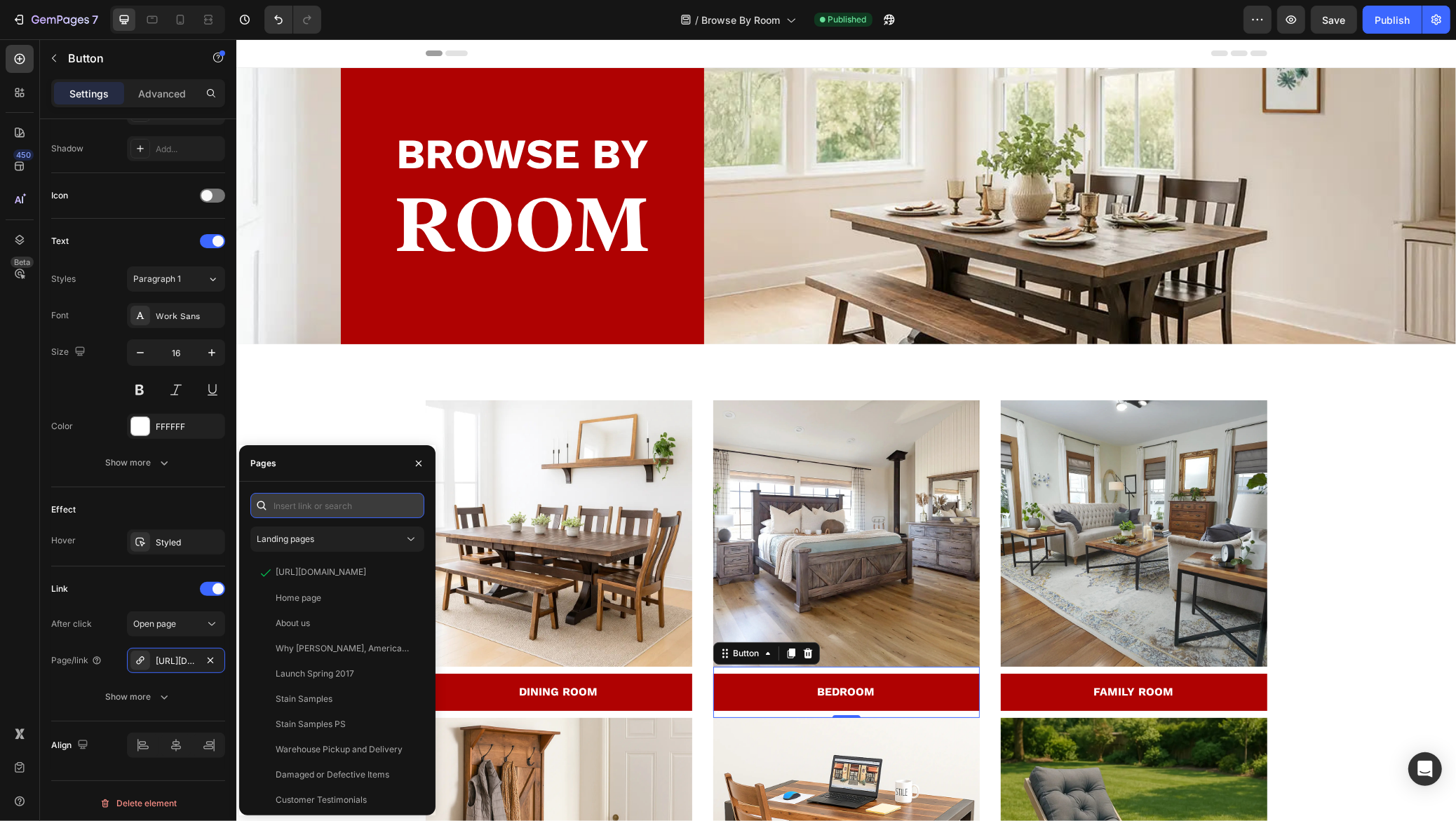
click at [310, 509] on input "text" at bounding box center [337, 505] width 174 height 25
paste input "https://rusticreddoor.com/collections/bedroom"
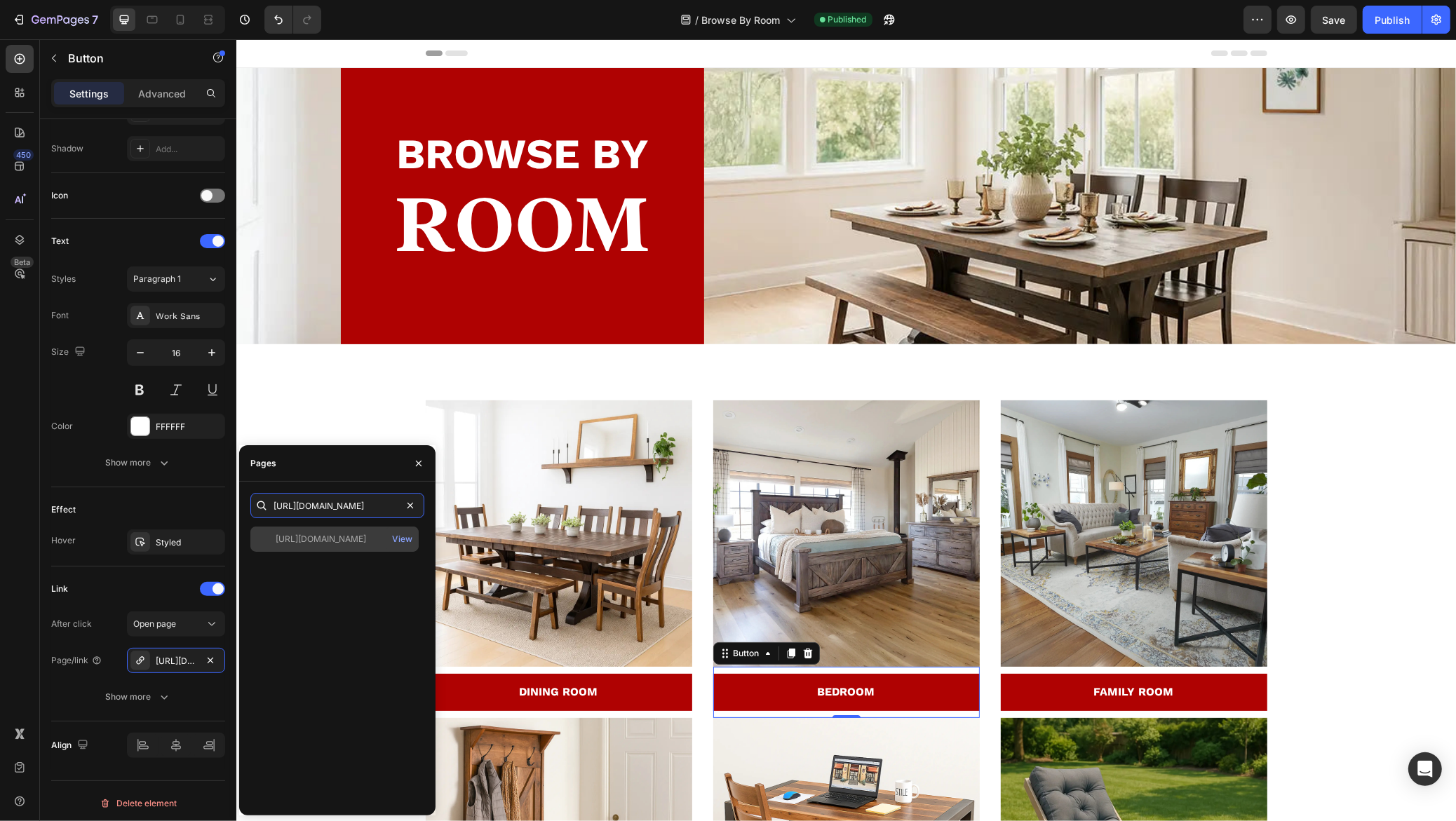
type input "https://rusticreddoor.com/collections/bedroom"
click at [318, 540] on div "https://rusticreddoor.com/collections/bedroom" at bounding box center [320, 539] width 90 height 12
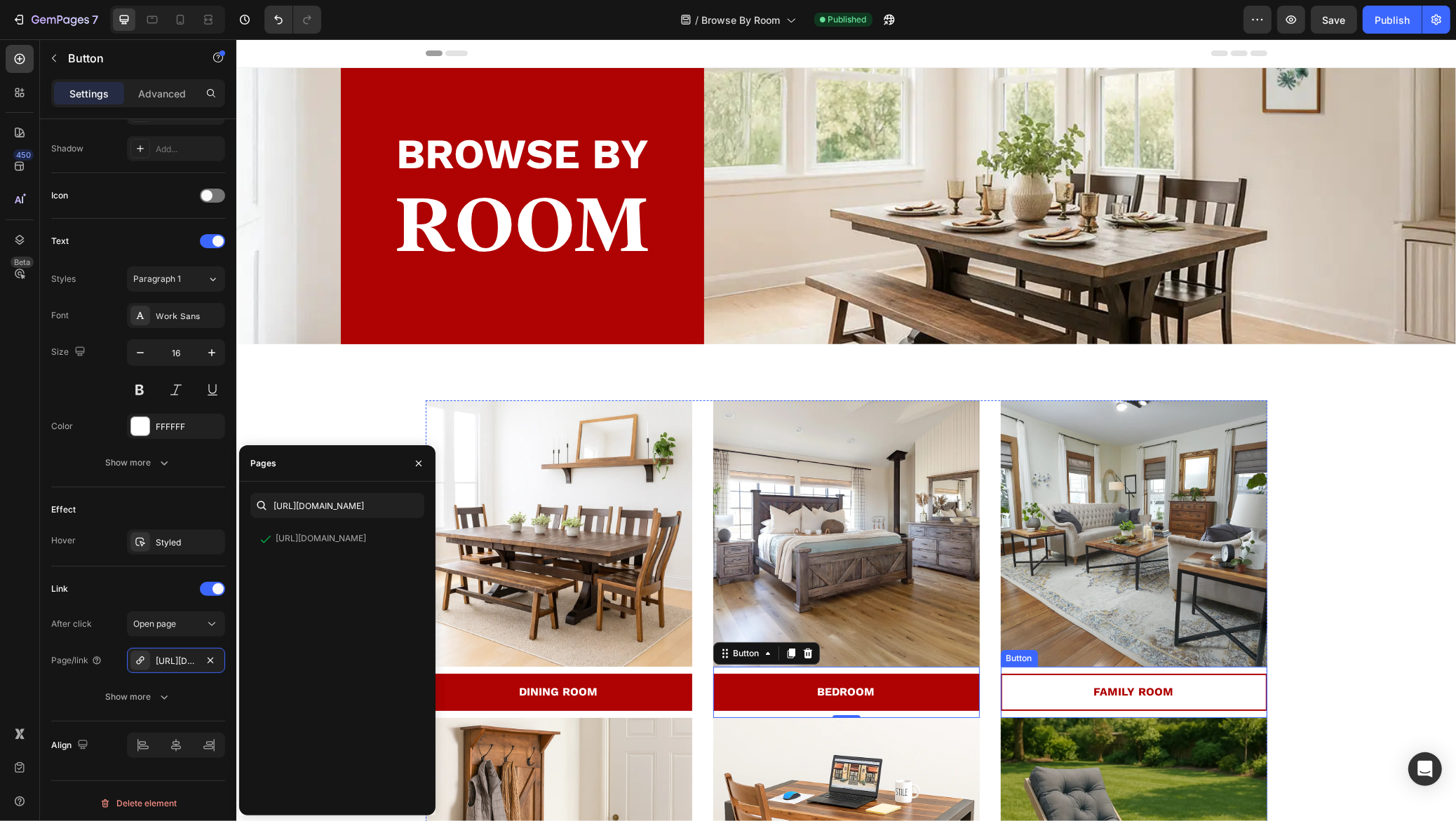
click at [1091, 676] on link "FAMILY ROOM" at bounding box center [1133, 692] width 266 height 37
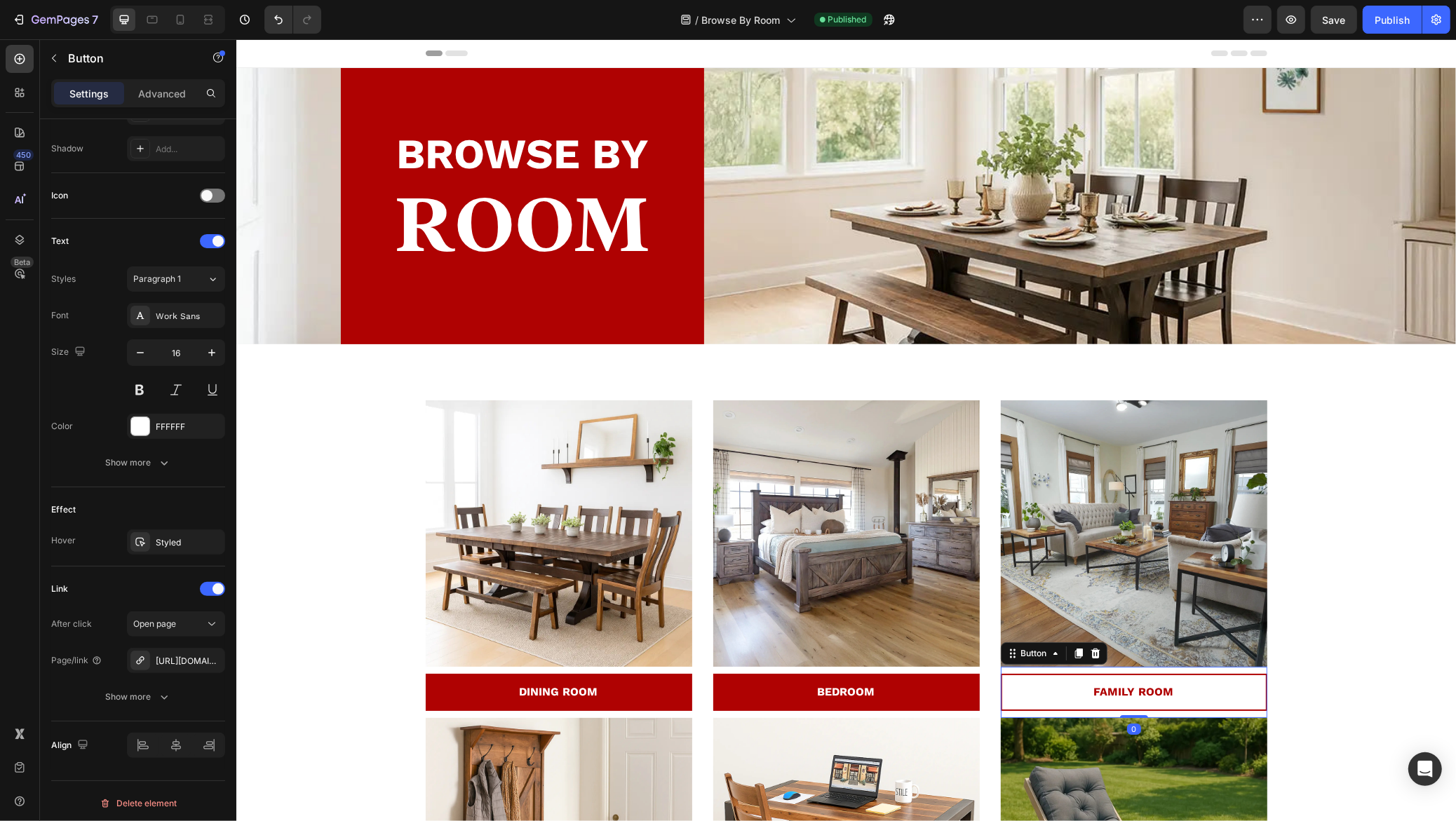
click at [1133, 702] on link "FAMILY ROOM" at bounding box center [1133, 692] width 266 height 37
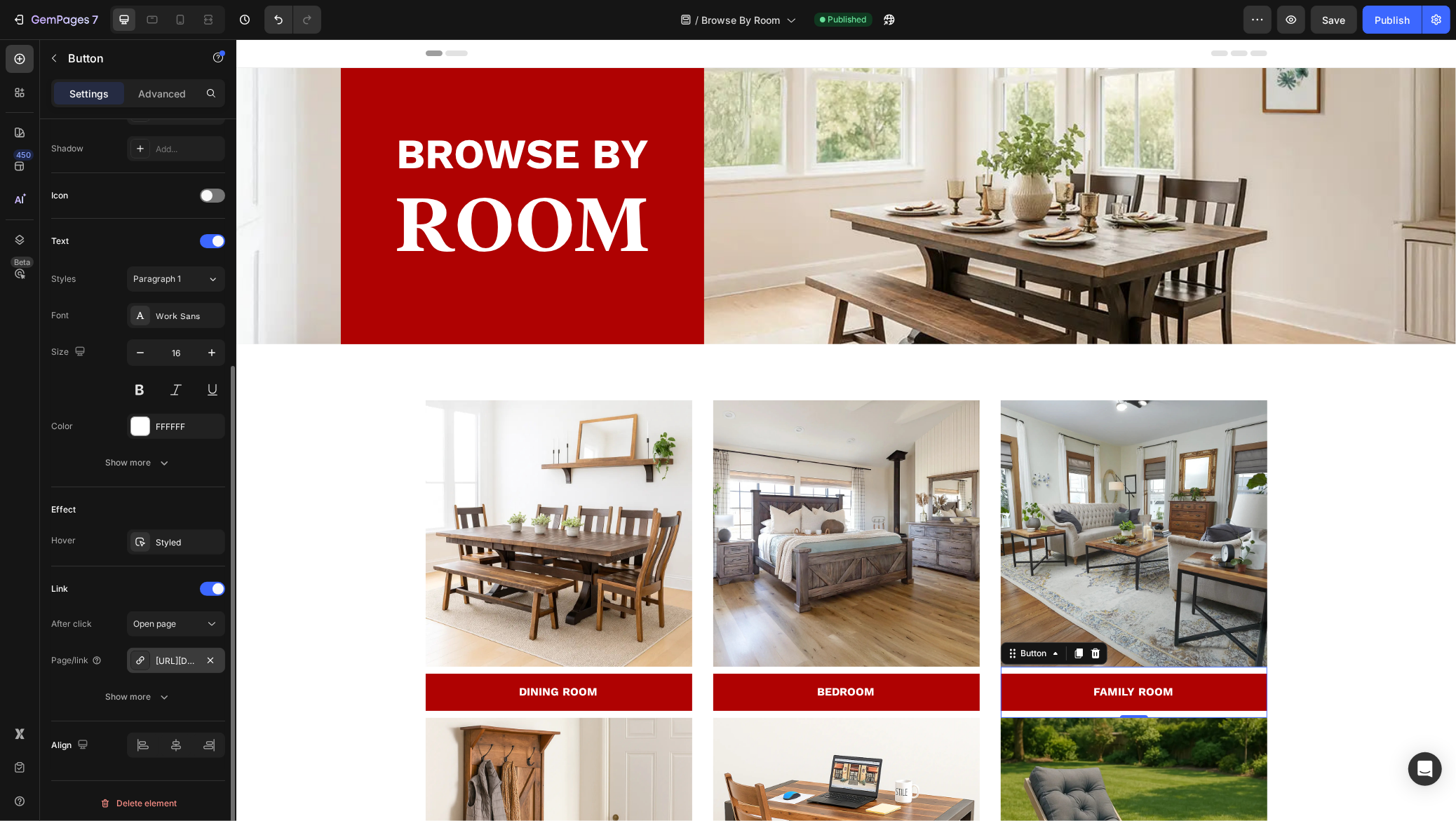
click at [179, 661] on div "https://rusticreddoor.com/blanket-chests" at bounding box center [176, 661] width 41 height 12
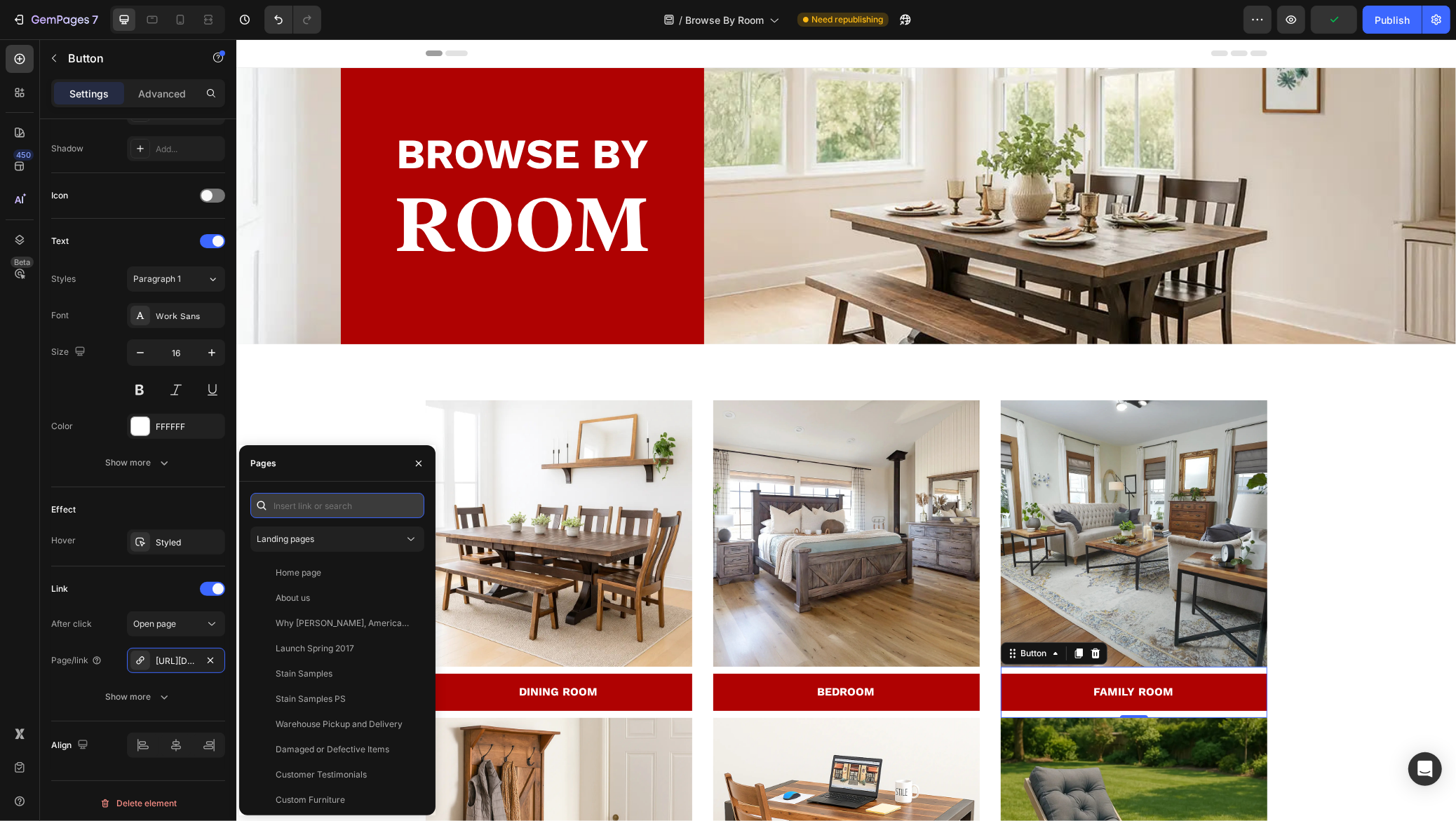
click at [337, 503] on input "text" at bounding box center [337, 505] width 174 height 25
paste input "https://rusticreddoor.com/collections/family-room"
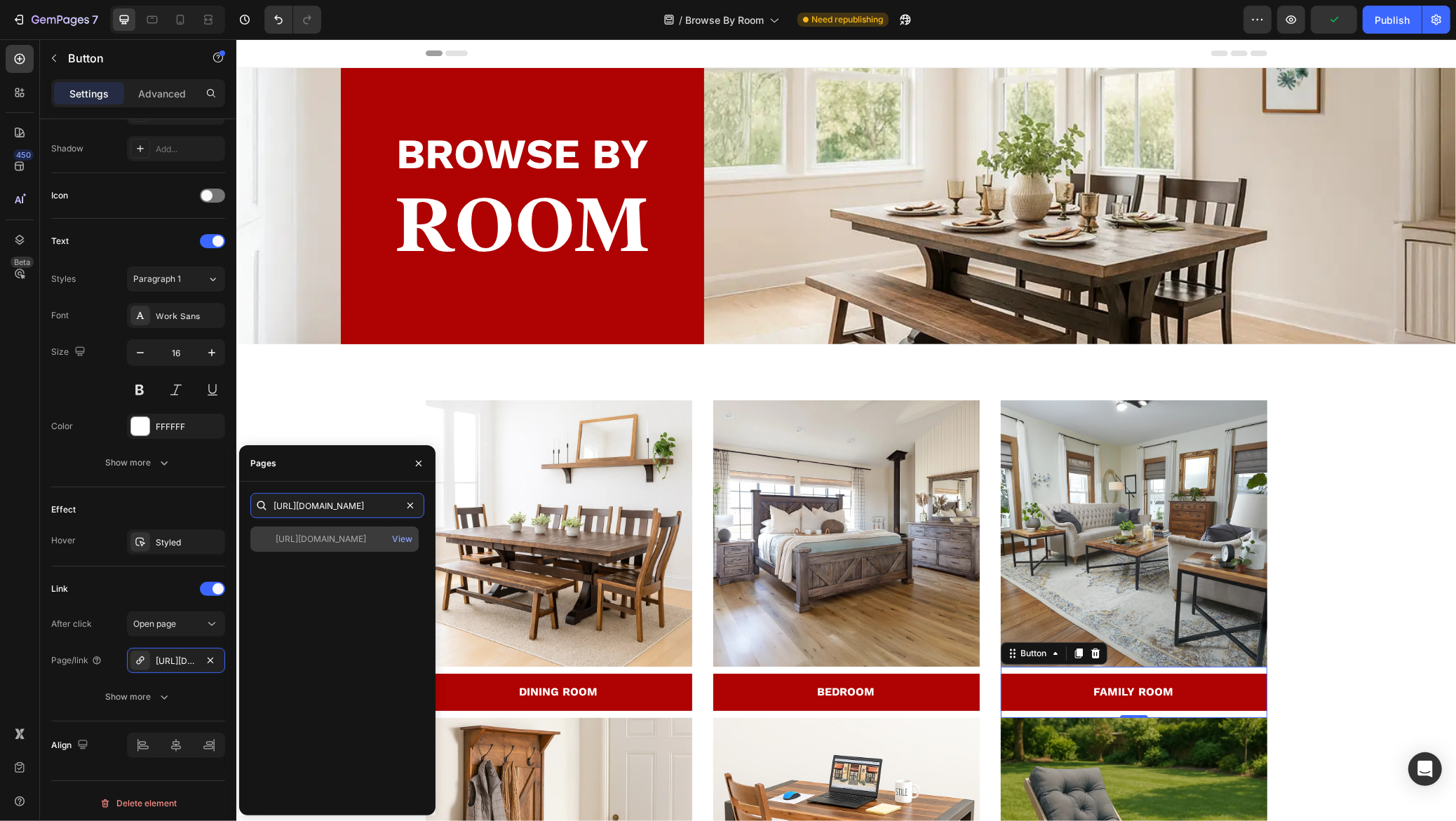
type input "https://rusticreddoor.com/collections/family-room"
click at [341, 538] on div "https://rusticreddoor.com/collections/family-room" at bounding box center [320, 539] width 90 height 12
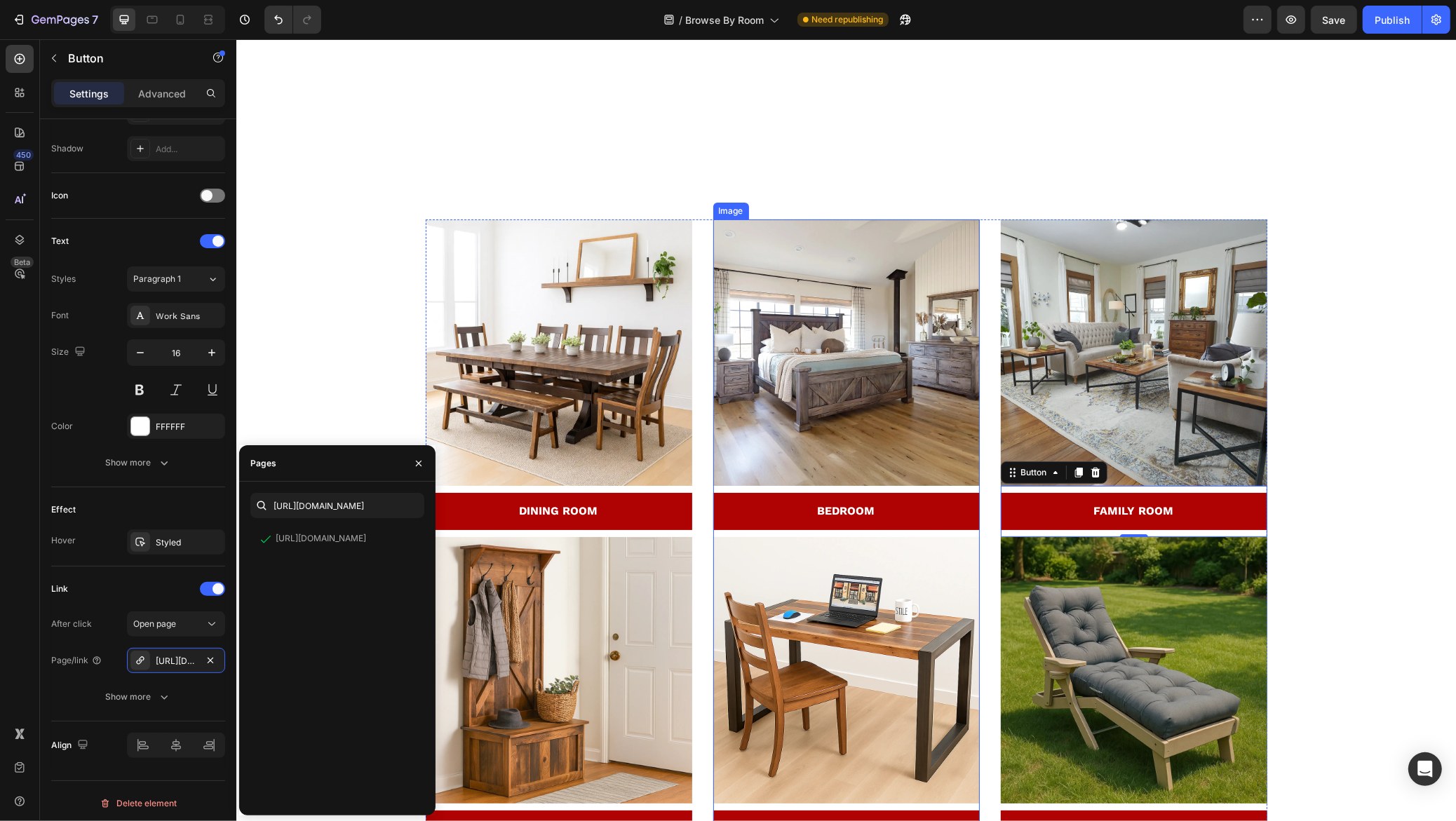
scroll to position [363, 0]
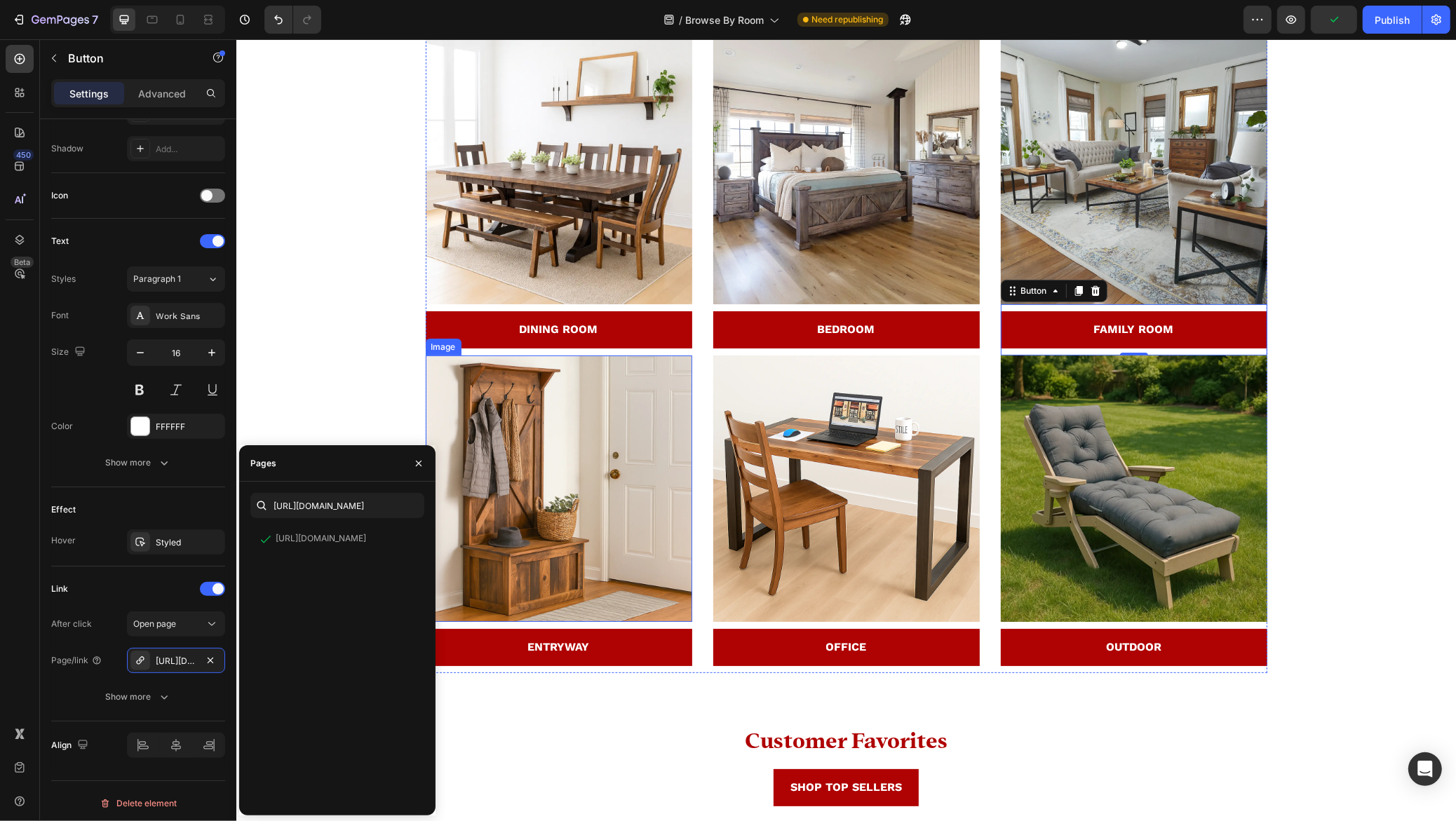
click at [573, 522] on img at bounding box center [558, 488] width 266 height 266
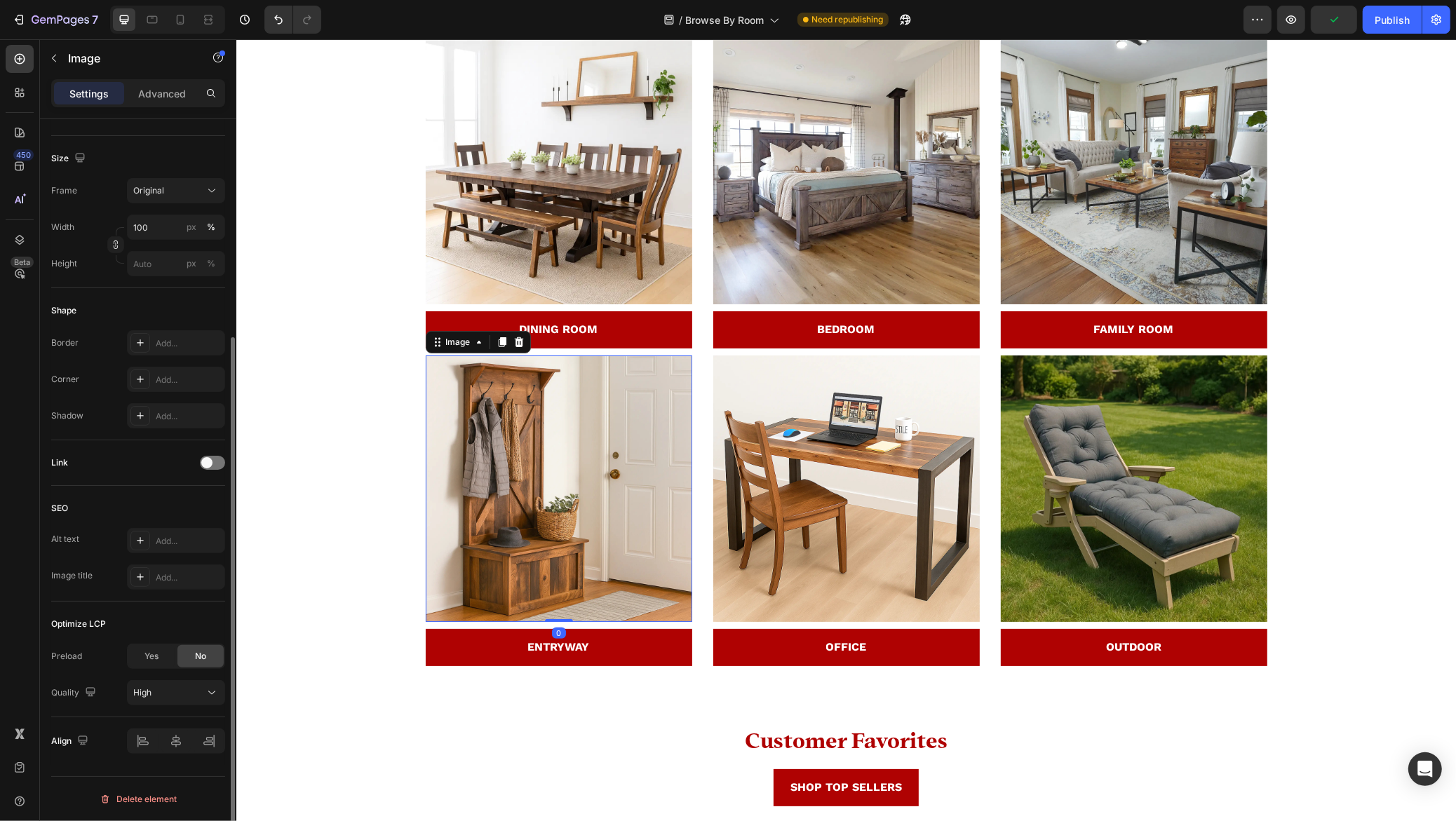
scroll to position [0, 0]
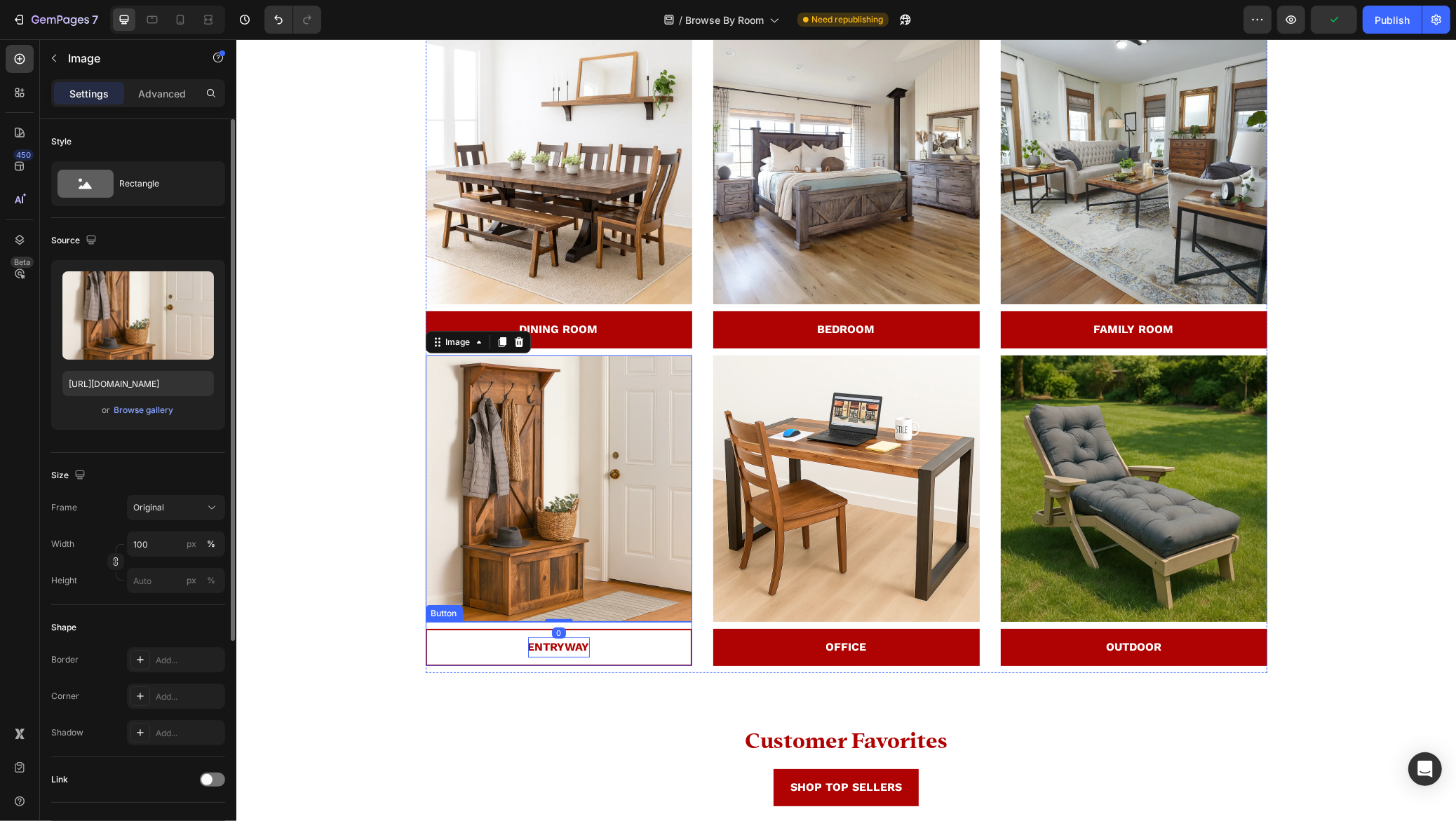
click at [544, 643] on strong "ENTRYWAY" at bounding box center [558, 647] width 61 height 13
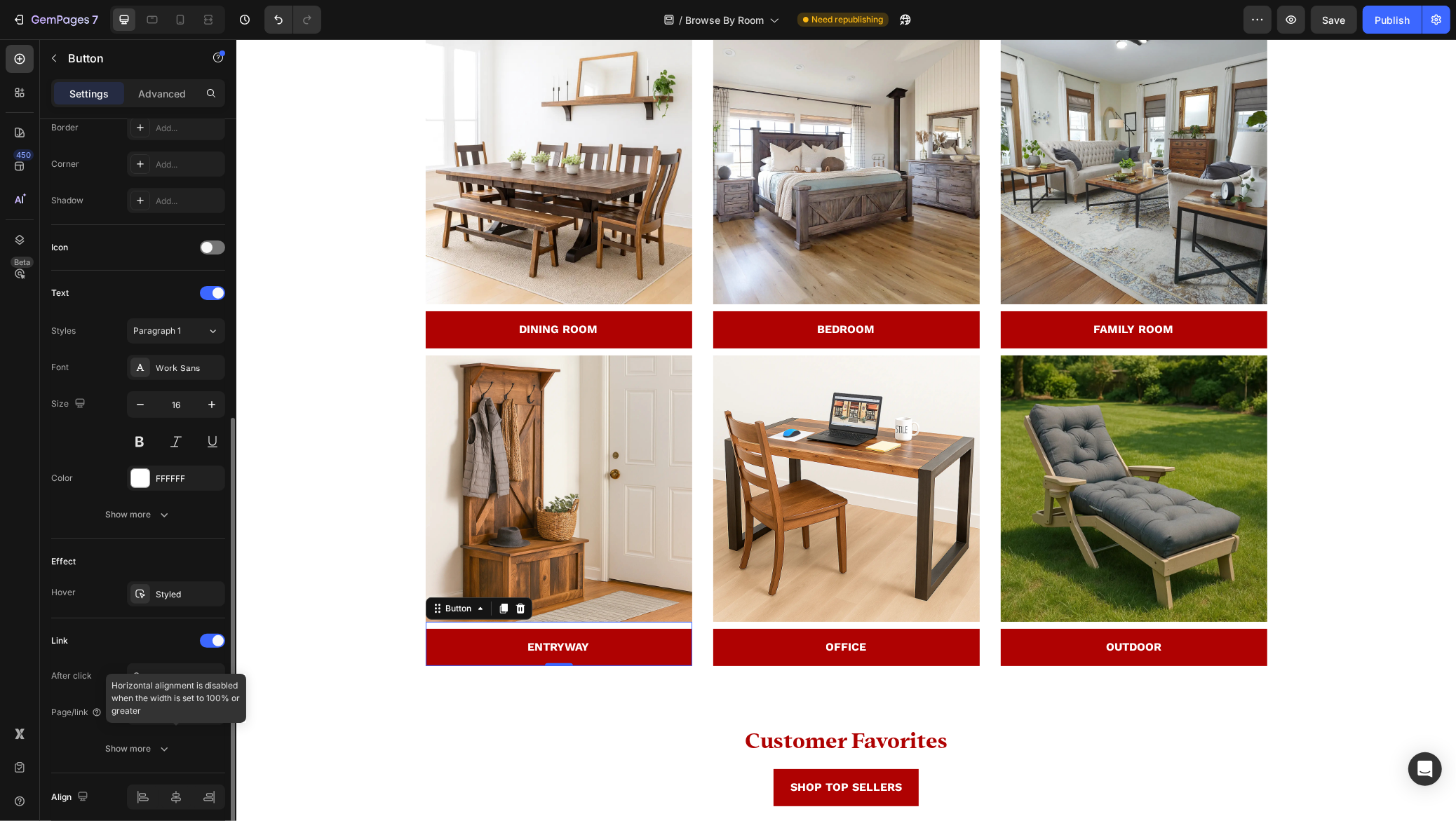
scroll to position [368, 0]
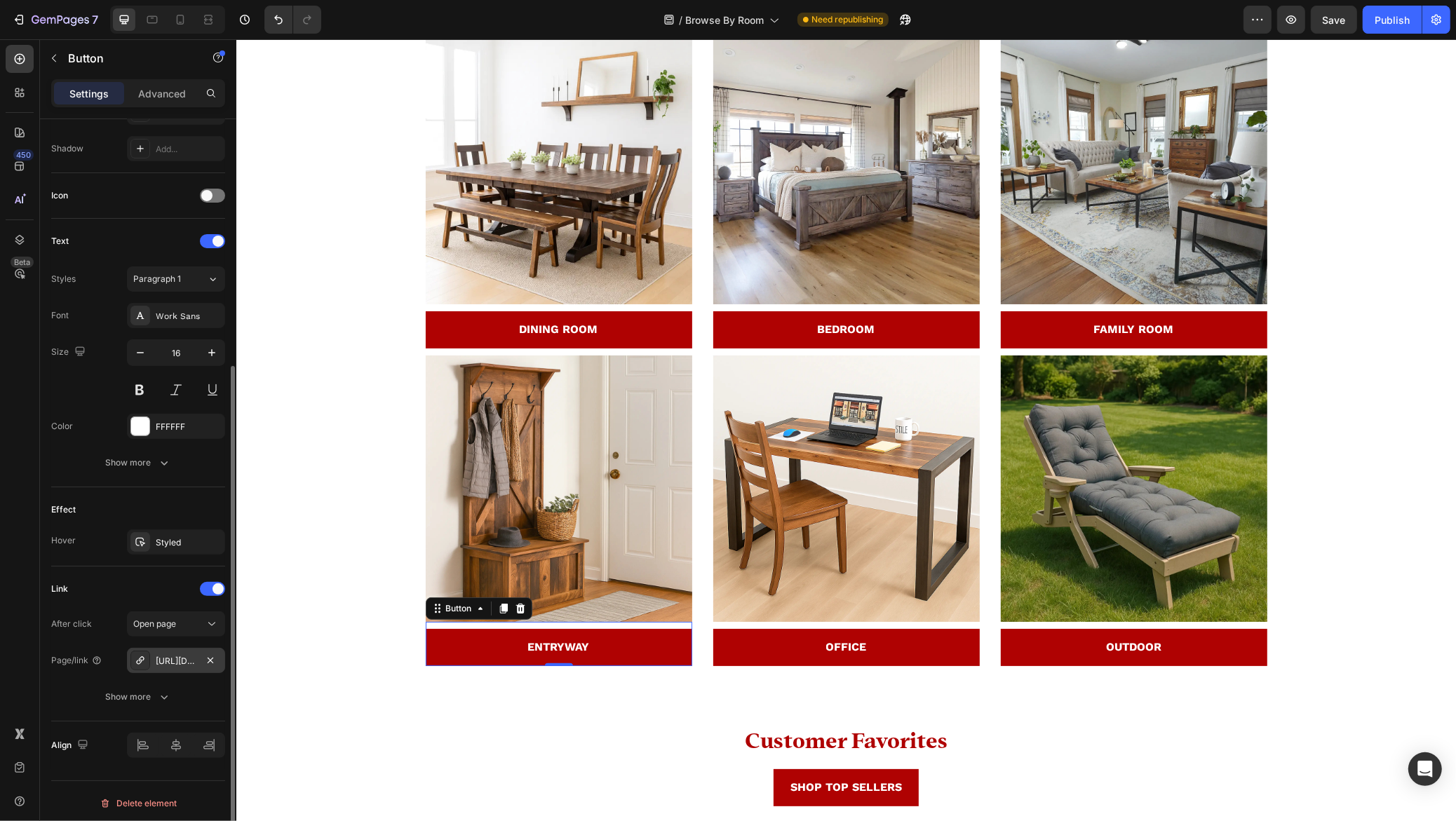
click at [178, 665] on div "https://rusticreddoor.com/rustic-bedroom-furniture-sets" at bounding box center [176, 660] width 98 height 25
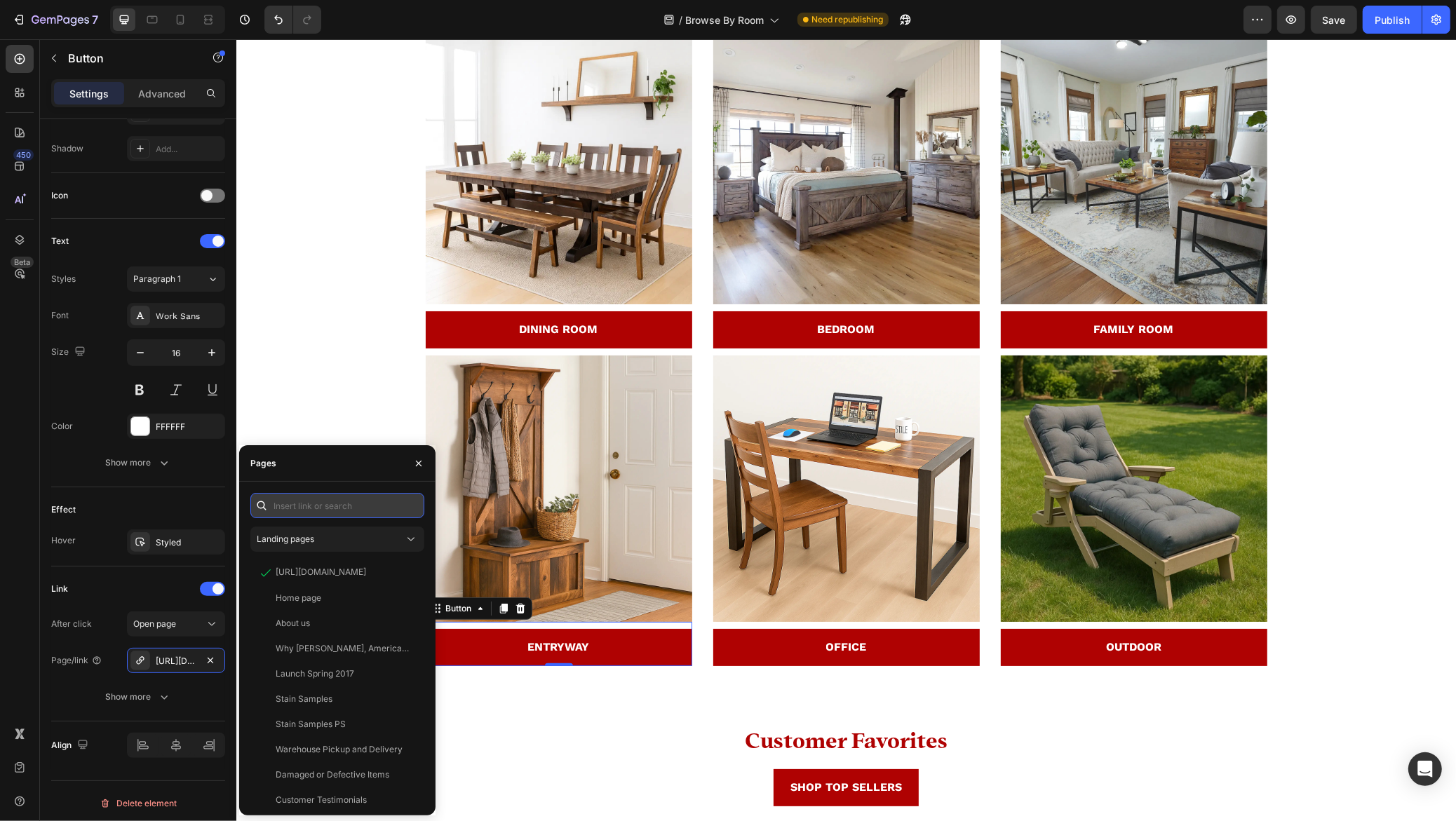
click at [337, 509] on input "text" at bounding box center [337, 505] width 174 height 25
paste input "https://rusticreddoor.com/collections/entryway"
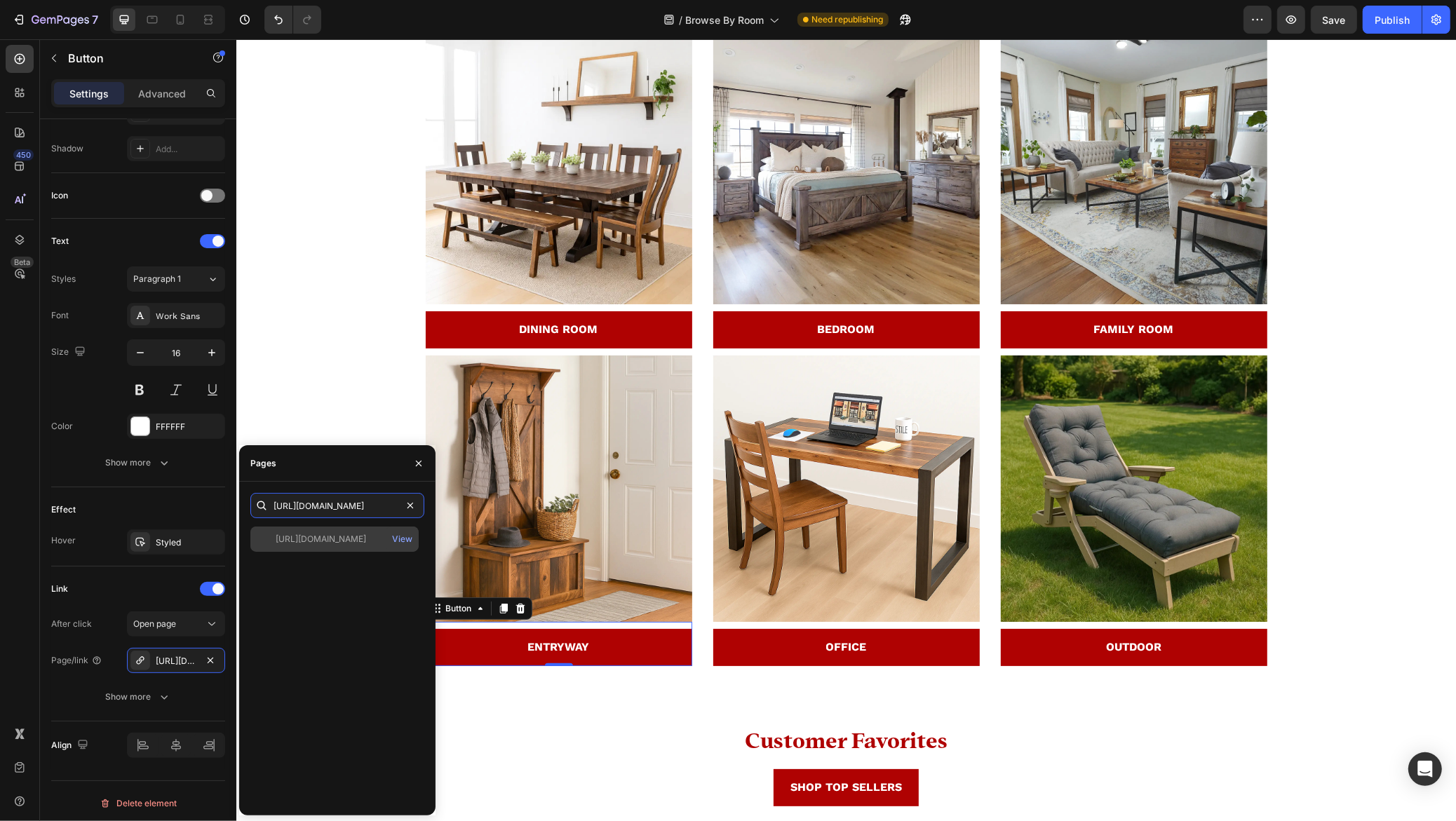
type input "https://rusticreddoor.com/collections/entryway"
click at [356, 535] on div "https://rusticreddoor.com/collections/entryway" at bounding box center [320, 539] width 90 height 12
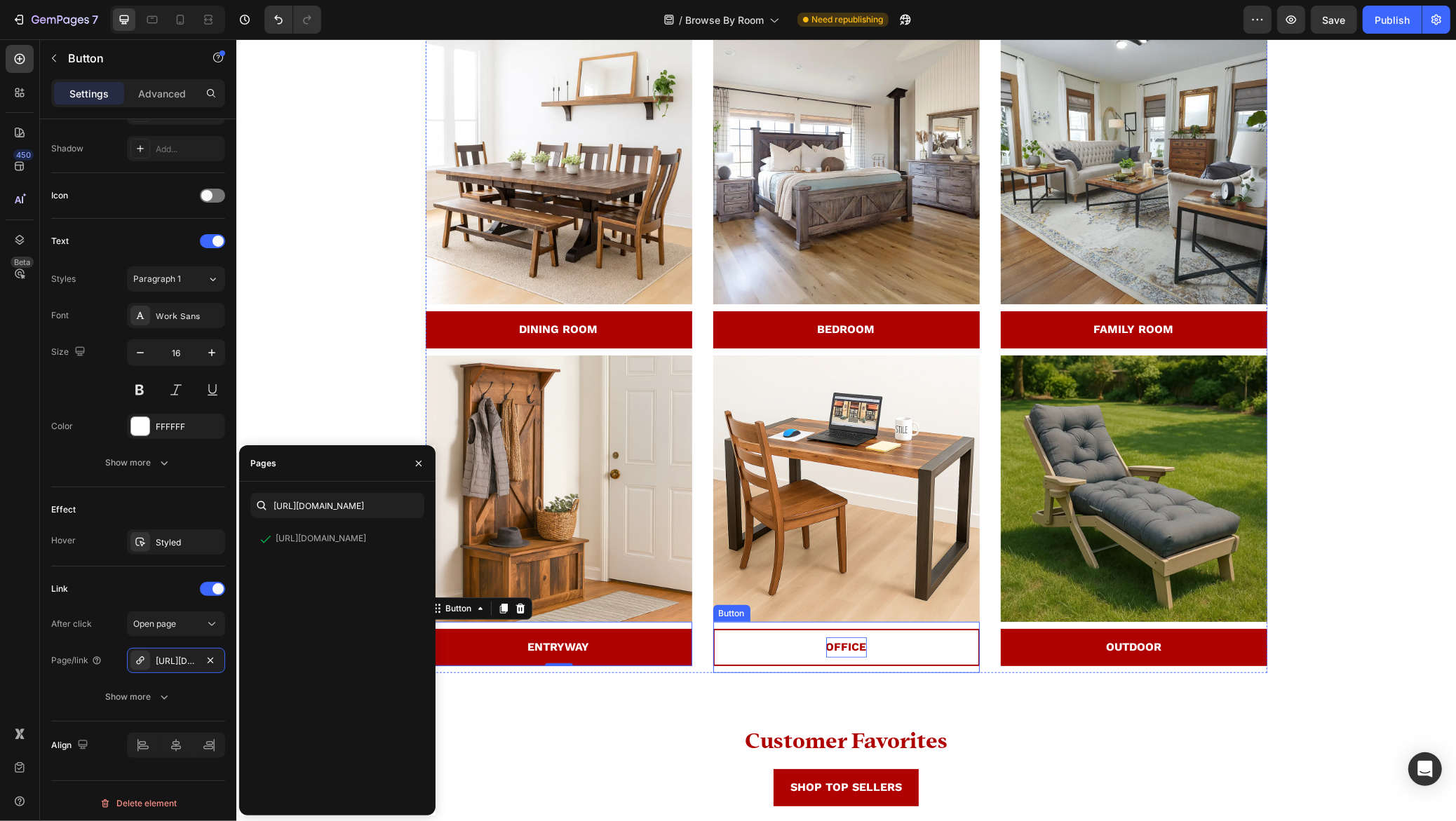
click at [843, 652] on strong "OFFICE" at bounding box center [846, 647] width 41 height 13
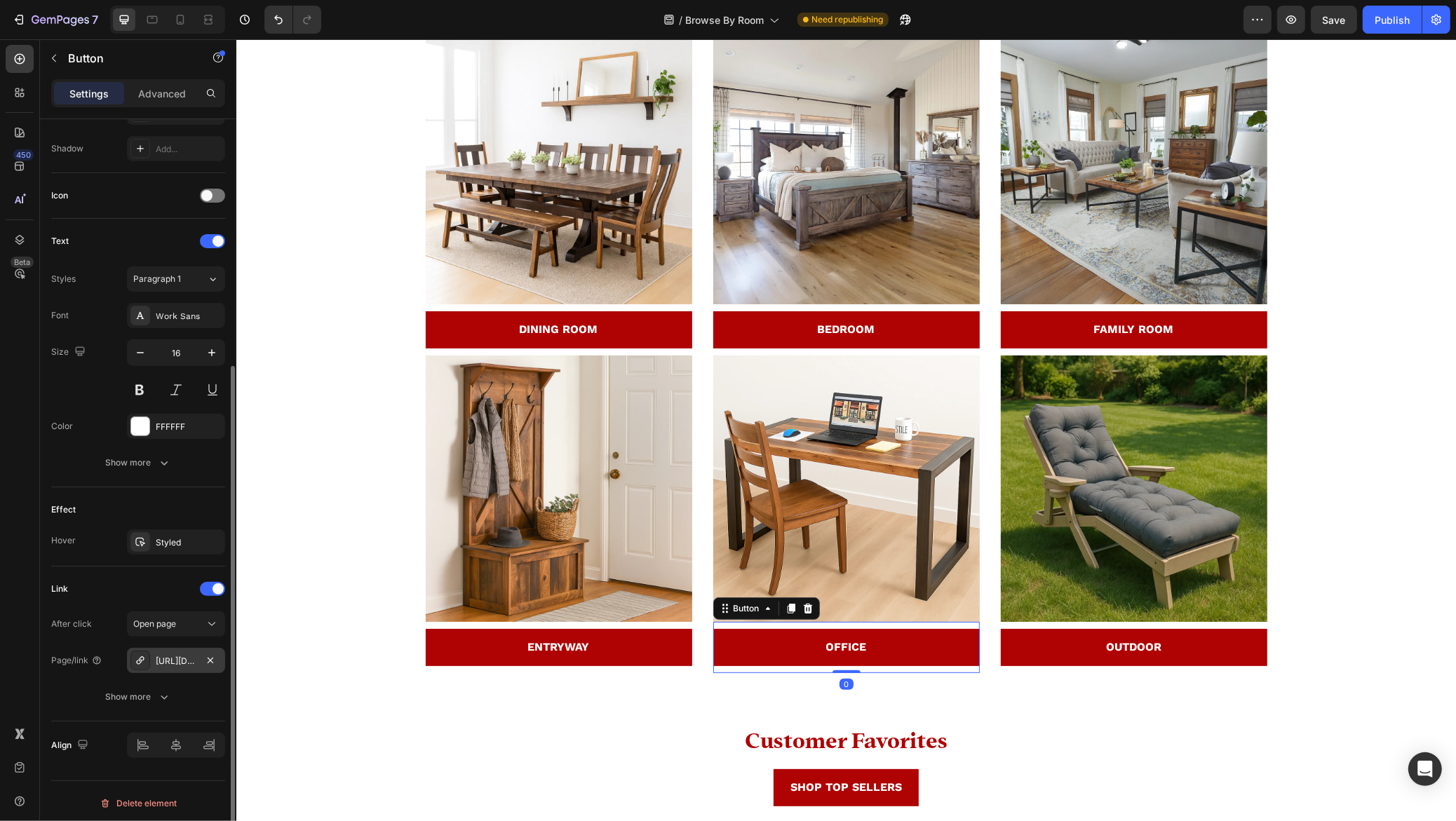
click at [174, 657] on div "https://rusticreddoor.com/dining" at bounding box center [176, 661] width 41 height 12
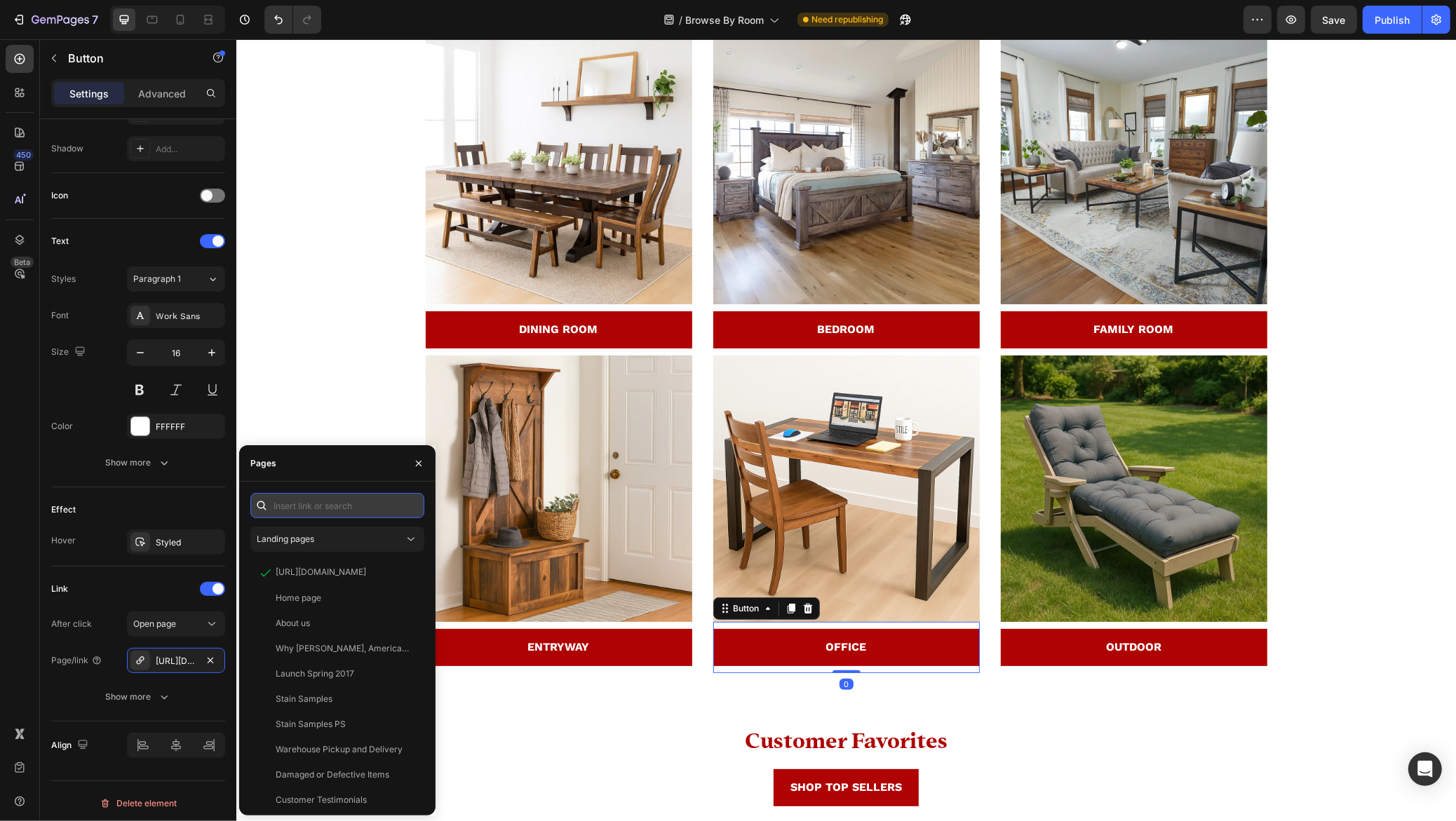
click at [346, 511] on input "text" at bounding box center [337, 505] width 174 height 25
paste input "https://rusticreddoor.com/collections/office"
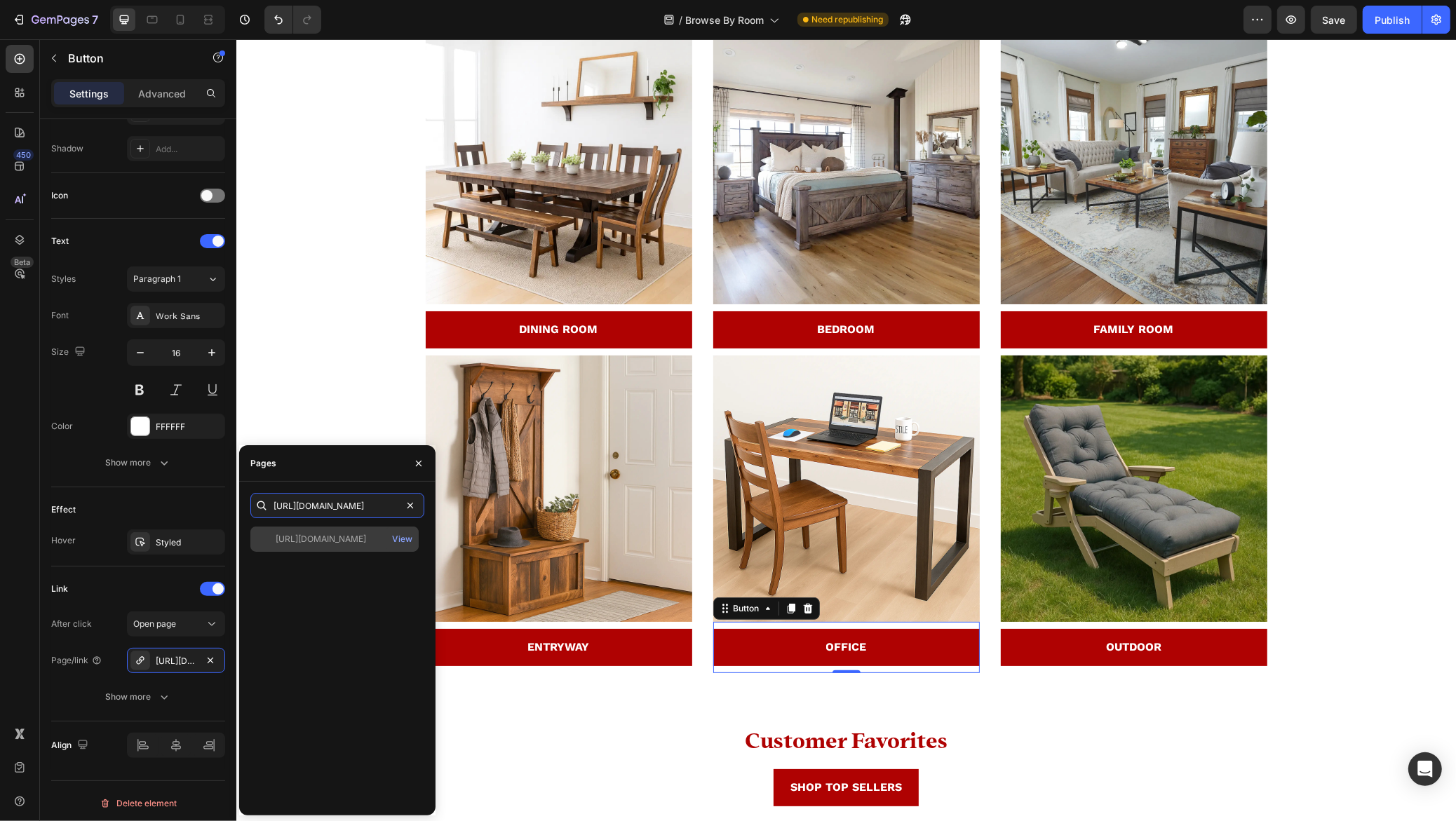
type input "https://rusticreddoor.com/collections/office"
click at [347, 539] on div "https://rusticreddoor.com/collections/office" at bounding box center [320, 539] width 90 height 12
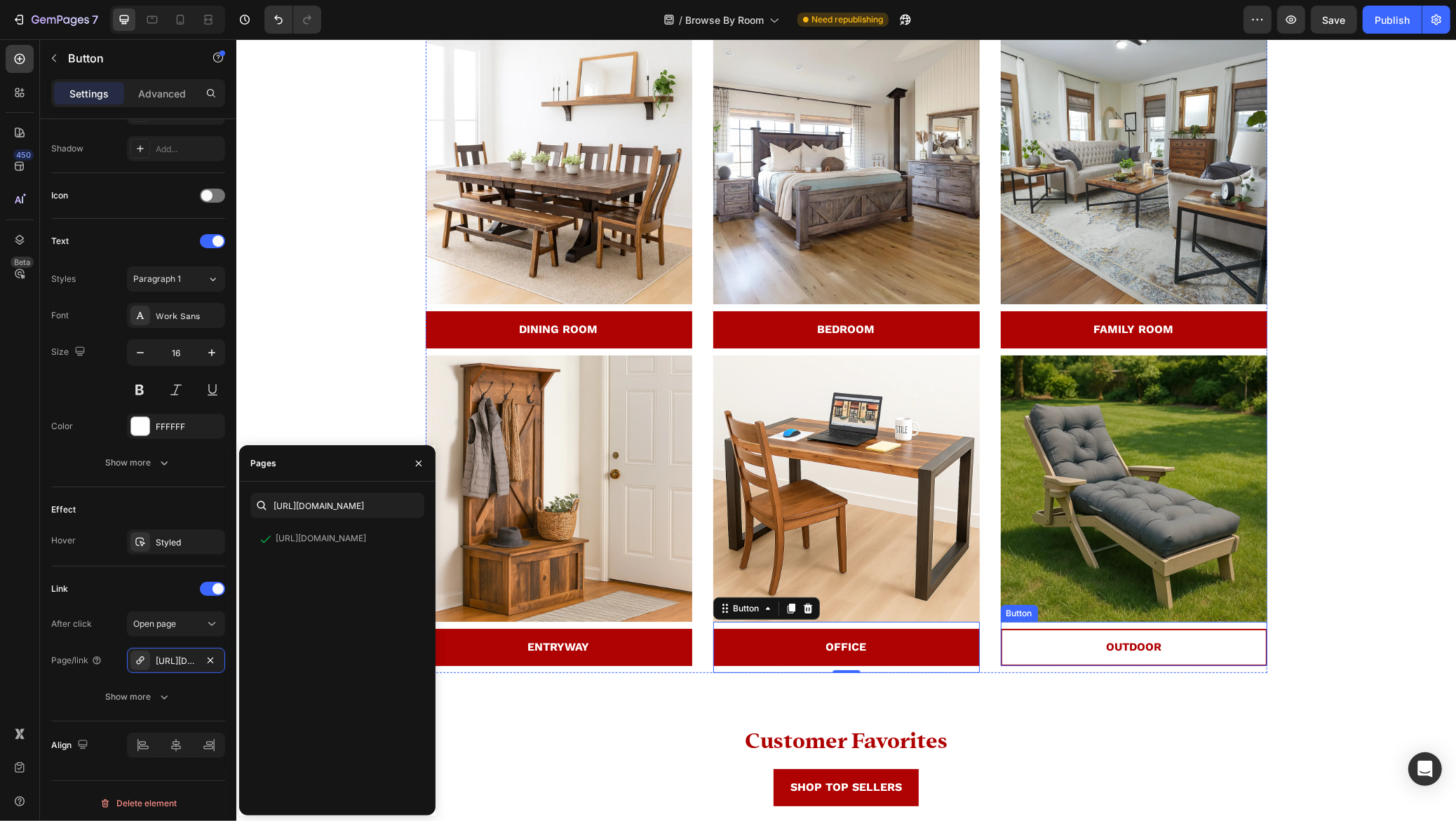
click at [1145, 634] on link "OUTDOOR" at bounding box center [1133, 647] width 266 height 37
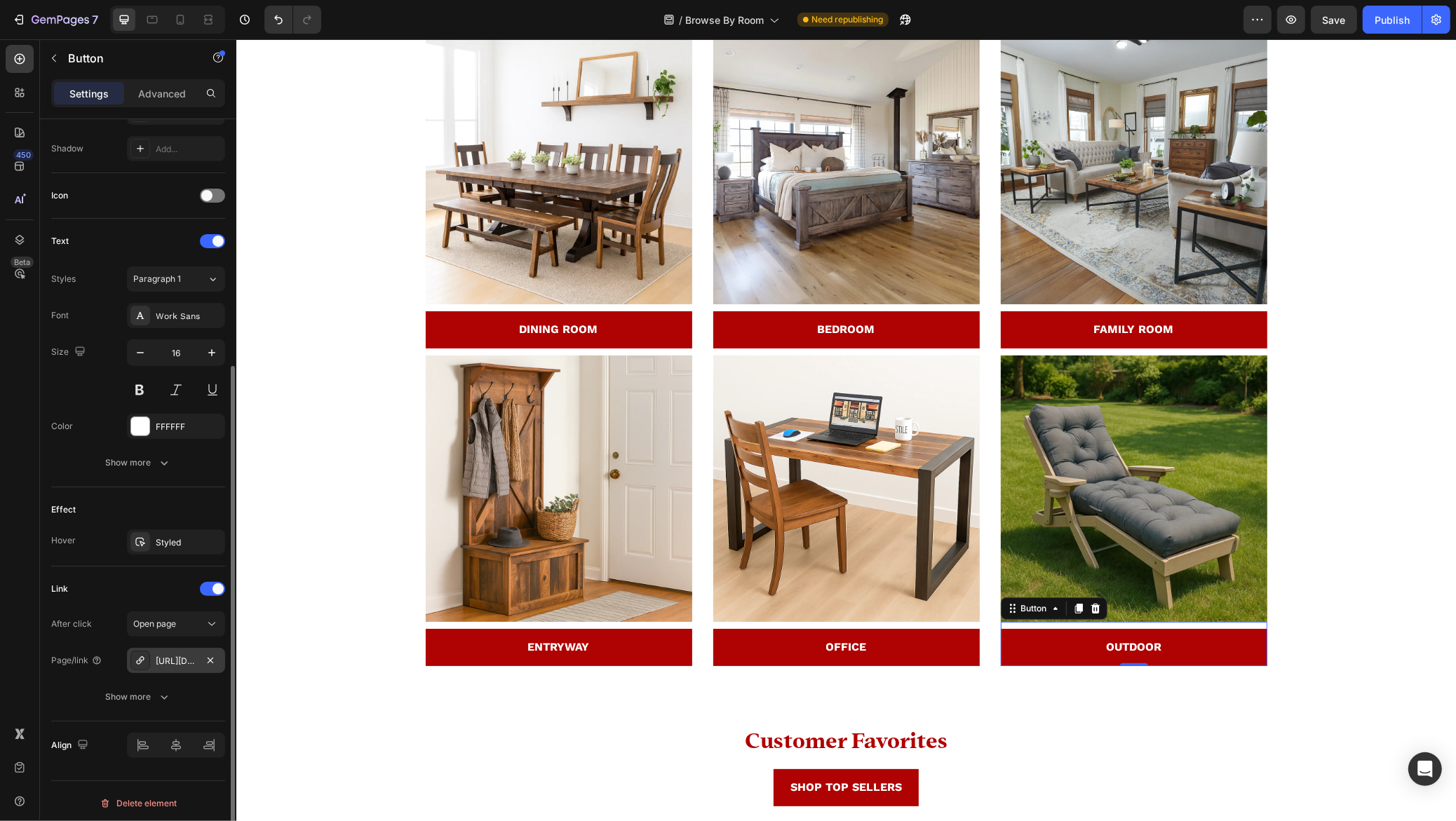
click at [174, 655] on div "https://rusticreddoor.com/benches" at bounding box center [176, 661] width 41 height 12
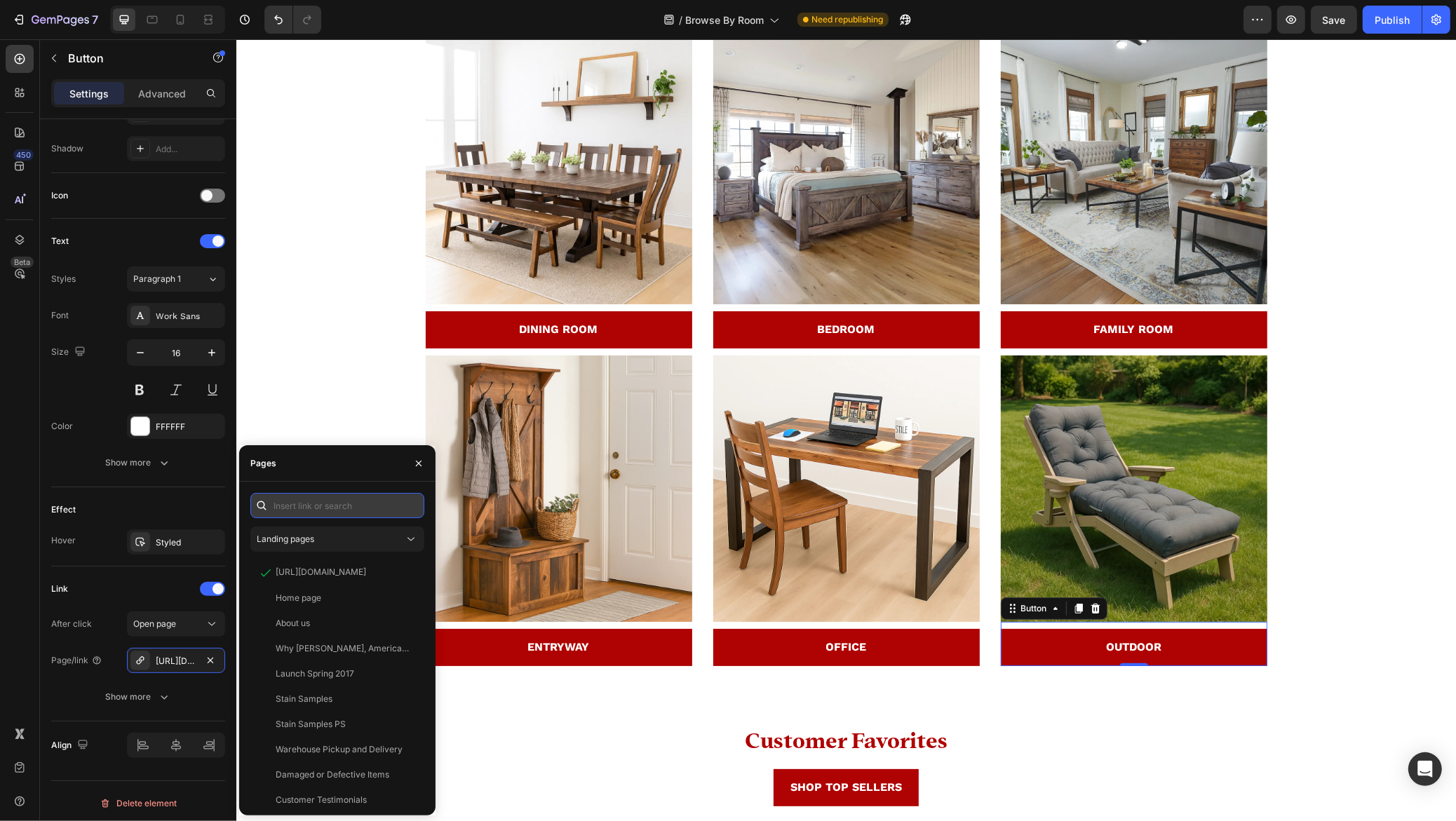
click at [329, 508] on input "text" at bounding box center [337, 505] width 174 height 25
paste input "https://rusticreddoor.com/collections/outdoor-furniture"
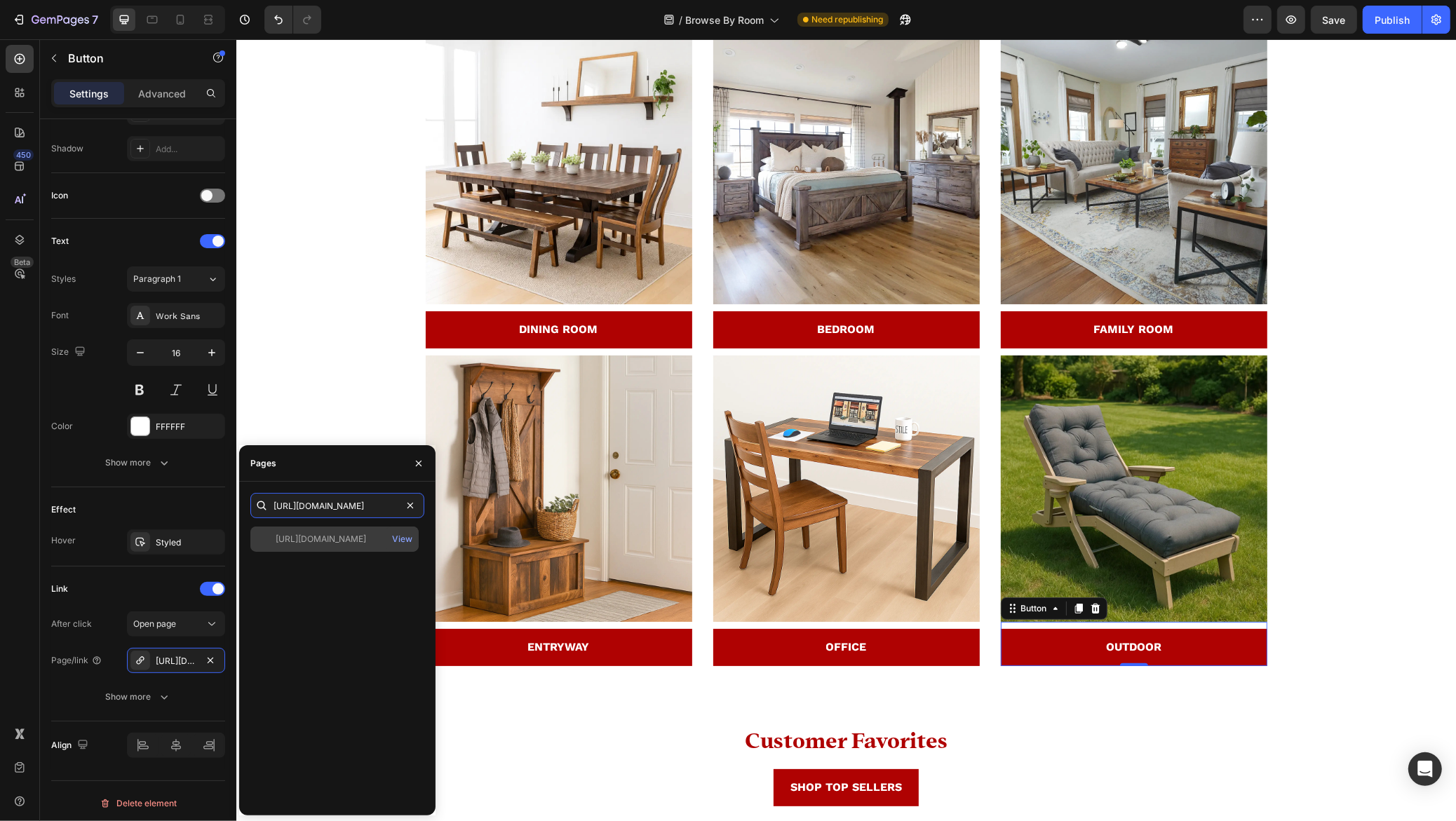
type input "https://rusticreddoor.com/collections/outdoor-furniture"
click at [346, 543] on div "https://rusticreddoor.com/collections/outdoor-furniture" at bounding box center [320, 539] width 90 height 12
click at [1393, 27] on button "Publish" at bounding box center [1392, 20] width 59 height 28
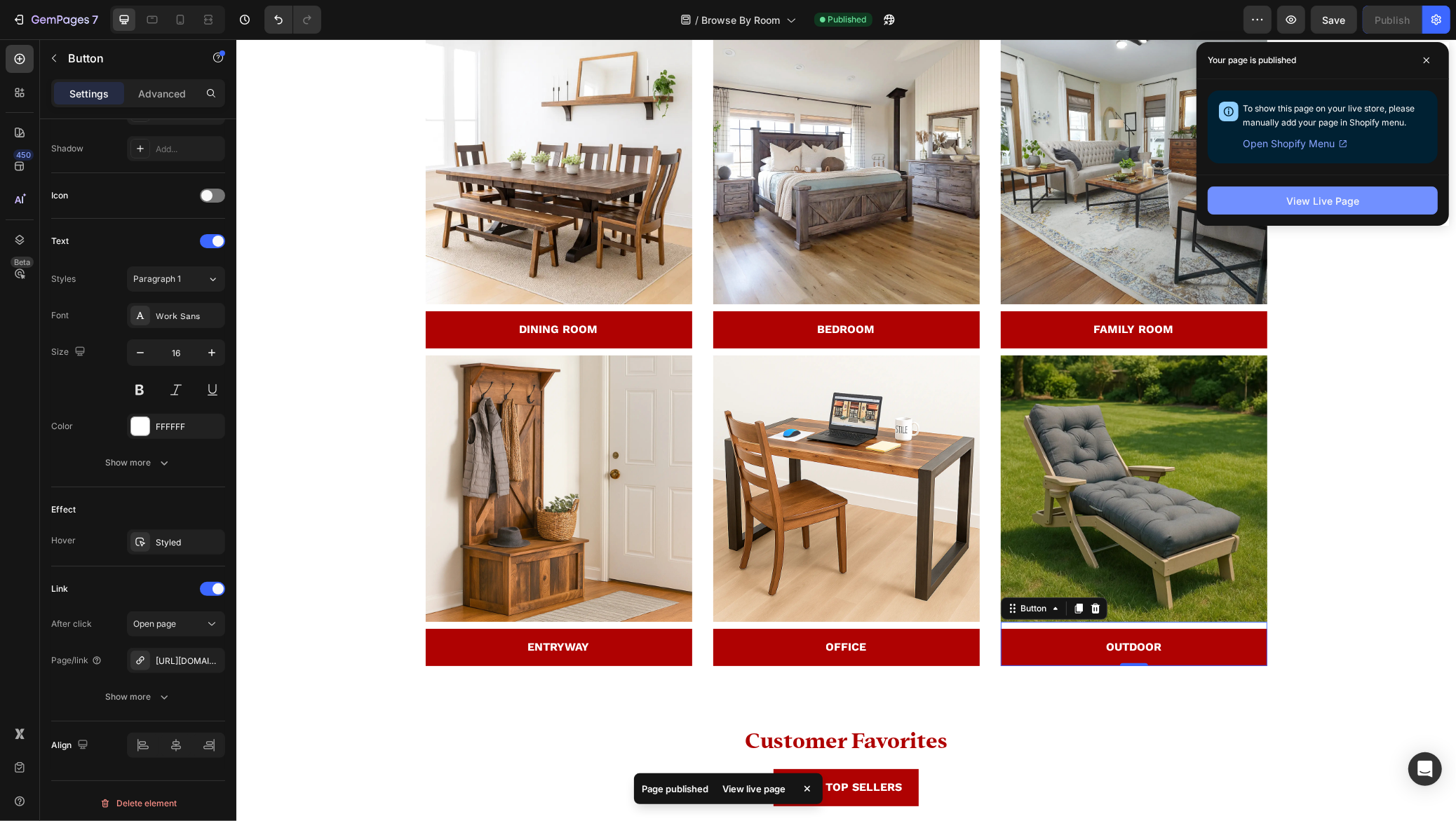
click at [1275, 202] on button "View Live Page" at bounding box center [1322, 201] width 230 height 28
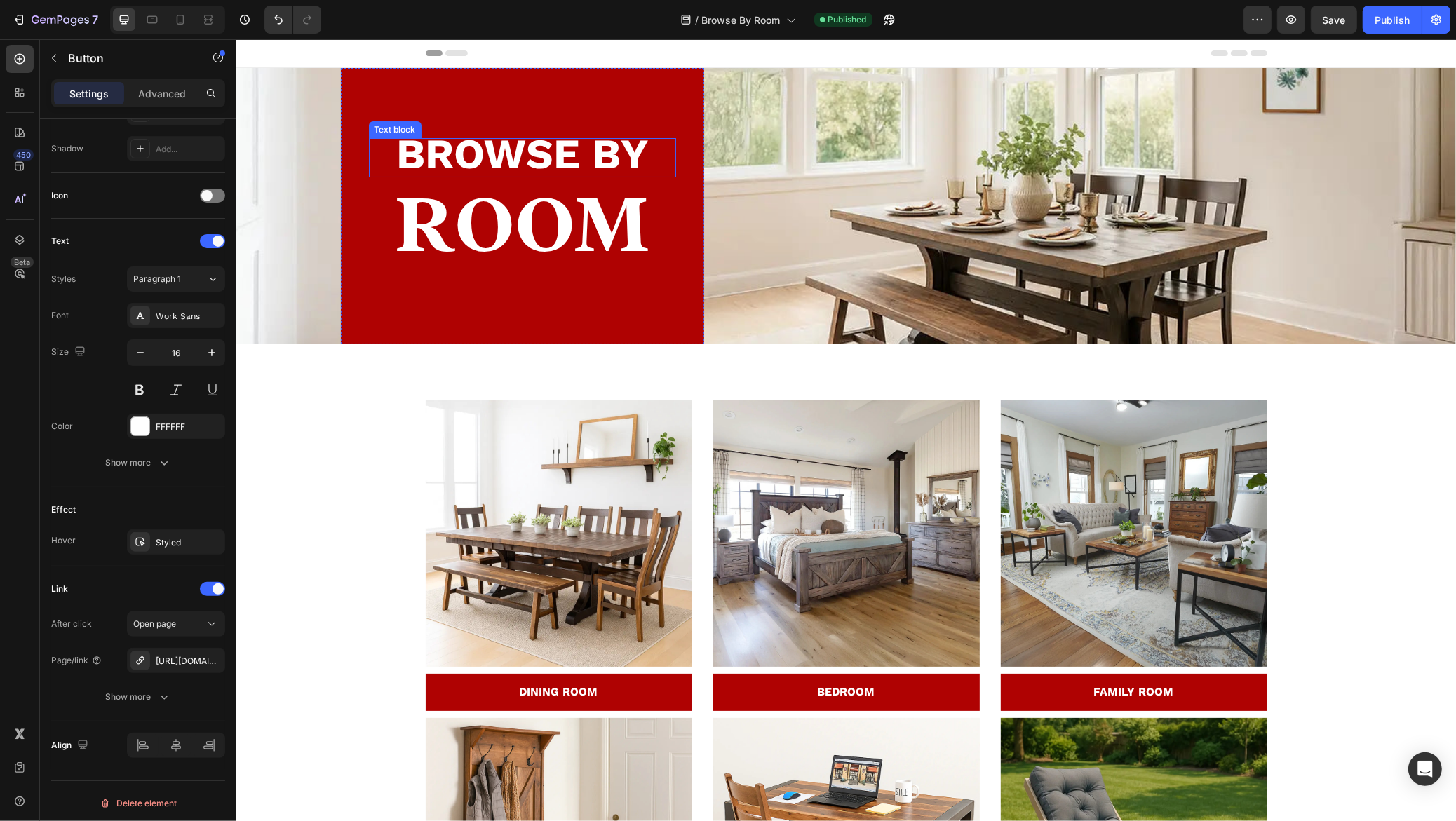
click at [509, 154] on strong "BROWSE BY" at bounding box center [521, 154] width 251 height 50
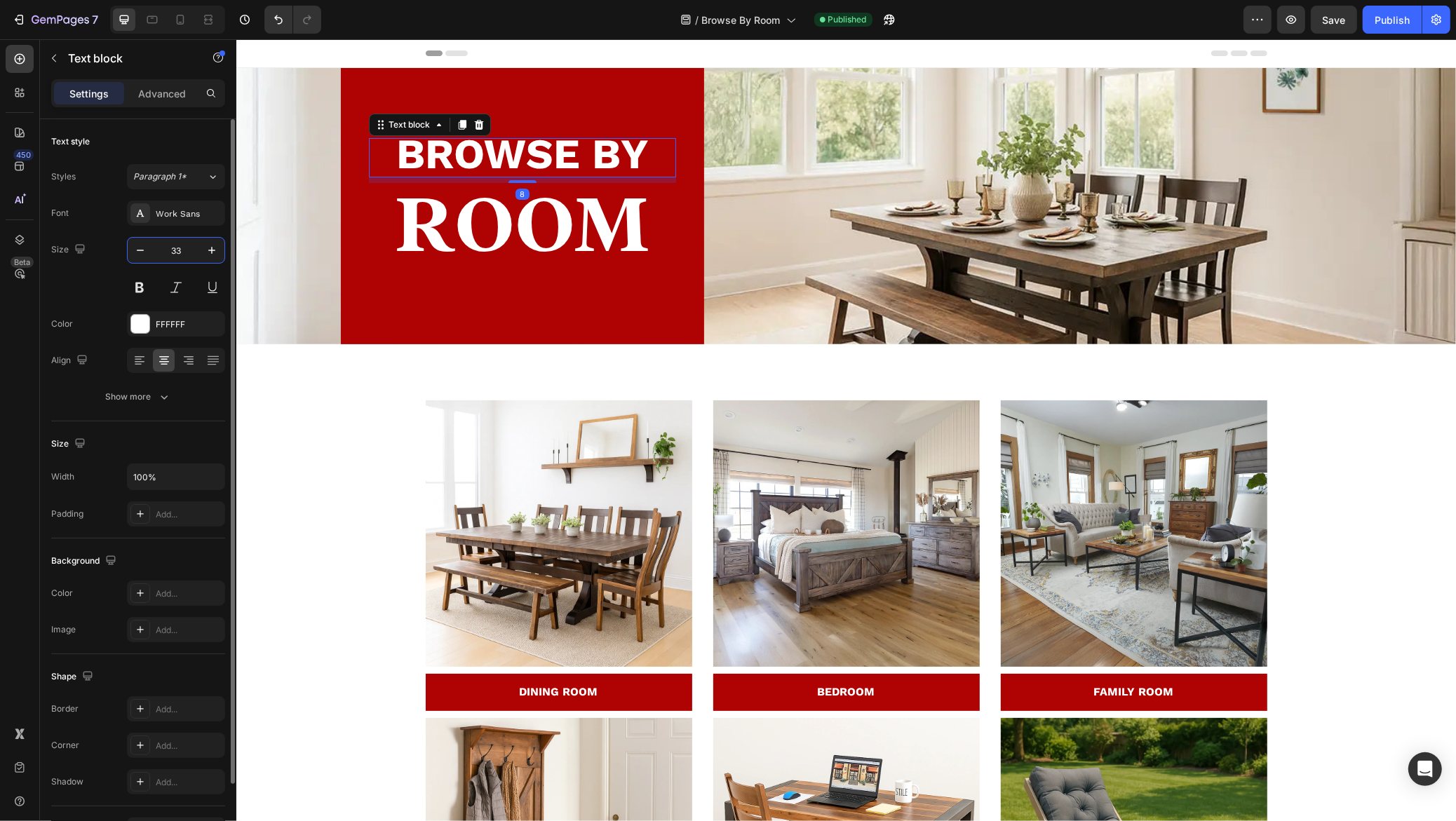
click at [168, 255] on input "33" at bounding box center [176, 250] width 47 height 25
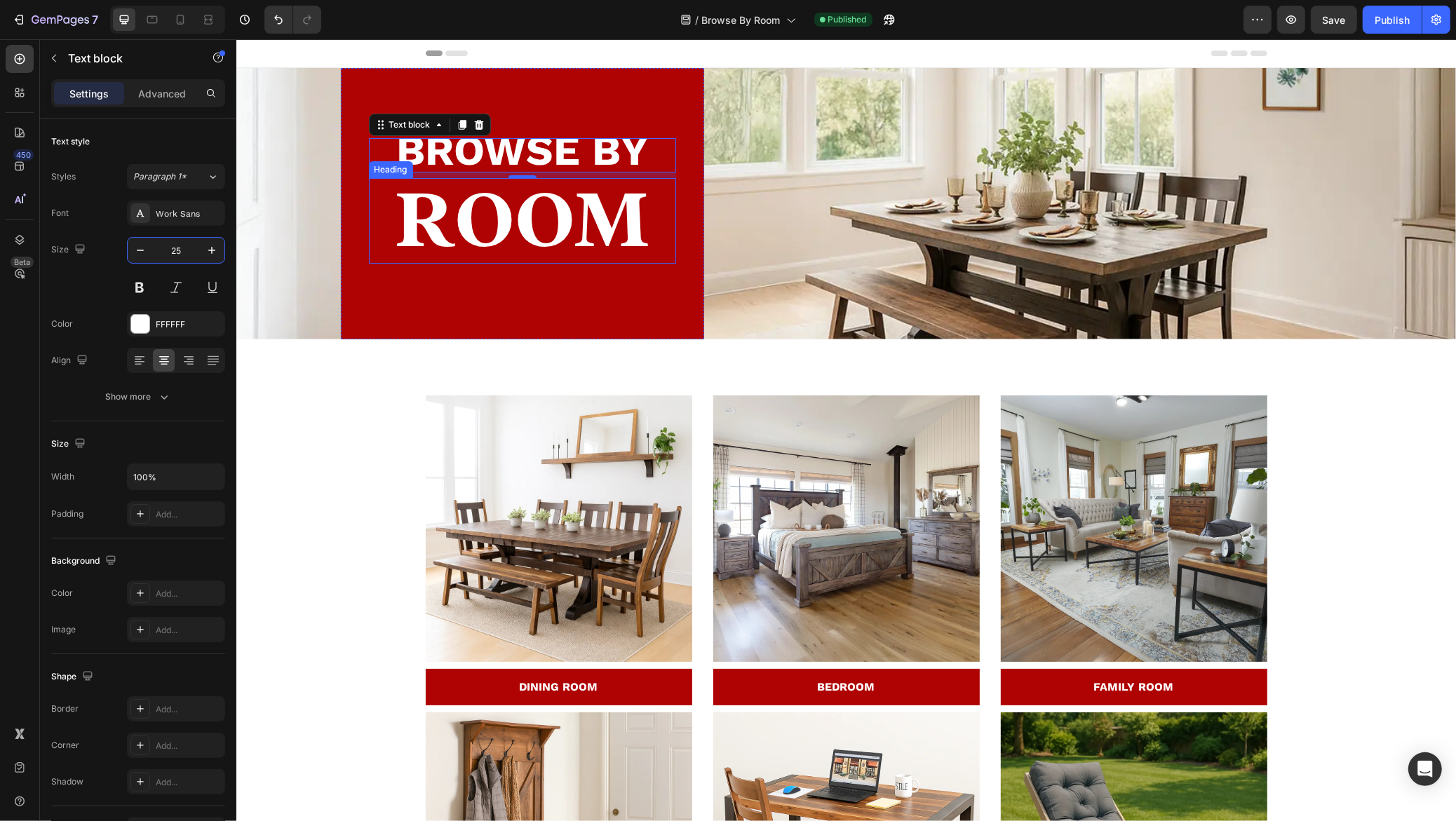
type input "2"
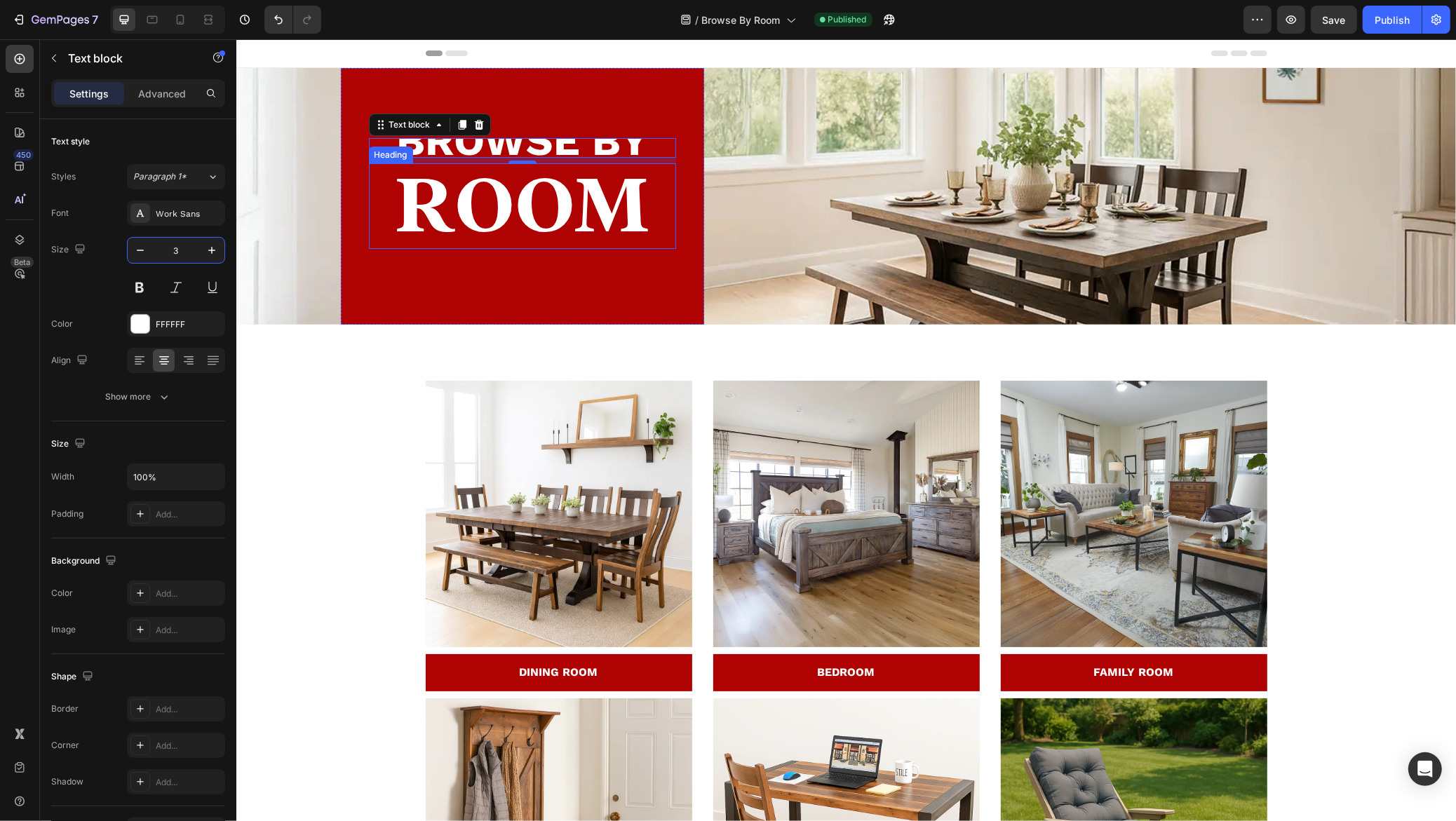
type input "33"
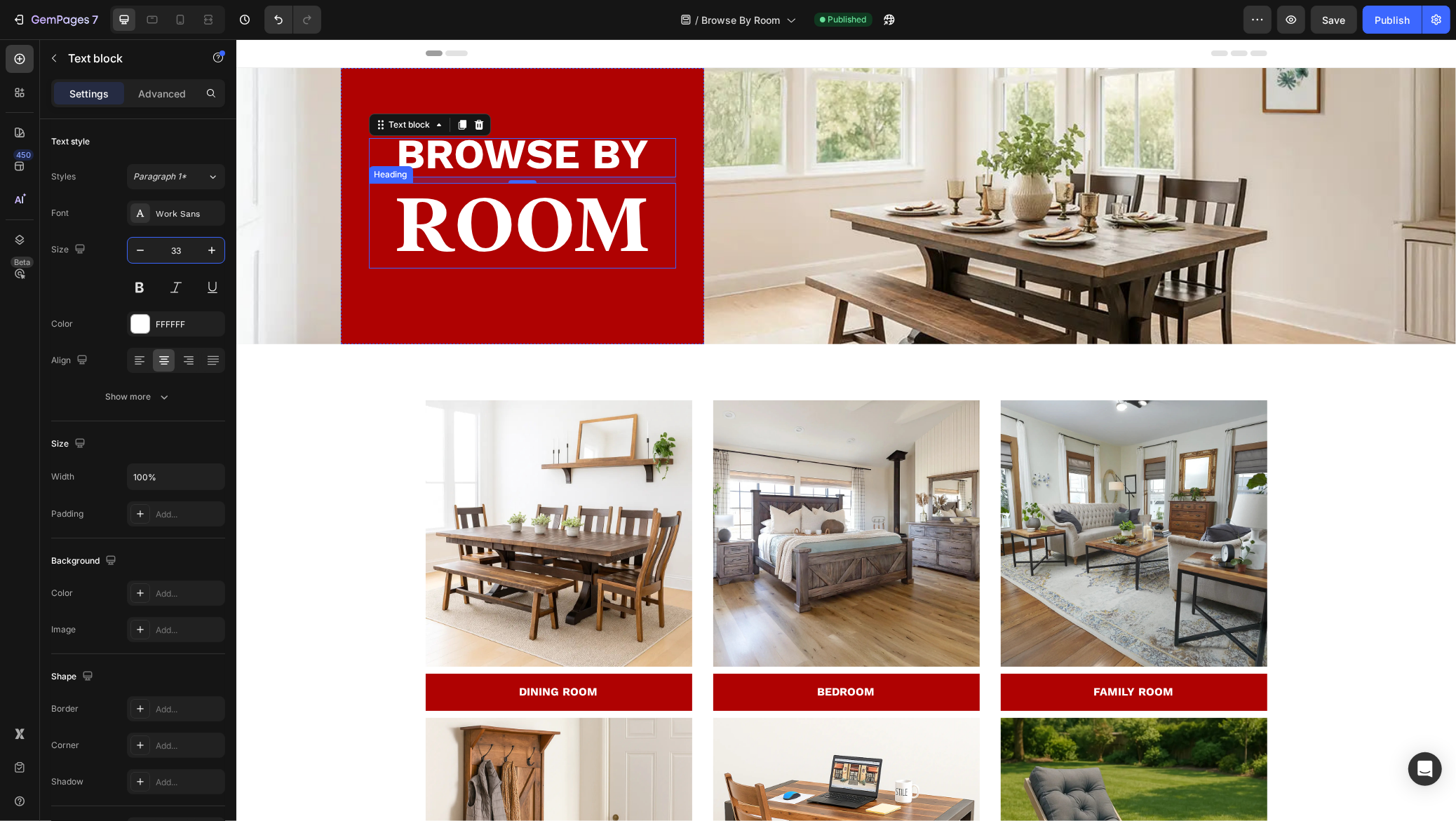
click at [571, 232] on h2 "ROOM" at bounding box center [522, 225] width 307 height 85
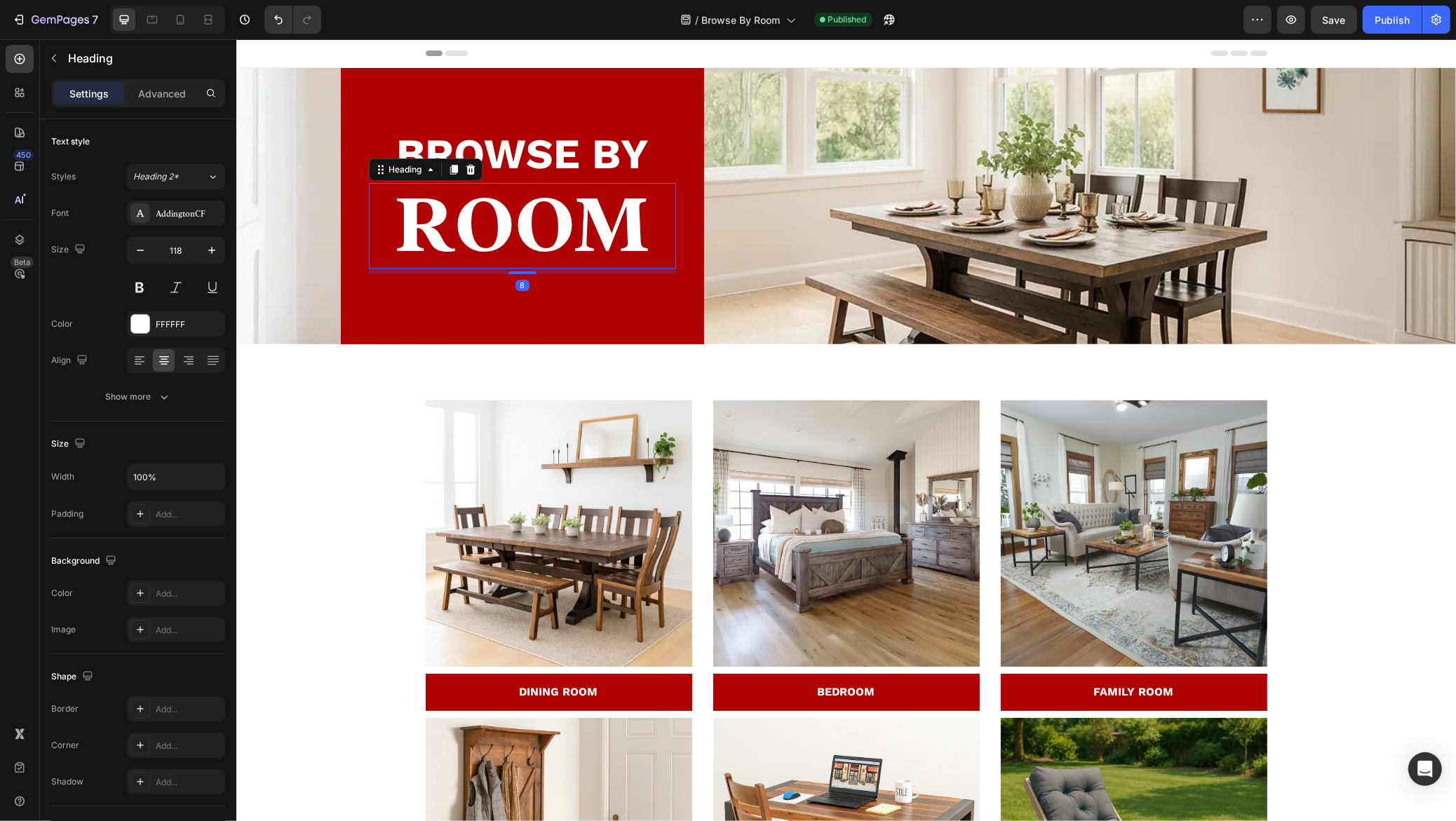
click at [571, 232] on h2 "ROOM" at bounding box center [522, 225] width 307 height 85
click at [571, 232] on p "ROOM" at bounding box center [522, 225] width 305 height 83
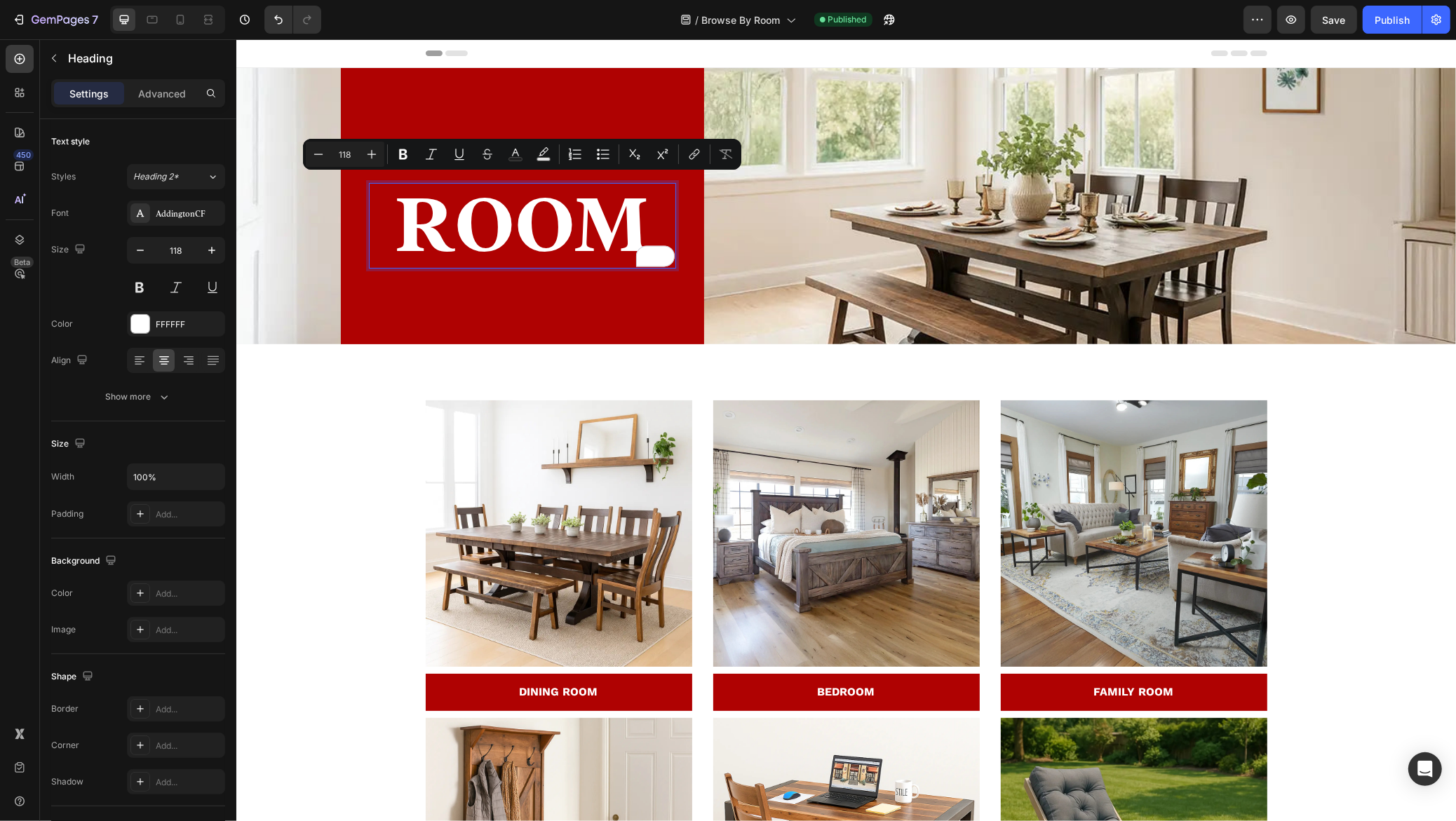
click at [343, 151] on input "118" at bounding box center [345, 154] width 28 height 17
click at [340, 147] on input "118" at bounding box center [345, 154] width 28 height 17
type input "80"
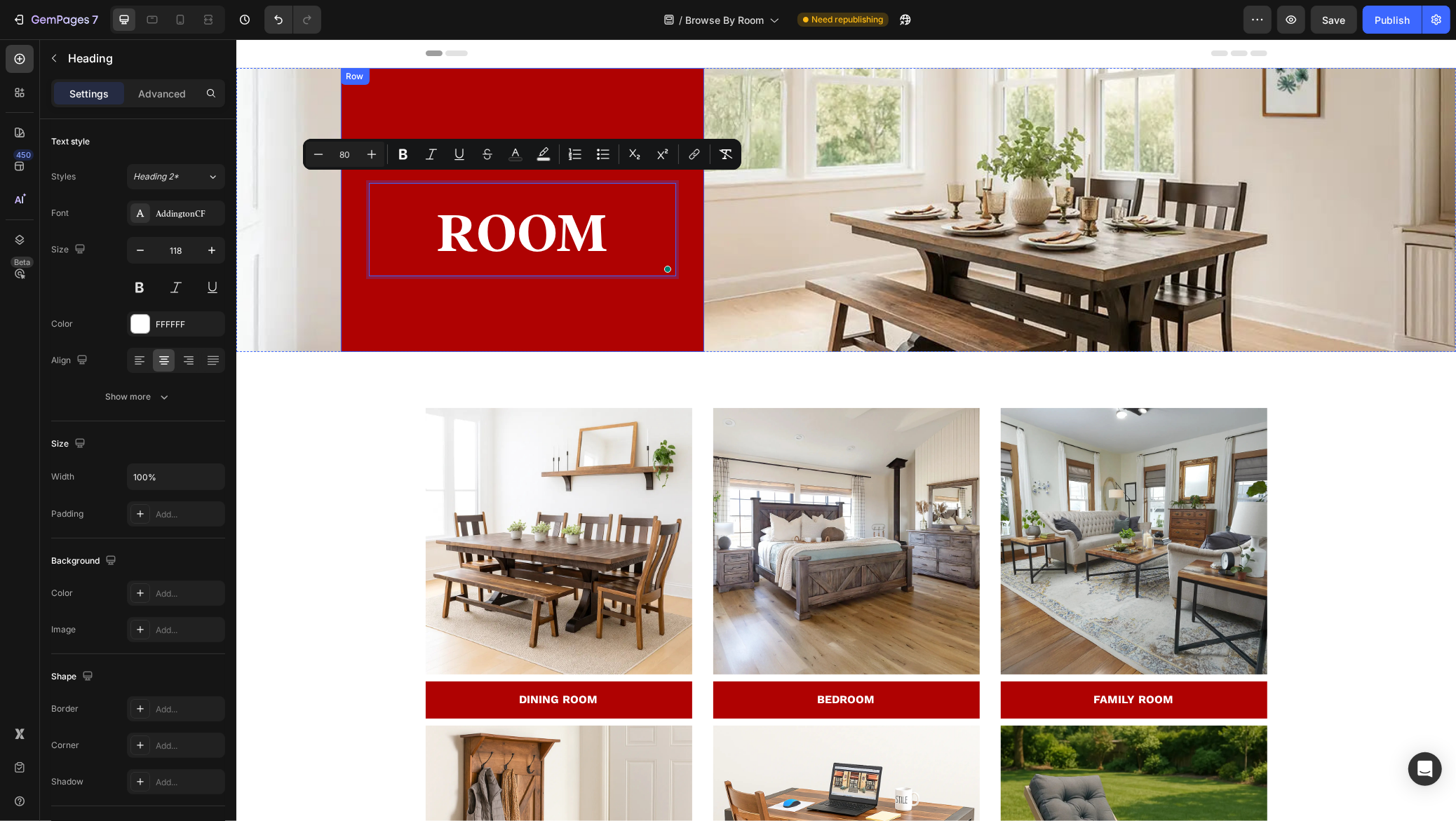
click at [471, 282] on div "BROWSE BY Text block ROOM Heading 8" at bounding box center [522, 210] width 307 height 144
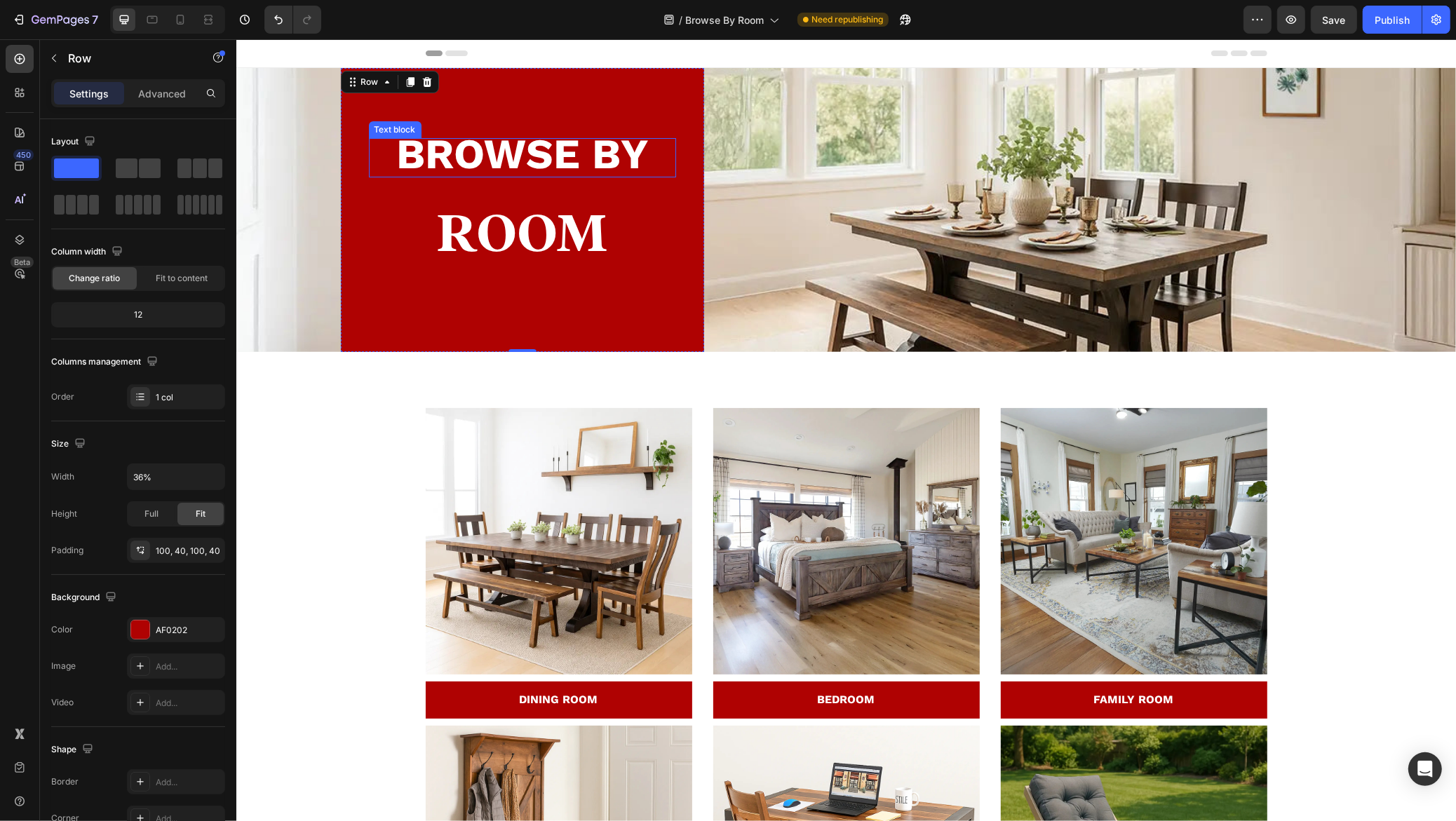
click at [509, 154] on strong "BROWSE BY" at bounding box center [521, 154] width 251 height 50
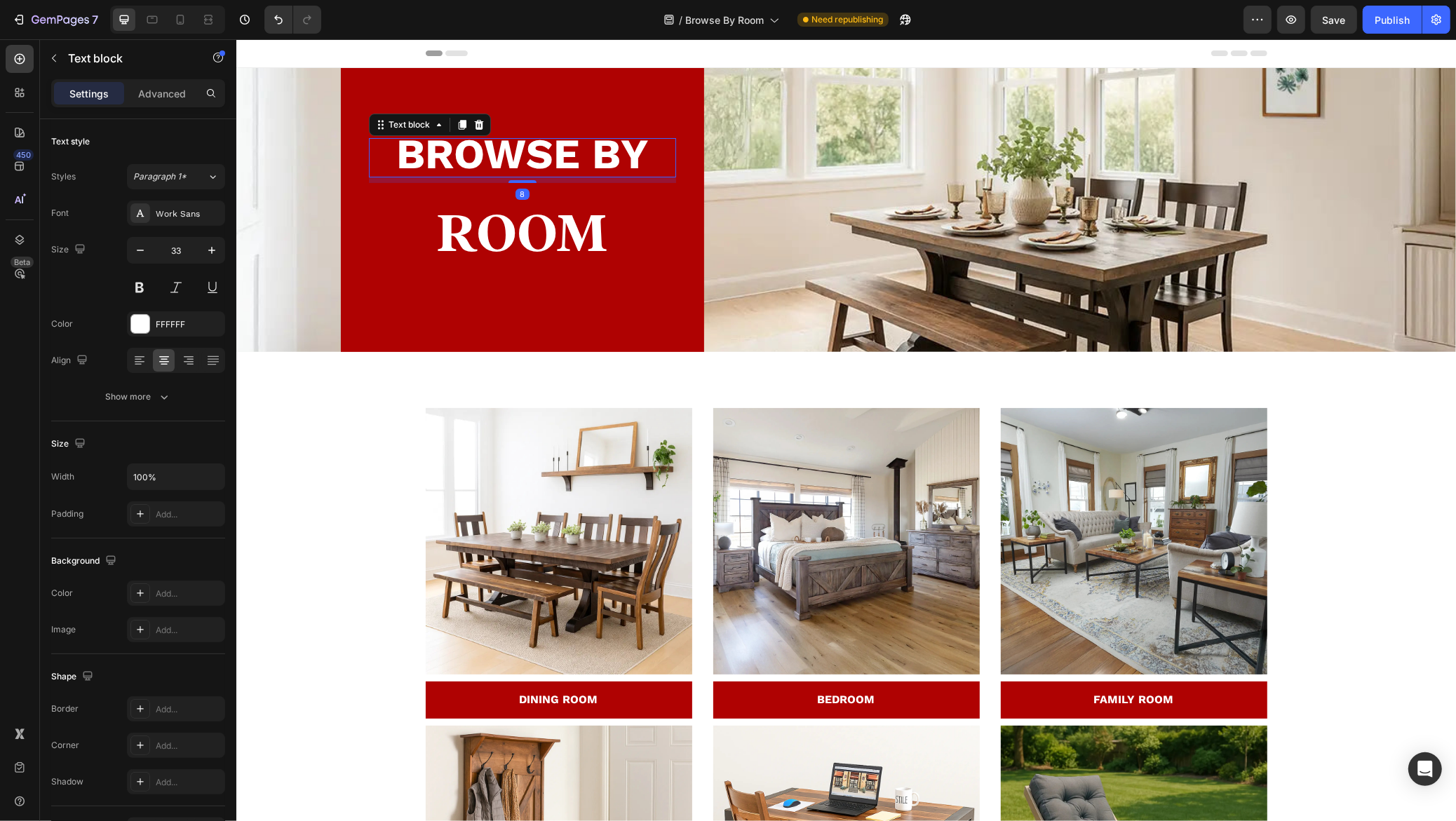
click at [479, 151] on strong "BROWSE BY" at bounding box center [521, 154] width 251 height 50
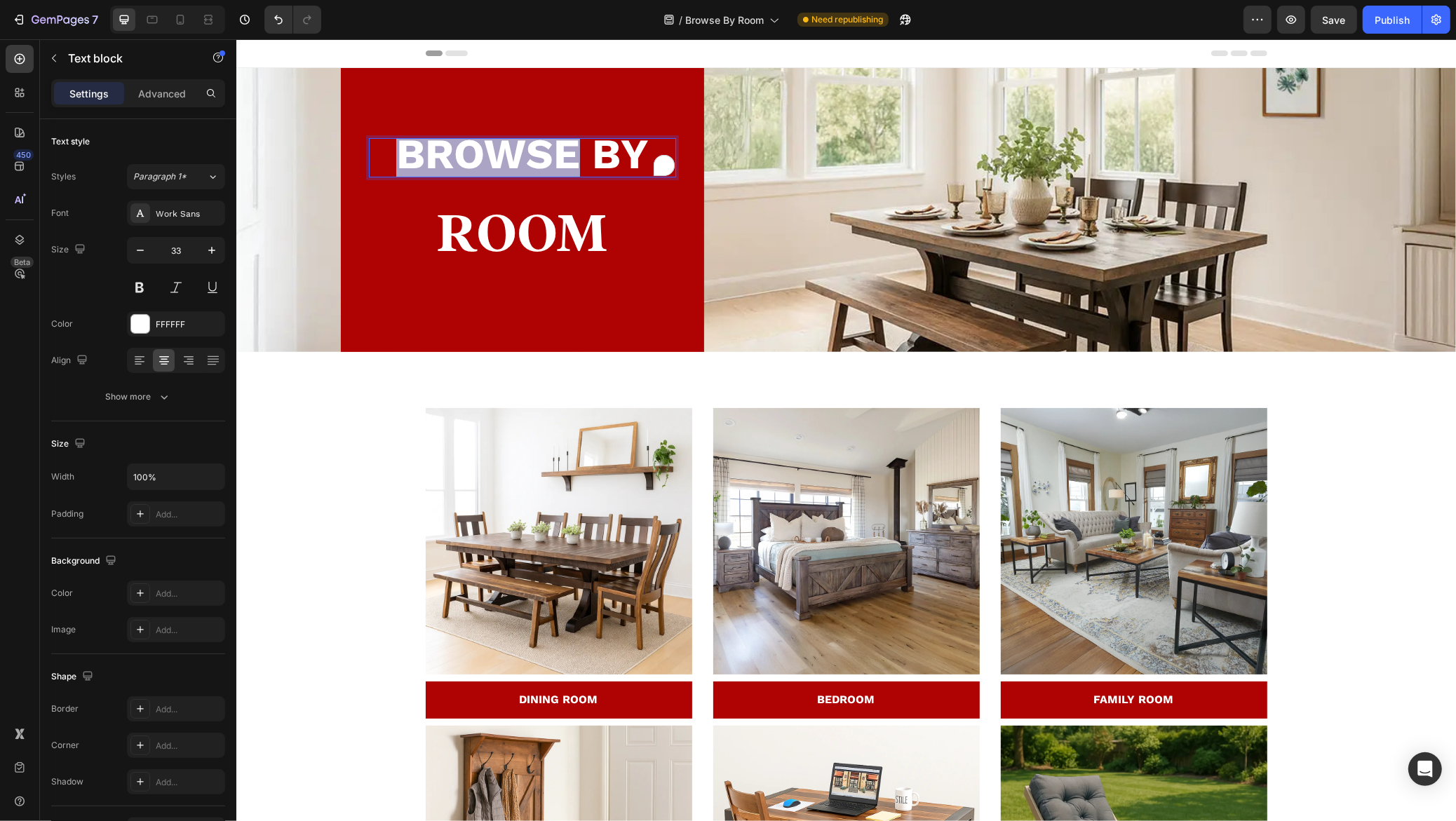
click at [479, 151] on strong "BROWSE BY" at bounding box center [521, 154] width 251 height 50
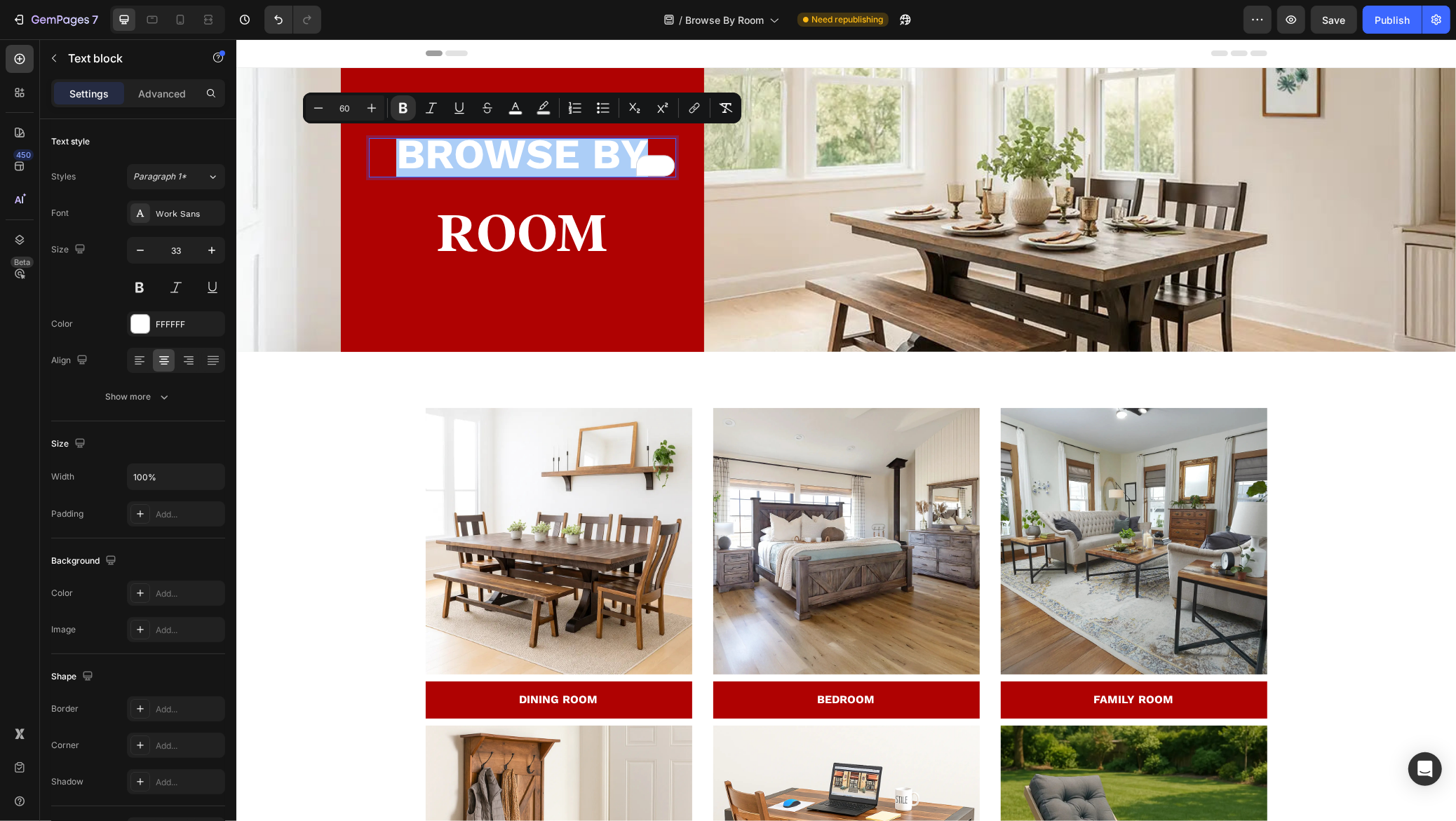
click at [351, 105] on input "60" at bounding box center [345, 108] width 28 height 17
click at [341, 103] on input "60" at bounding box center [345, 108] width 28 height 17
type input "45"
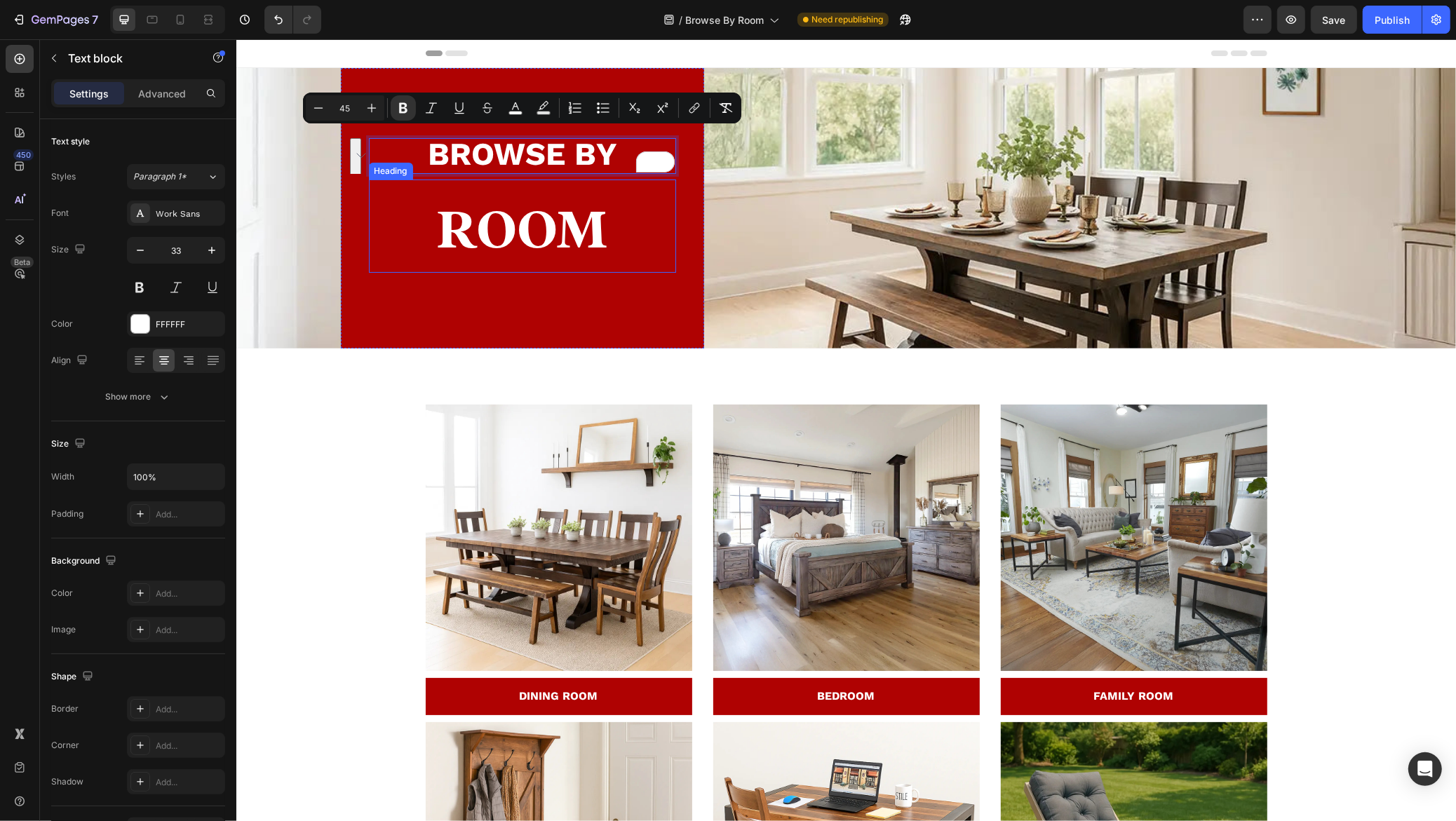
click at [462, 210] on span "ROOM" at bounding box center [522, 229] width 170 height 55
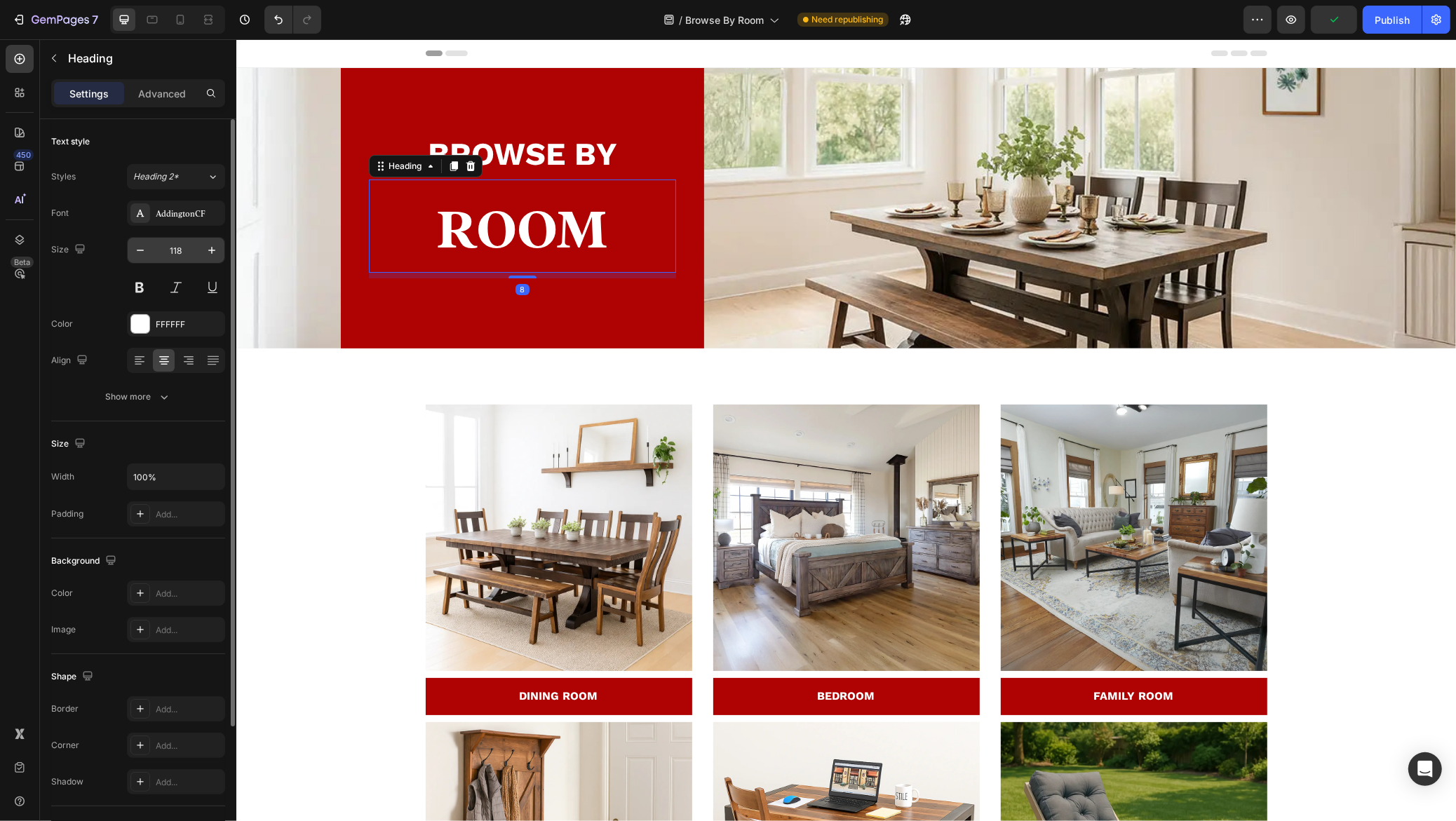
click at [187, 252] on input "118" at bounding box center [176, 250] width 47 height 25
click at [138, 251] on icon "button" at bounding box center [140, 250] width 14 height 14
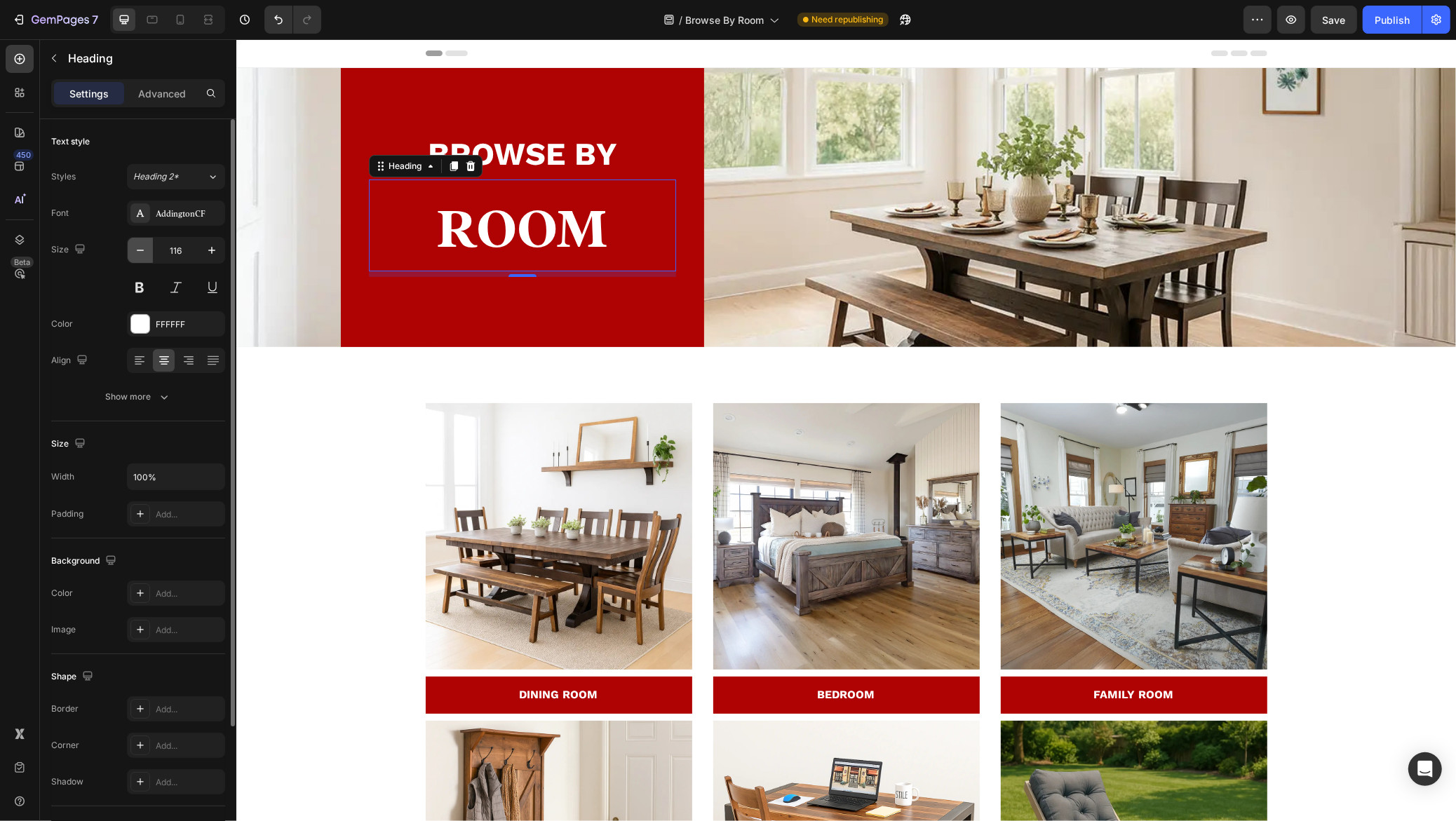
click at [138, 251] on icon "button" at bounding box center [140, 250] width 14 height 14
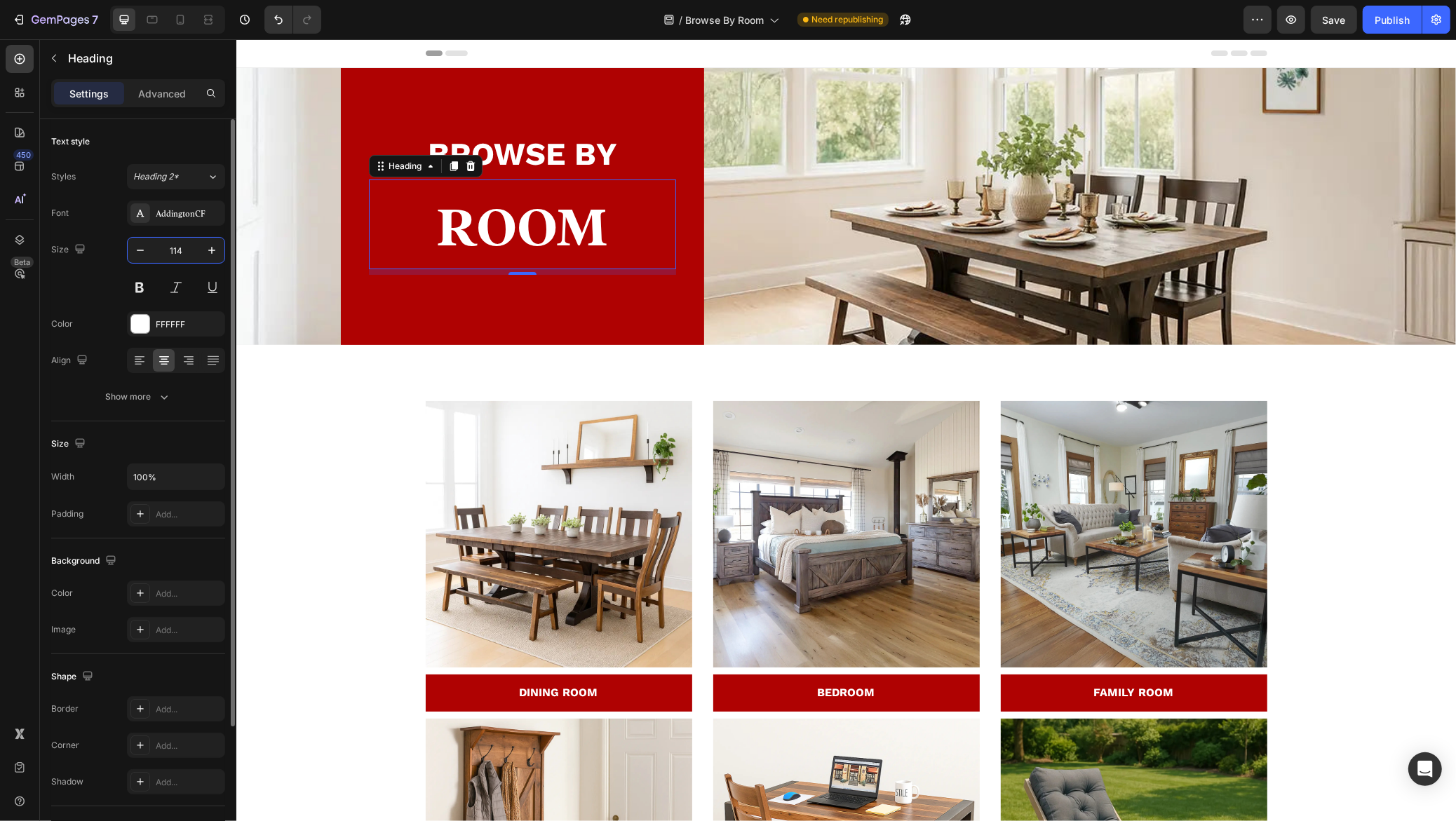
click at [166, 247] on input "114" at bounding box center [176, 250] width 47 height 25
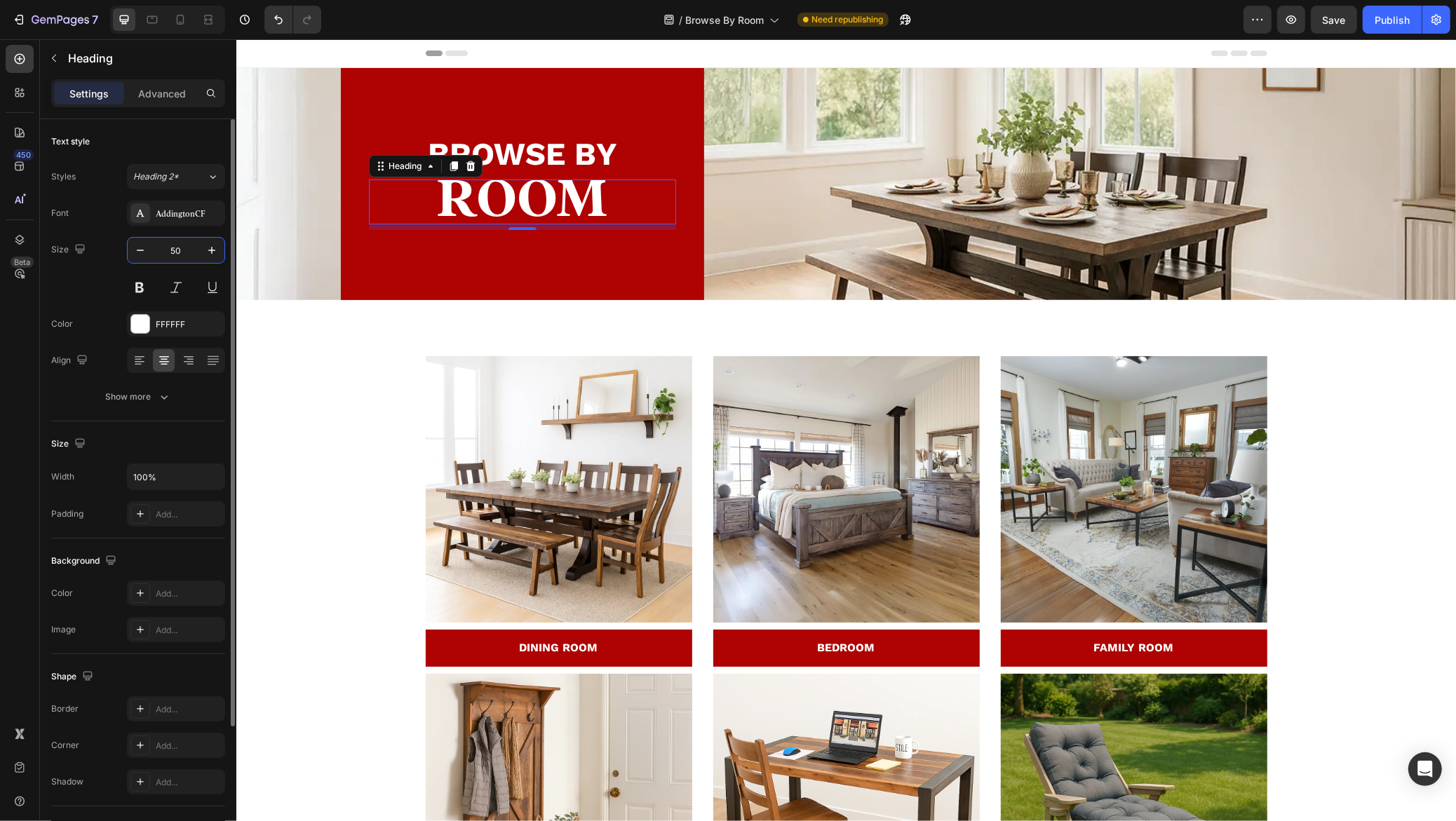
type input "50"
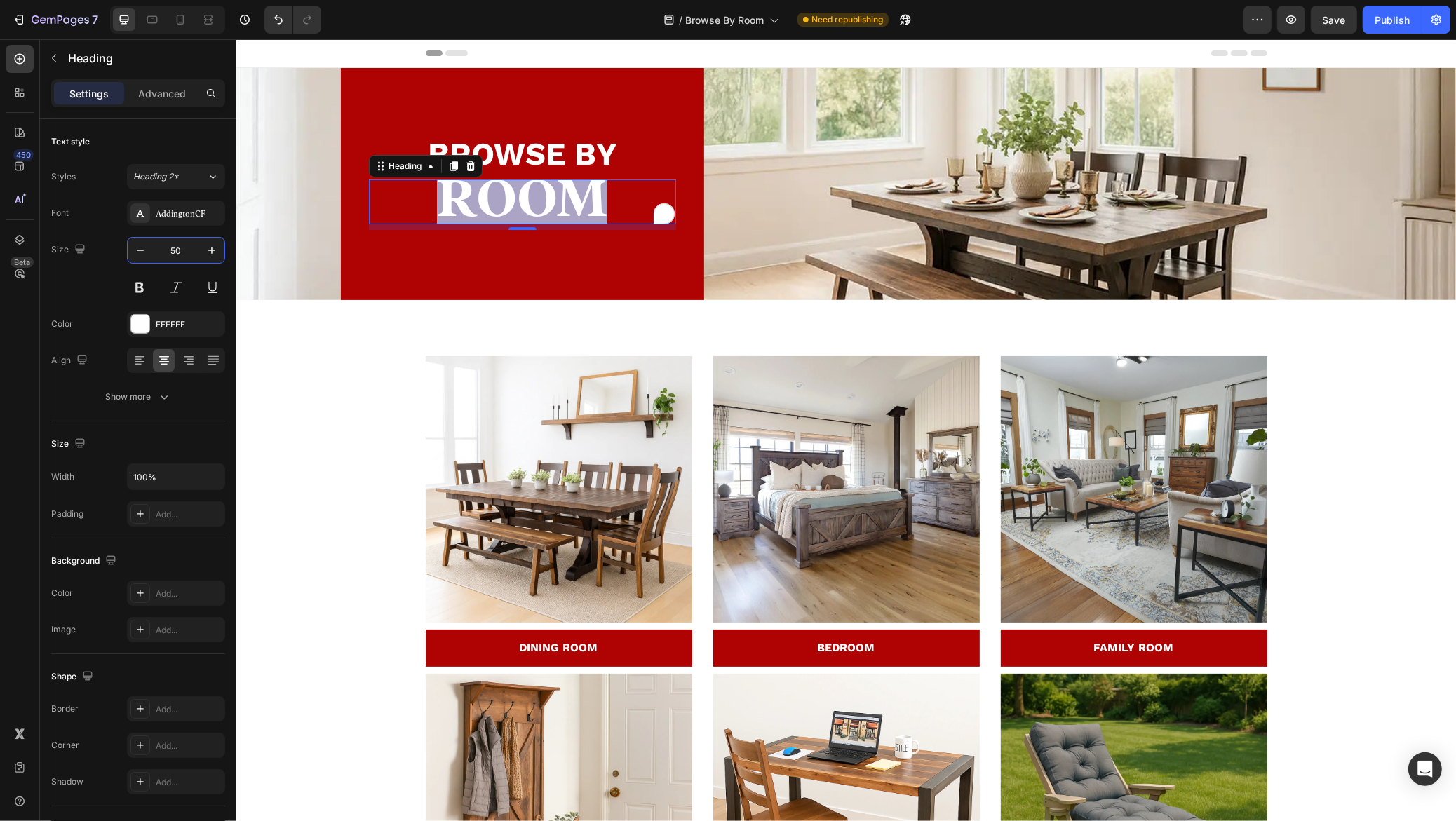
click at [556, 217] on span "ROOM" at bounding box center [522, 198] width 170 height 55
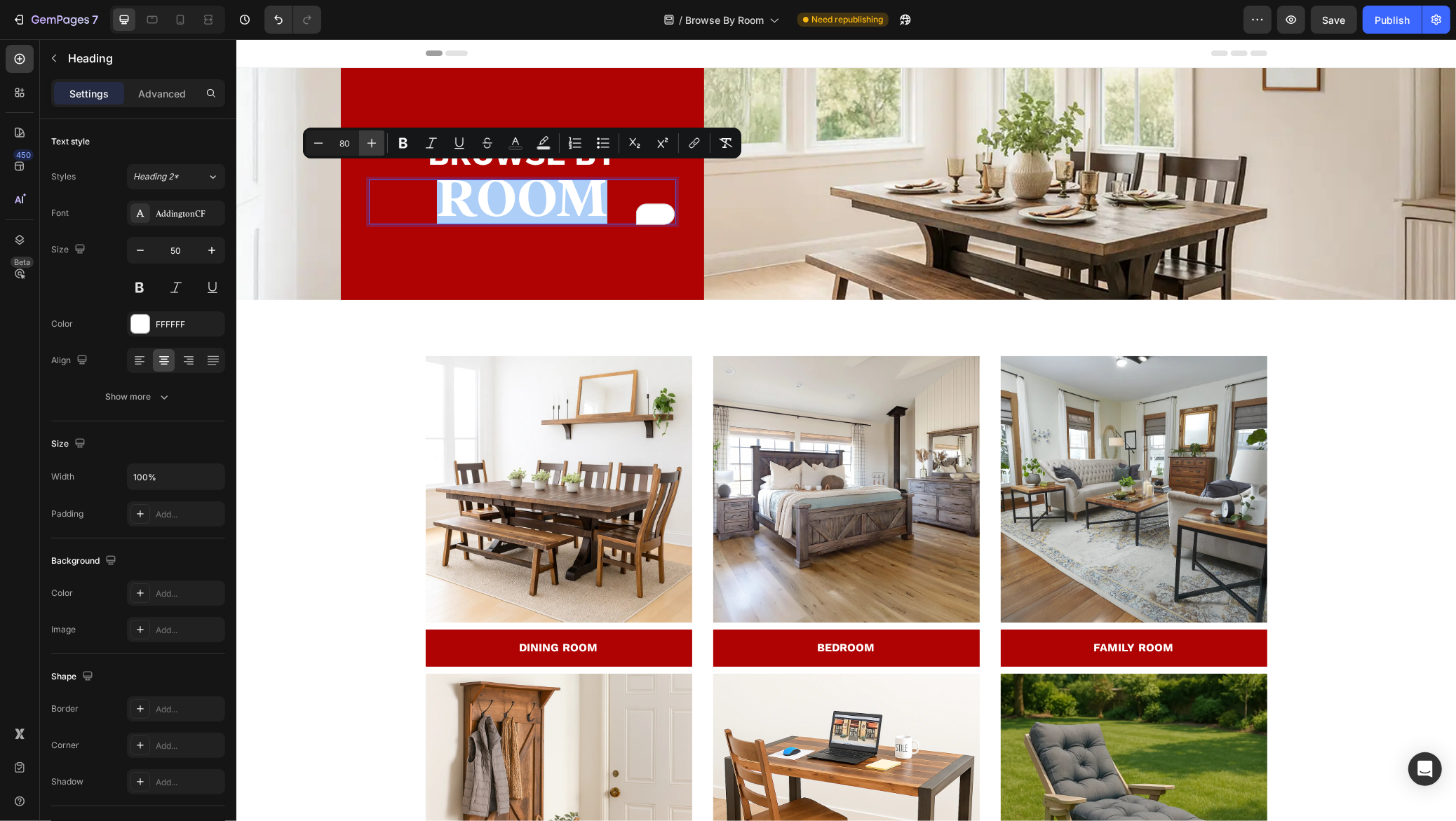
click at [375, 138] on icon "Editor contextual toolbar" at bounding box center [371, 142] width 14 height 14
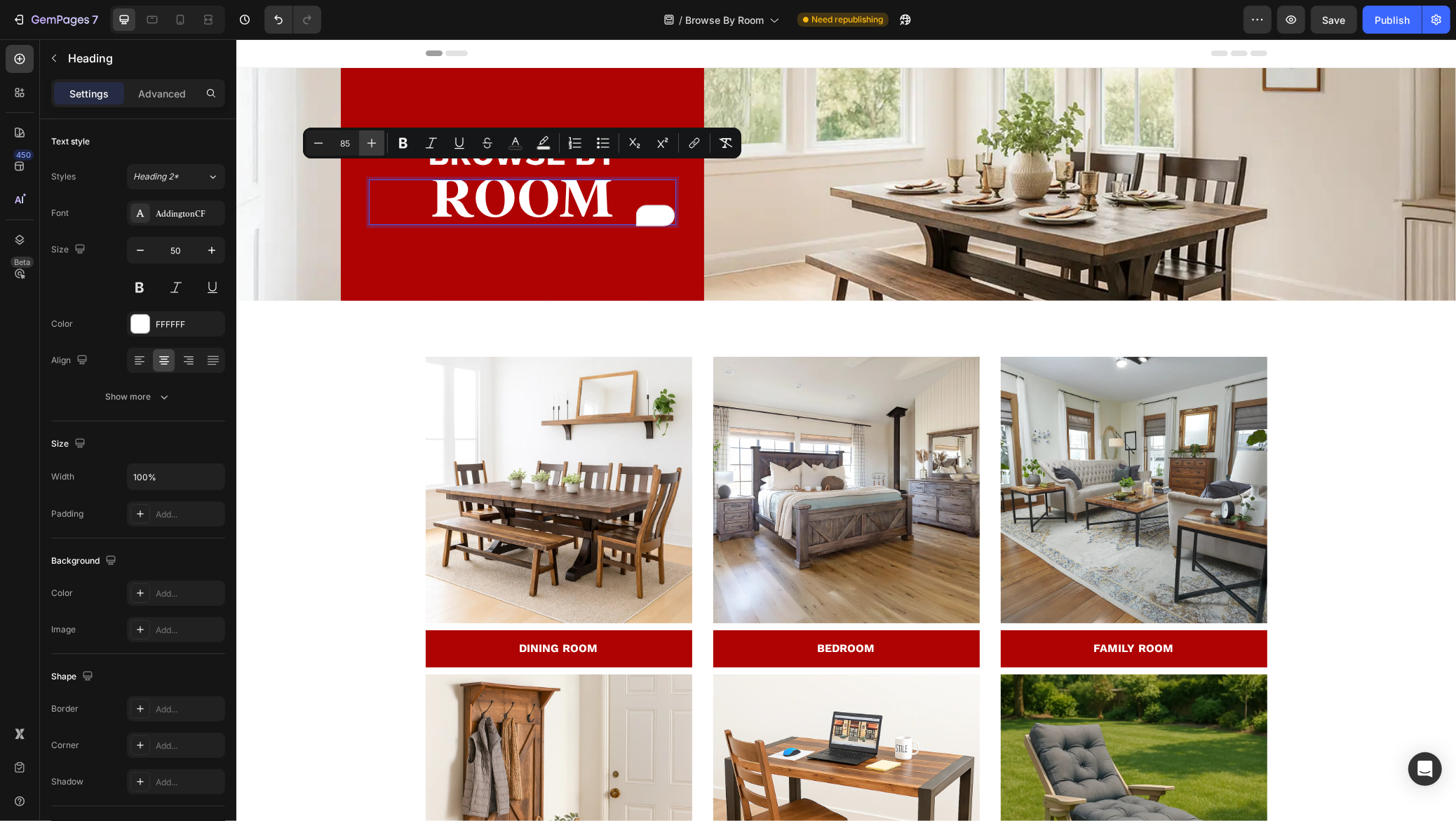
click at [375, 138] on icon "Editor contextual toolbar" at bounding box center [371, 142] width 14 height 14
type input "88"
click at [1384, 19] on div "Publish" at bounding box center [1391, 20] width 35 height 15
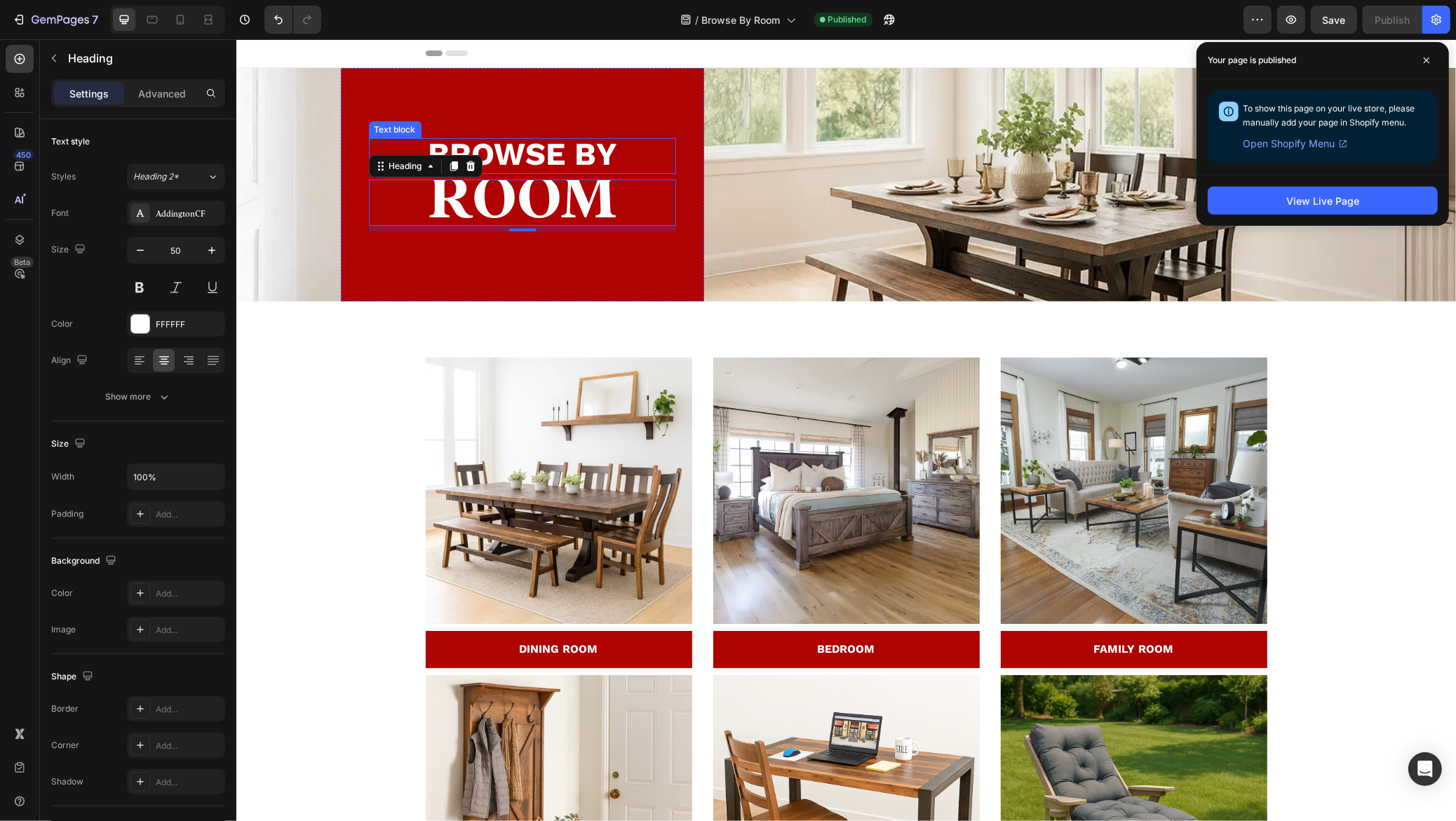
click at [519, 155] on strong "BROWSE BY" at bounding box center [521, 153] width 189 height 37
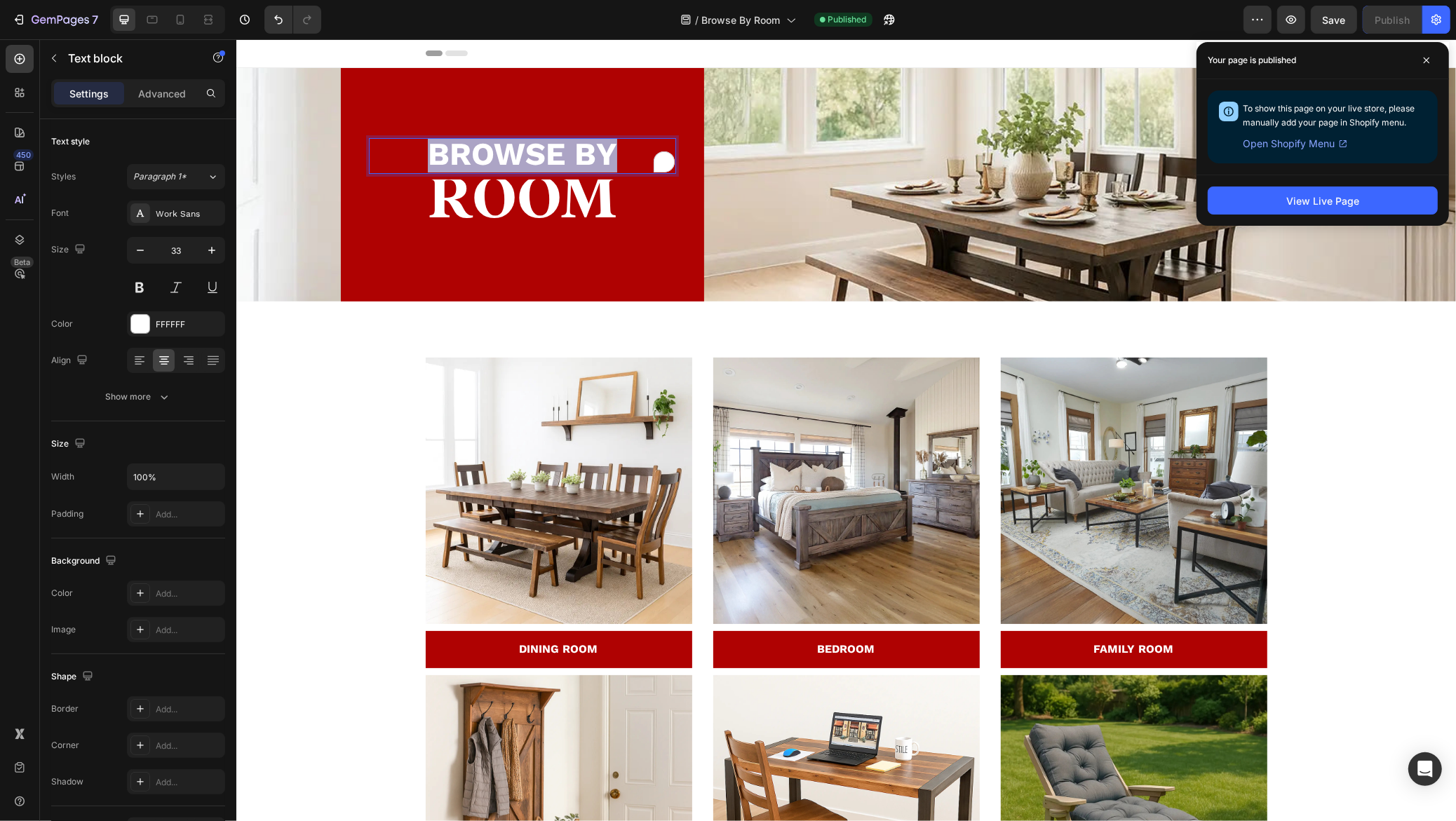
click at [519, 155] on strong "BROWSE BY" at bounding box center [521, 153] width 189 height 37
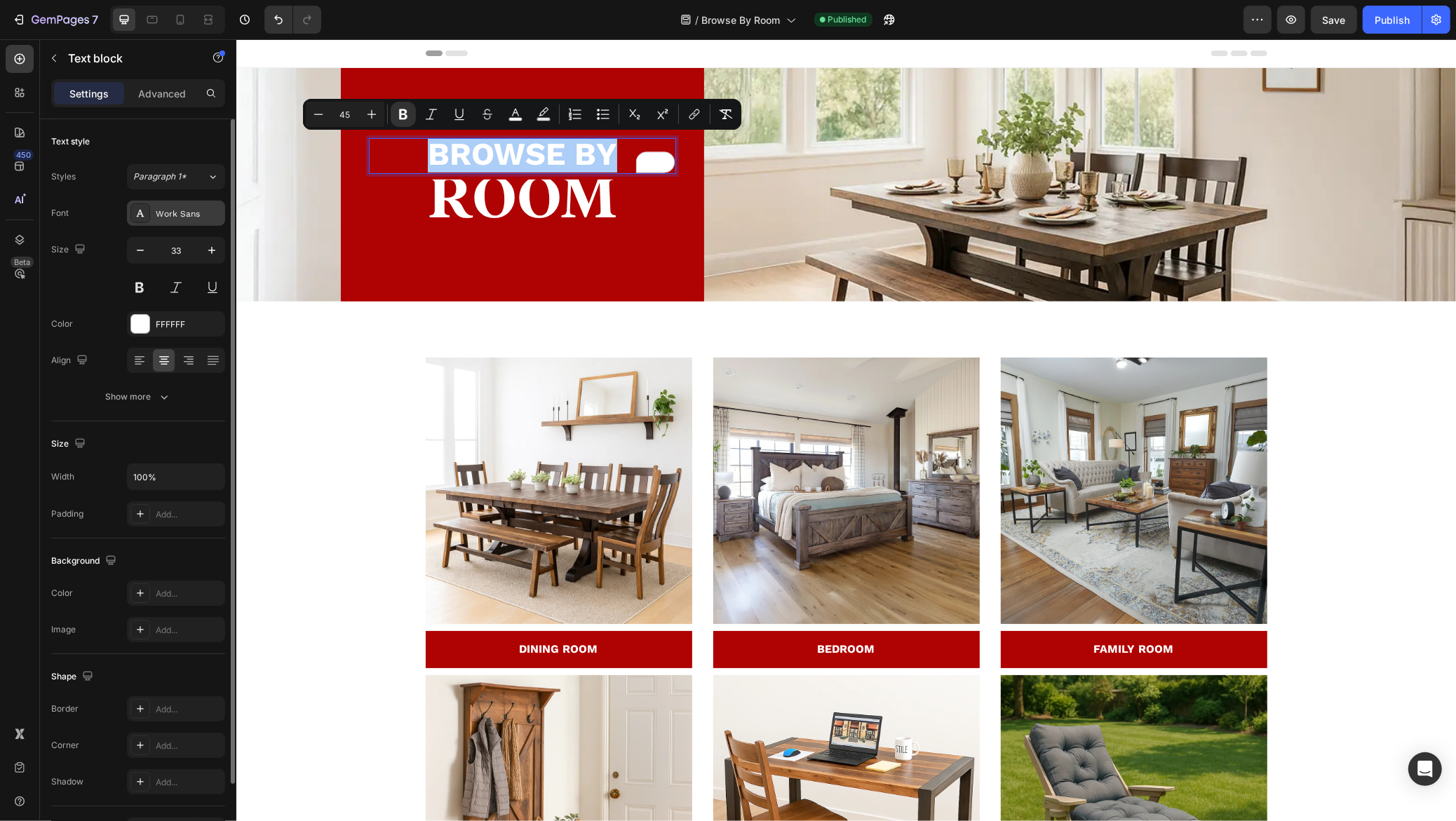
click at [178, 210] on div "Work Sans" at bounding box center [188, 213] width 66 height 12
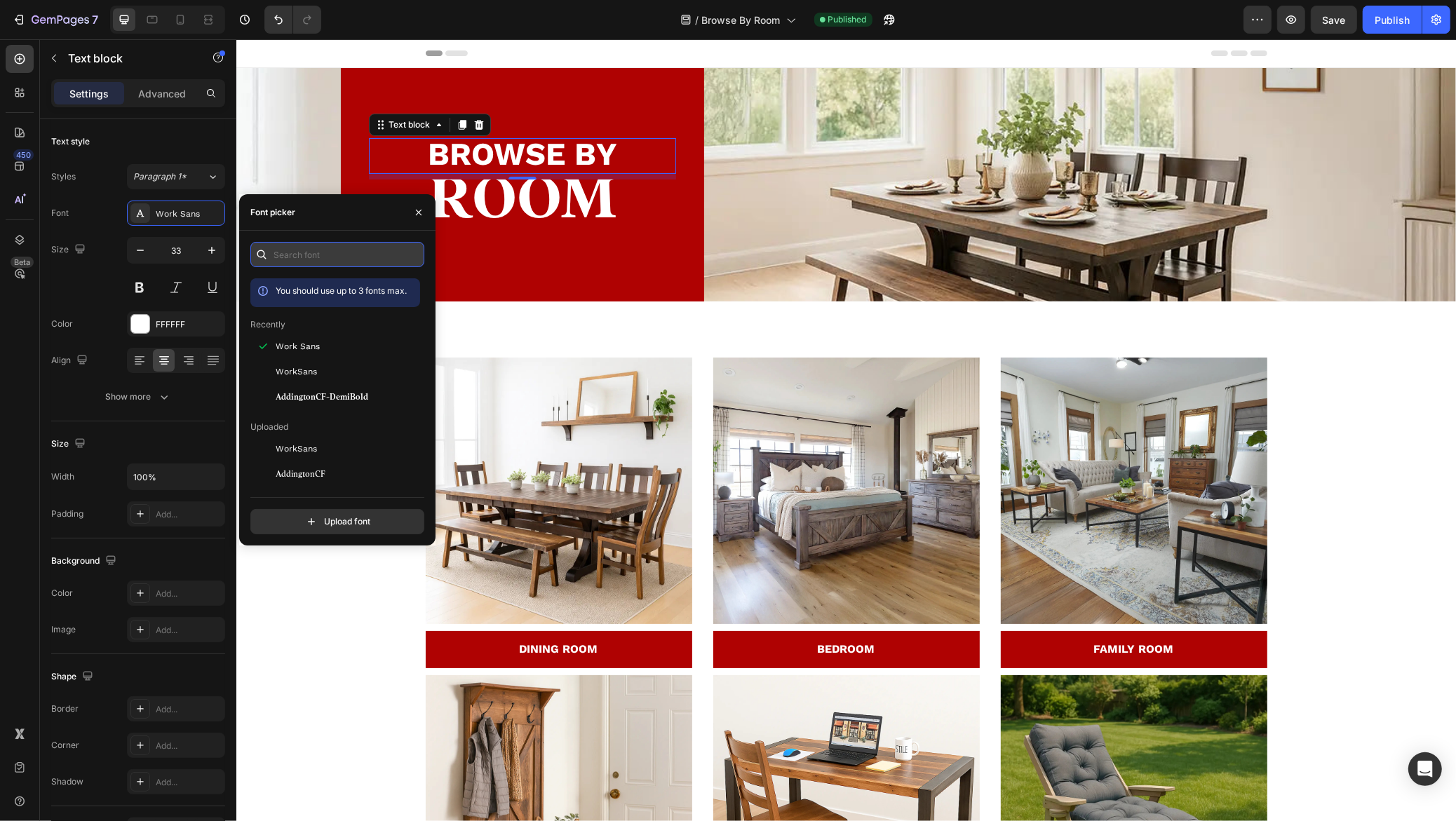
click at [305, 266] on input "text" at bounding box center [337, 254] width 174 height 25
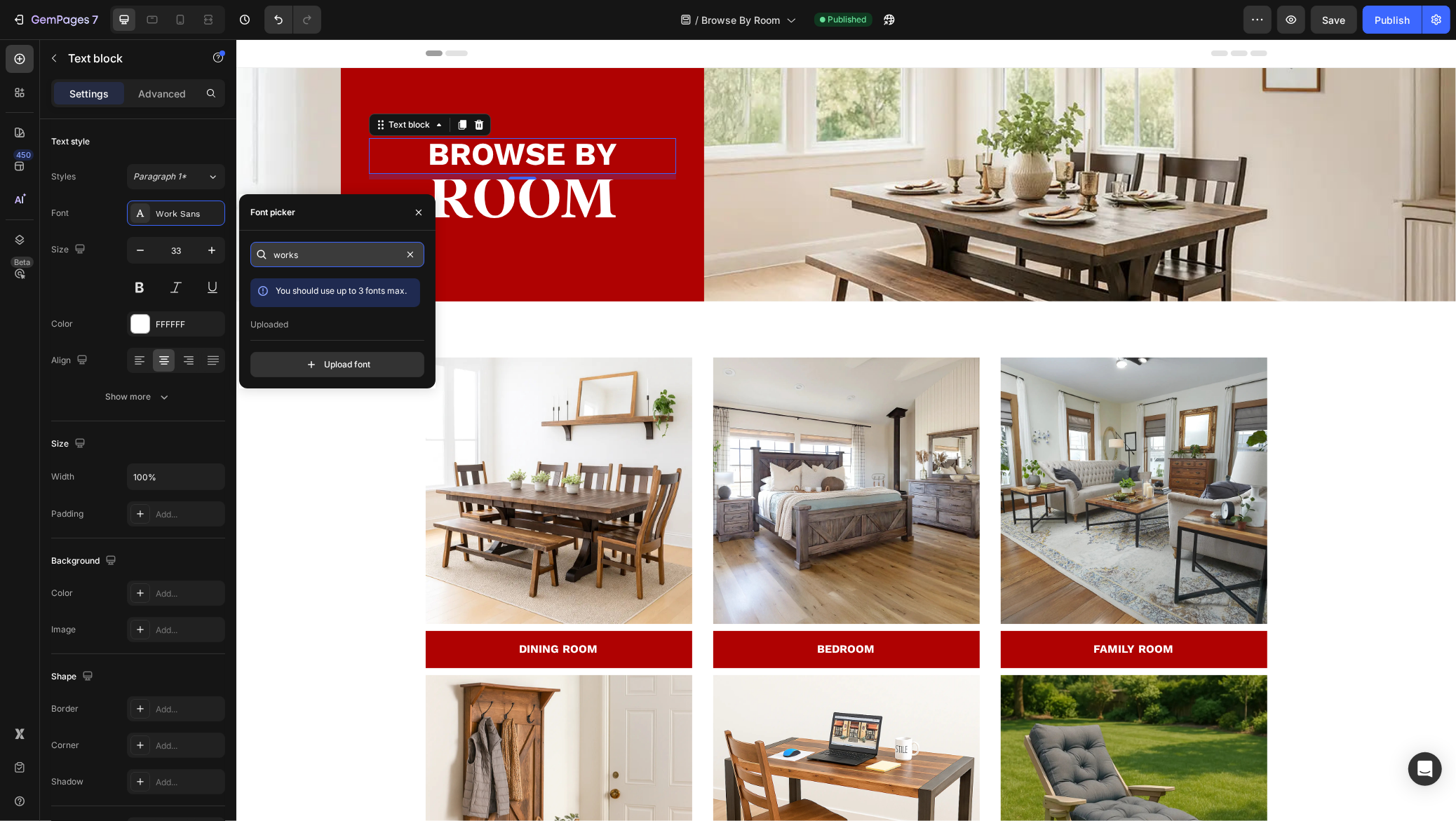
type input "work"
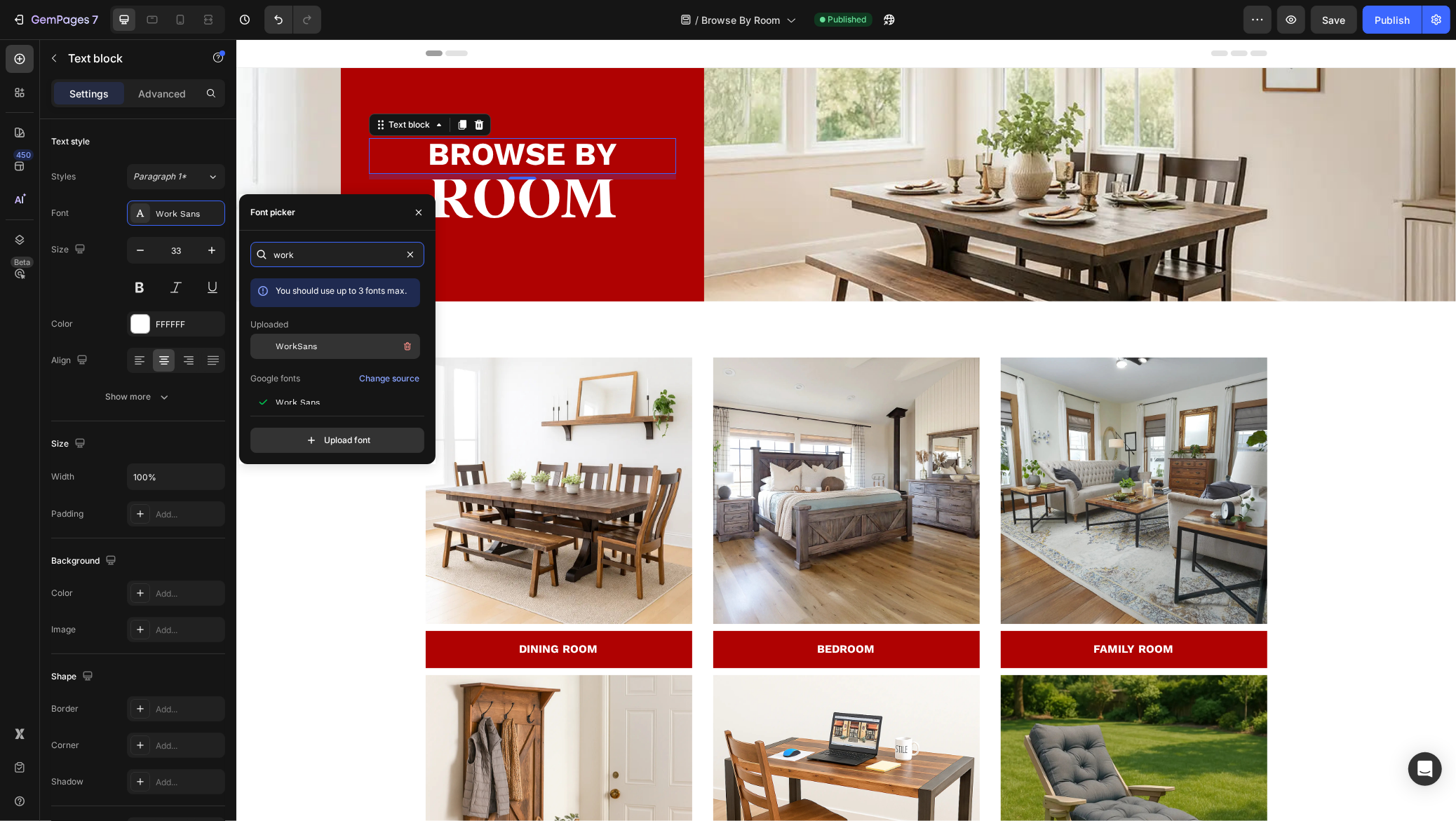
scroll to position [35, 0]
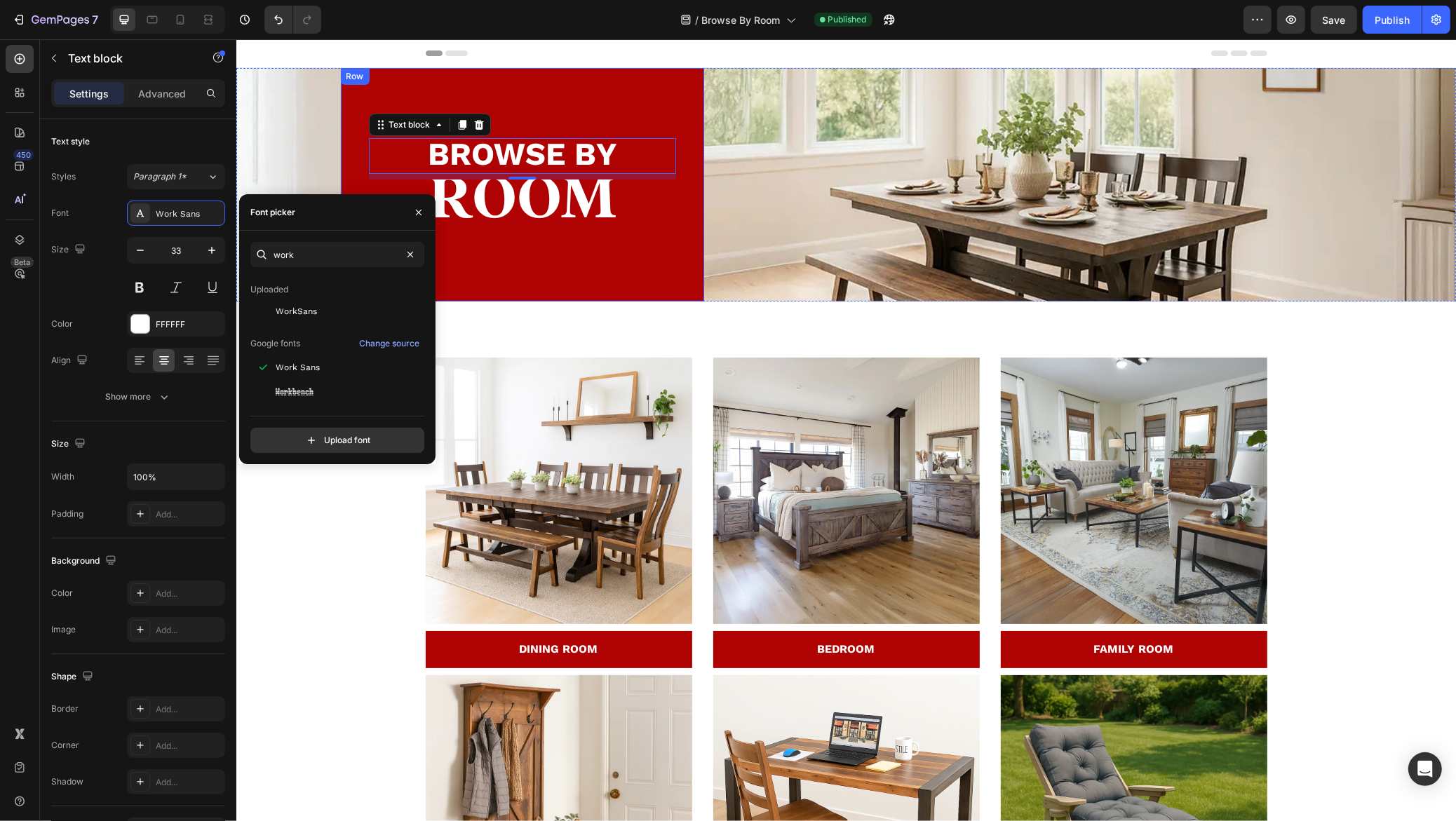
click at [528, 132] on div "BROWSE BY Text block 8 ⁠⁠⁠⁠⁠⁠⁠ ROOM Heading Row" at bounding box center [522, 184] width 364 height 233
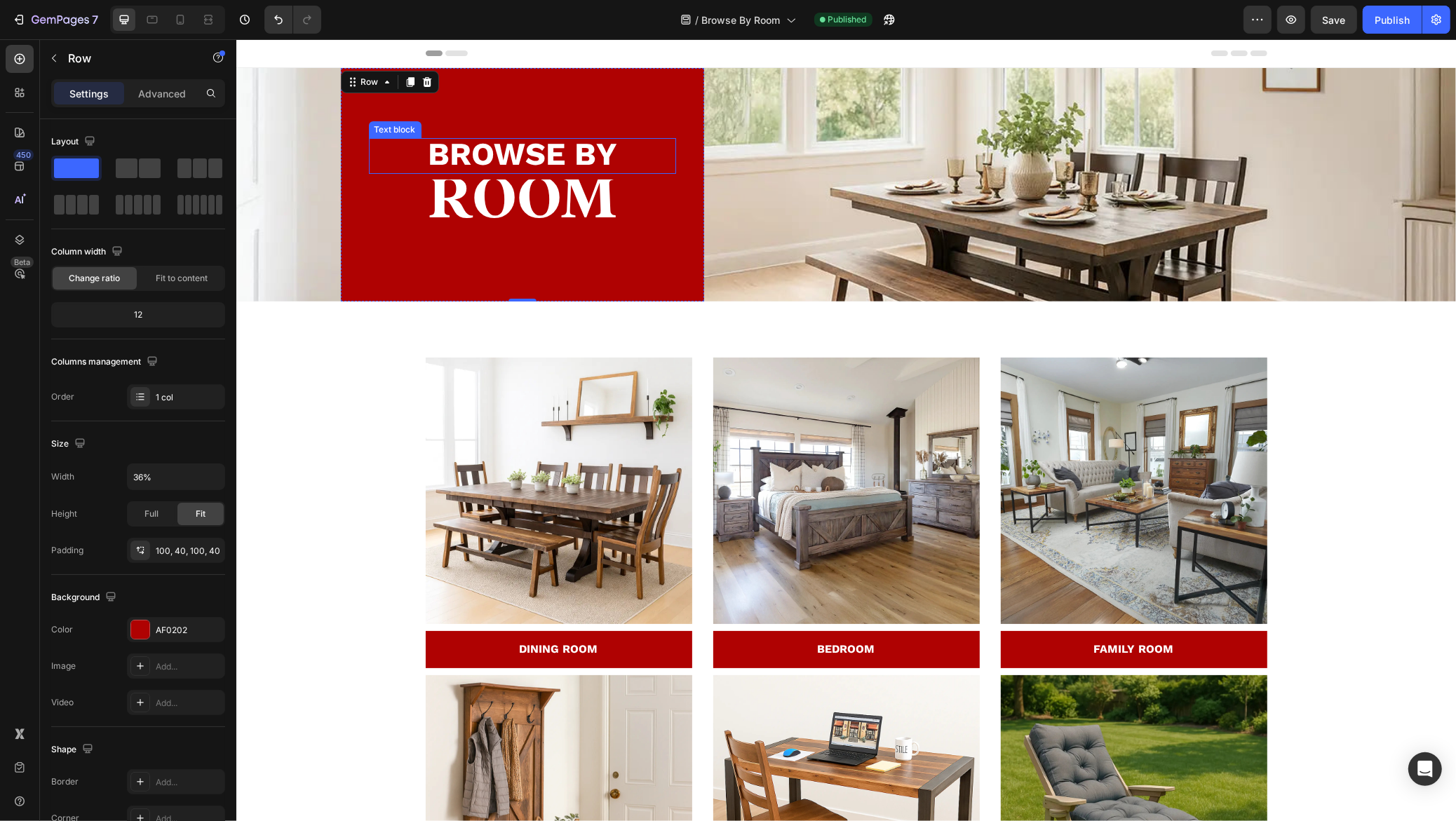
click at [524, 153] on strong "BROWSE BY" at bounding box center [521, 153] width 189 height 37
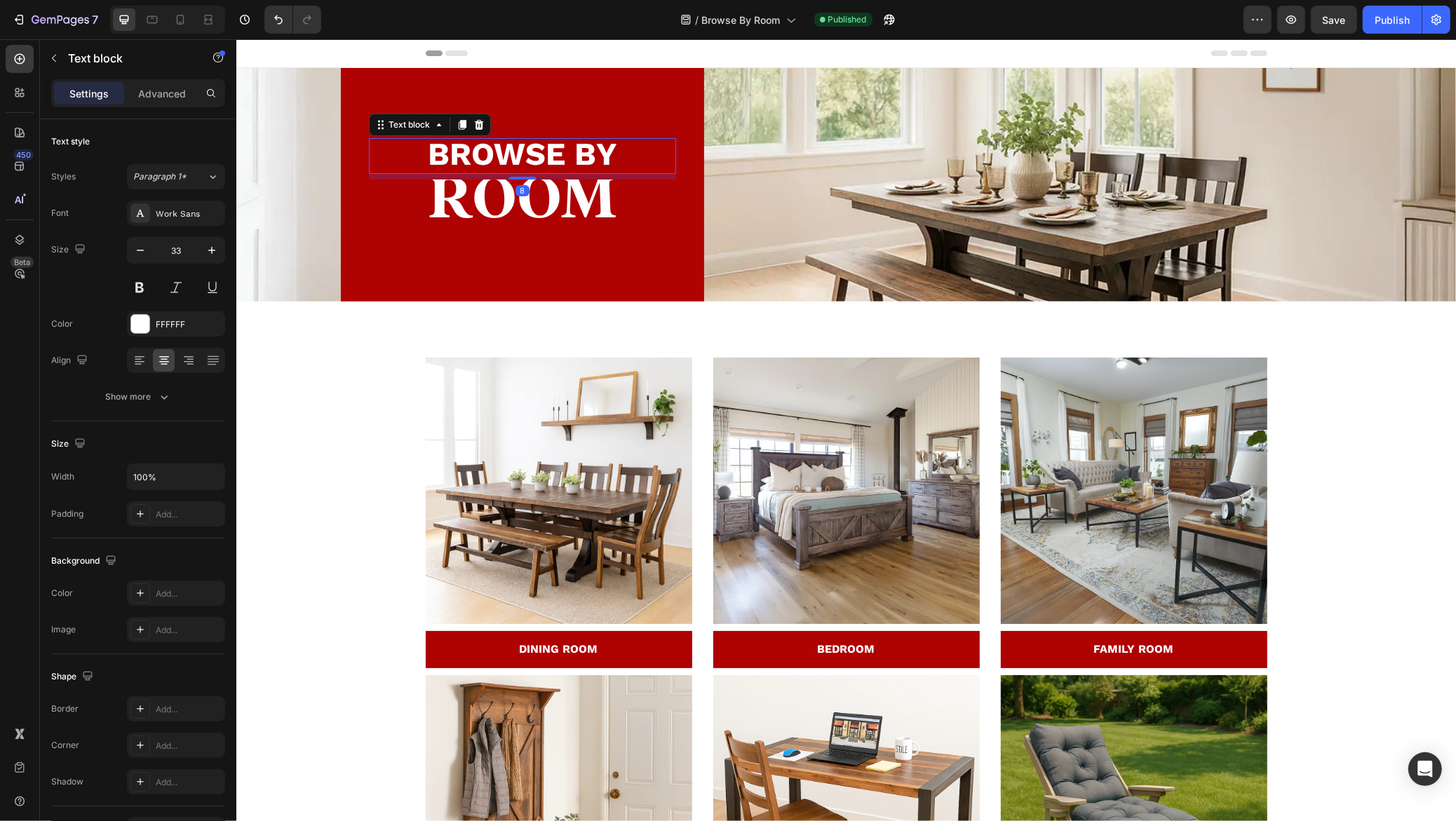
click at [524, 153] on strong "BROWSE BY" at bounding box center [521, 153] width 189 height 37
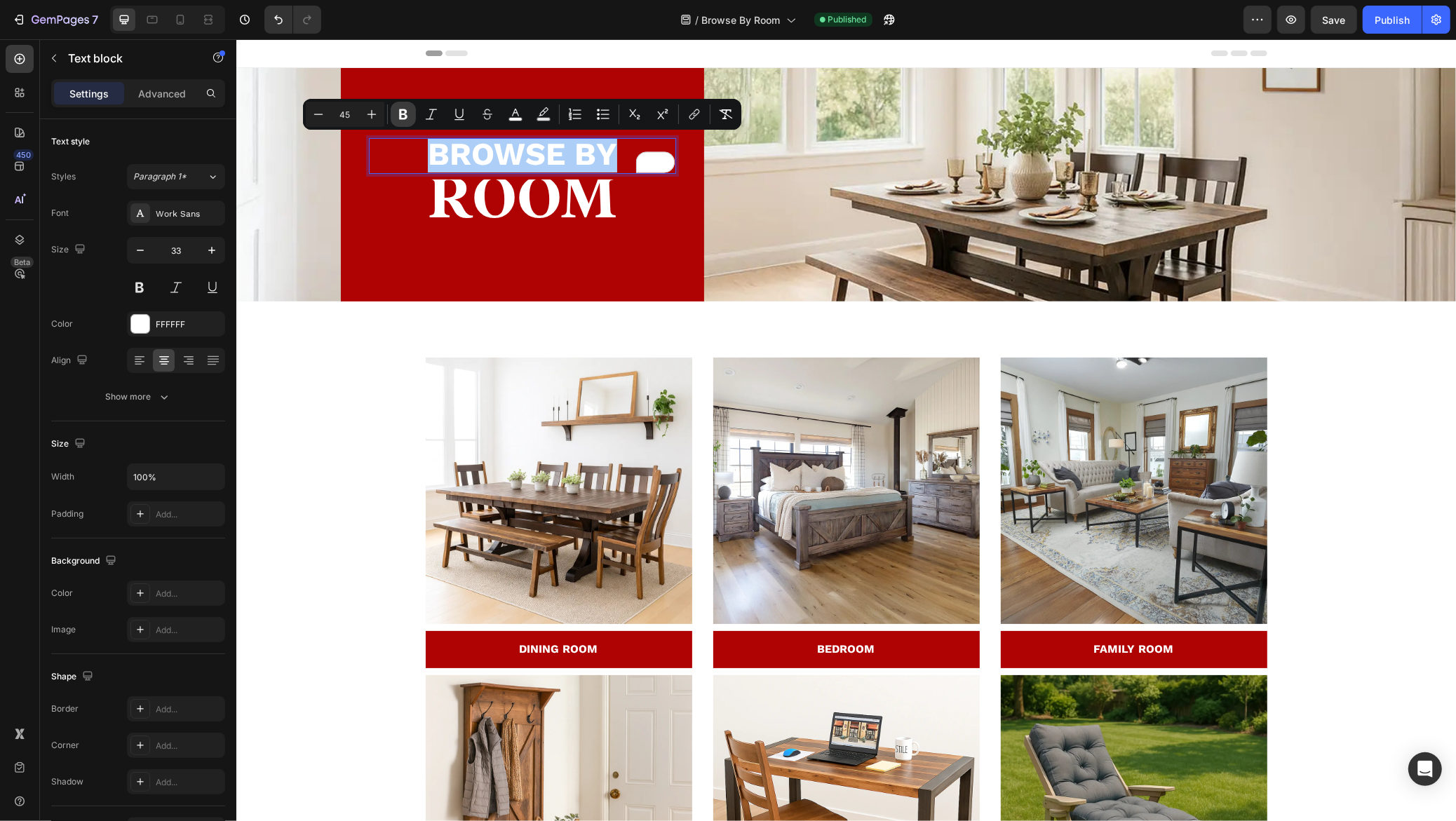
click at [413, 114] on button "Bold" at bounding box center [403, 114] width 25 height 25
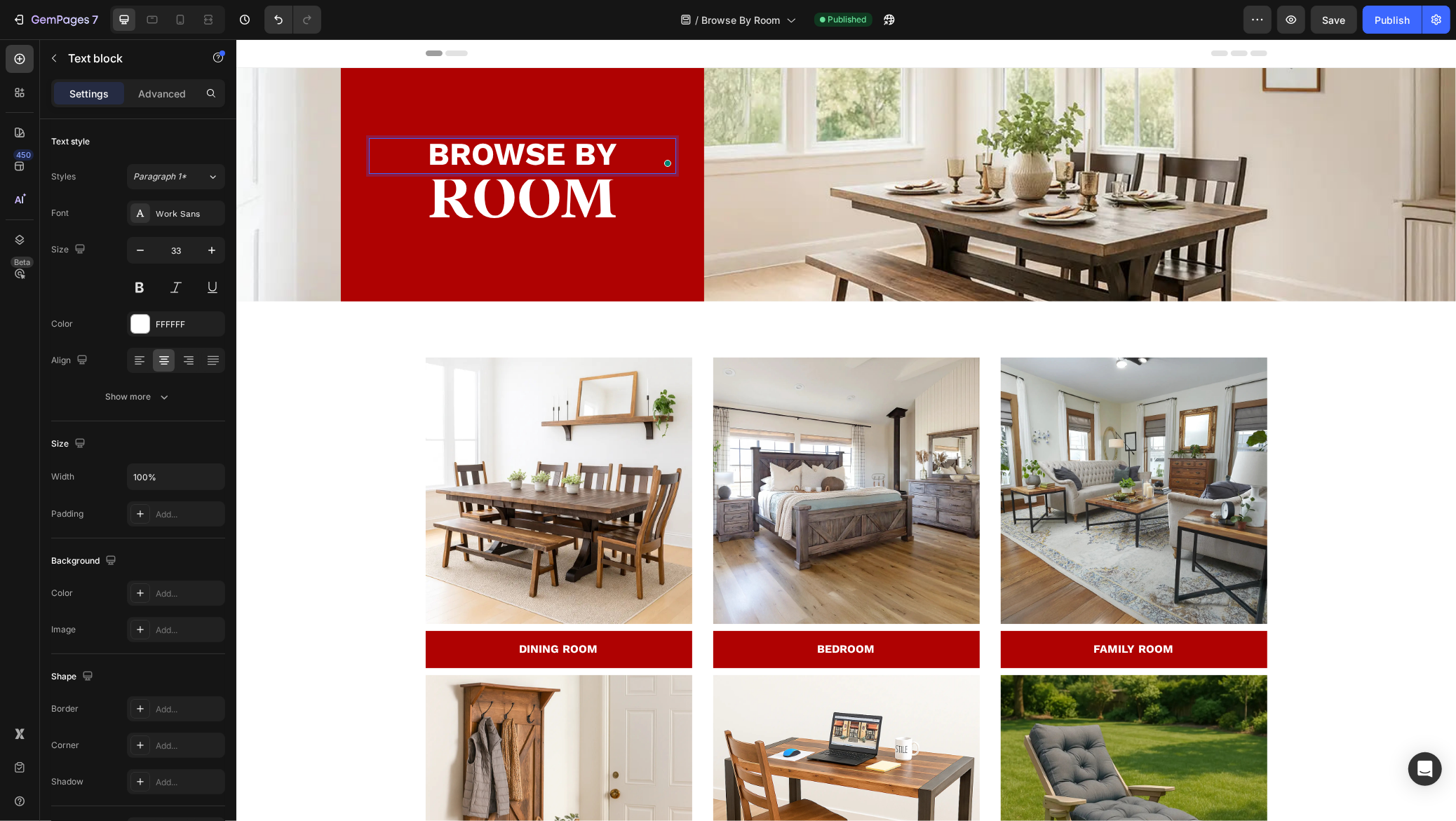
click at [473, 147] on span "BROWSE BY" at bounding box center [521, 153] width 189 height 37
click at [468, 147] on strong "BROWSE BY" at bounding box center [521, 153] width 189 height 37
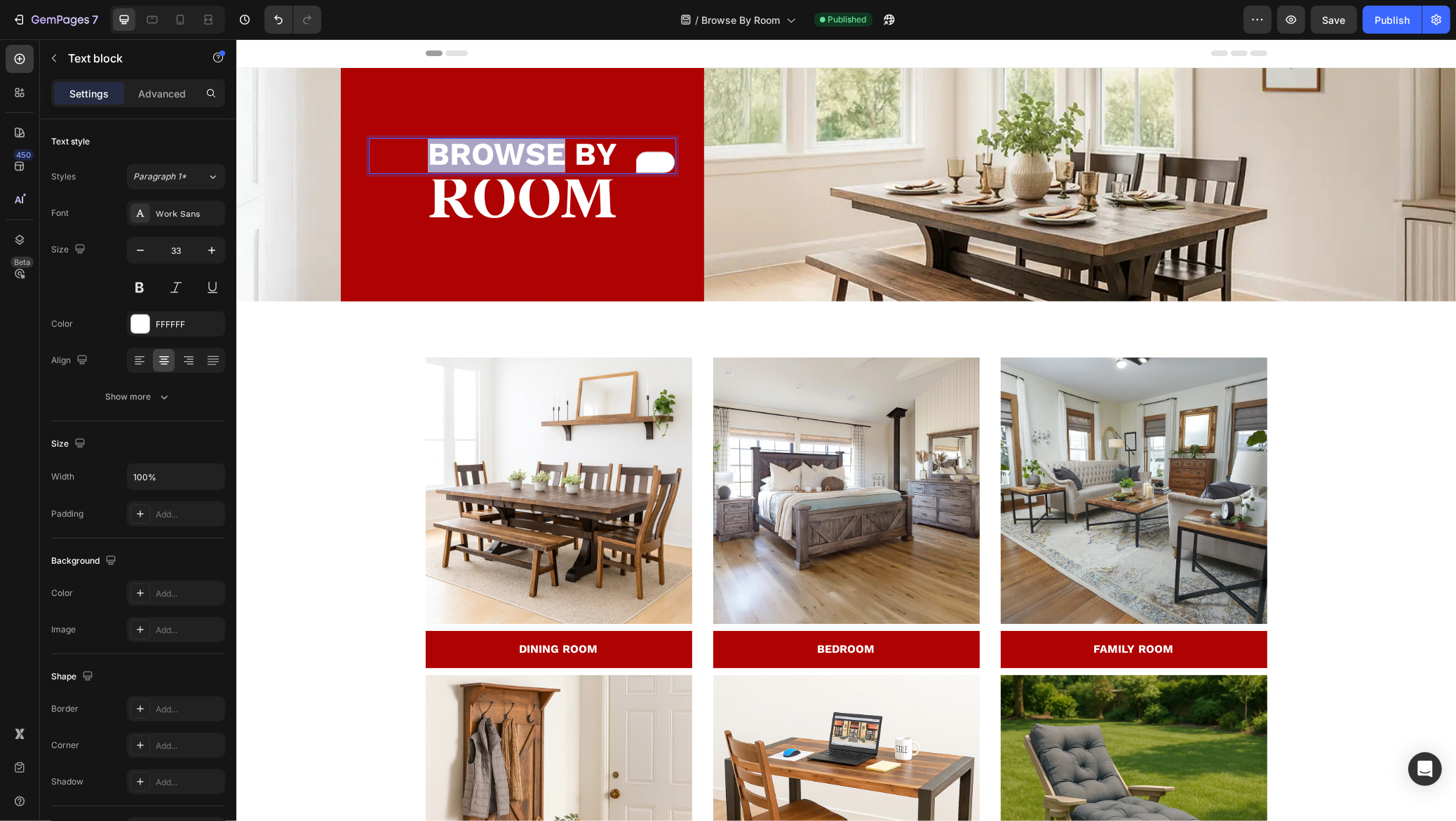
click at [468, 147] on strong "BROWSE BY" at bounding box center [521, 153] width 189 height 37
click at [559, 149] on span "BROWSE BY" at bounding box center [521, 153] width 189 height 37
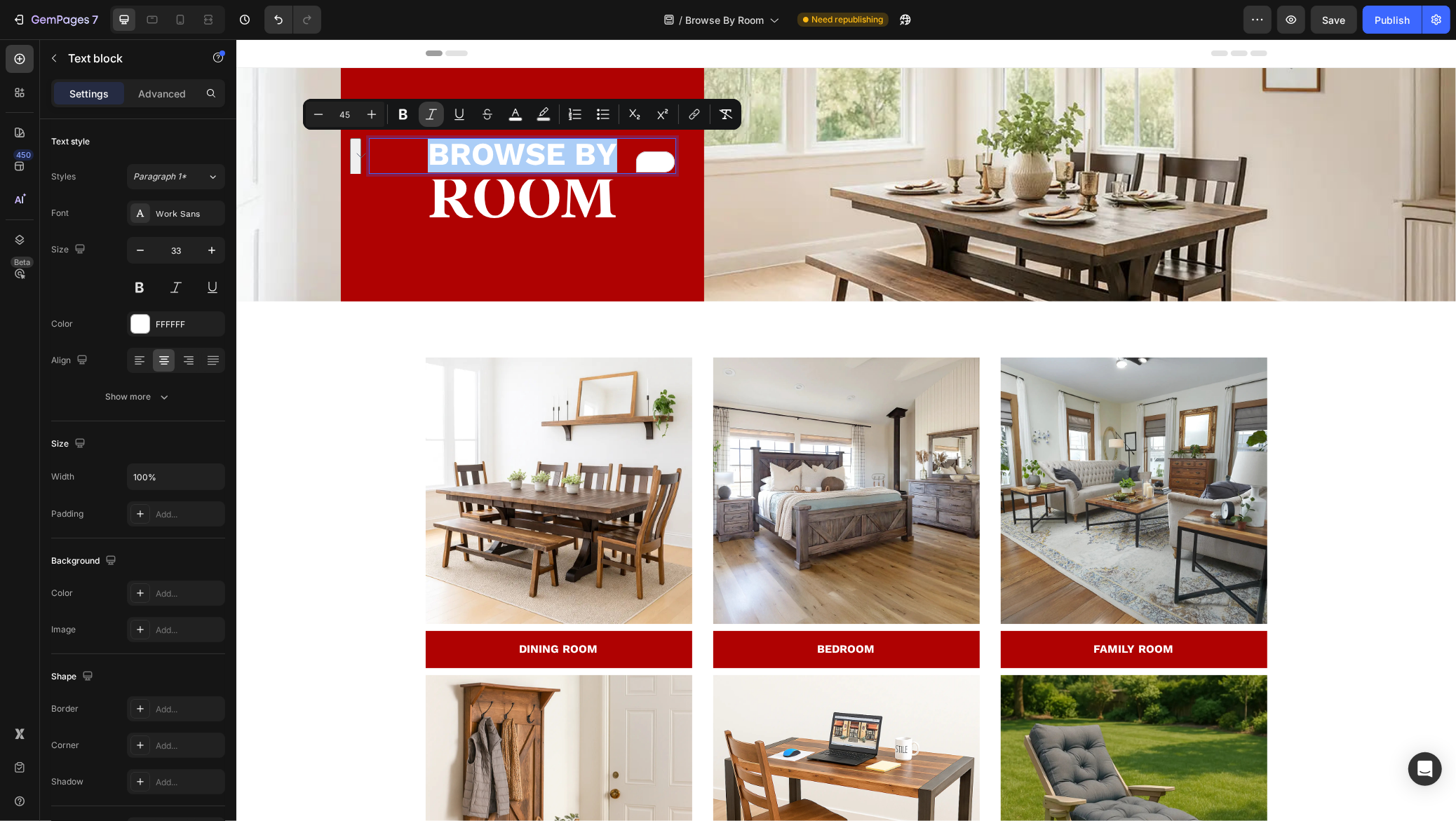
click at [427, 111] on icon "Editor contextual toolbar" at bounding box center [431, 114] width 14 height 14
click at [427, 116] on icon "Editor contextual toolbar" at bounding box center [431, 114] width 14 height 14
click at [402, 115] on icon "Editor contextual toolbar" at bounding box center [403, 114] width 14 height 14
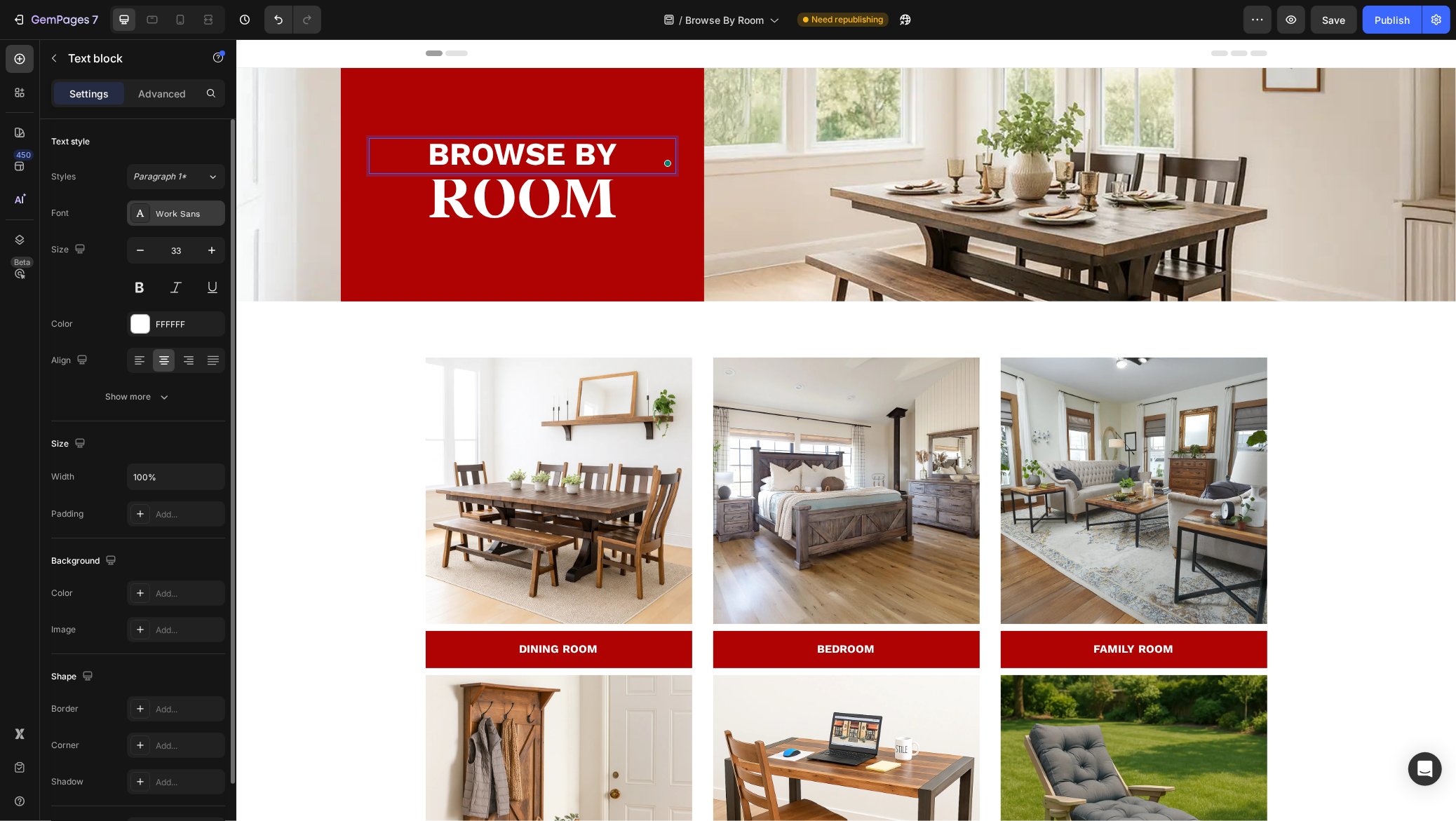
click at [196, 213] on div "Work Sans" at bounding box center [188, 213] width 66 height 12
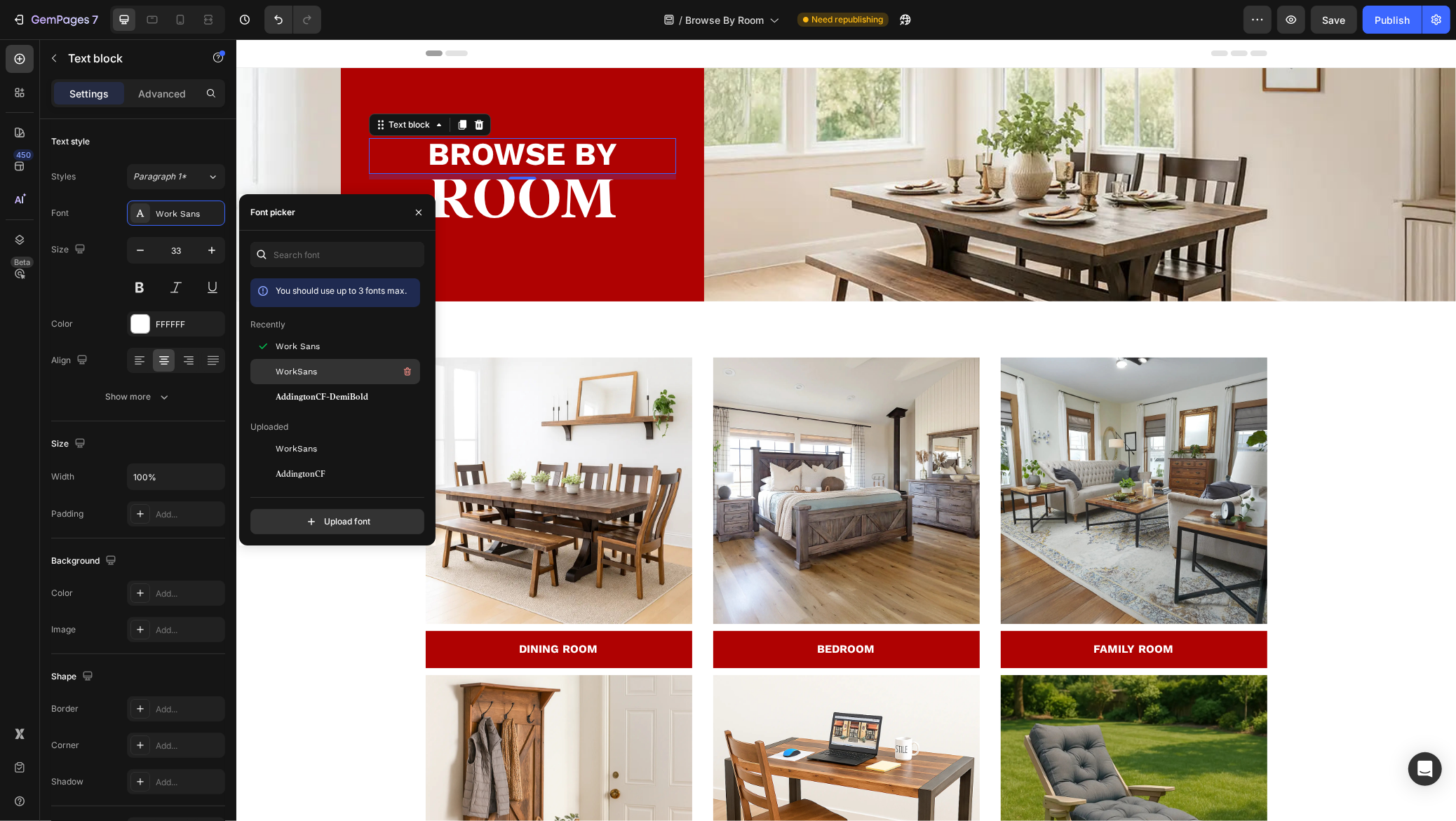
click at [297, 374] on span "WorkSans" at bounding box center [296, 371] width 42 height 12
click at [510, 156] on strong "BROWSE BY" at bounding box center [521, 153] width 189 height 37
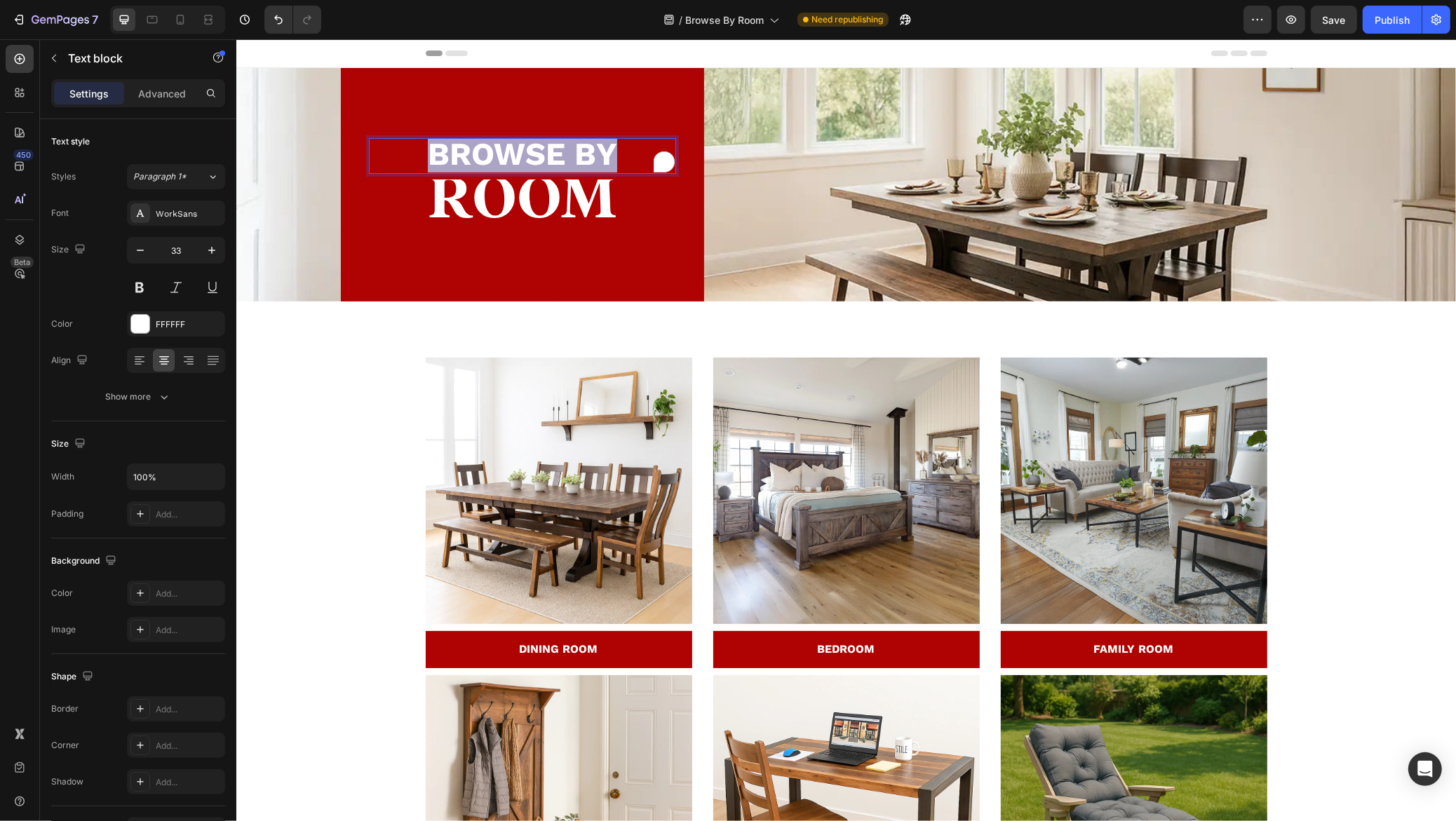
click at [510, 156] on strong "BROWSE BY" at bounding box center [521, 153] width 189 height 37
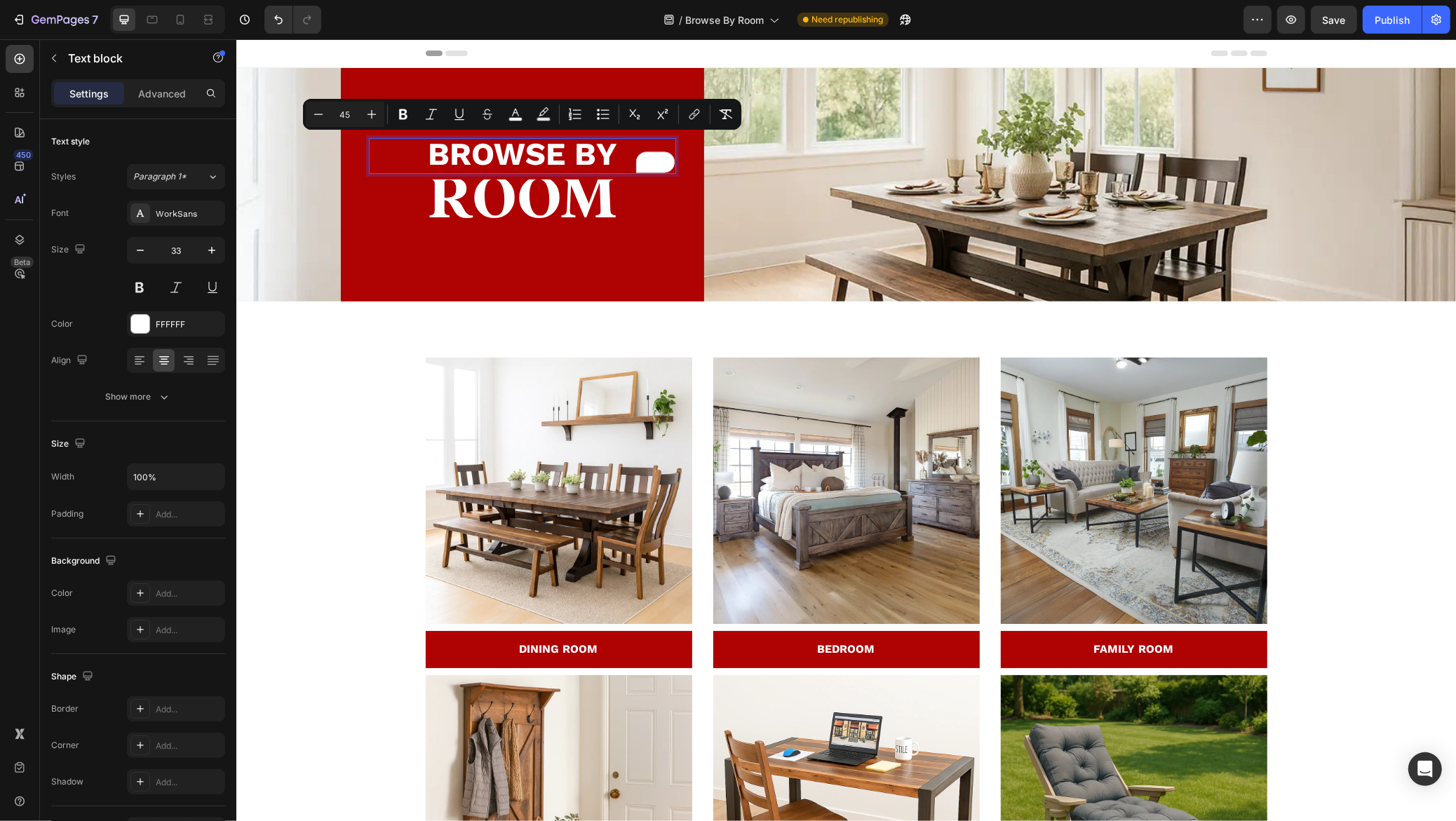
click at [510, 156] on span "BROWSE BY" at bounding box center [521, 153] width 189 height 37
click at [166, 214] on div "WorkSans" at bounding box center [188, 213] width 66 height 12
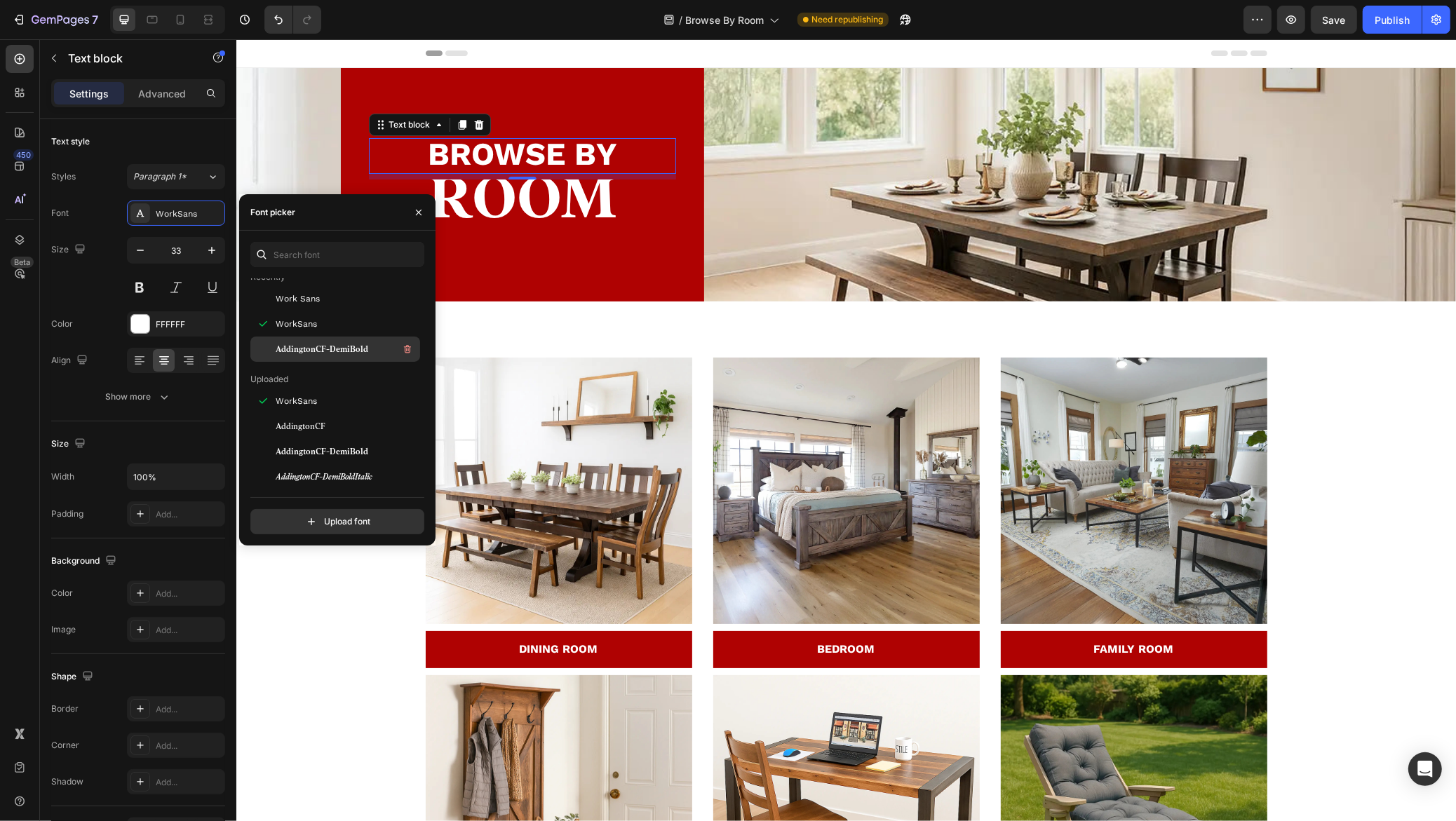
scroll to position [0, 0]
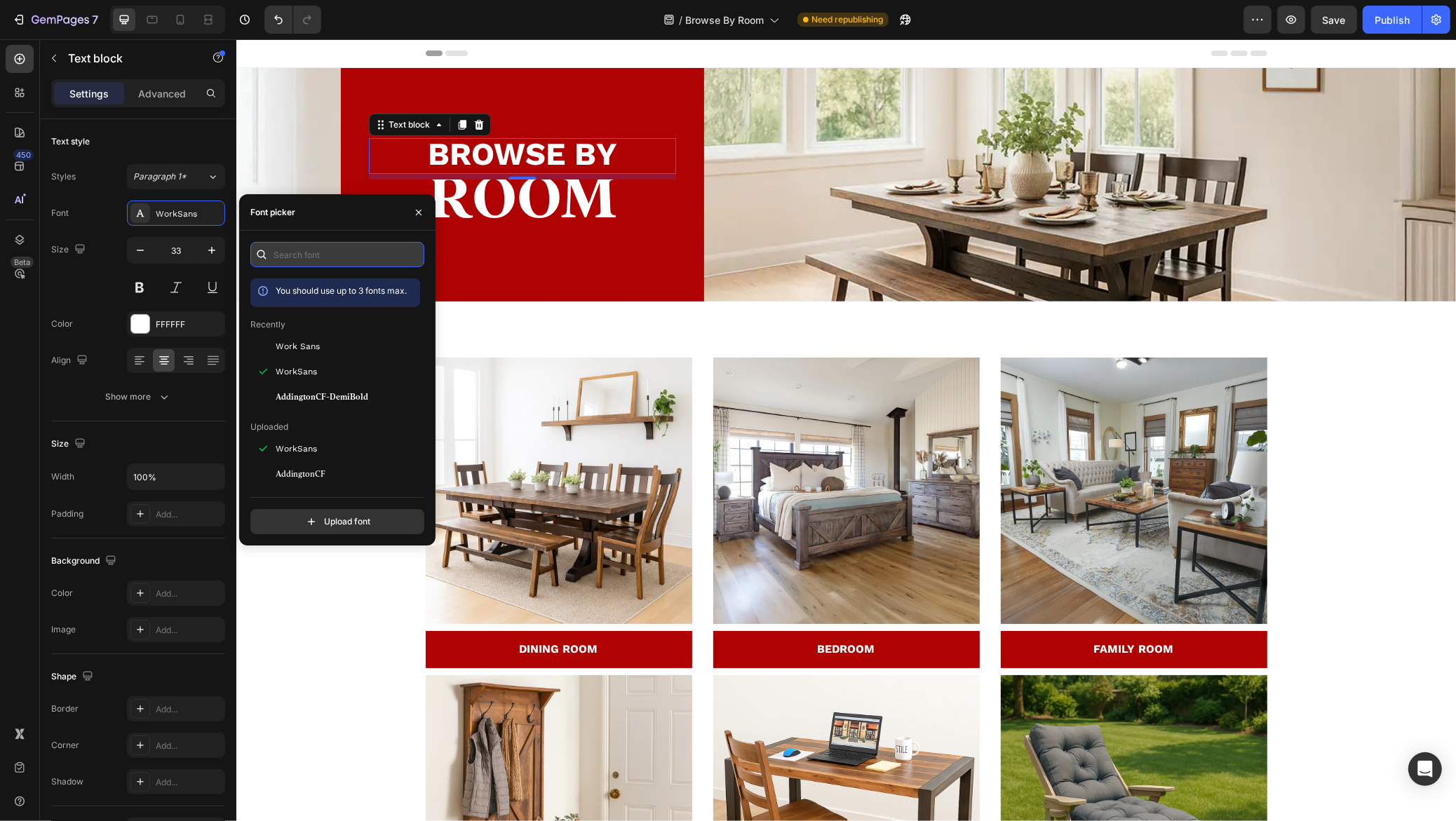
click at [328, 257] on input "text" at bounding box center [337, 254] width 174 height 25
type input "work"
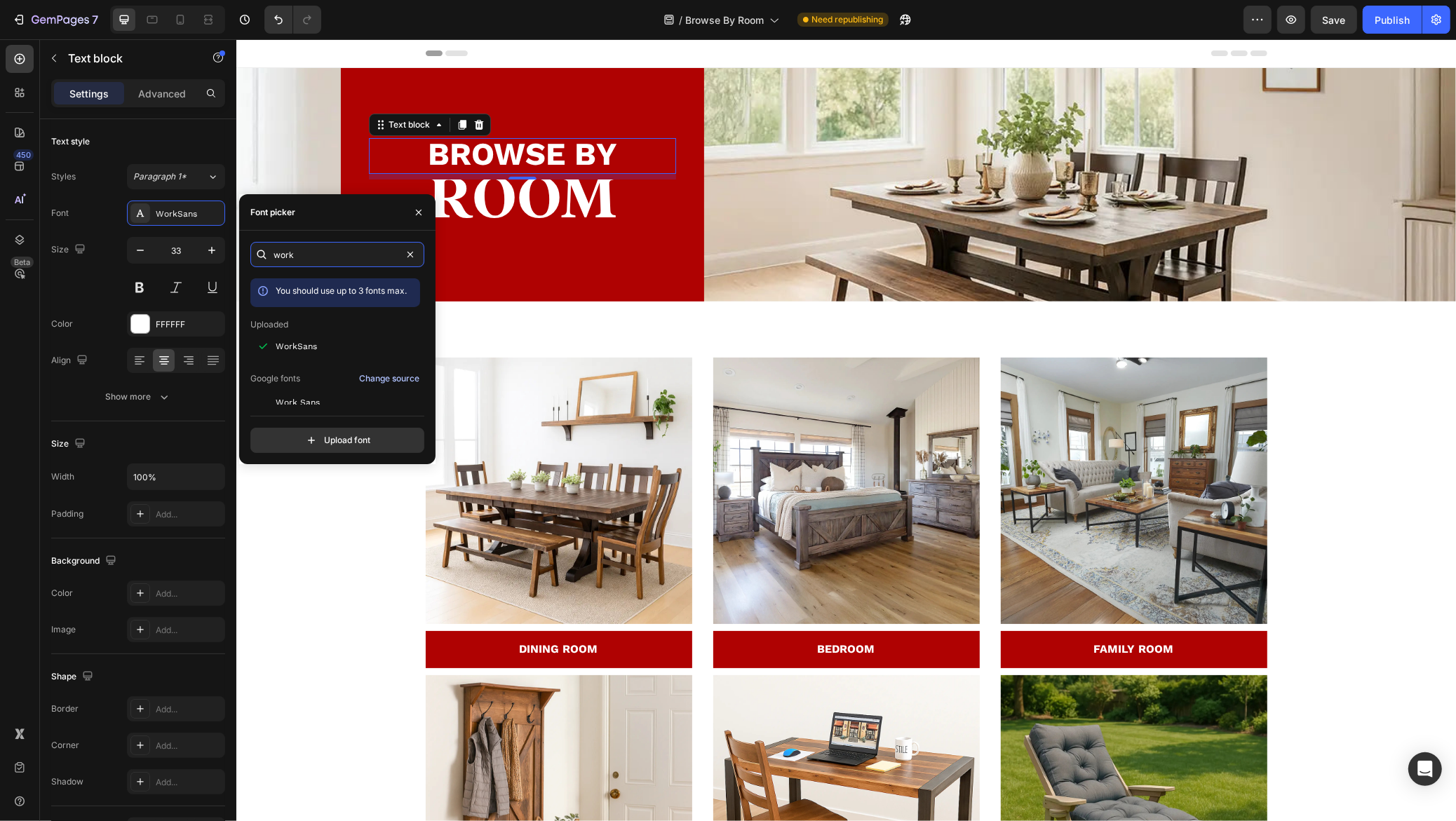
scroll to position [35, 0]
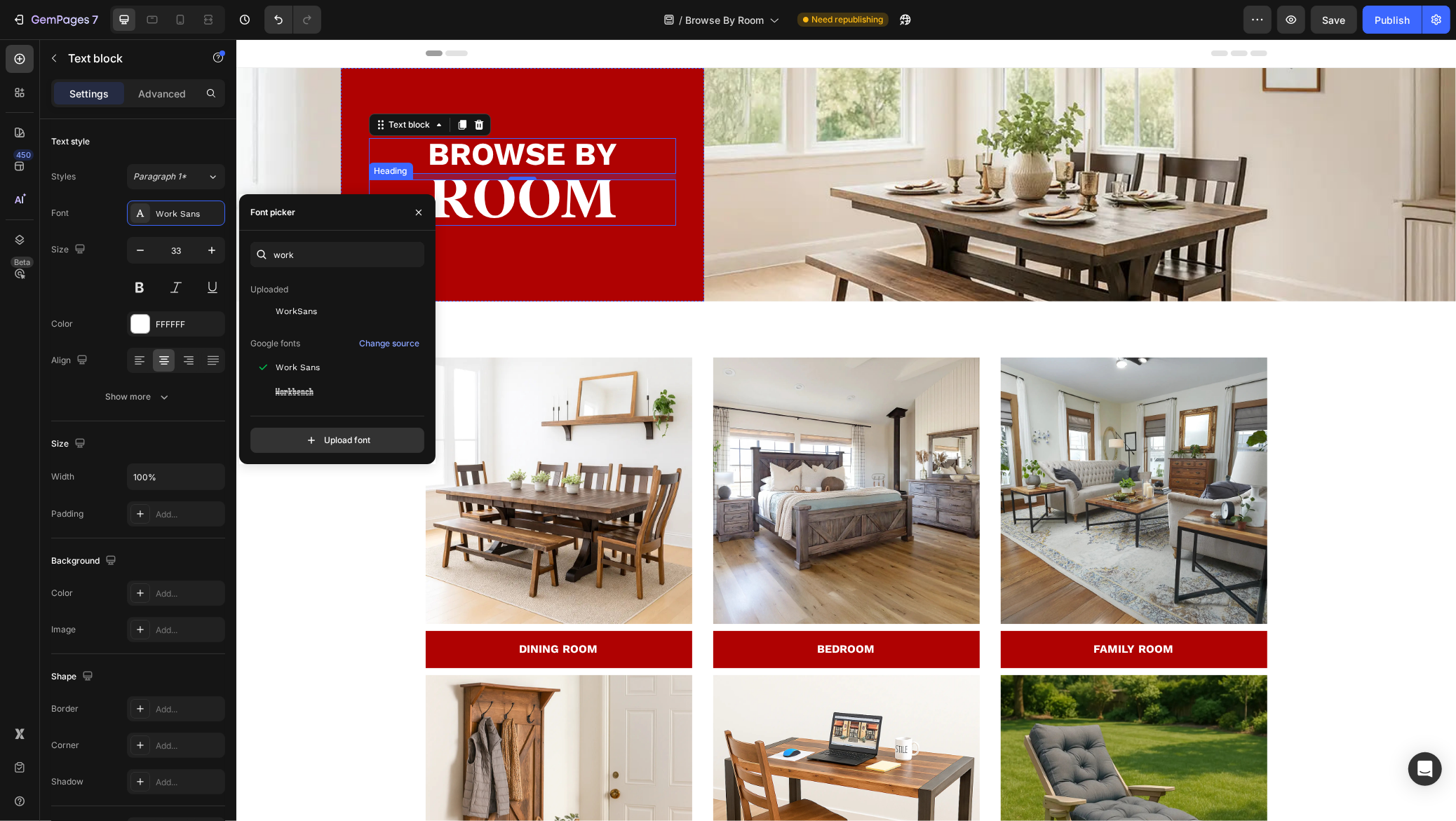
click at [524, 205] on span "ROOM" at bounding box center [521, 197] width 188 height 60
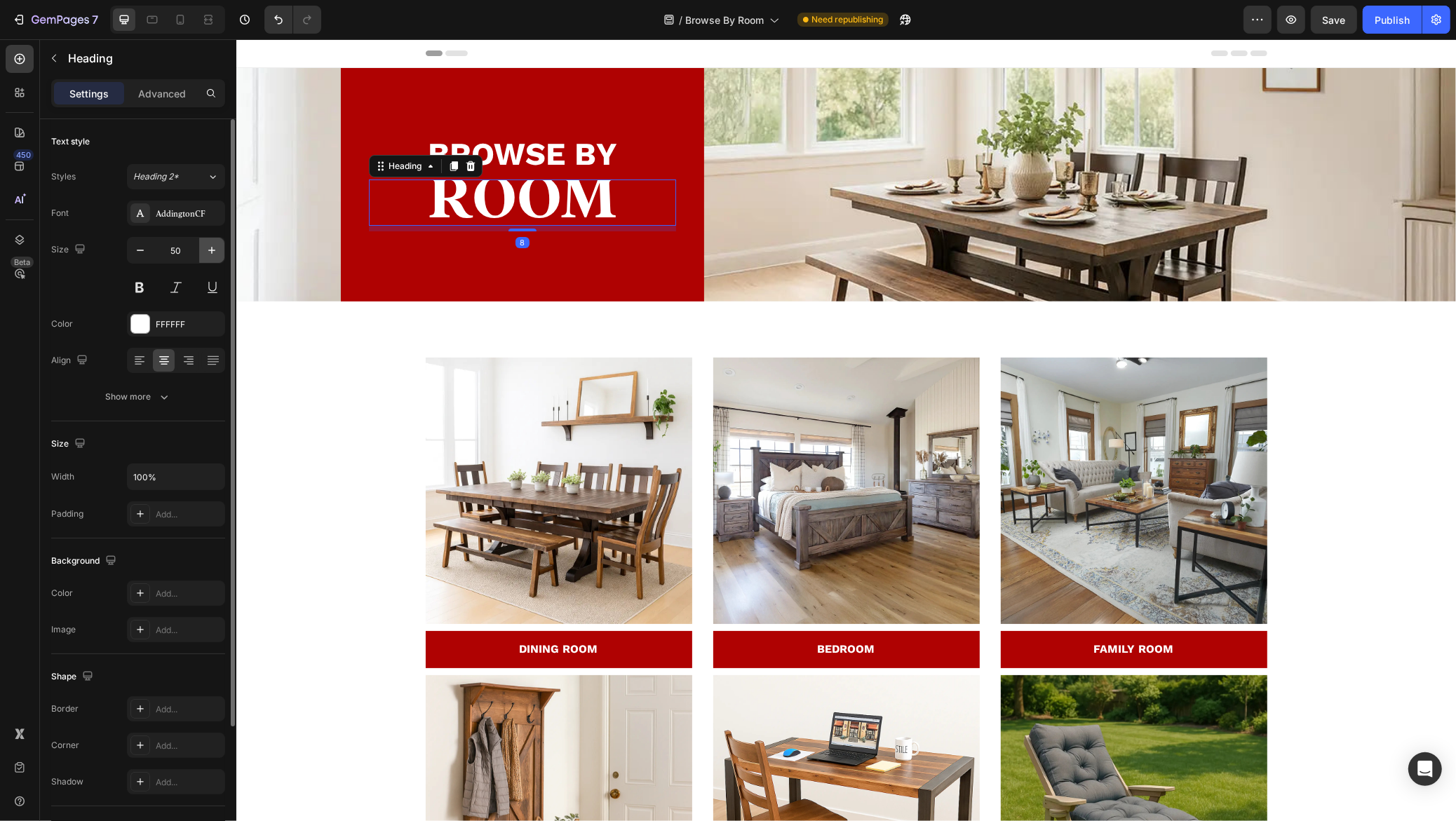
click at [212, 247] on icon "button" at bounding box center [211, 250] width 7 height 7
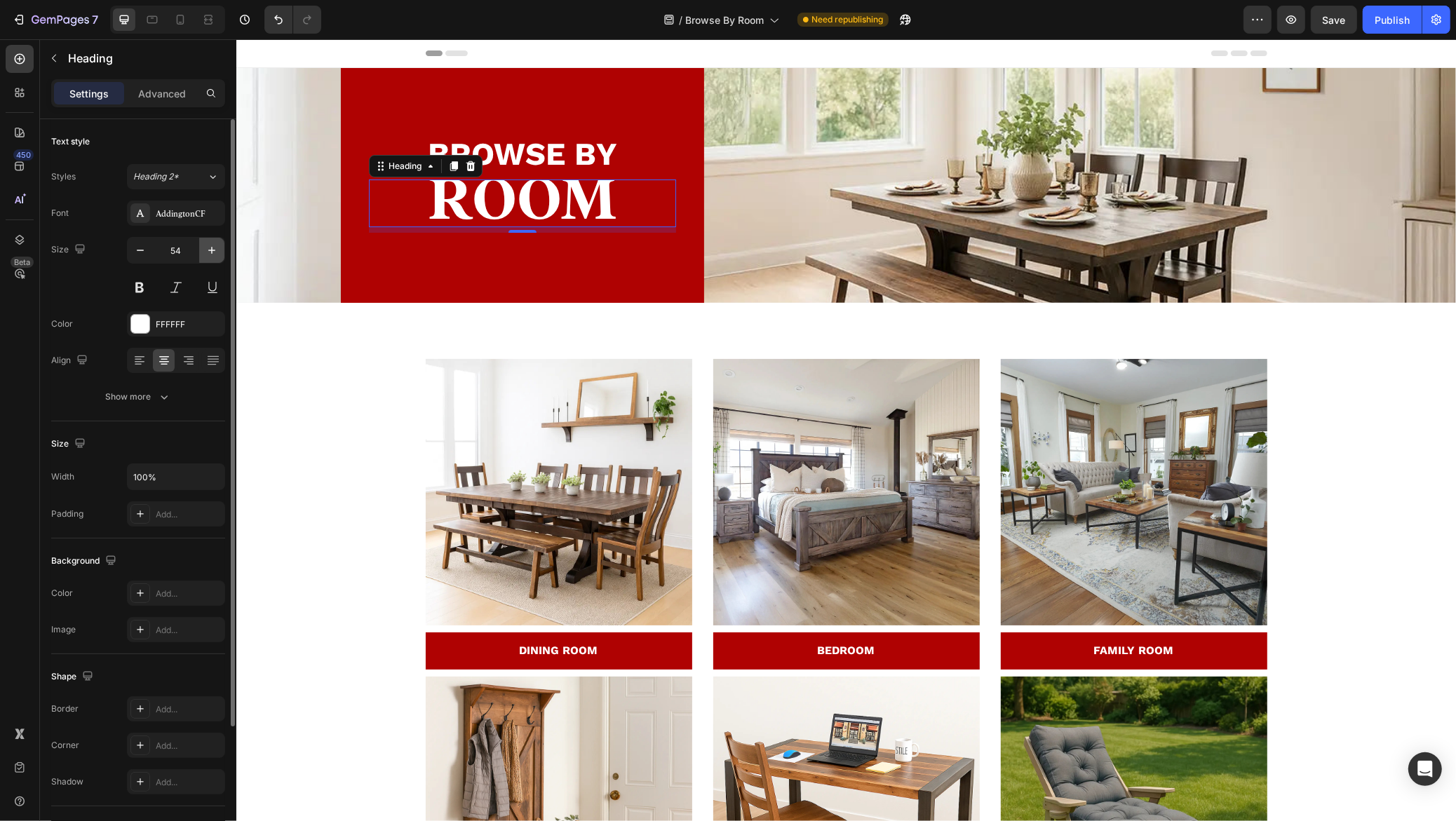
click at [212, 247] on icon "button" at bounding box center [211, 250] width 7 height 7
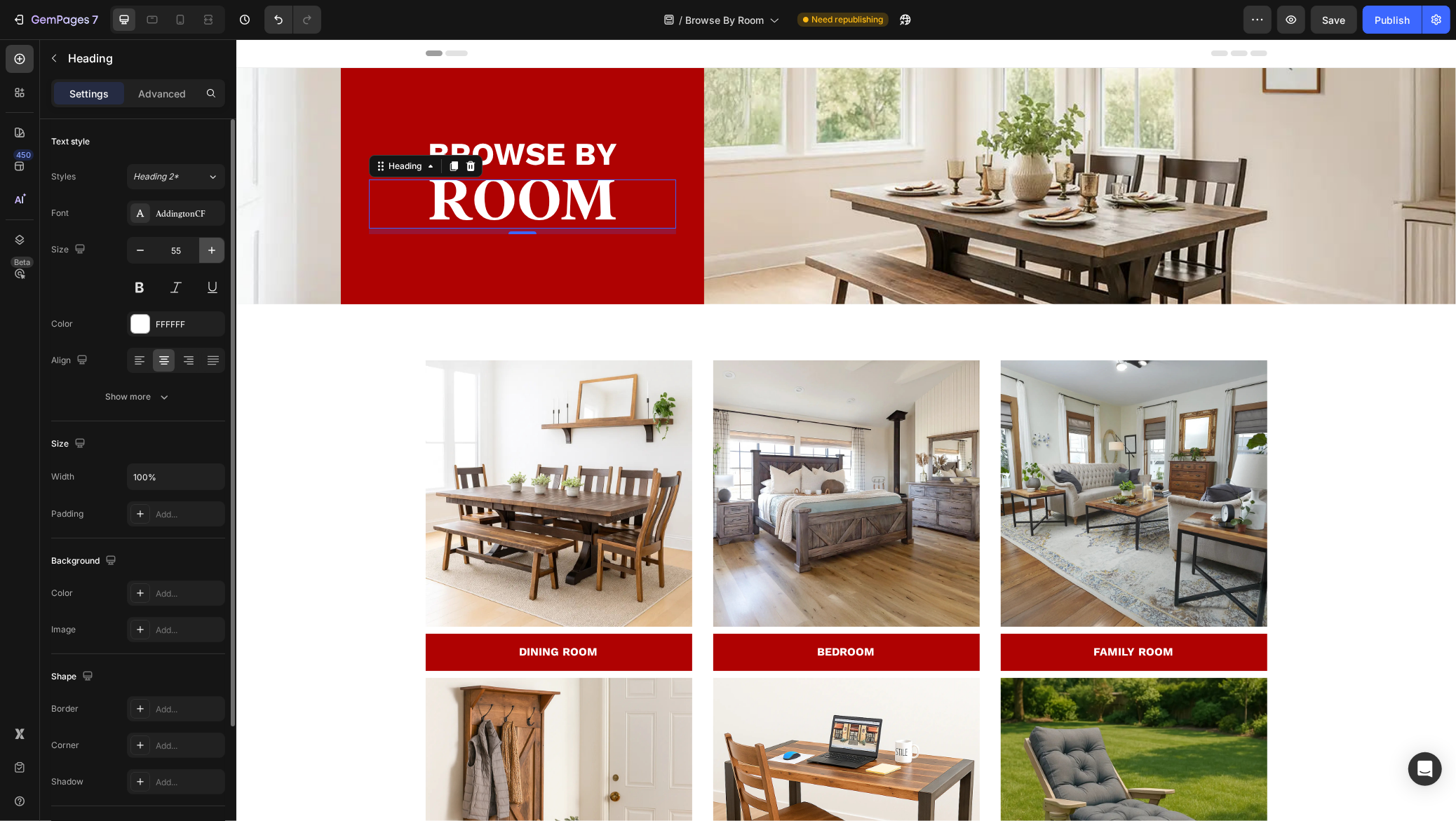
click at [212, 247] on icon "button" at bounding box center [211, 250] width 7 height 7
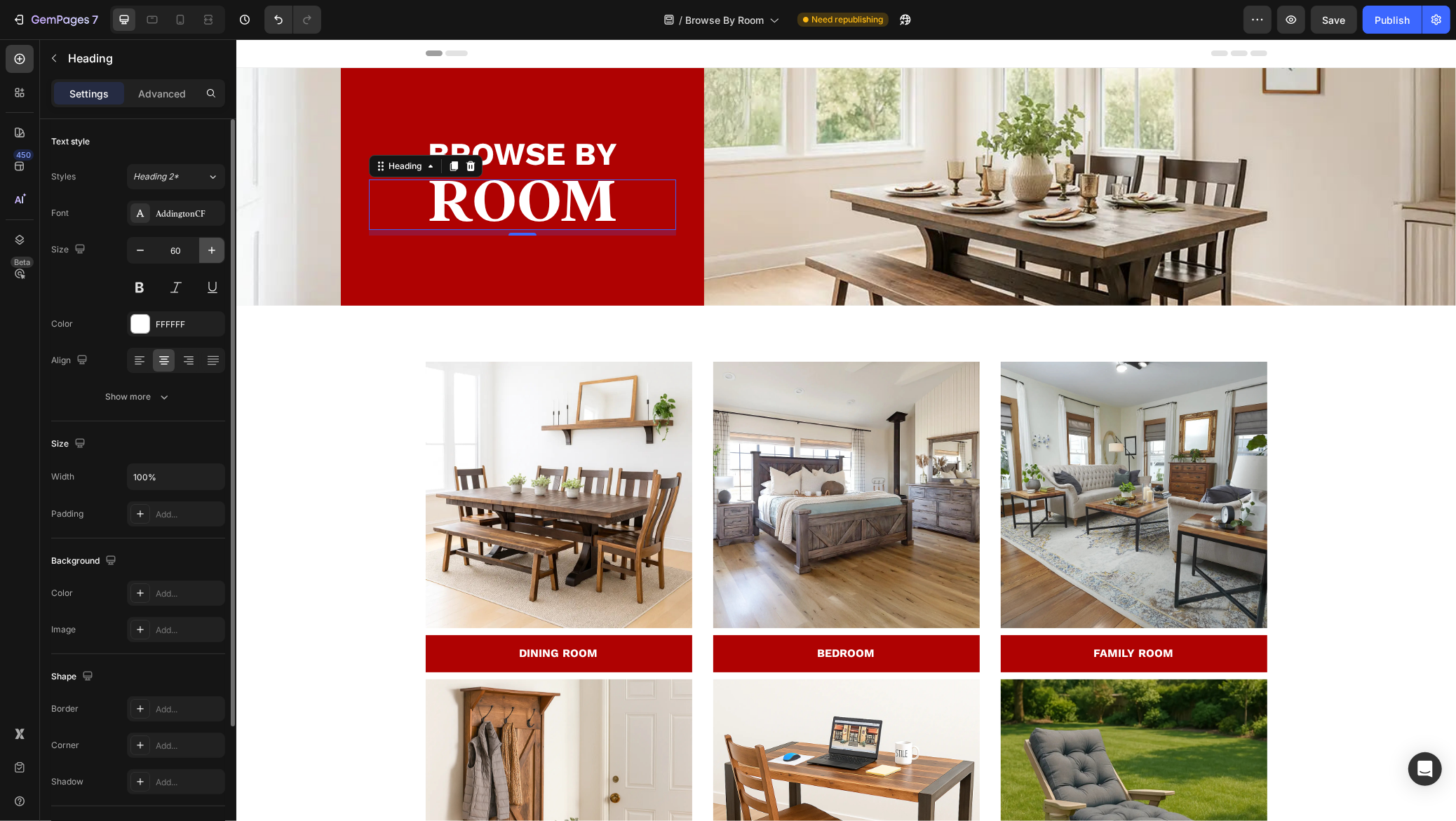
click at [212, 247] on icon "button" at bounding box center [211, 250] width 7 height 7
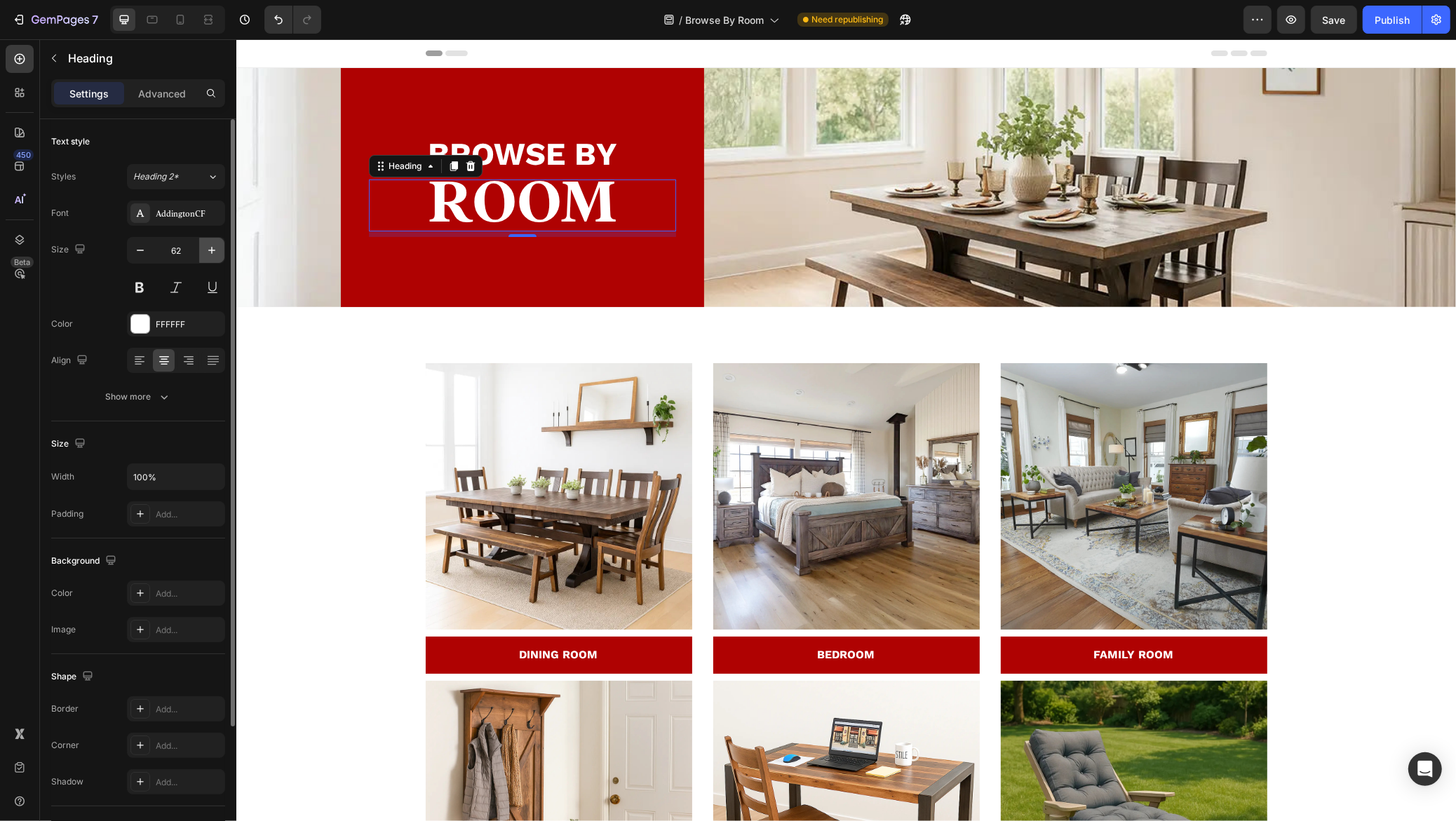
click at [212, 247] on icon "button" at bounding box center [211, 250] width 7 height 7
type input "64"
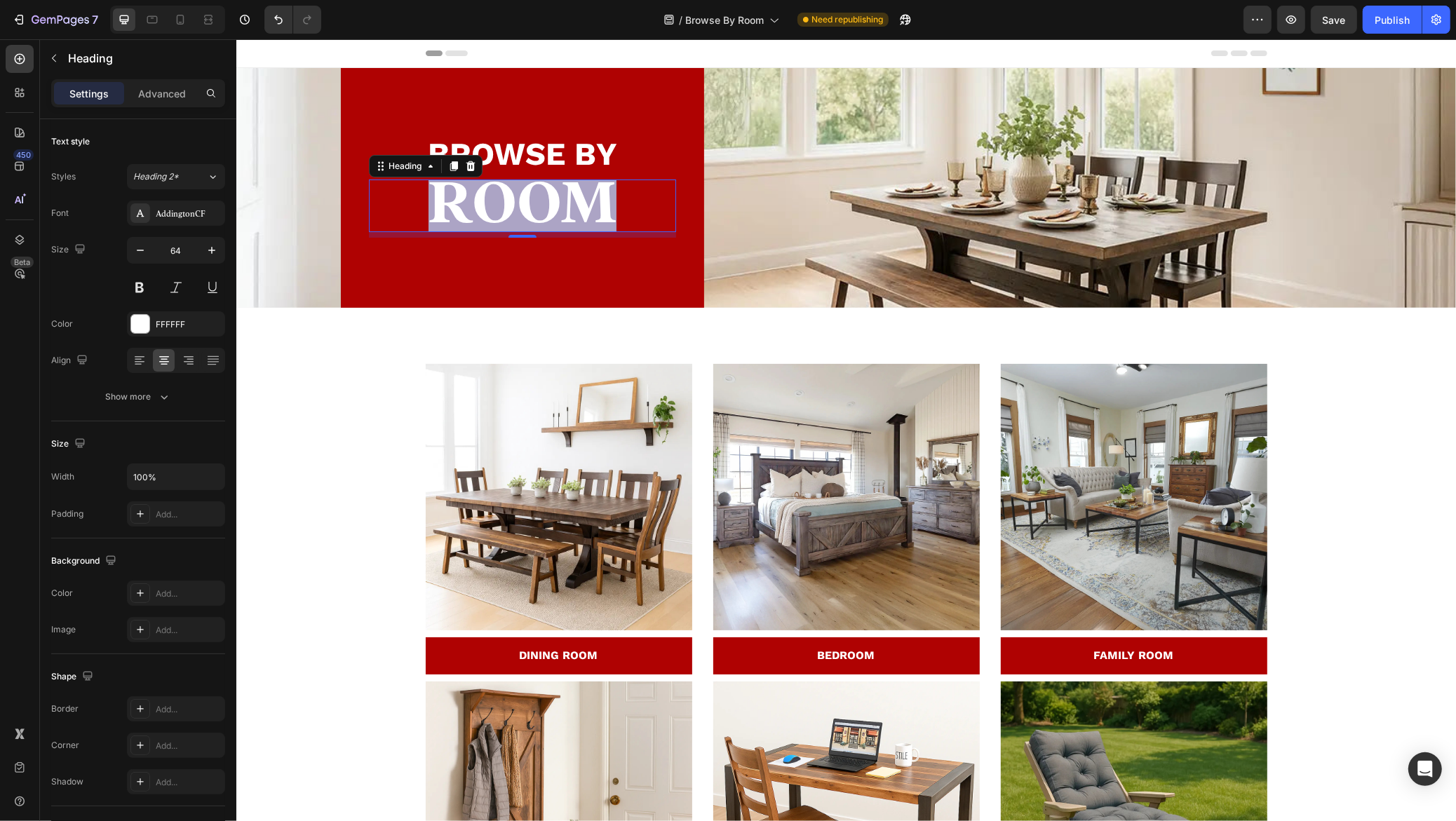
click at [577, 195] on span "ROOM" at bounding box center [521, 202] width 188 height 60
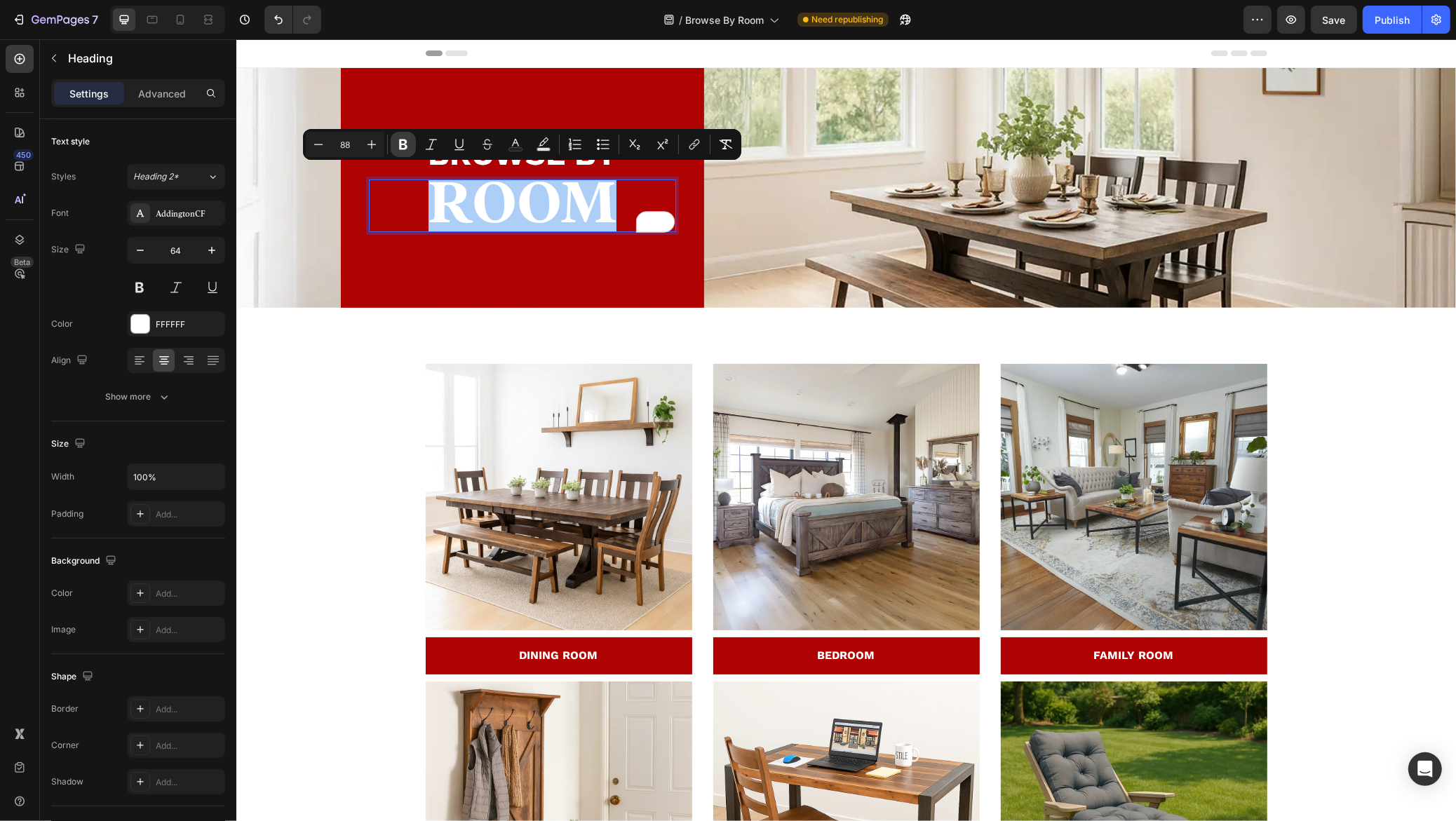
click at [407, 147] on icon "Editor contextual toolbar" at bounding box center [403, 144] width 8 height 11
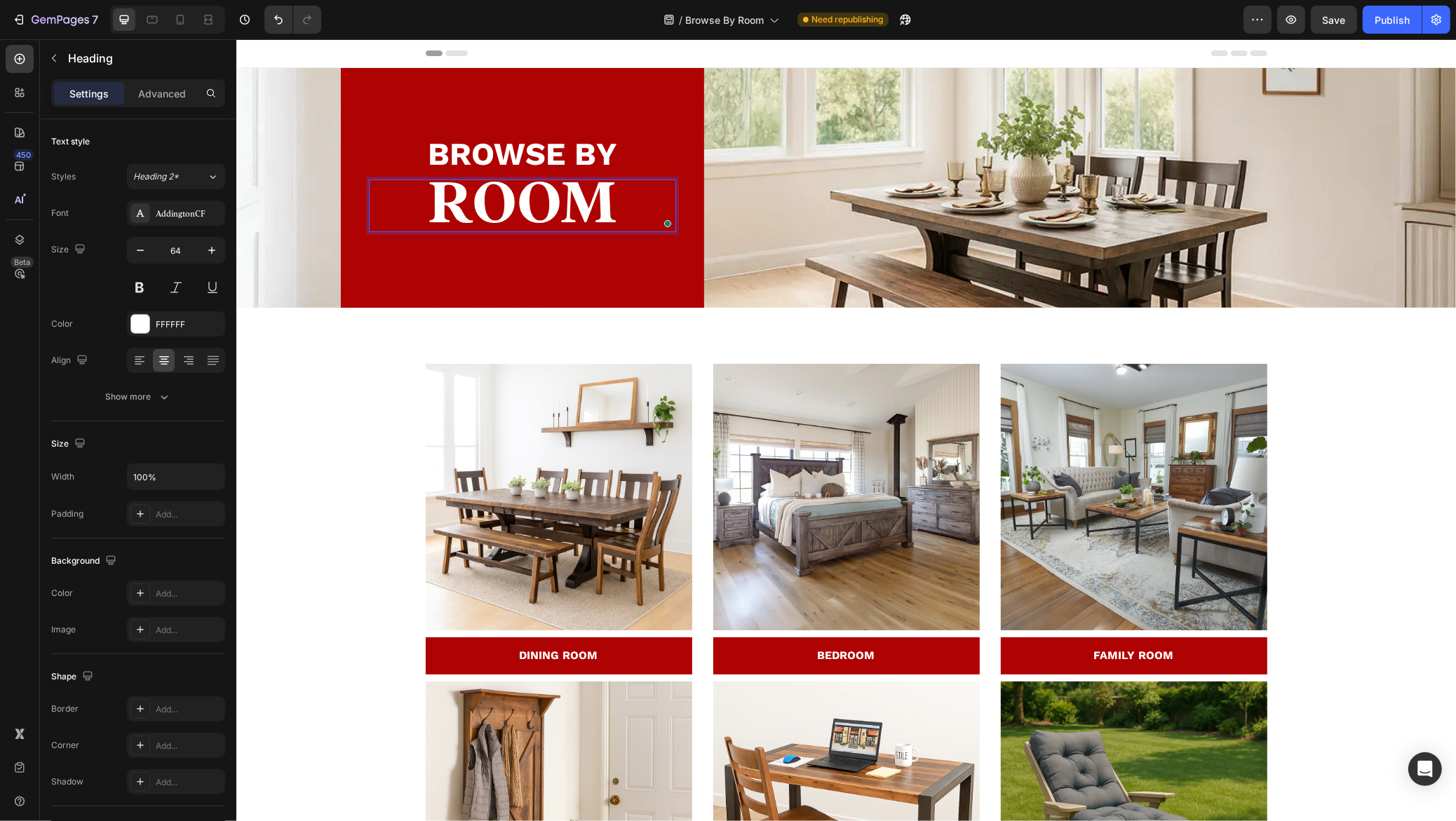
click at [406, 147] on p "BROWSE BY" at bounding box center [522, 156] width 305 height 33
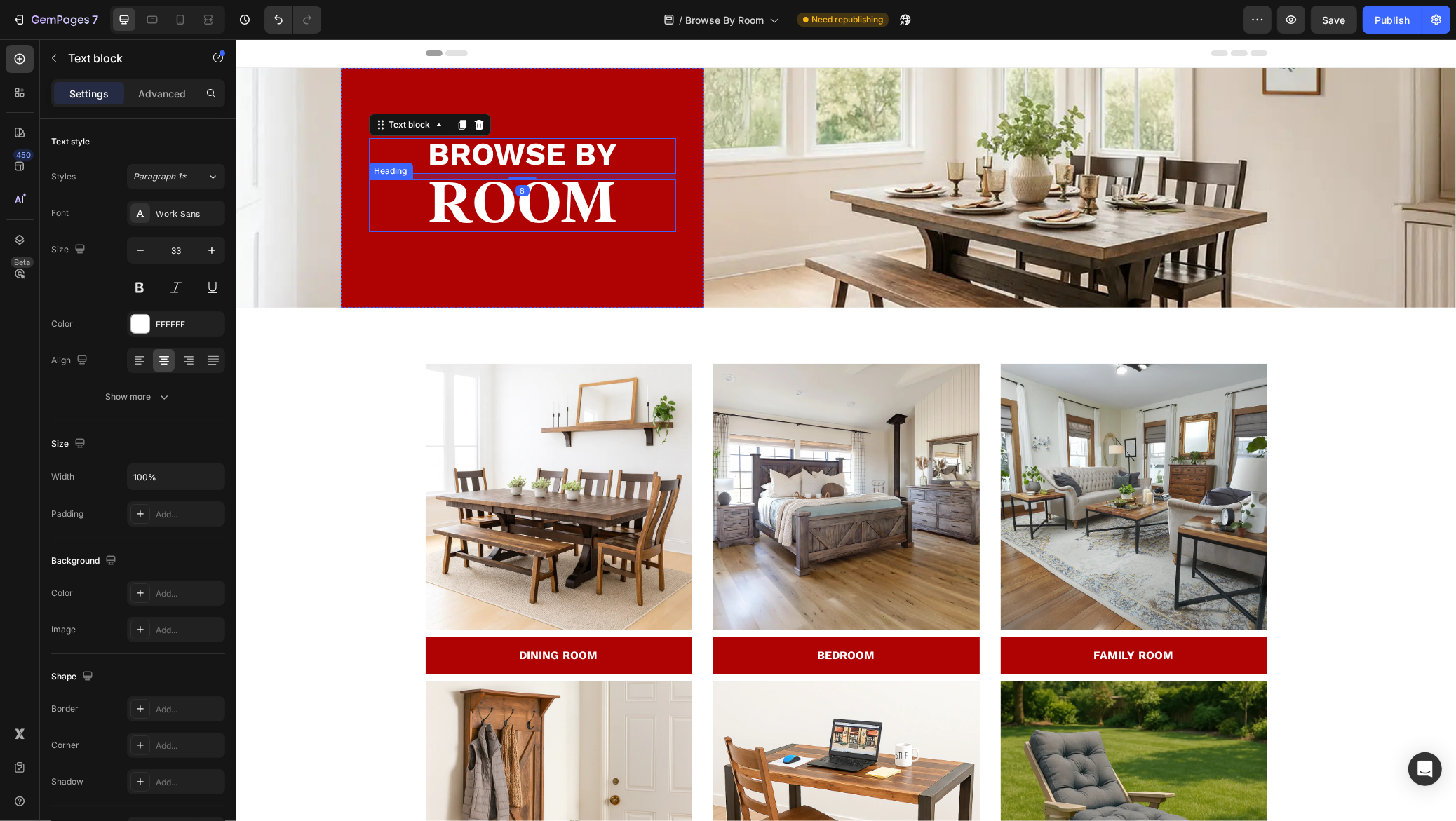
click at [474, 228] on strong "ROOM" at bounding box center [521, 202] width 188 height 60
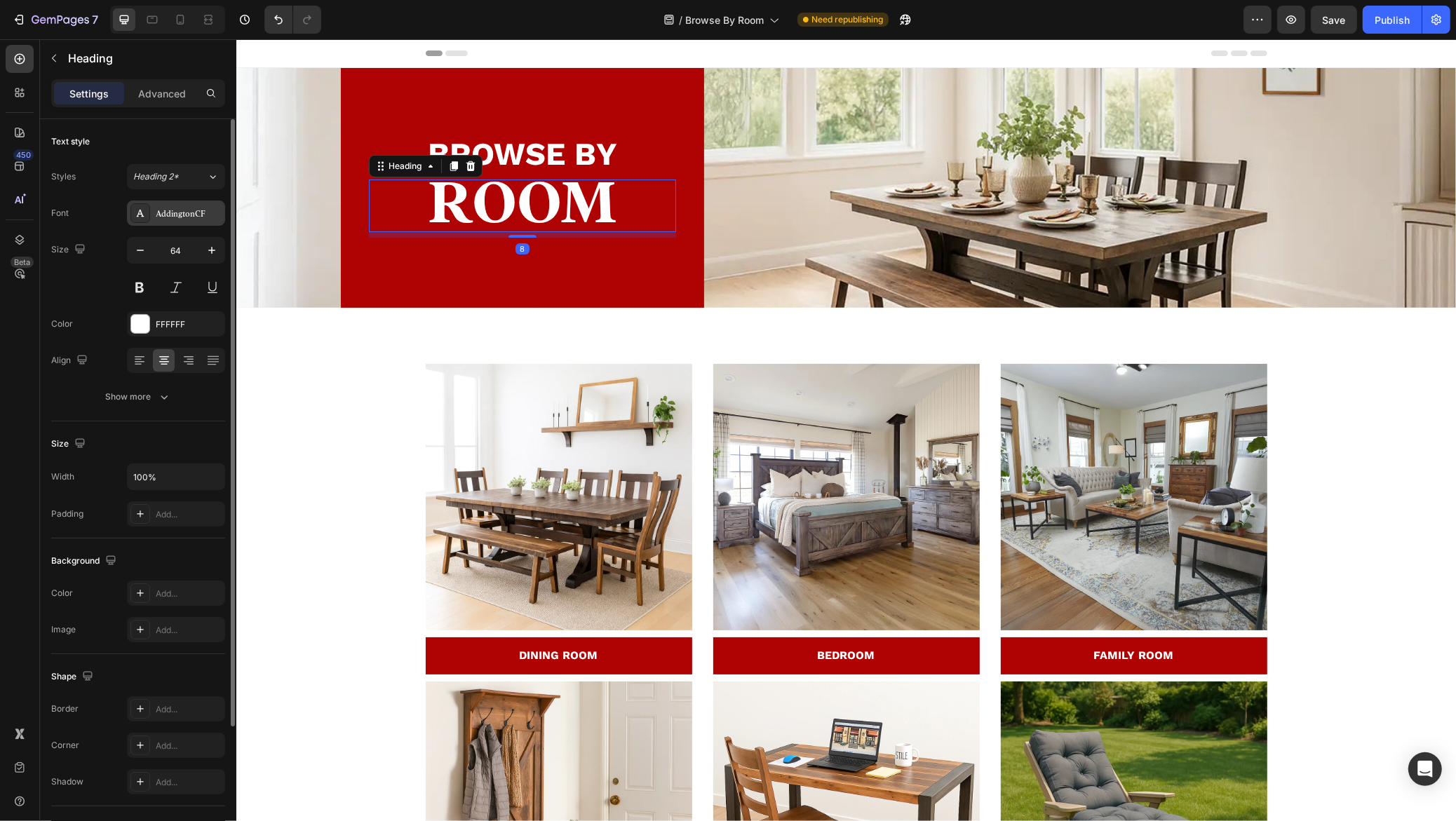
click at [187, 210] on div "AddingtonCF" at bounding box center [188, 213] width 66 height 12
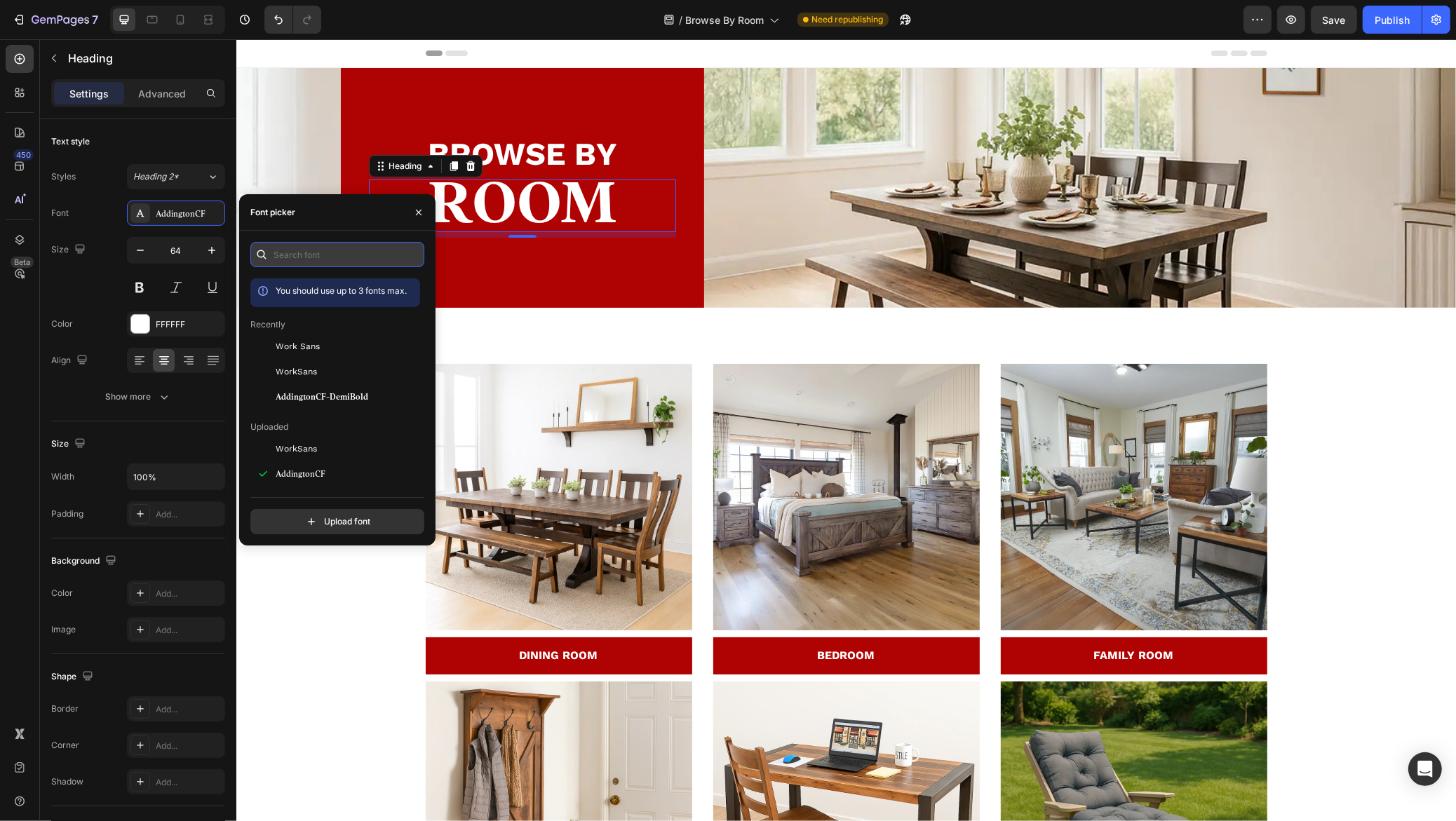
click at [364, 262] on input "text" at bounding box center [337, 254] width 174 height 25
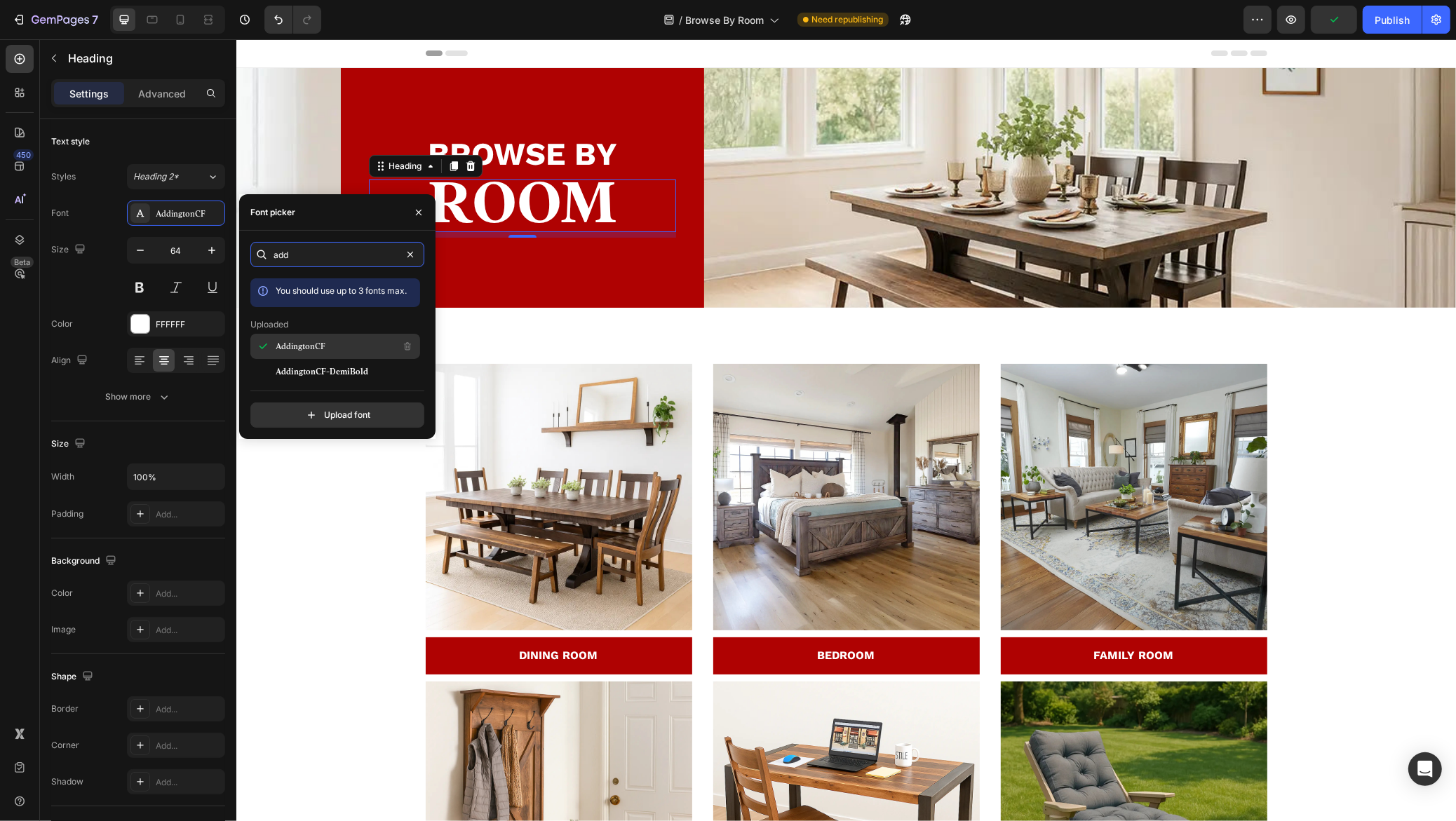
type input "add"
click at [342, 349] on div "AddingtonCF" at bounding box center [346, 346] width 142 height 17
click at [527, 216] on strong "ROOM" at bounding box center [521, 202] width 188 height 60
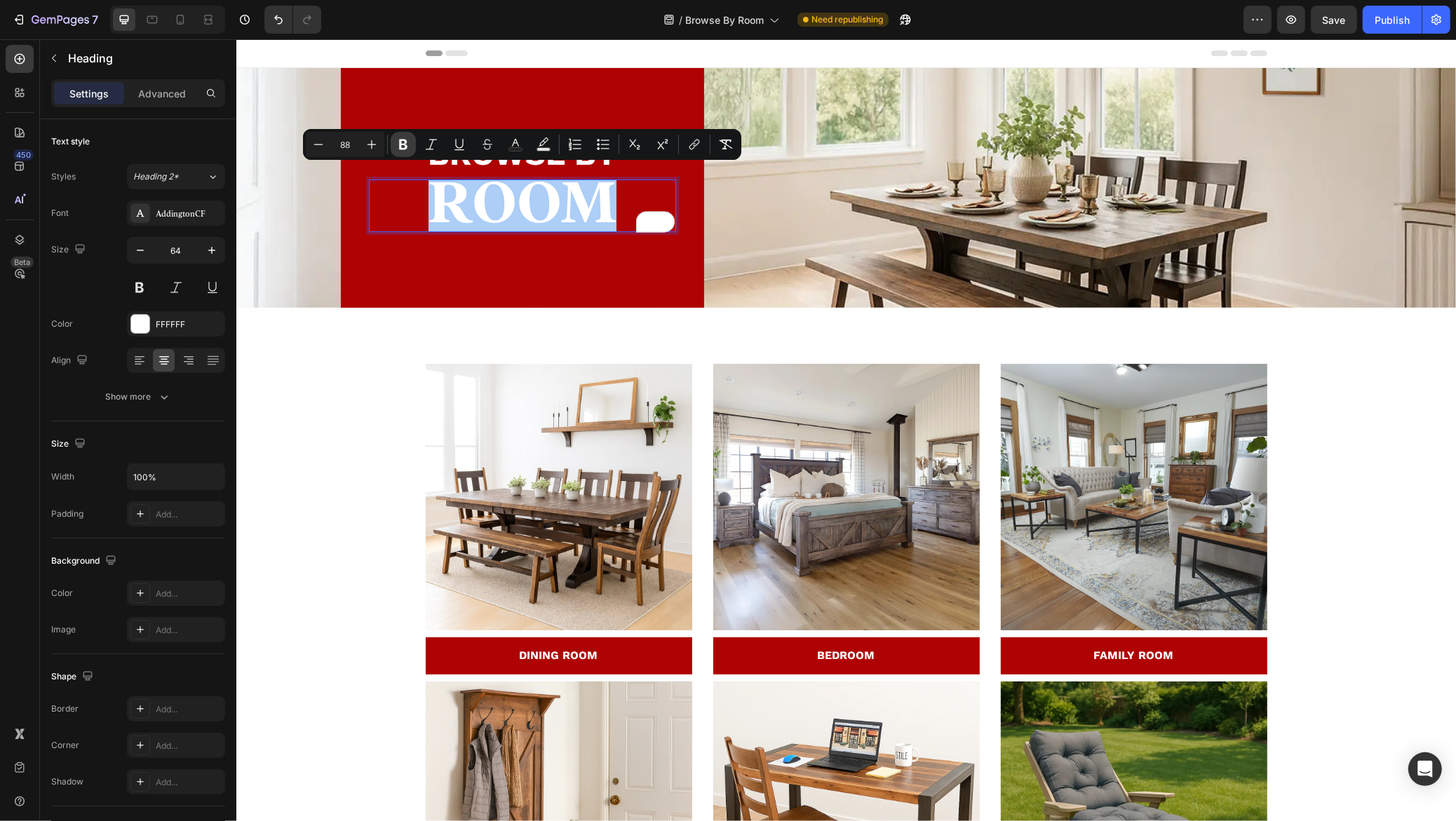
click at [402, 144] on icon "Editor contextual toolbar" at bounding box center [403, 144] width 8 height 11
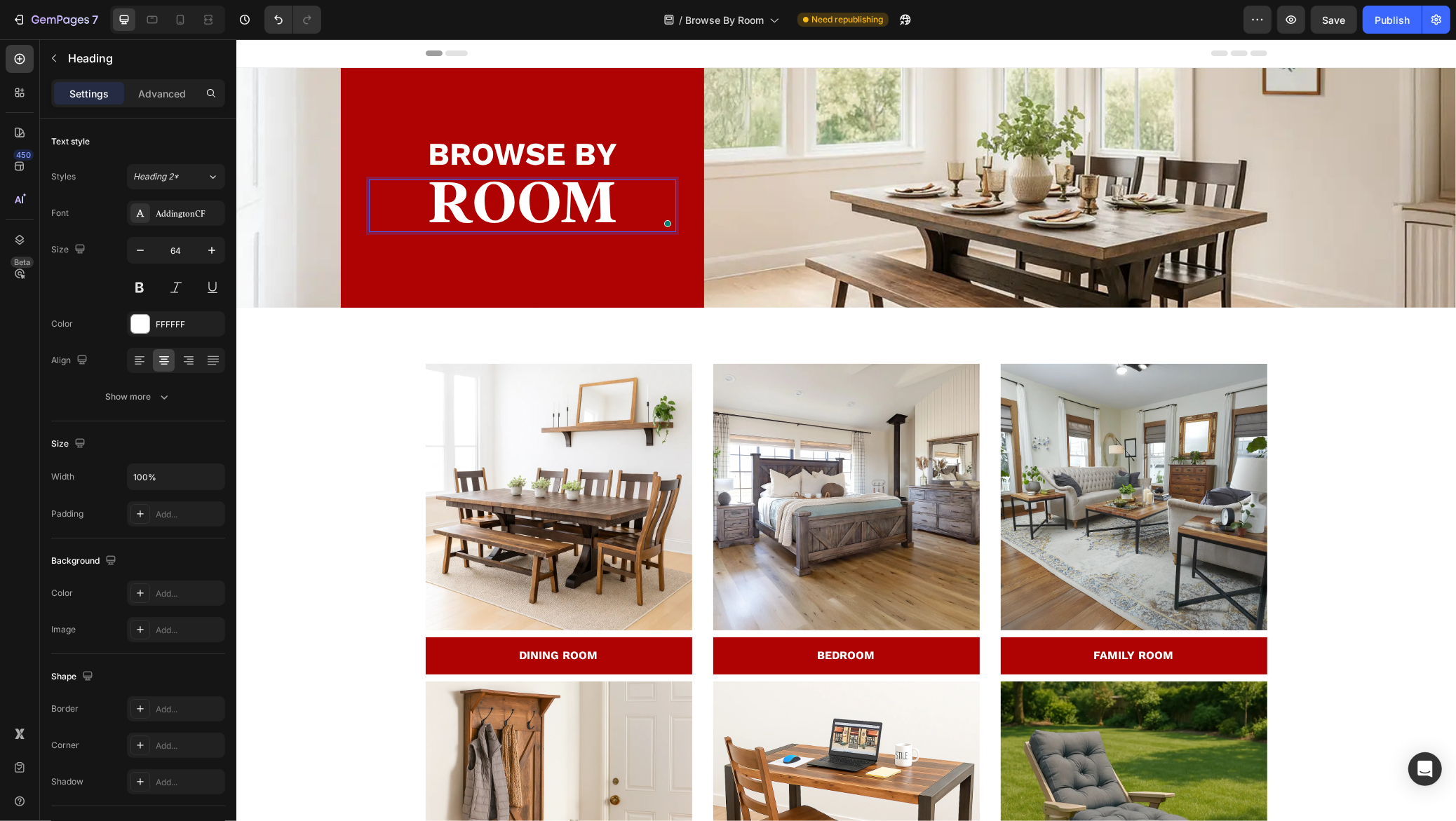
click at [492, 214] on span "ROOM" at bounding box center [521, 202] width 188 height 60
click at [519, 170] on span "BROWSE BY" at bounding box center [521, 153] width 189 height 37
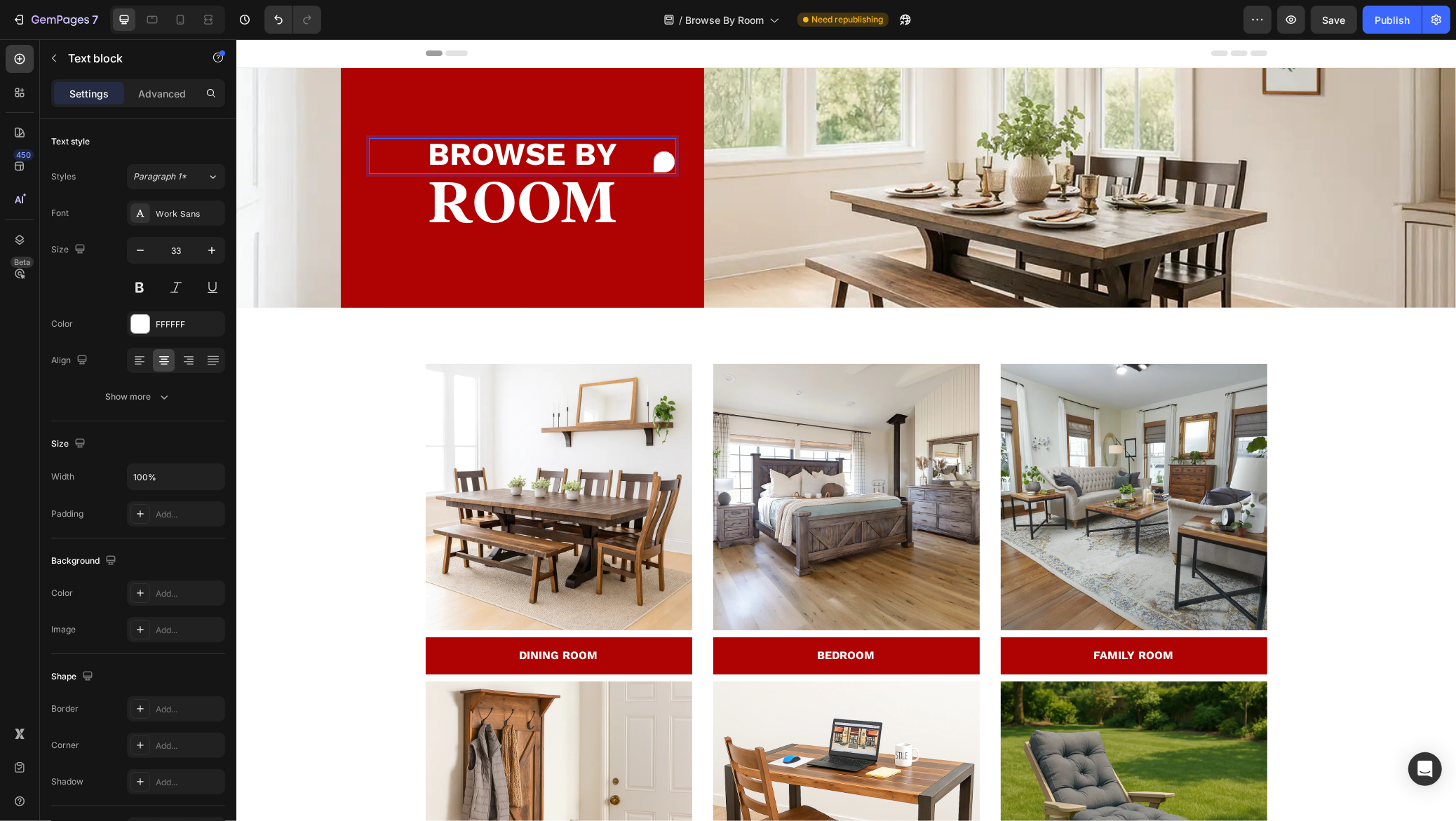
click at [519, 170] on span "BROWSE BY" at bounding box center [521, 153] width 189 height 37
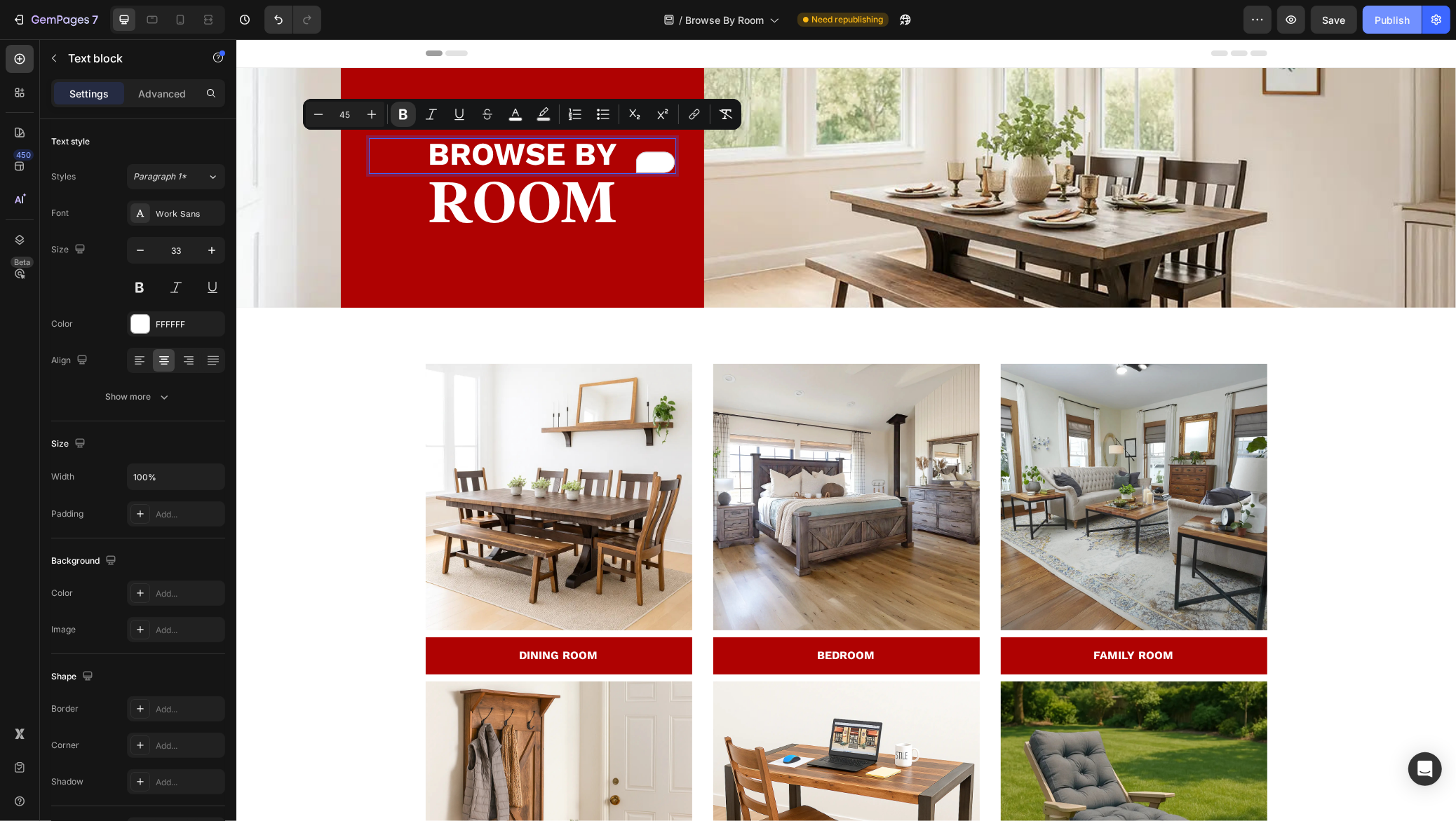
click at [1389, 25] on div "Publish" at bounding box center [1391, 20] width 35 height 15
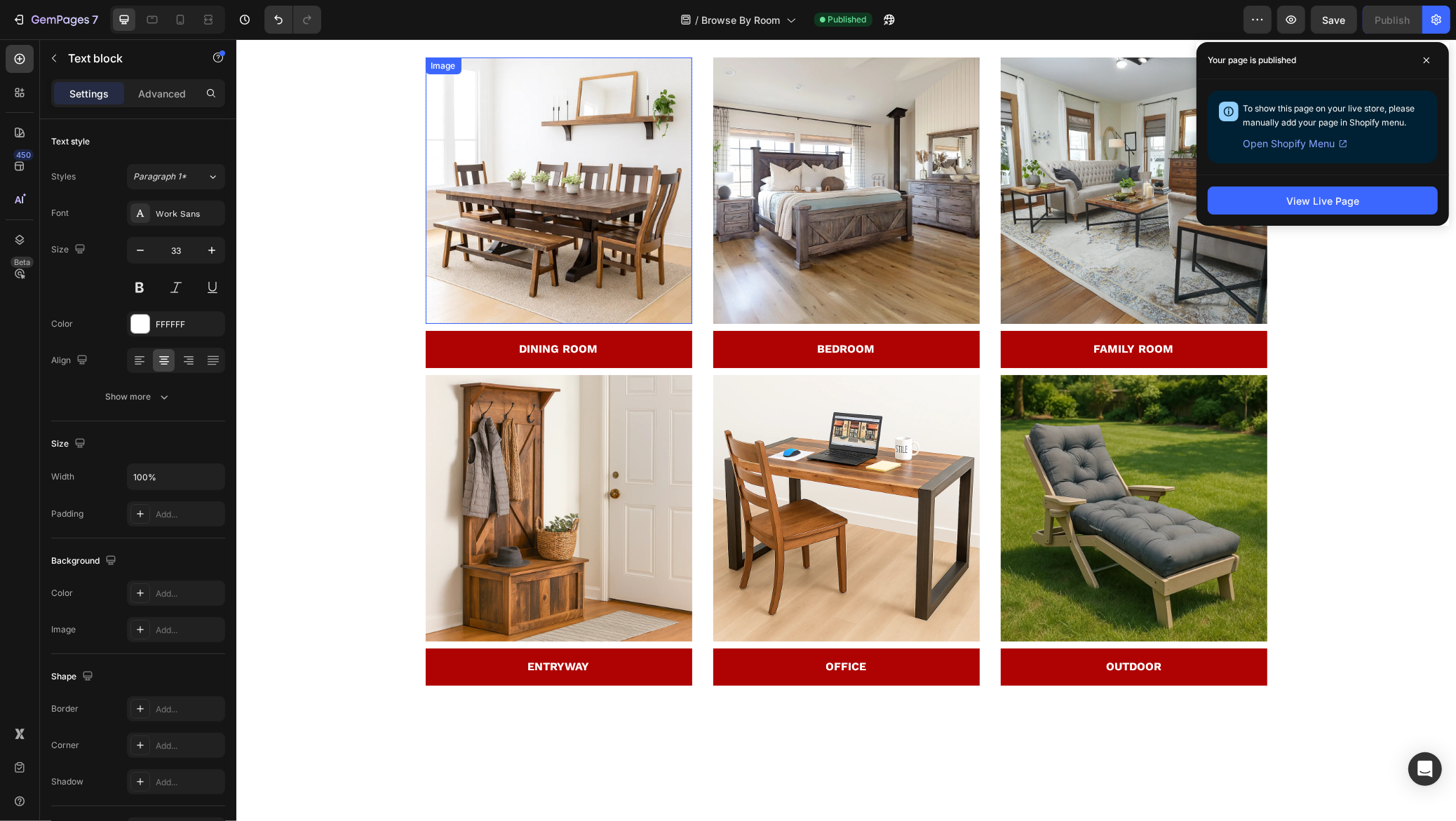
scroll to position [0, 0]
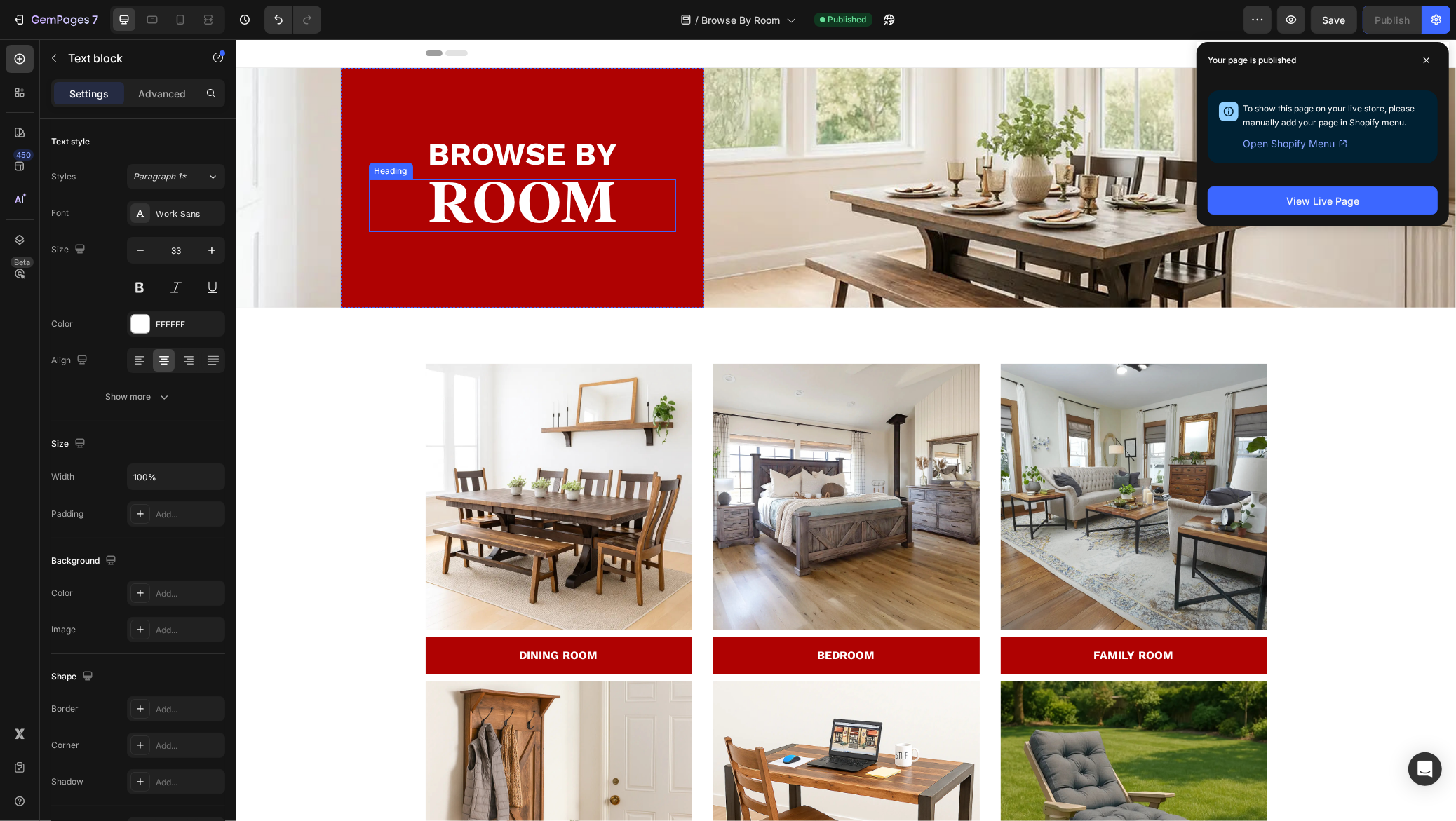
click at [538, 189] on strong "ROOM" at bounding box center [521, 202] width 188 height 60
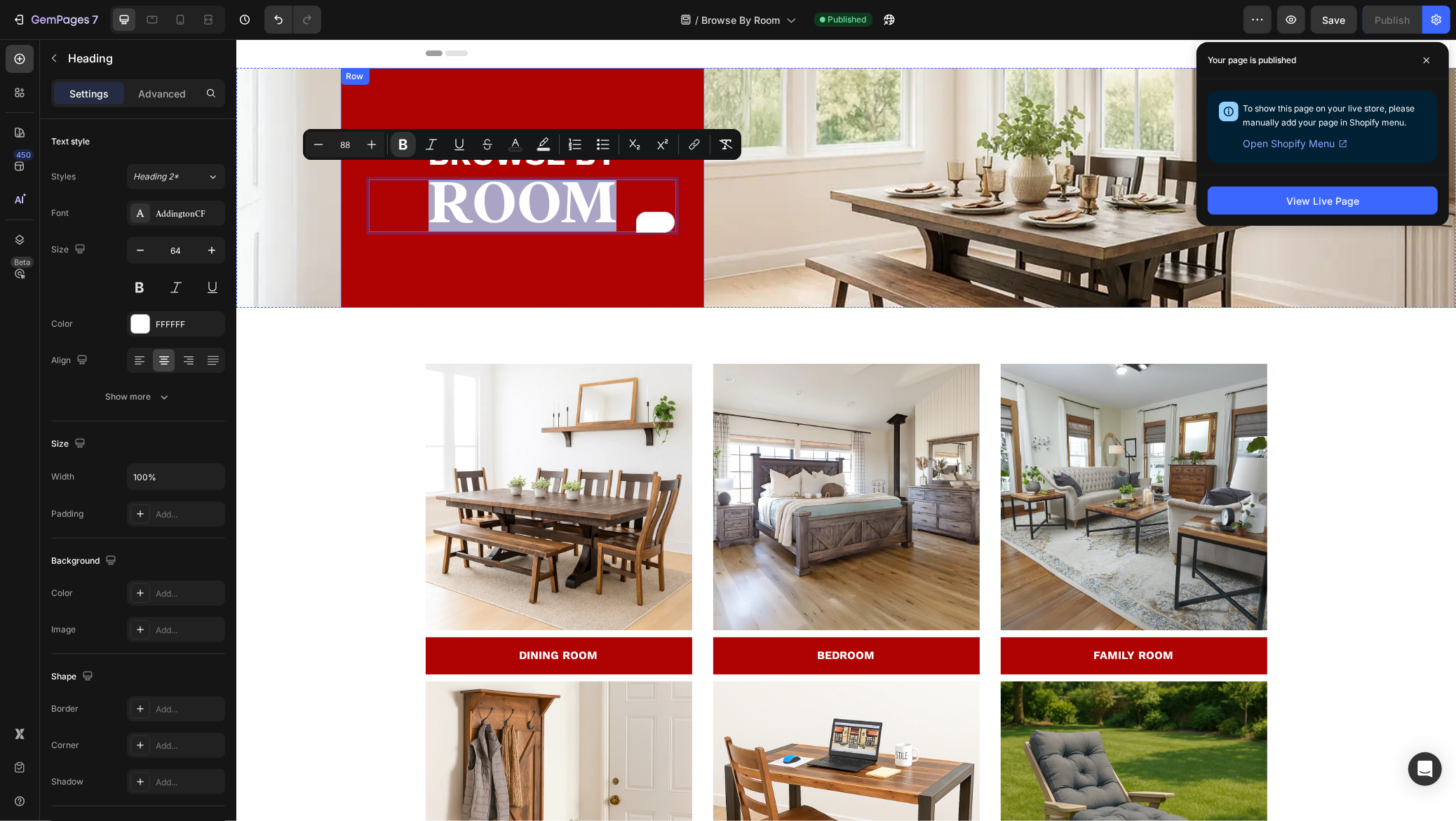
scroll to position [279, 0]
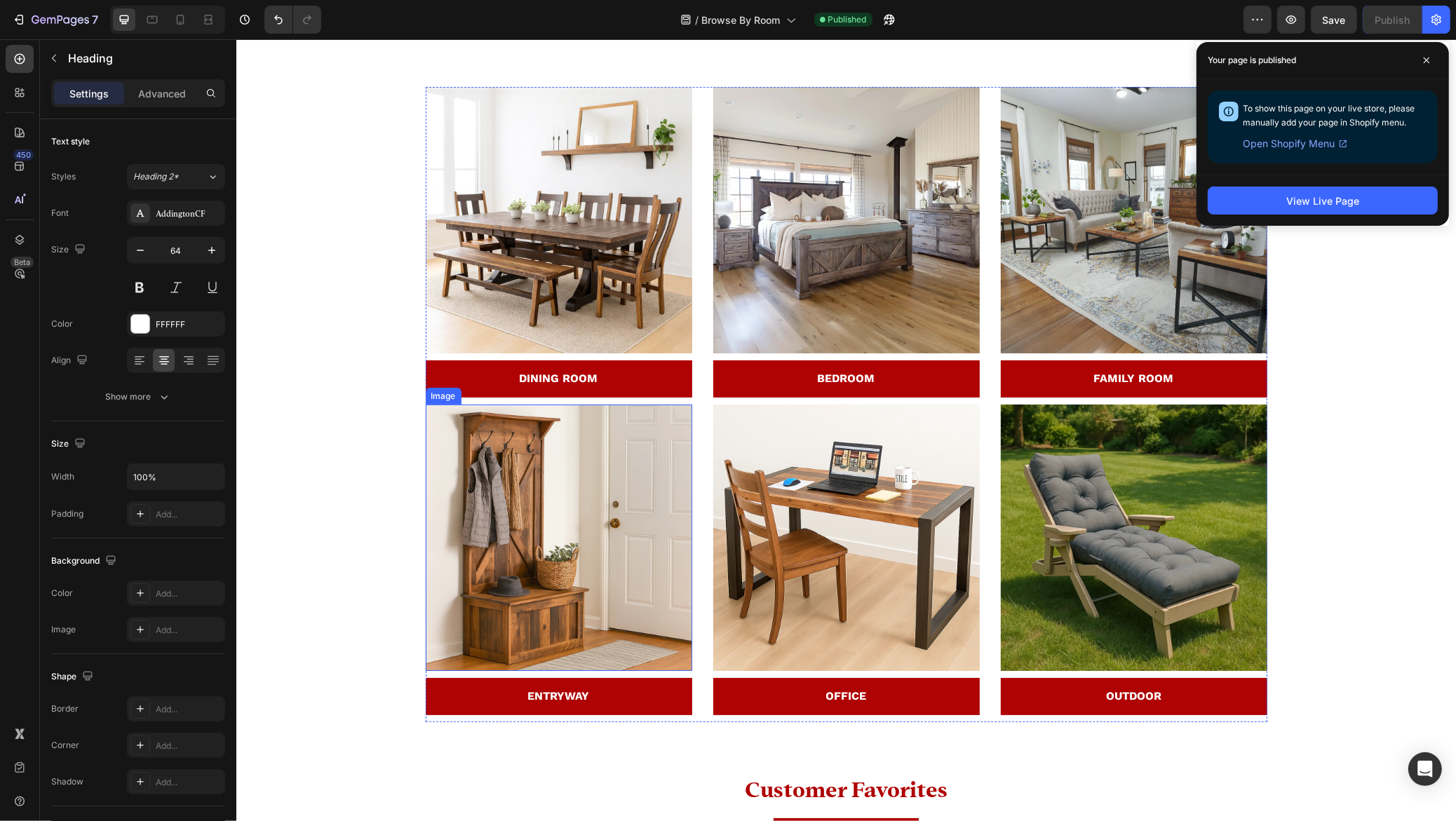
click at [509, 508] on img at bounding box center [558, 537] width 266 height 266
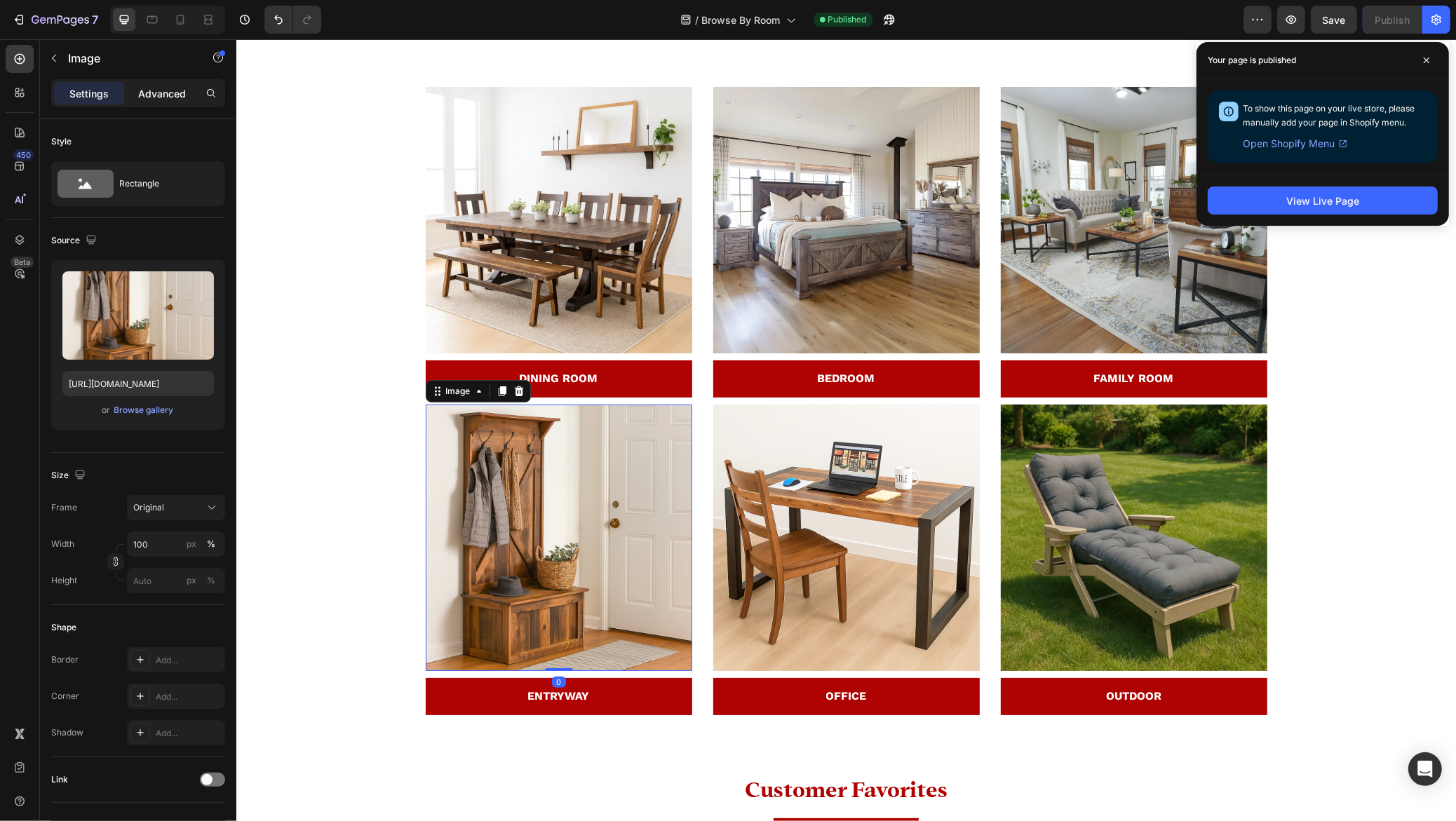
click at [154, 86] on p "Advanced" at bounding box center [162, 93] width 47 height 15
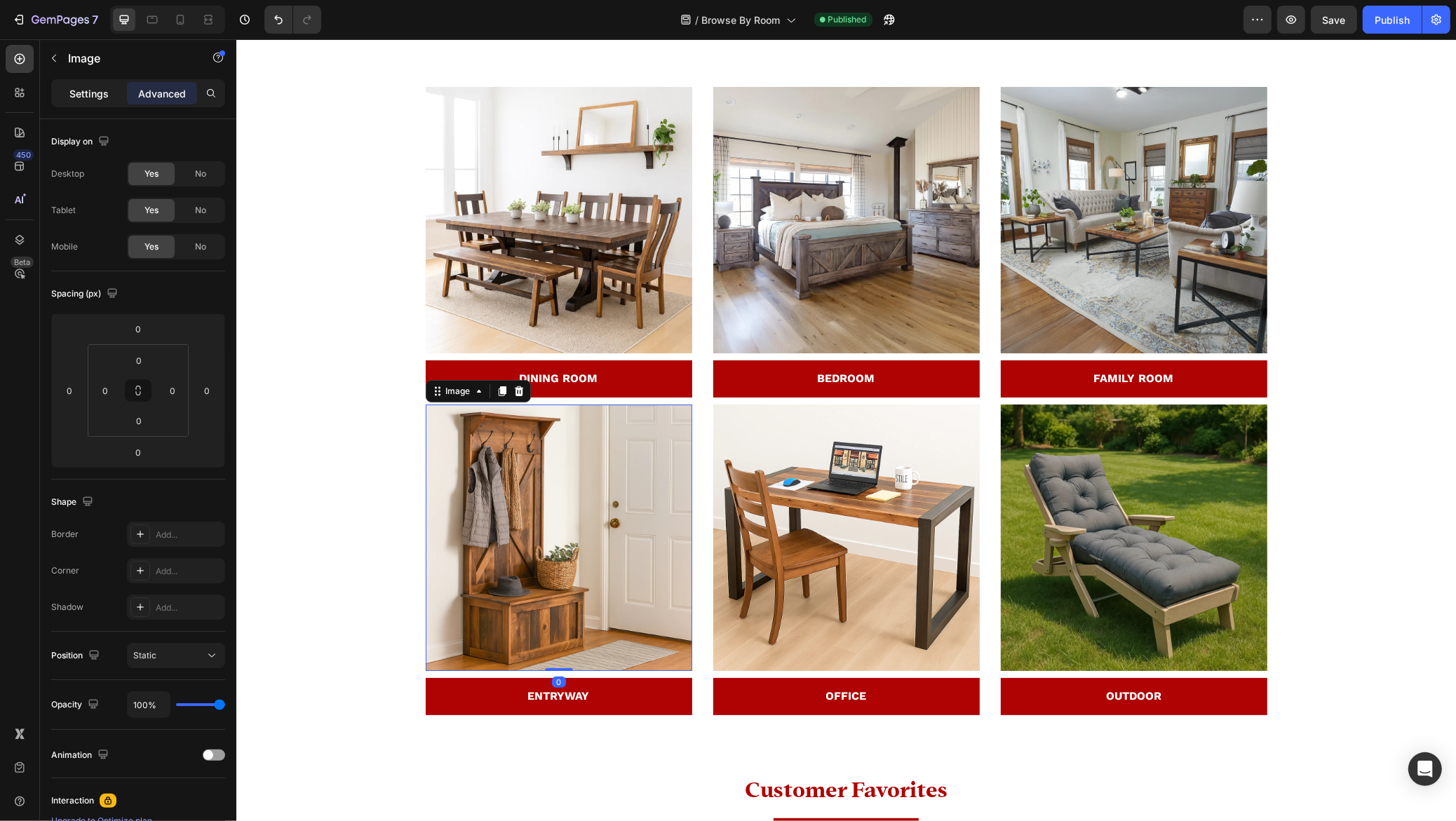
click at [88, 90] on p "Settings" at bounding box center [89, 93] width 39 height 15
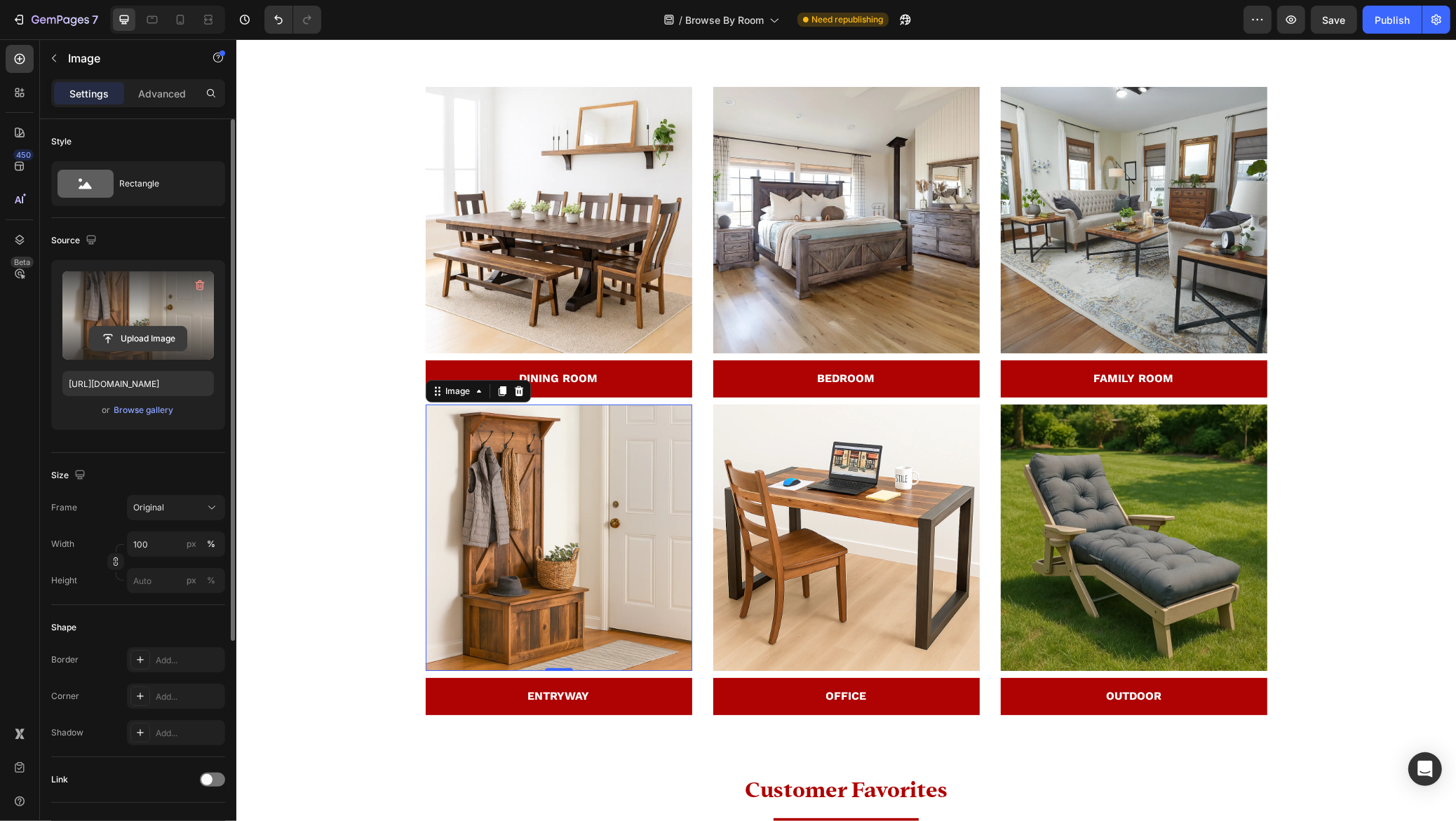
click at [127, 332] on input "file" at bounding box center [138, 338] width 97 height 24
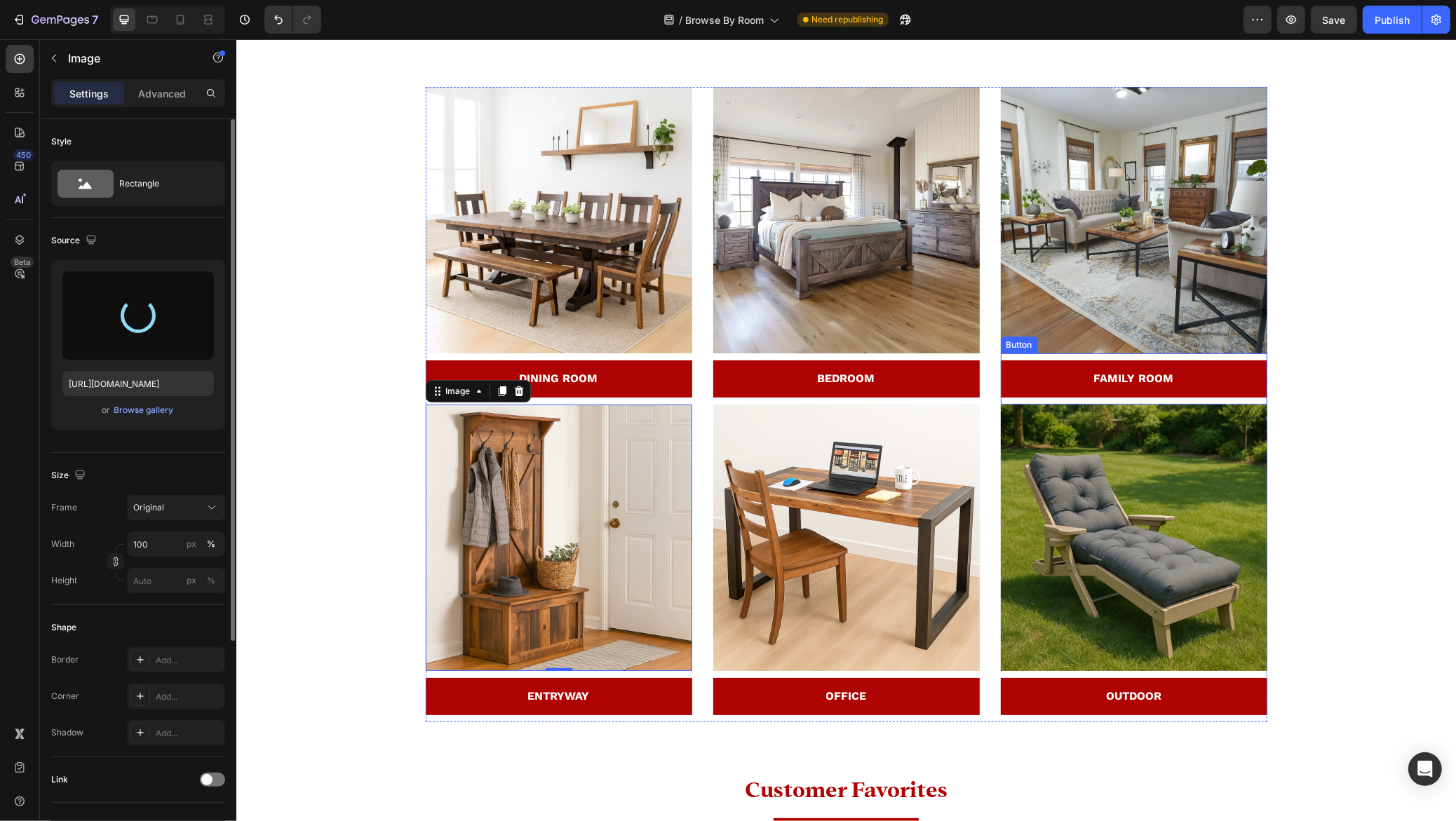
type input "[URL][DOMAIN_NAME]"
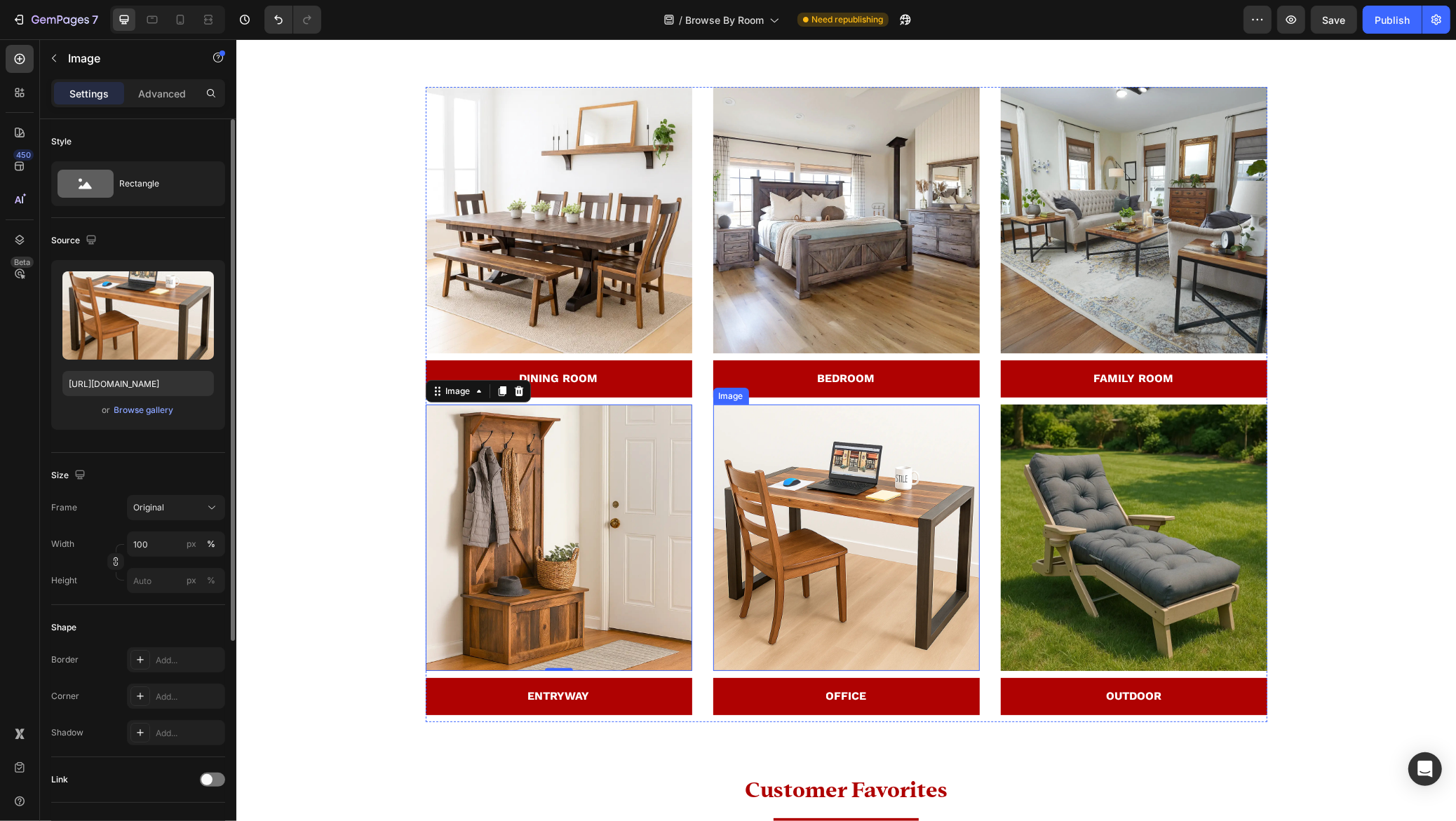
click at [795, 505] on img at bounding box center [845, 537] width 266 height 266
click at [791, 533] on img at bounding box center [845, 537] width 266 height 266
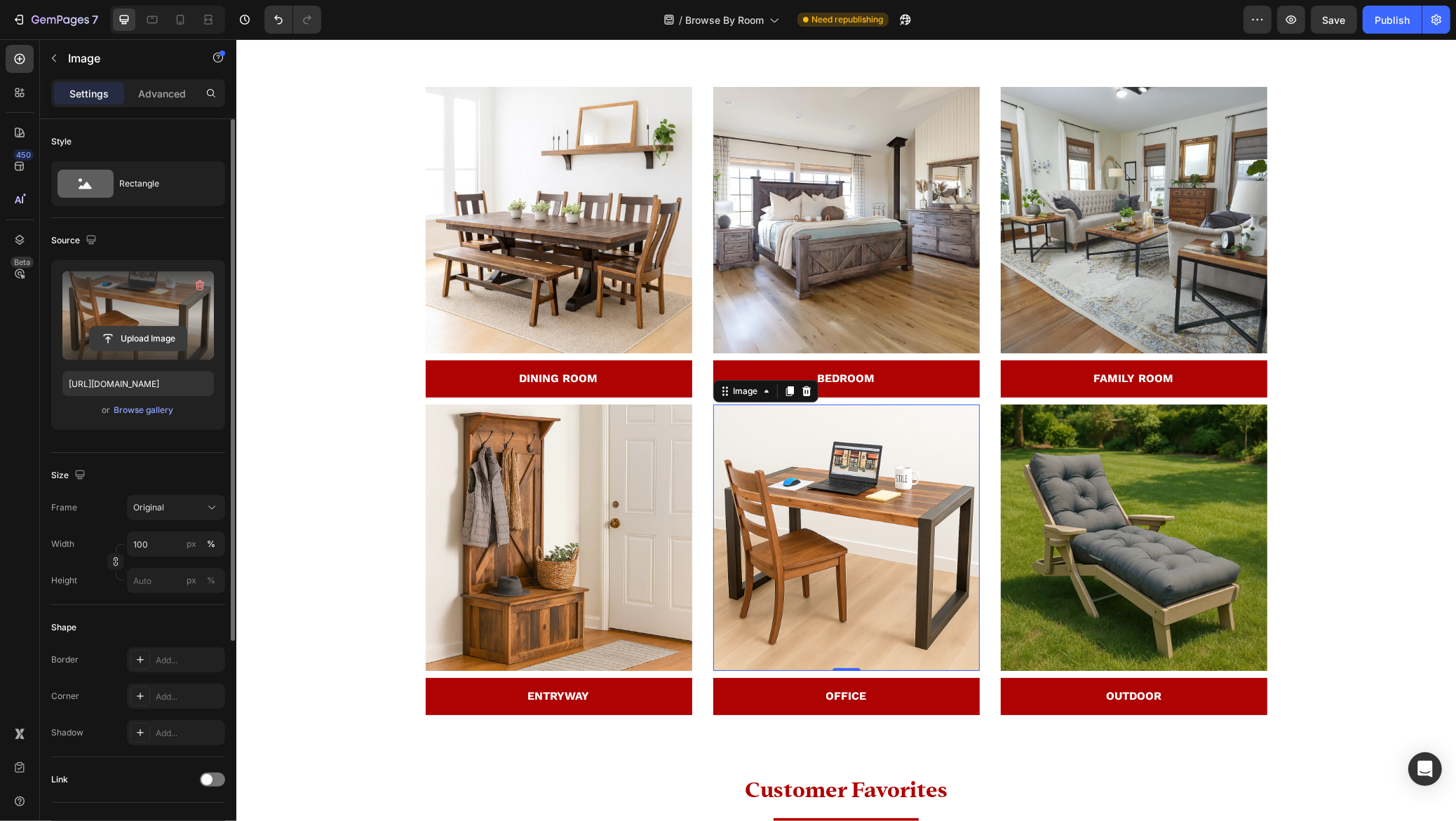
click at [129, 339] on input "file" at bounding box center [138, 338] width 97 height 24
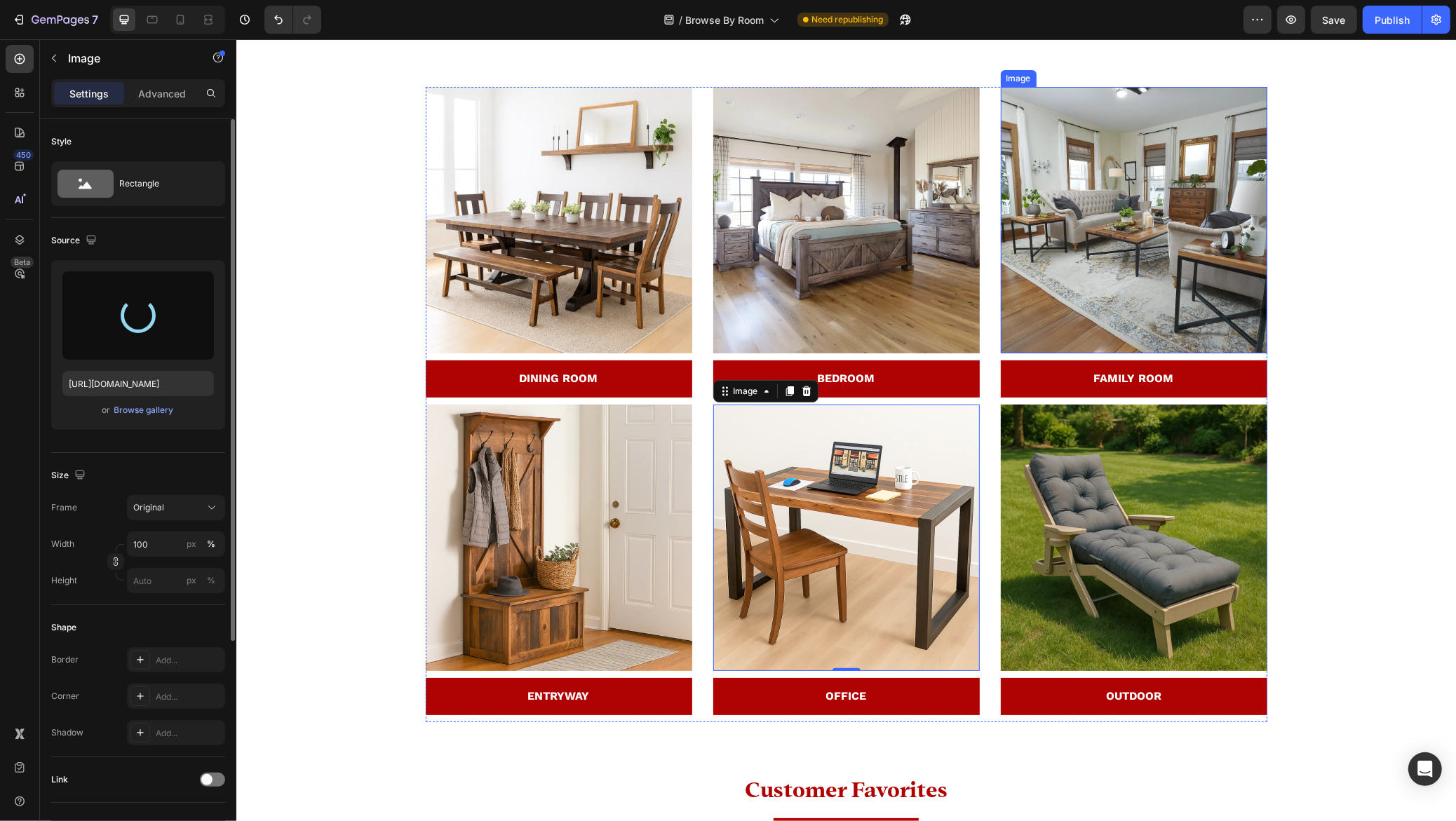
type input "[URL][DOMAIN_NAME]"
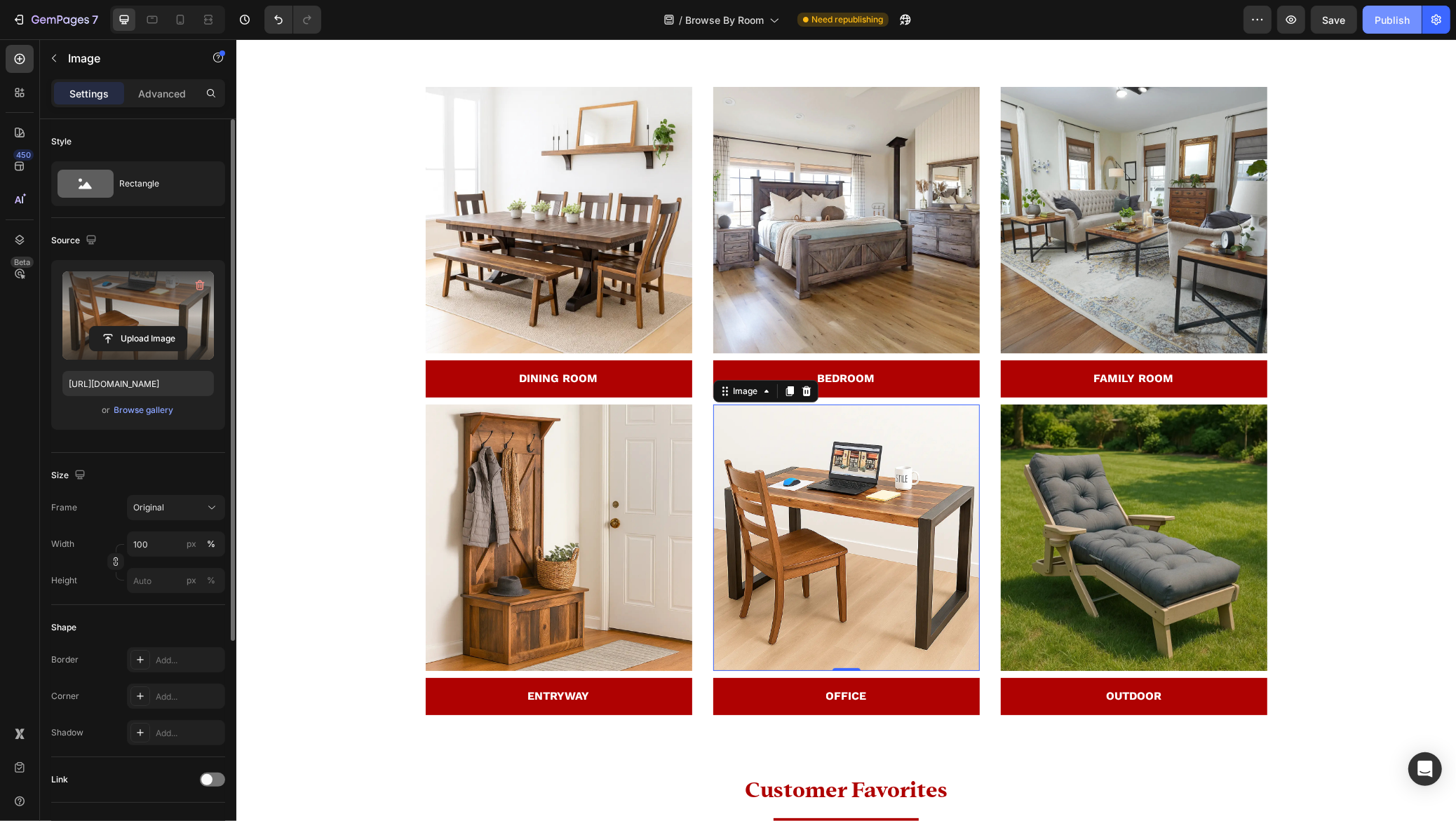
click at [1375, 17] on div "Publish" at bounding box center [1391, 20] width 35 height 15
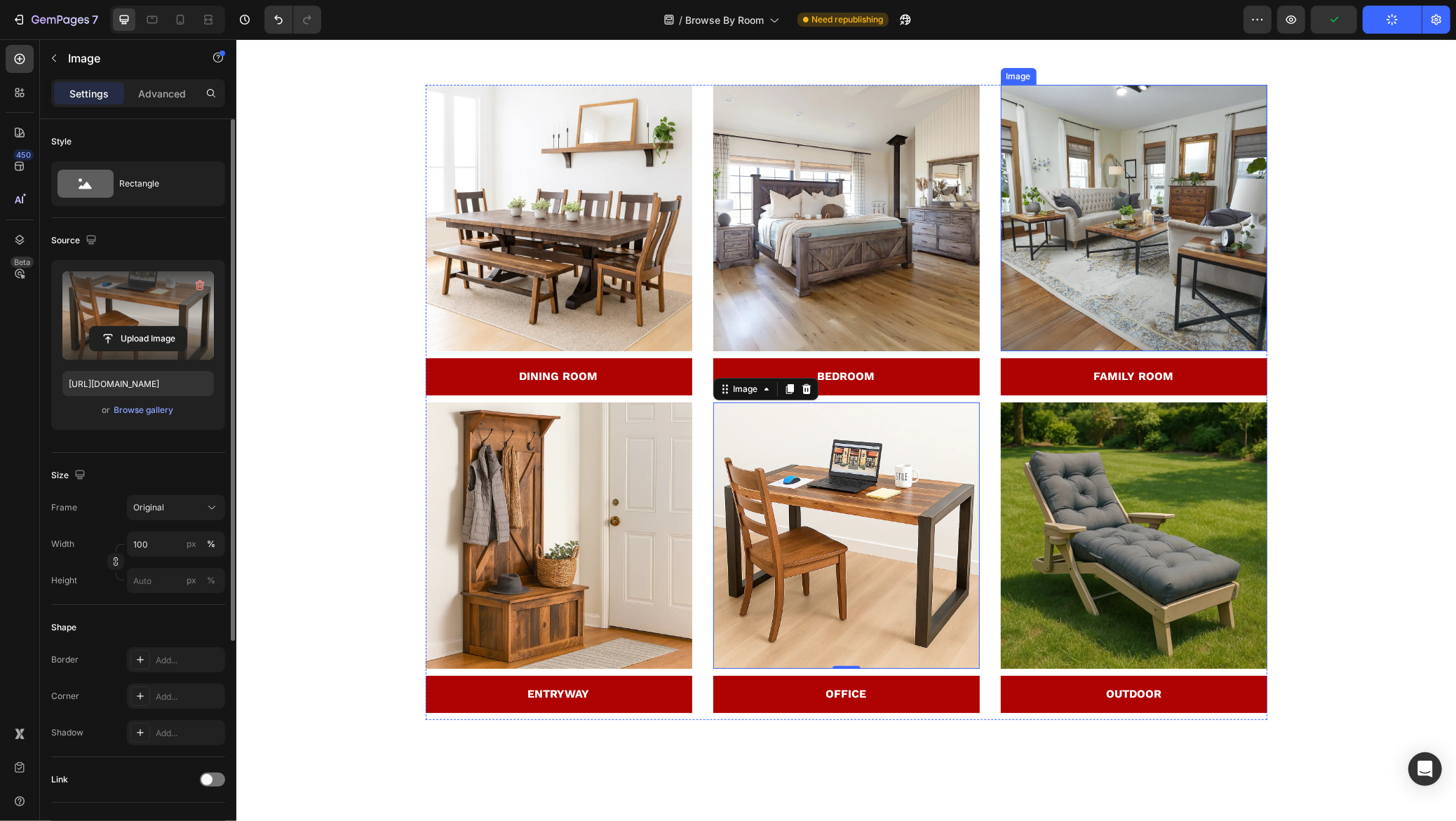
scroll to position [0, 0]
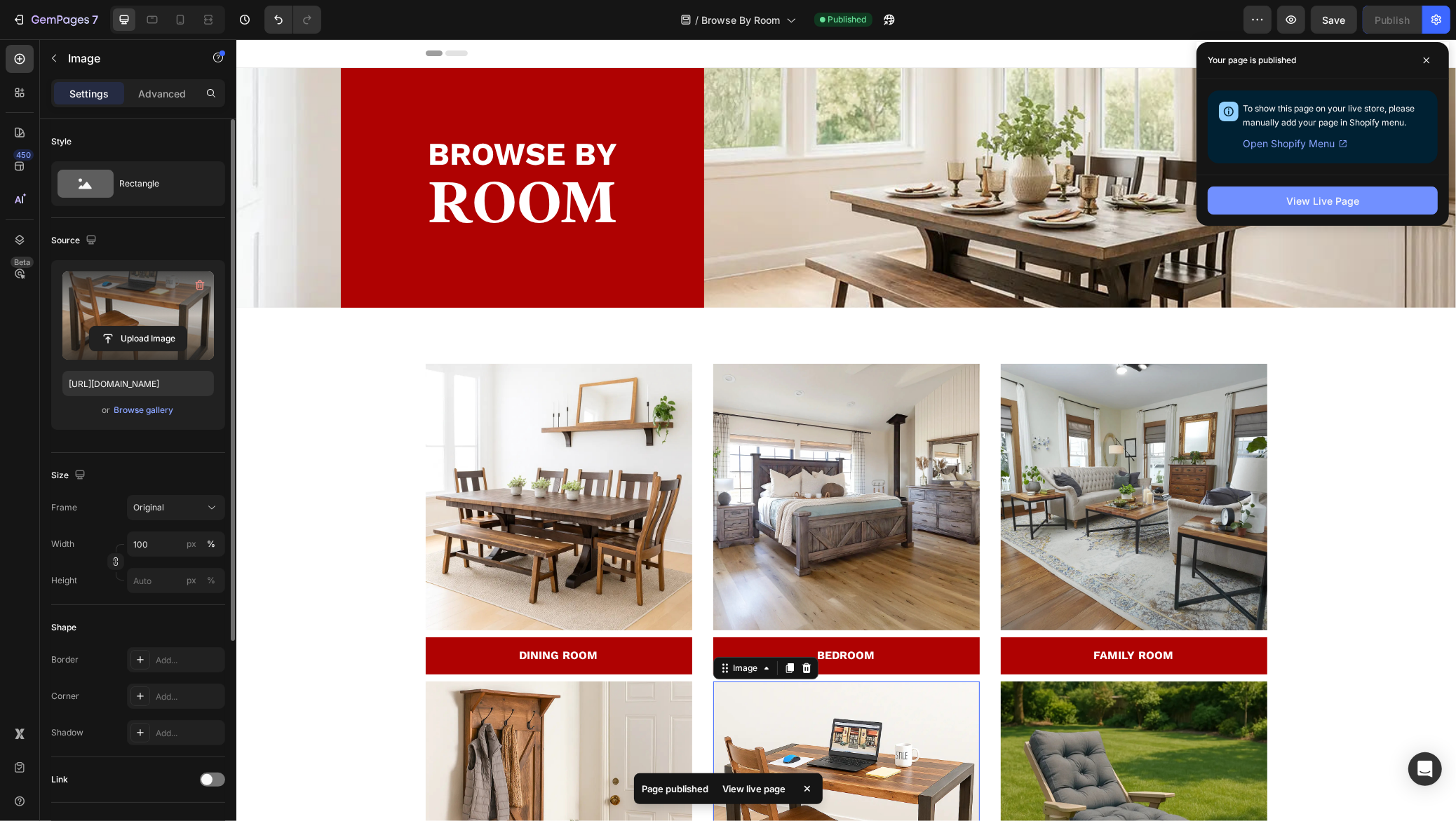
click at [1316, 201] on div "View Live Page" at bounding box center [1322, 201] width 73 height 15
